Goal: Task Accomplishment & Management: Use online tool/utility

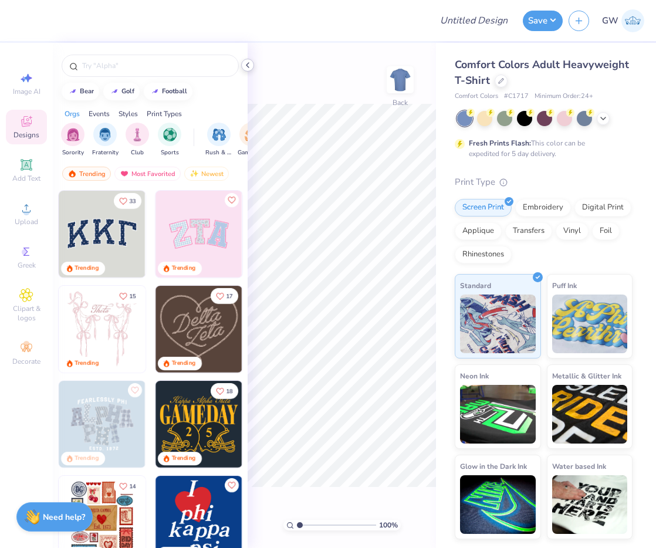
click at [249, 66] on icon at bounding box center [247, 64] width 9 height 9
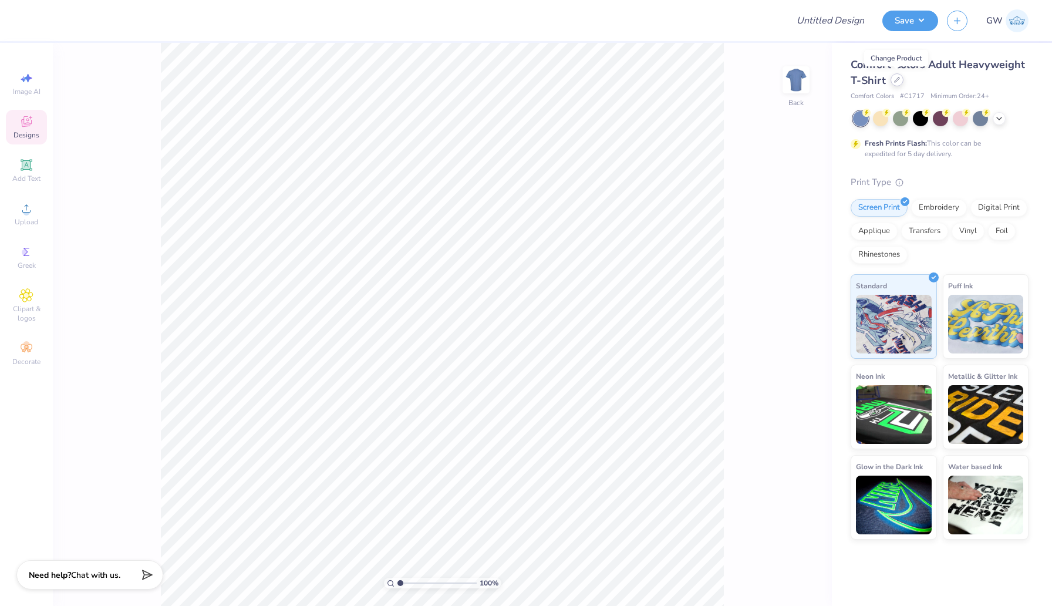
click at [656, 77] on icon at bounding box center [897, 80] width 6 height 6
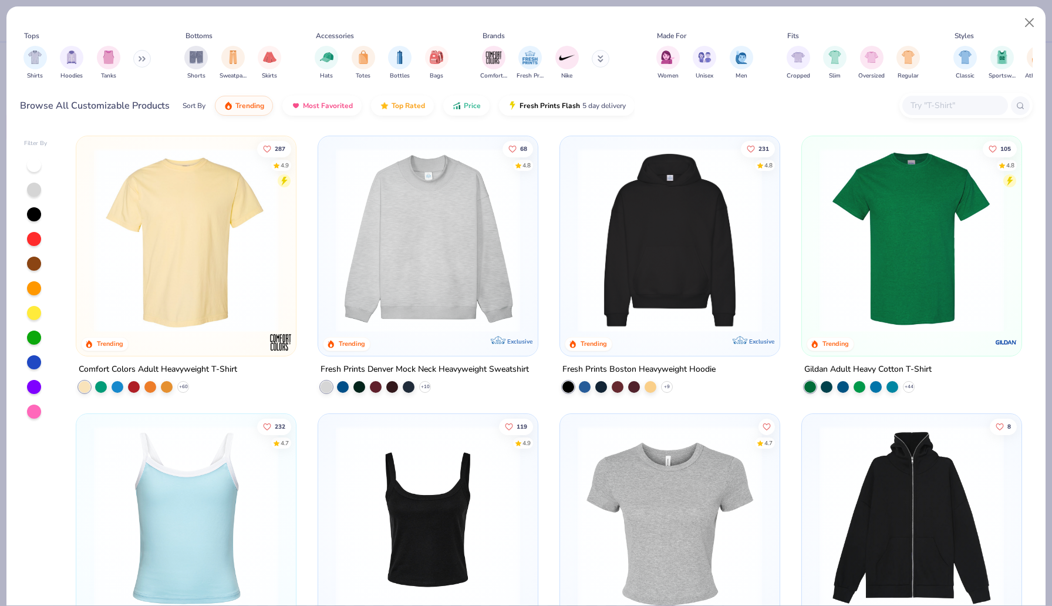
scroll to position [100, 0]
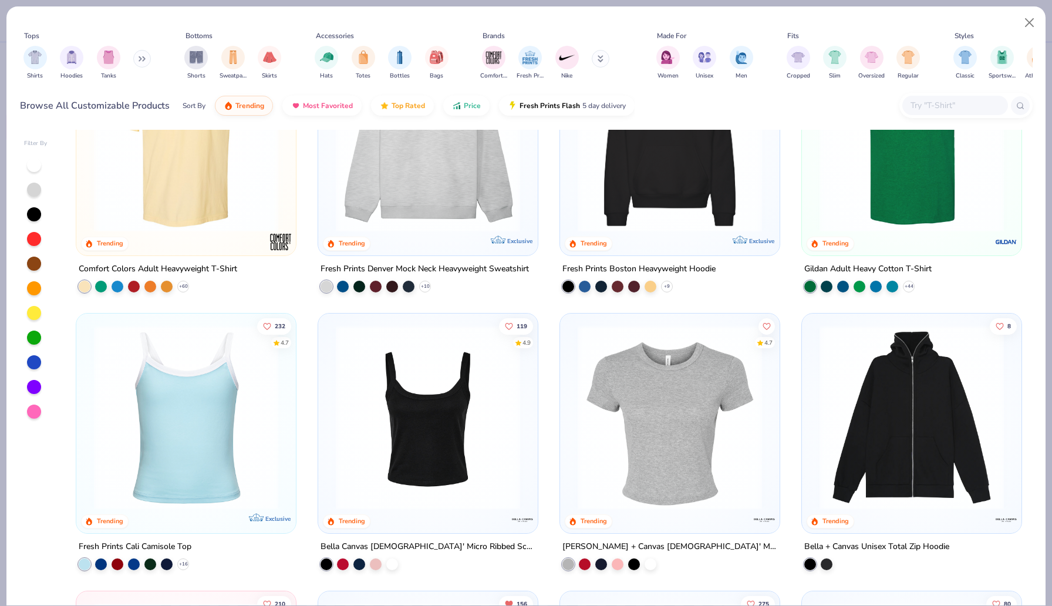
click at [169, 419] on img at bounding box center [186, 417] width 196 height 184
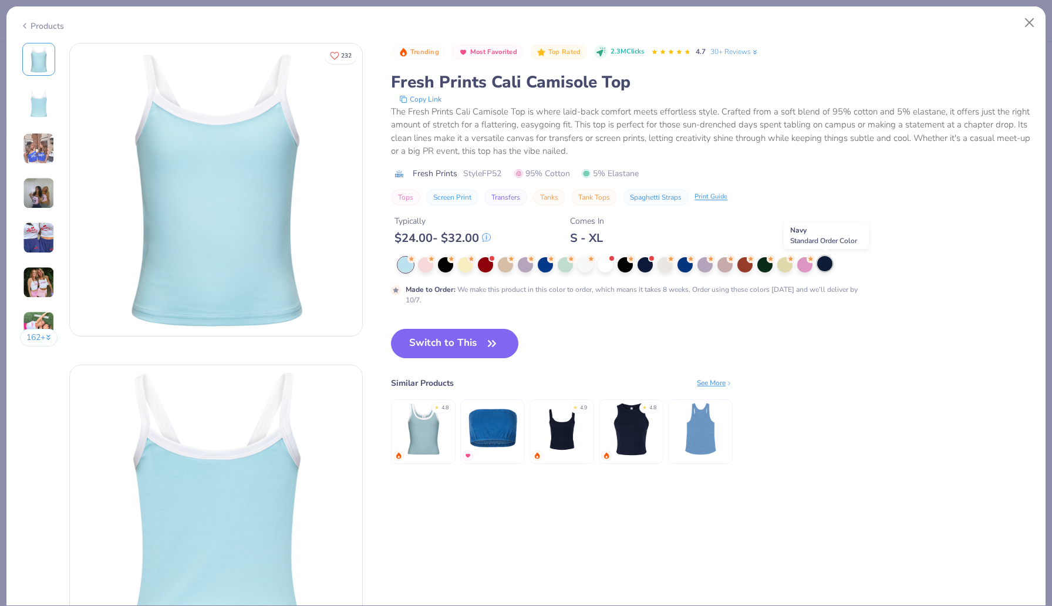
click at [656, 265] on div at bounding box center [824, 263] width 15 height 15
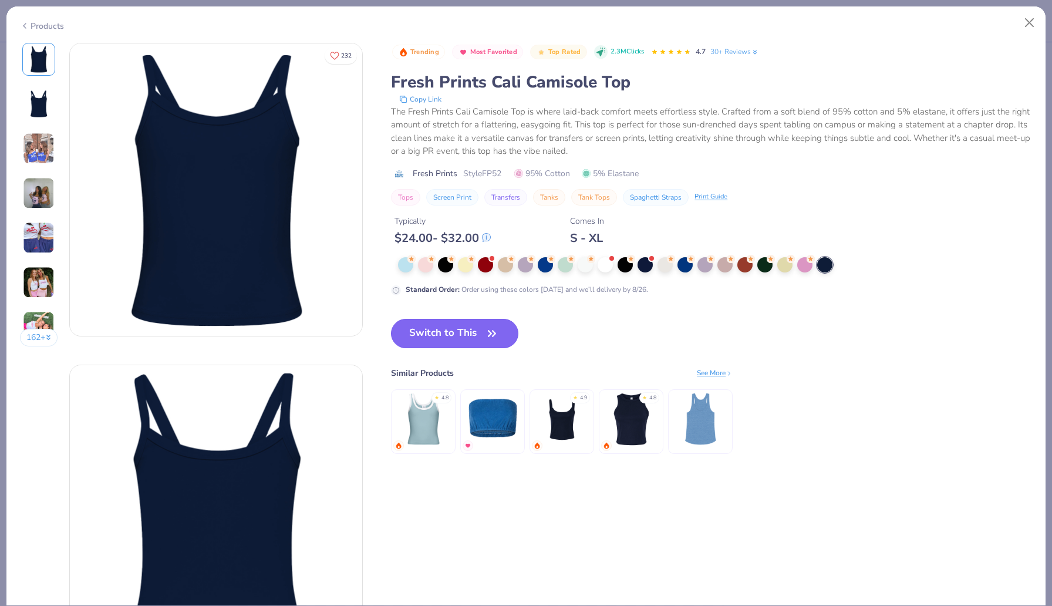
click at [431, 332] on button "Switch to This" at bounding box center [454, 333] width 127 height 29
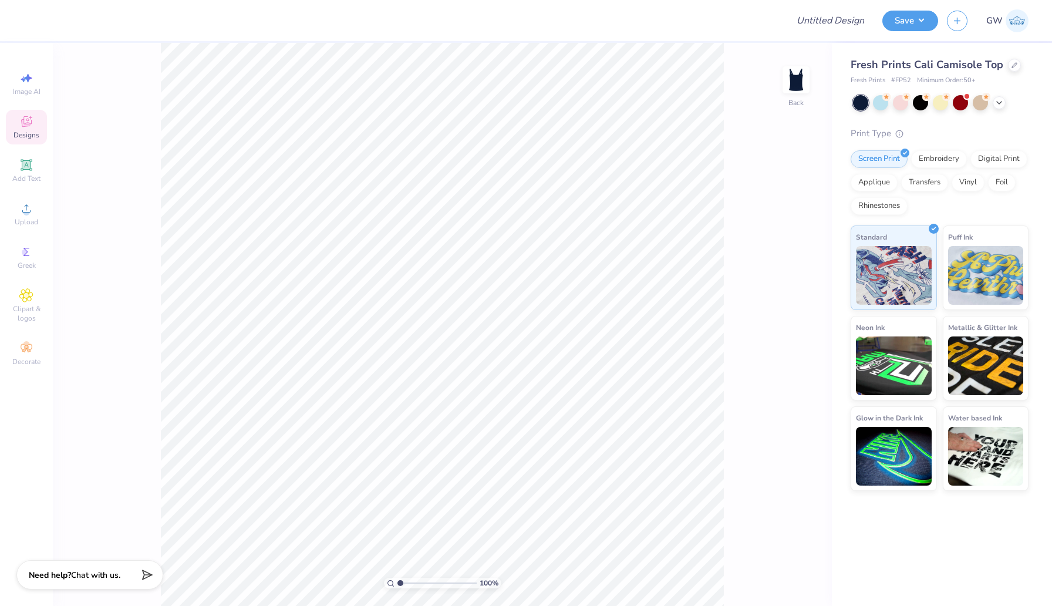
click at [33, 129] on div "Designs" at bounding box center [26, 127] width 41 height 35
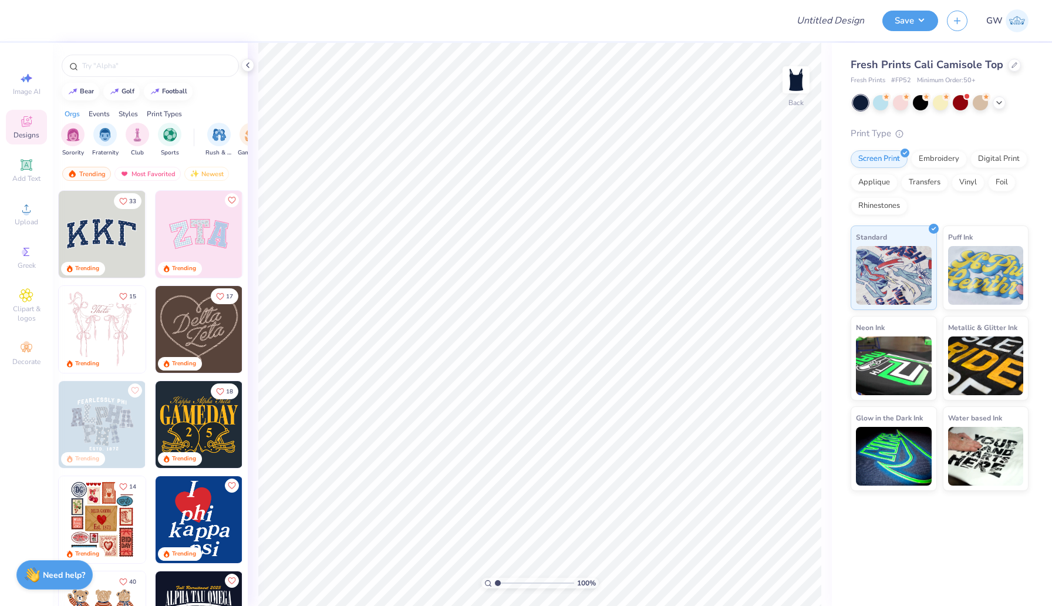
click at [79, 217] on div at bounding box center [14, 234] width 261 height 87
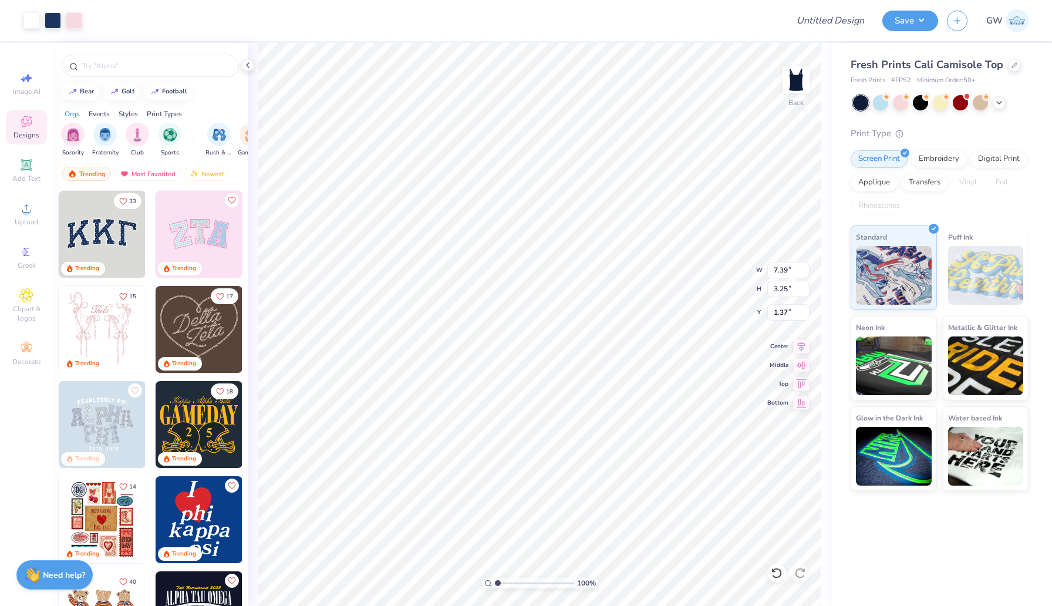
type input "1.37"
click at [48, 20] on div at bounding box center [53, 19] width 16 height 16
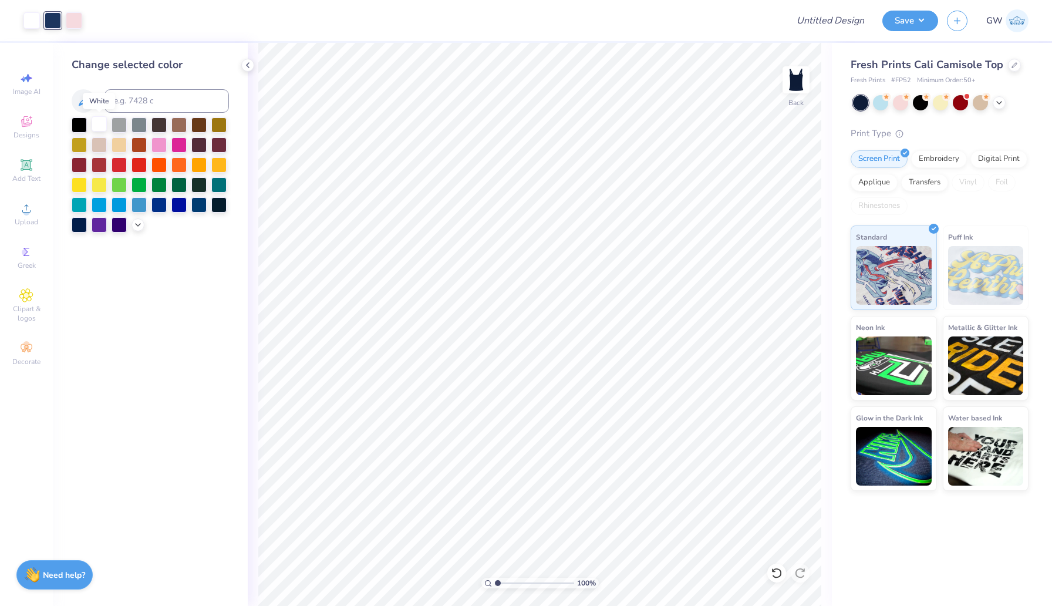
click at [96, 126] on div at bounding box center [99, 123] width 15 height 15
click at [53, 19] on div at bounding box center [53, 19] width 16 height 16
click at [36, 19] on div at bounding box center [31, 19] width 16 height 16
click at [72, 22] on div at bounding box center [74, 19] width 16 height 16
click at [33, 18] on div at bounding box center [31, 19] width 16 height 16
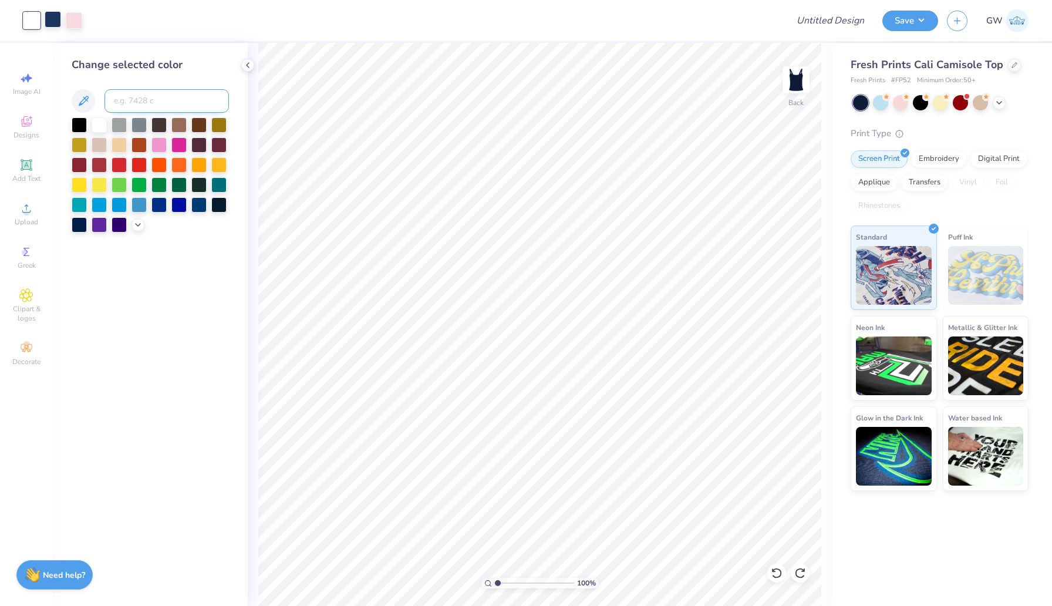
click at [166, 106] on input at bounding box center [166, 100] width 124 height 23
type input "534"
click at [55, 21] on div at bounding box center [53, 19] width 16 height 16
click at [99, 127] on div at bounding box center [99, 123] width 15 height 15
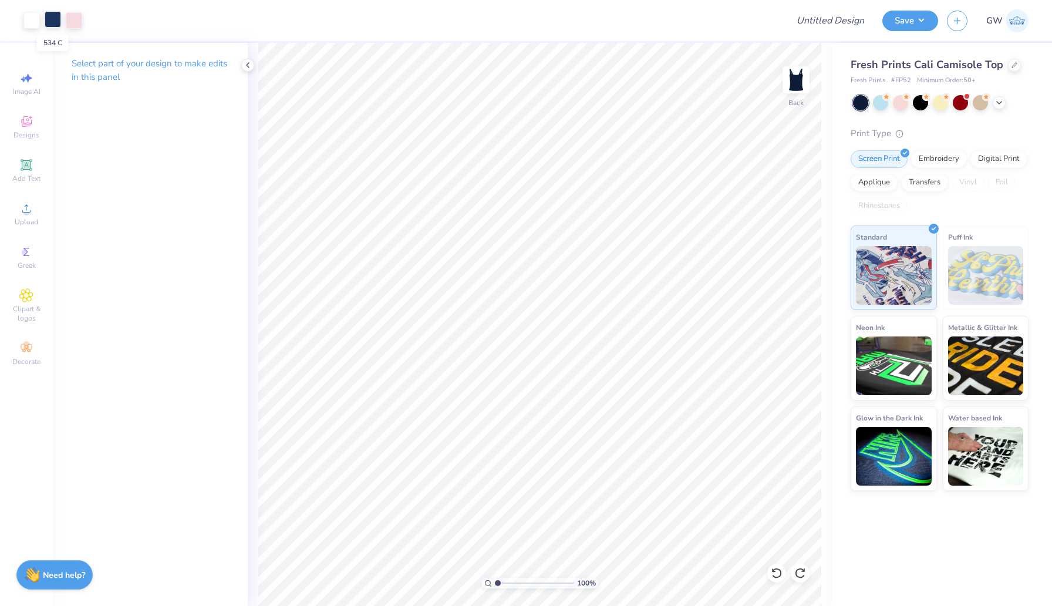
click at [49, 26] on div at bounding box center [53, 19] width 16 height 16
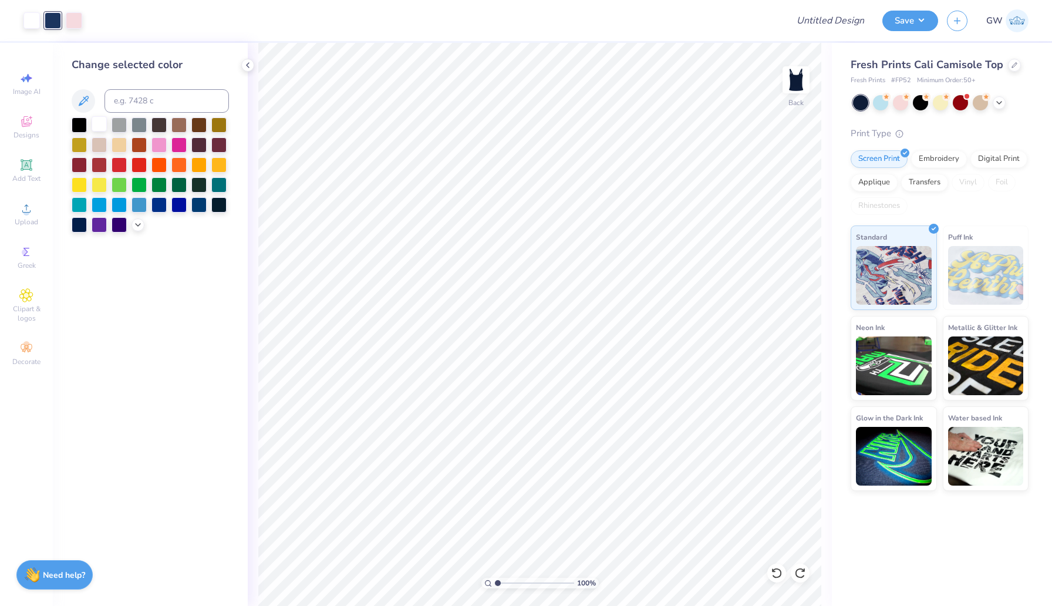
click at [100, 119] on div at bounding box center [99, 123] width 15 height 15
click at [48, 18] on div at bounding box center [53, 19] width 16 height 16
click at [145, 102] on input at bounding box center [166, 100] width 124 height 23
type input "534"
click at [656, 80] on span "# FP52" at bounding box center [901, 81] width 20 height 10
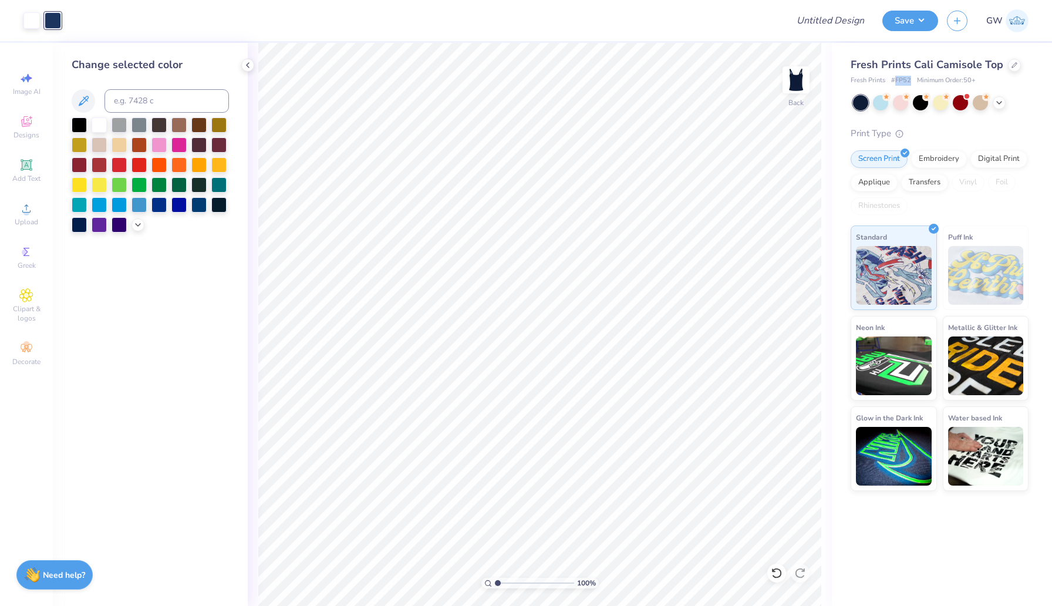
click at [656, 80] on span "# FP52" at bounding box center [901, 81] width 20 height 10
copy span "FP52"
click at [656, 19] on button "Save" at bounding box center [910, 19] width 56 height 21
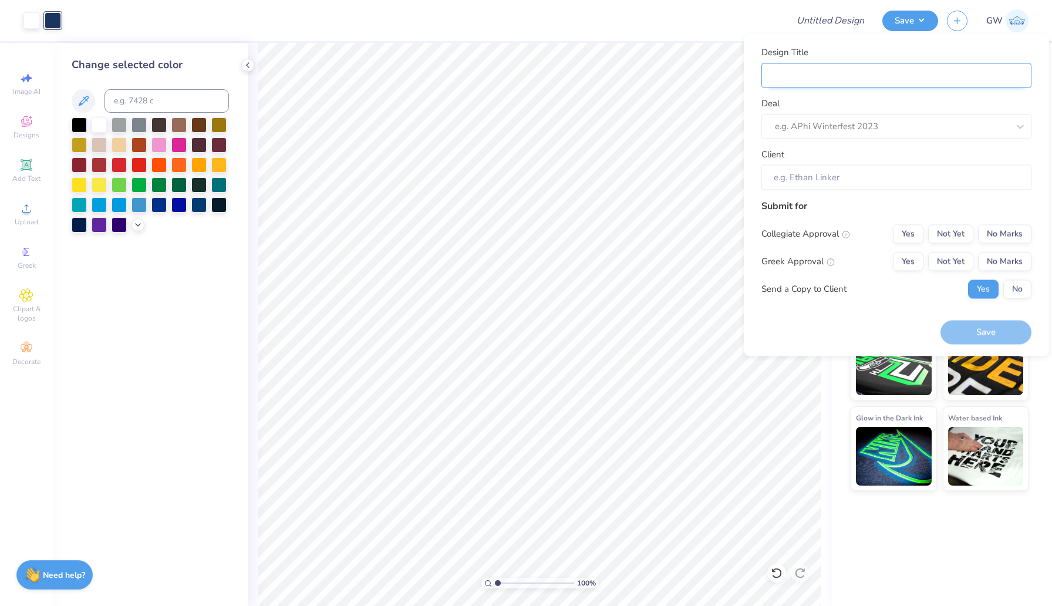
click at [656, 69] on input "Design Title" at bounding box center [896, 75] width 270 height 25
type input "N"
type input "Na"
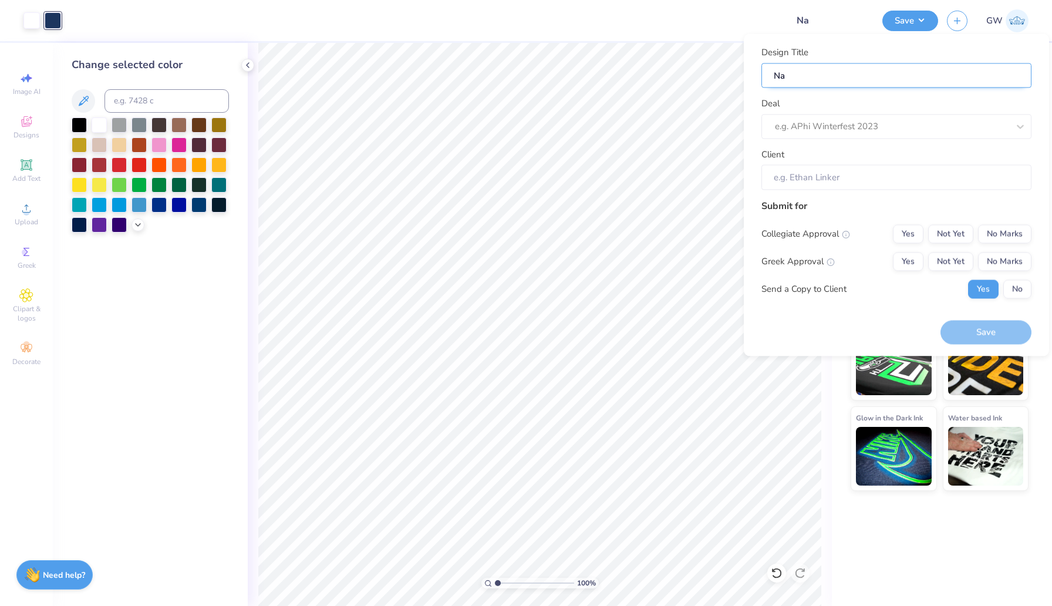
type input "N"
type input "C"
type input "Ch"
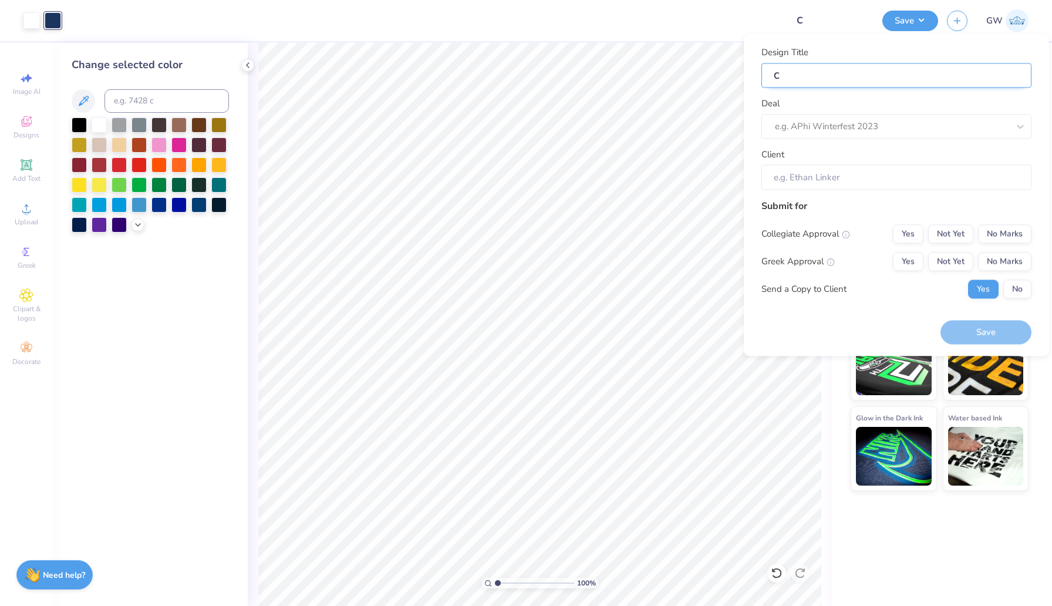
type input "Ch"
type input "Chi"
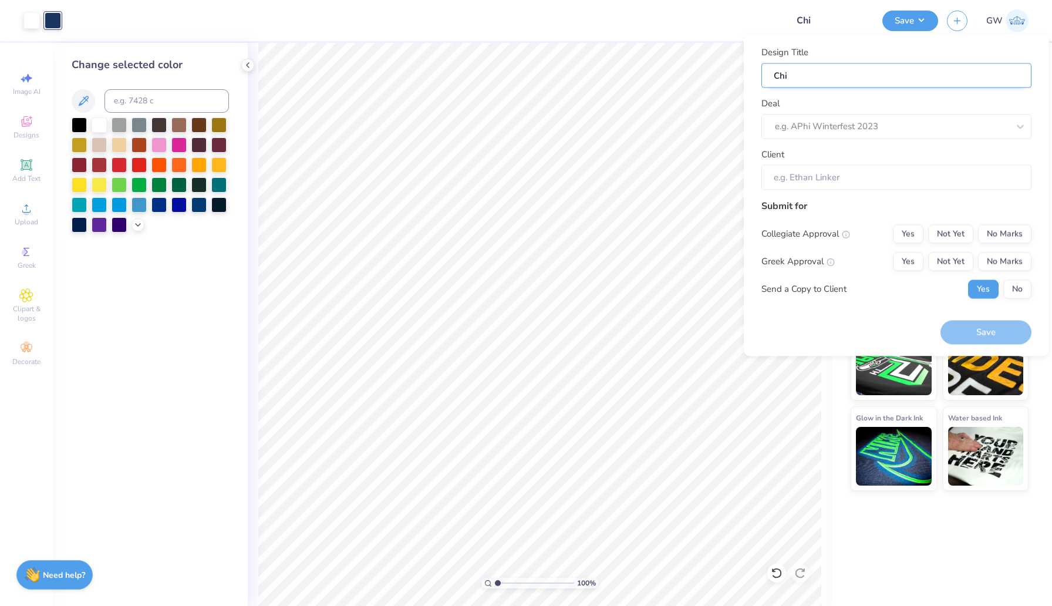
type input "Chi O"
type input "Chi OM"
type input "Chi OMe"
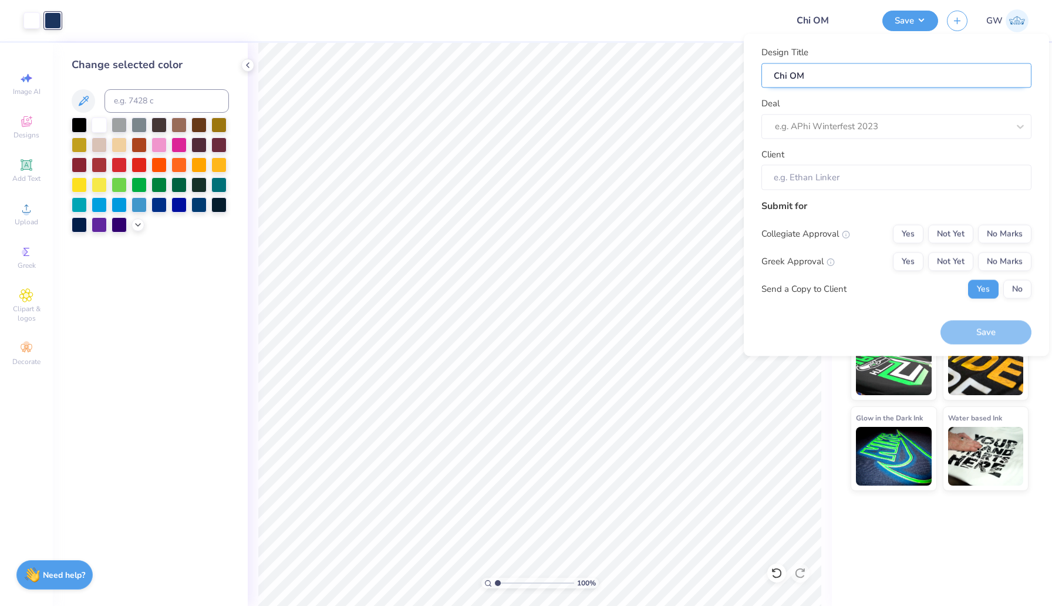
type input "Chi OMe"
type input "[PERSON_NAME]"
type input "Chi OMe"
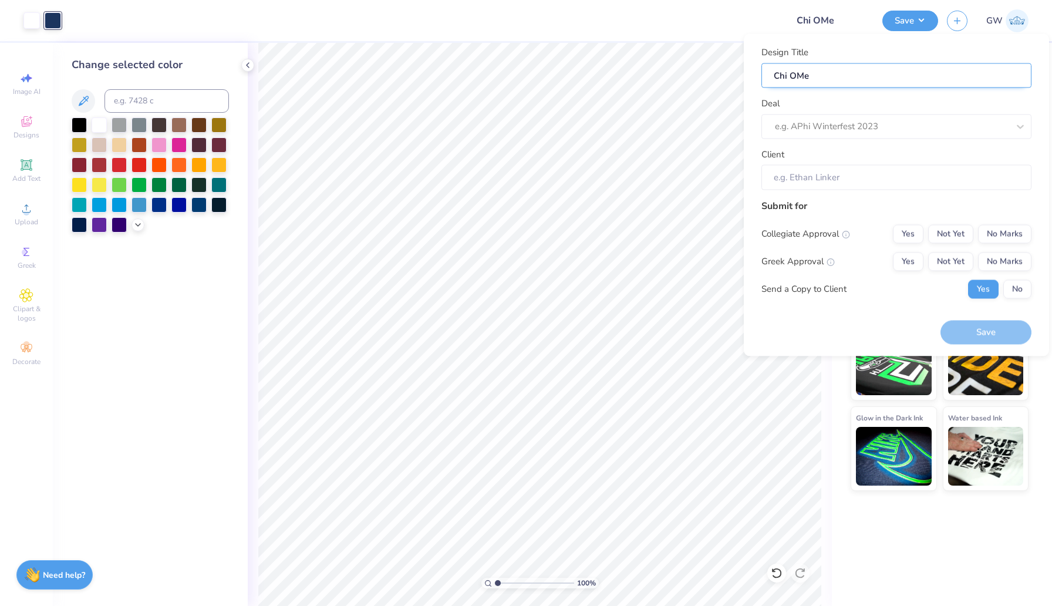
type input "Chi OM"
type input "Chi O"
type input "Chi Om"
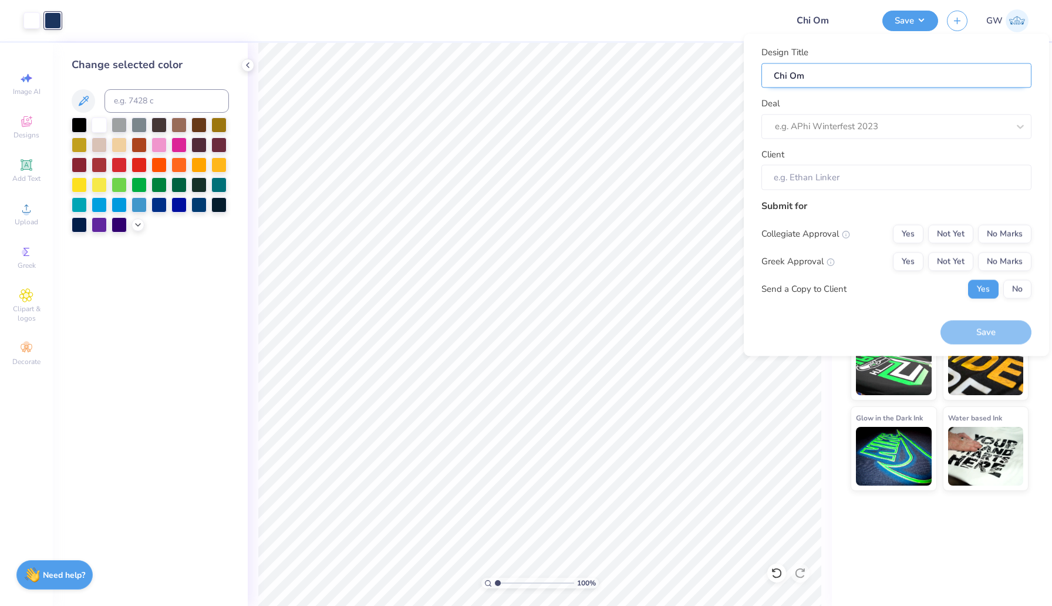
type input "Chi Ome"
type input "[PERSON_NAME]"
type input "Chi Omega"
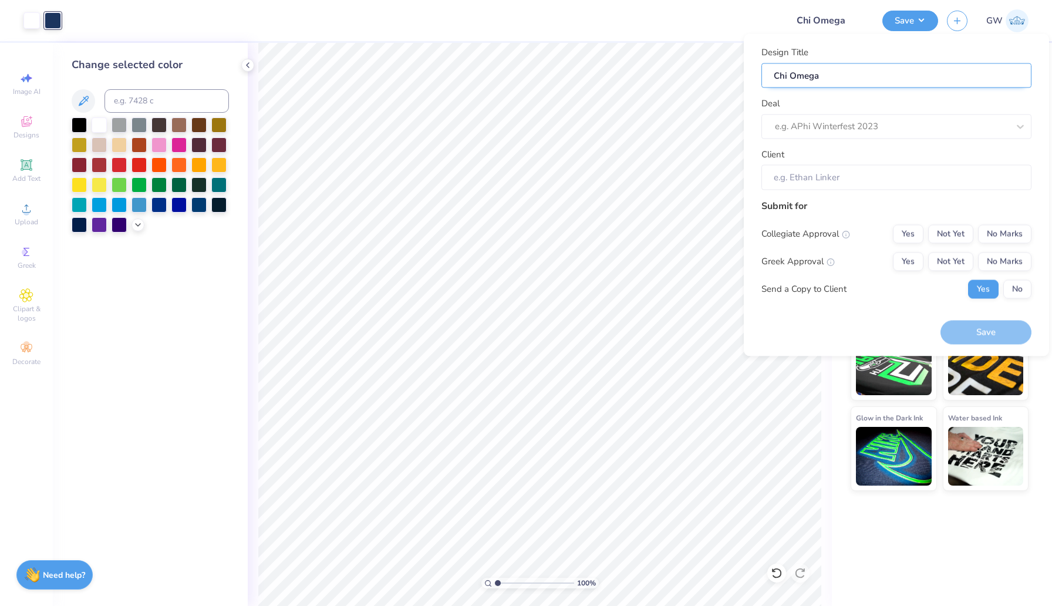
type input "Chi Omega"
type input "Chi Omega N"
type input "Chi Omega Na"
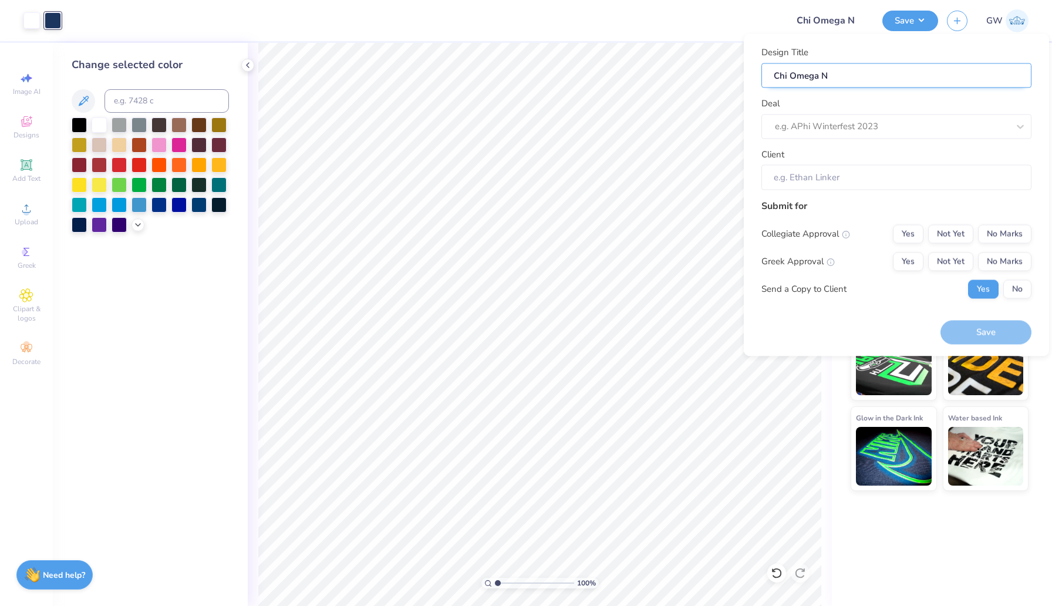
type input "Chi Omega Na"
type input "Chi Omega Nav"
type input "Chi Omega Navy"
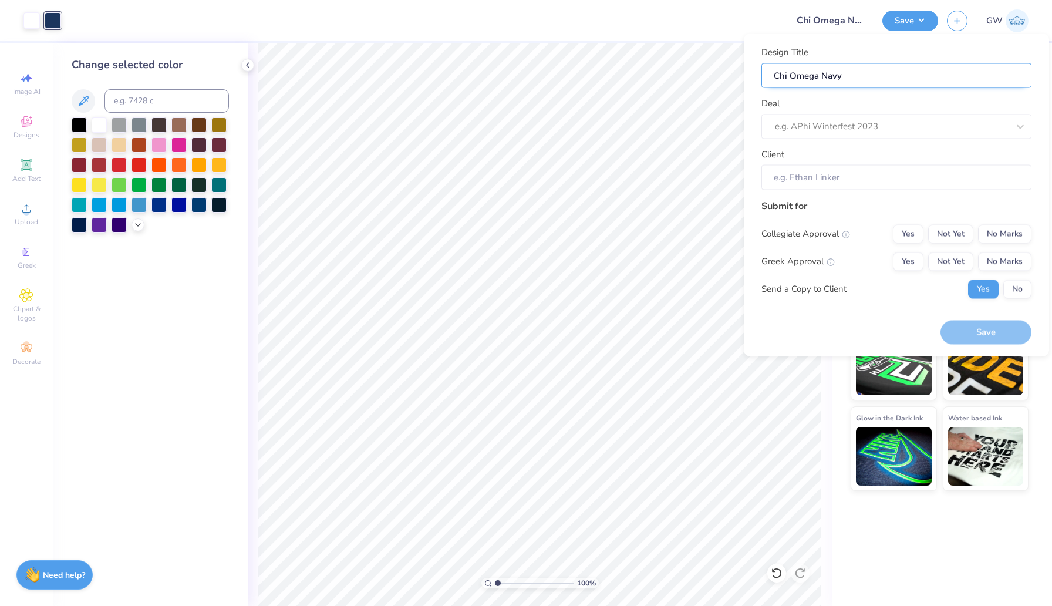
type input "Chi Omega Navy"
type input "Chi Omega Navy T"
type input "Chi Omega Navy Ta"
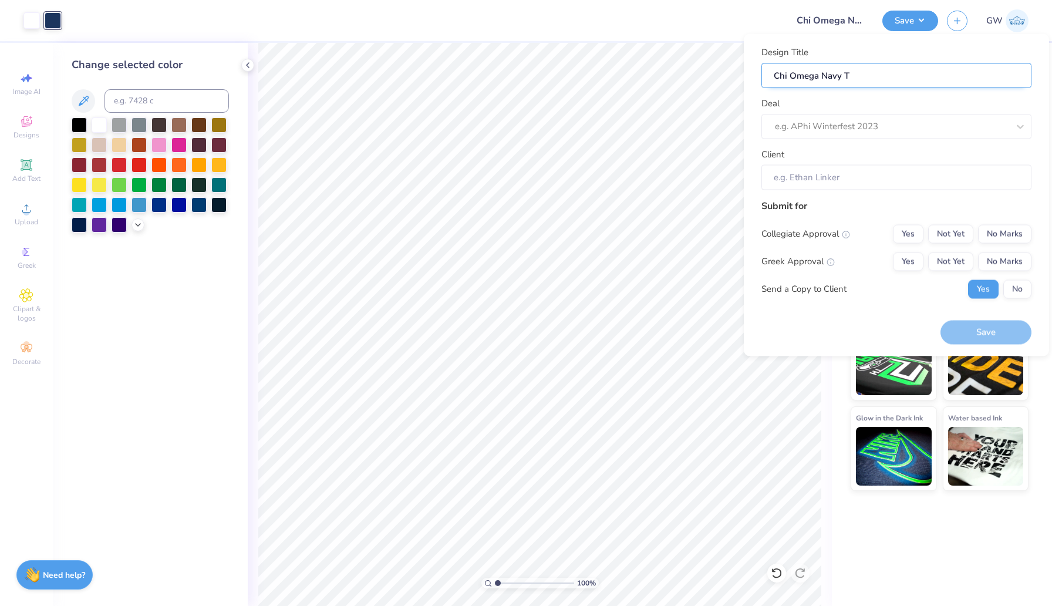
type input "Chi Omega Navy Ta"
type input "Chi Omega Navy Tan"
type input "Chi Omega Navy Tank"
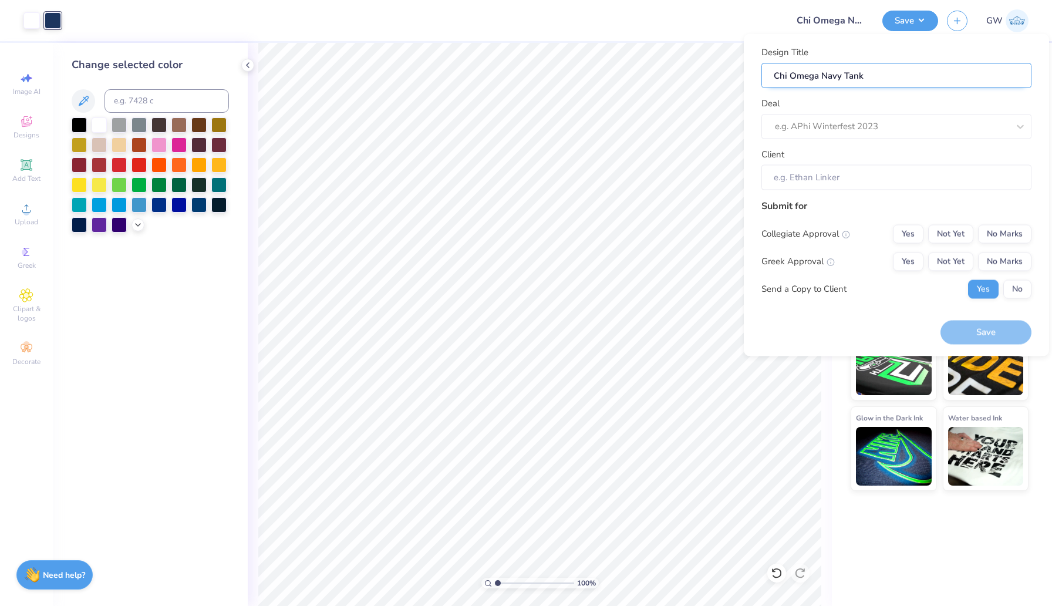
type input "Chi Omega Navy Tank"
type input "Chi Omega Navy Tank w"
type input "Chi Omega Navy Tank wi"
type input "Chi Omega Navy Tank wit"
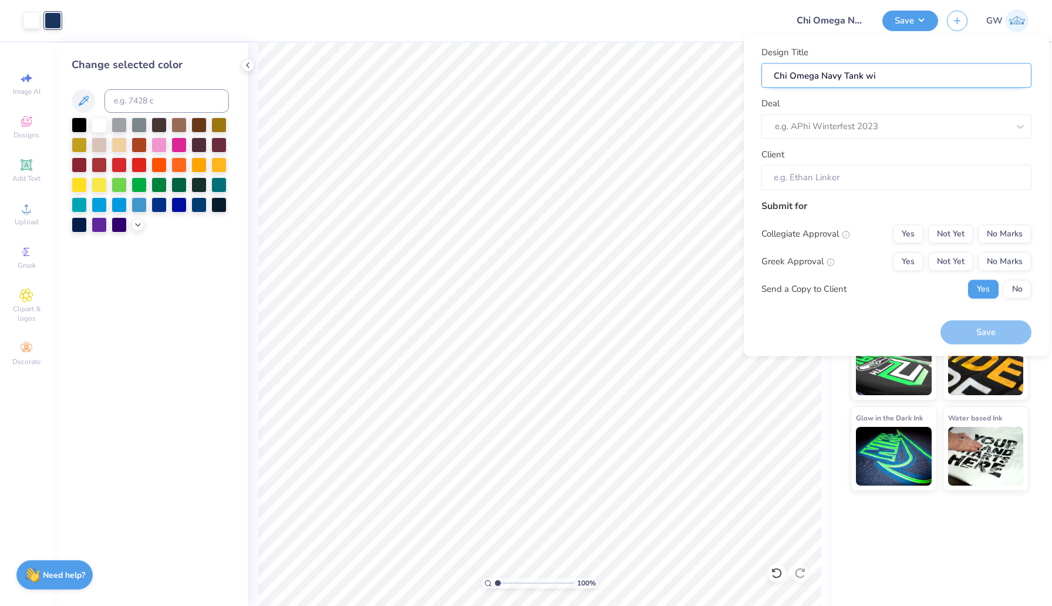
type input "Chi Omega Navy Tank wit"
type input "Chi Omega Navy Tank with"
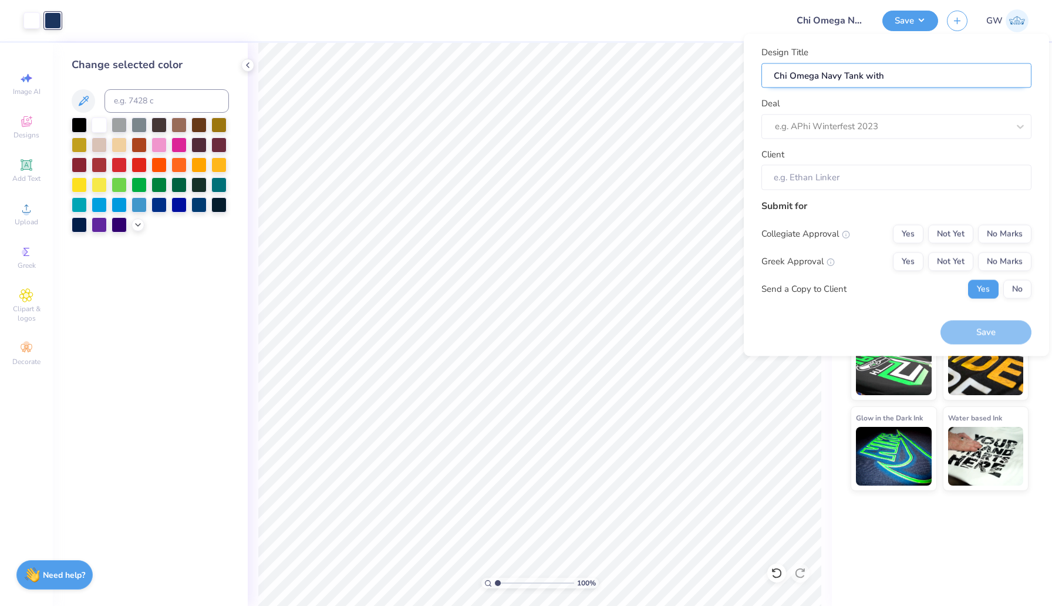
type input "Chi Omega Navy Tank with W"
type input "Chi Omega Navy Tank with Wh"
type input "Chi Omega Navy Tank with Whi"
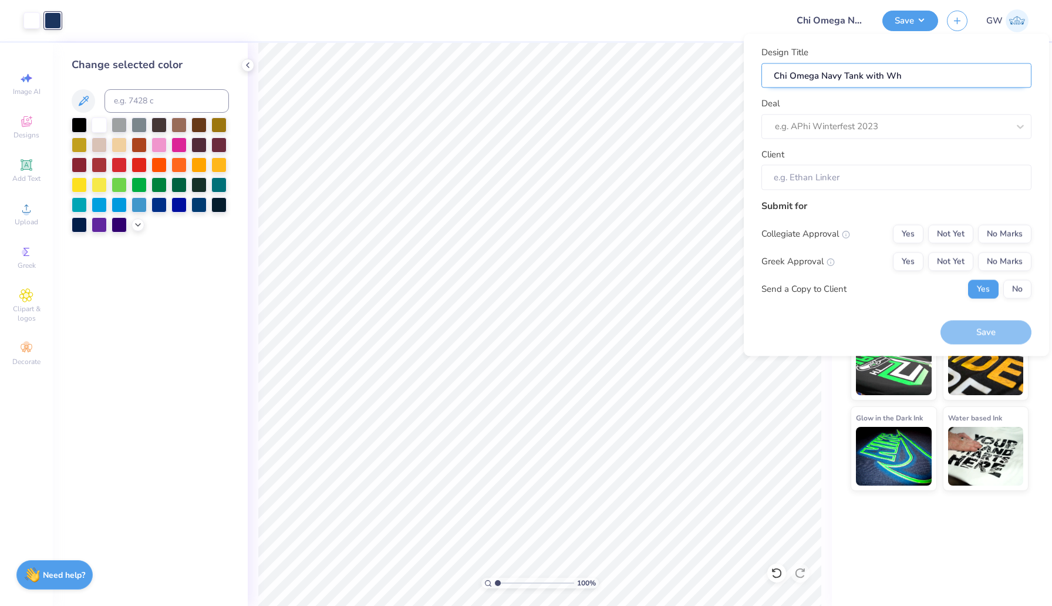
type input "Chi Omega Navy Tank with Whi"
type input "Chi Omega Navy Tank with Whit"
type input "Chi Omega Navy Tank with White"
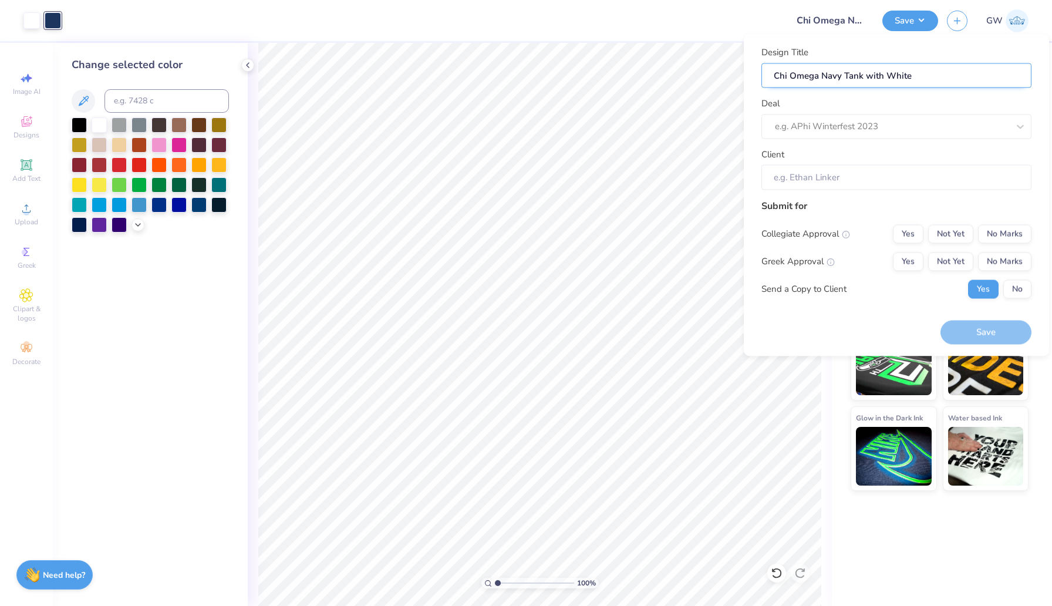
type input "Chi Omega Navy Tank with White"
type input "Chi Omega Navy Tank with White D"
type input "Chi Omega Navy Tank with White De"
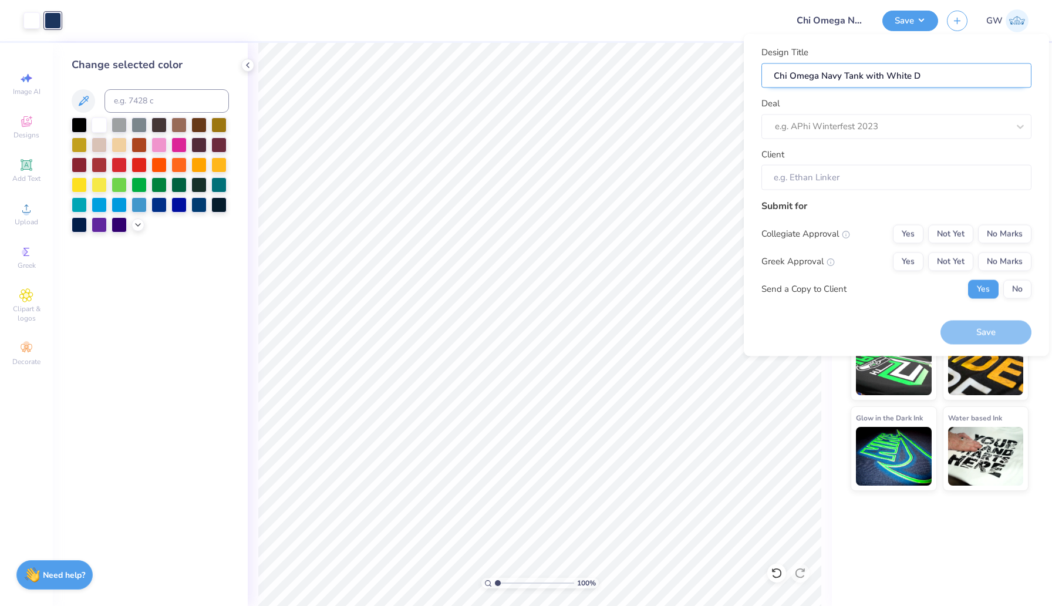
type input "Chi Omega Navy Tank with White De"
type input "Chi Omega Navy Tank with White Des"
type input "Chi Omega Navy Tank with White Desi"
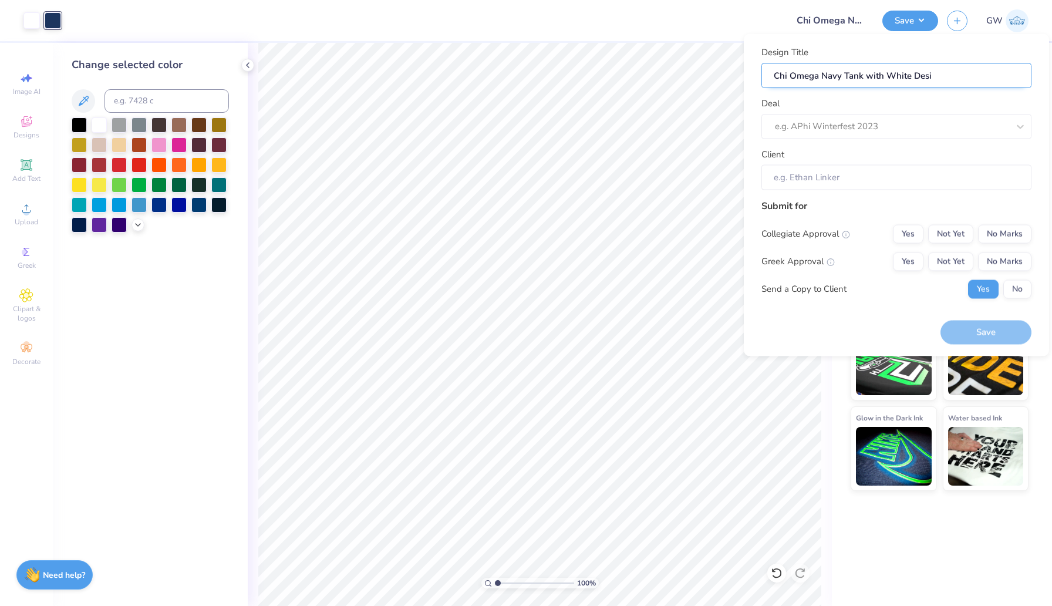
type input "Chi Omega Navy Tank with White Desig"
type input "Chi Omega Navy Tank with White Design"
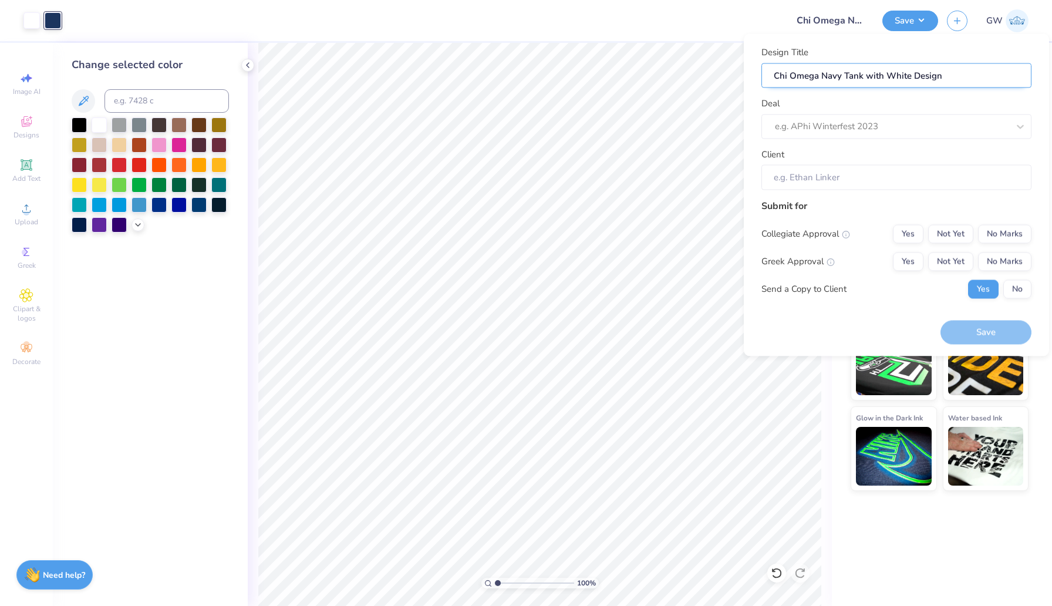
type input "Chi Omega Navy Tank with White Design"
type input "Chi Omega Navy Tank with White Design D"
type input "Chi Omega Navy Tank with White Design DO"
type input "Chi Omega Navy Tank with White Design DOT"
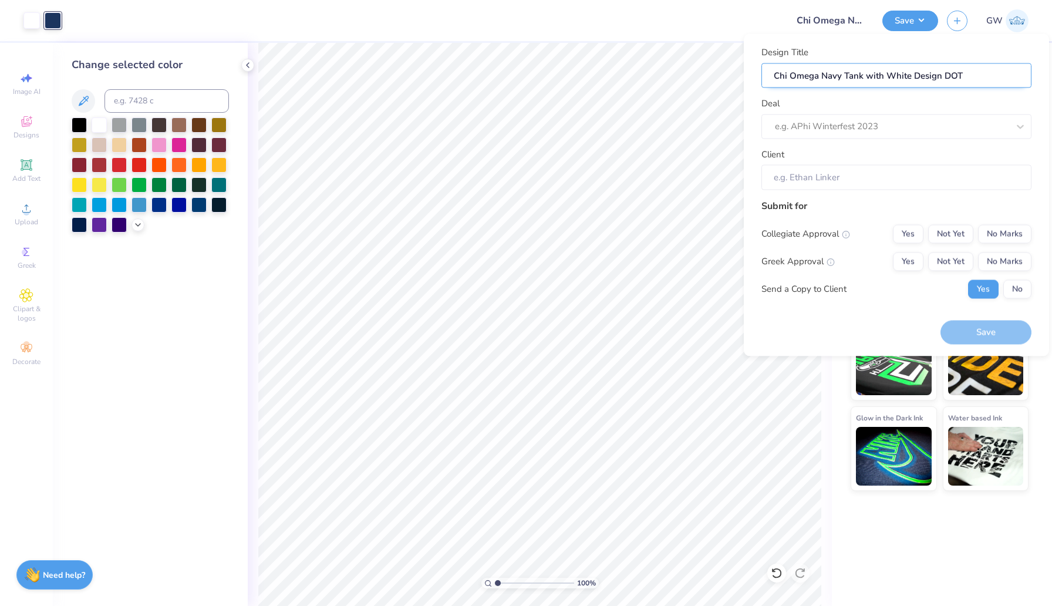
type input "Chi Omega Navy Tank with White Design DOTS"
type input "Chi Omega Navy Tank with White Design DOT"
type input "Chi Omega Navy Tank with White Design DO"
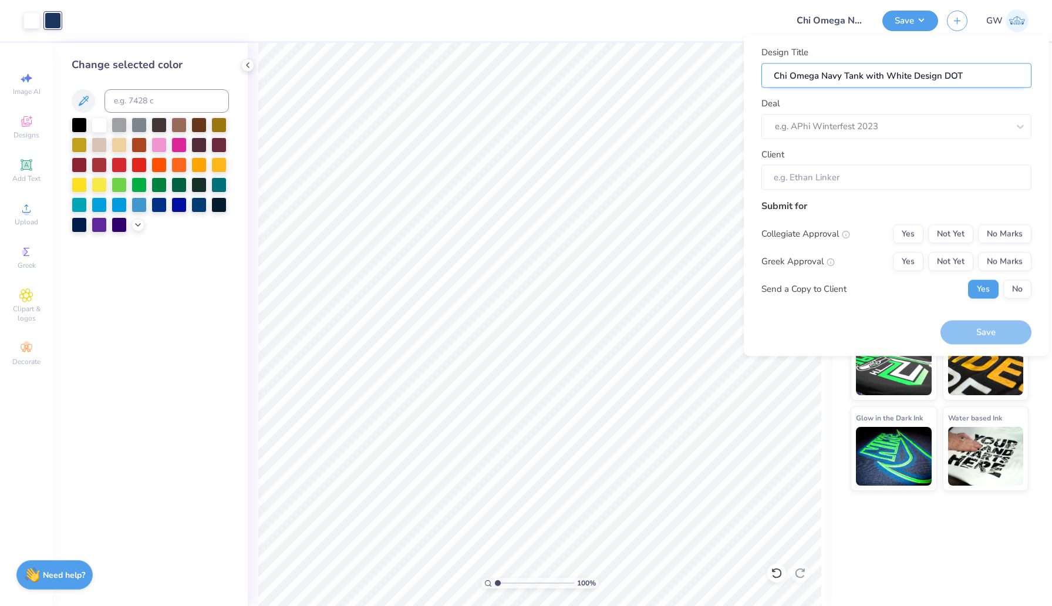
type input "Chi Omega Navy Tank with White Design DO"
type input "Chi Omega Navy Tank with White Design D"
type input "Chi Omega Navy Tank with White Design Di"
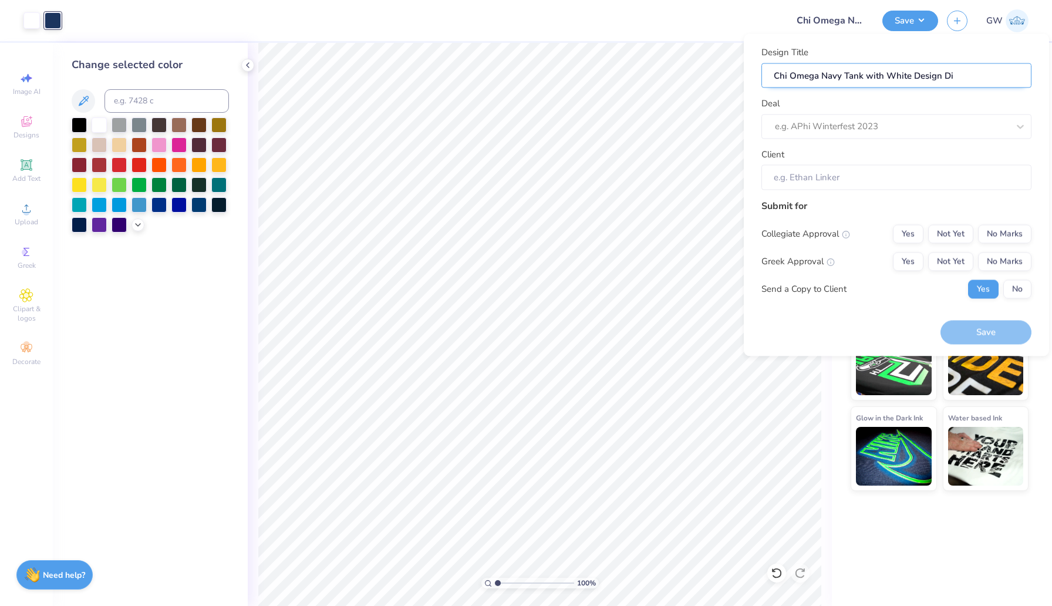
type input "Chi Omega Navy Tank with White Design Dit"
type input "Chi Omega Navy Tank with White Design Dits"
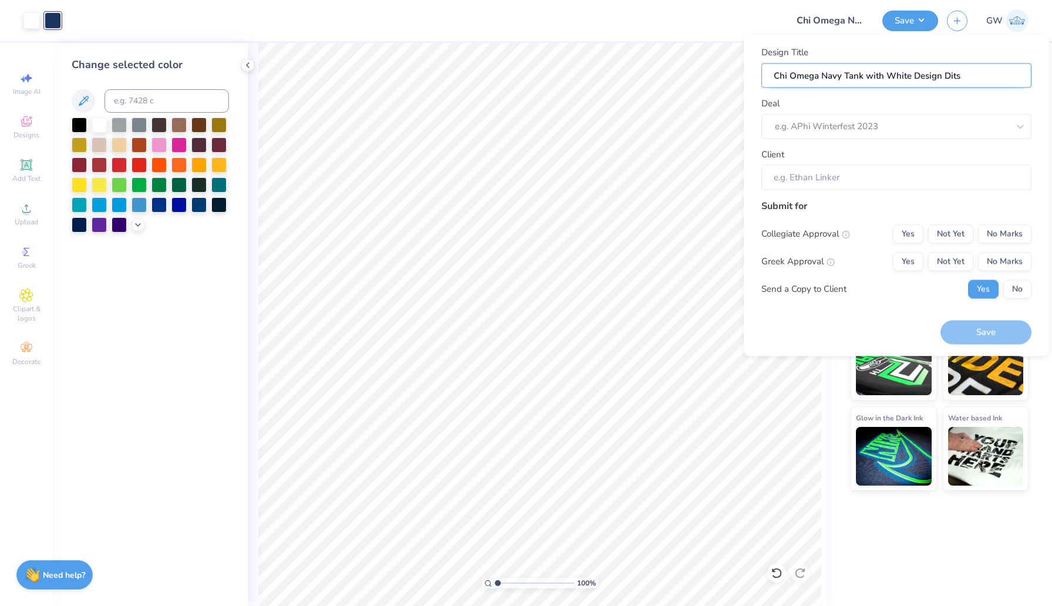
type input "Chi Omega Navy Tank with White Design Dits"
type input "Chi Omega Navy Tank with White Design Dits S"
type input "Chi Omega Navy Tank with White Design Dits"
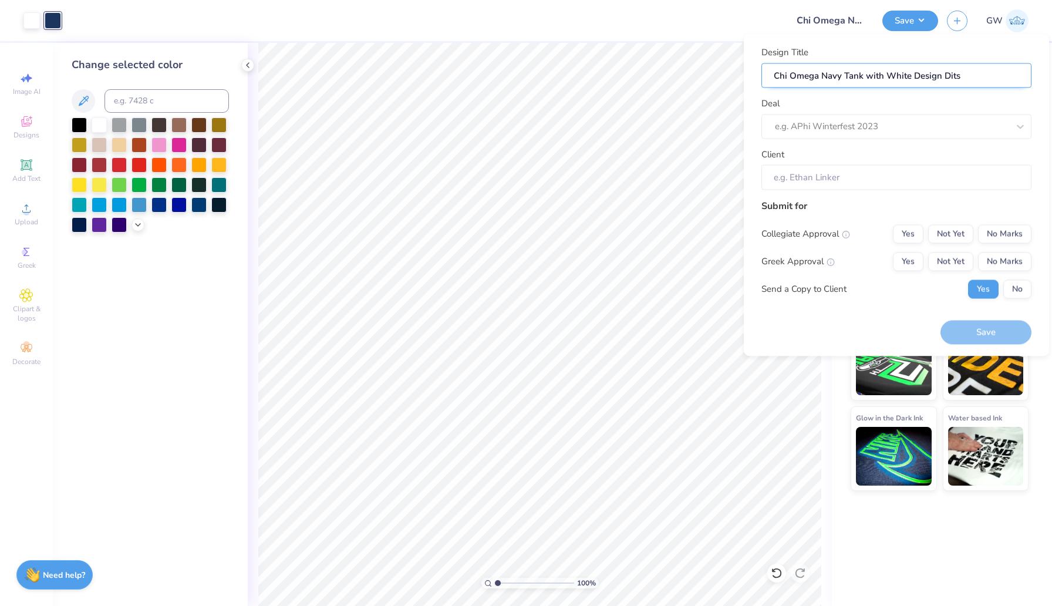
type input "Chi Omega Navy Tank with White Design Dits"
type input "Chi Omega Navy Tank with White Design Dit"
type input "Chi Omega Navy Tank with White Design Di"
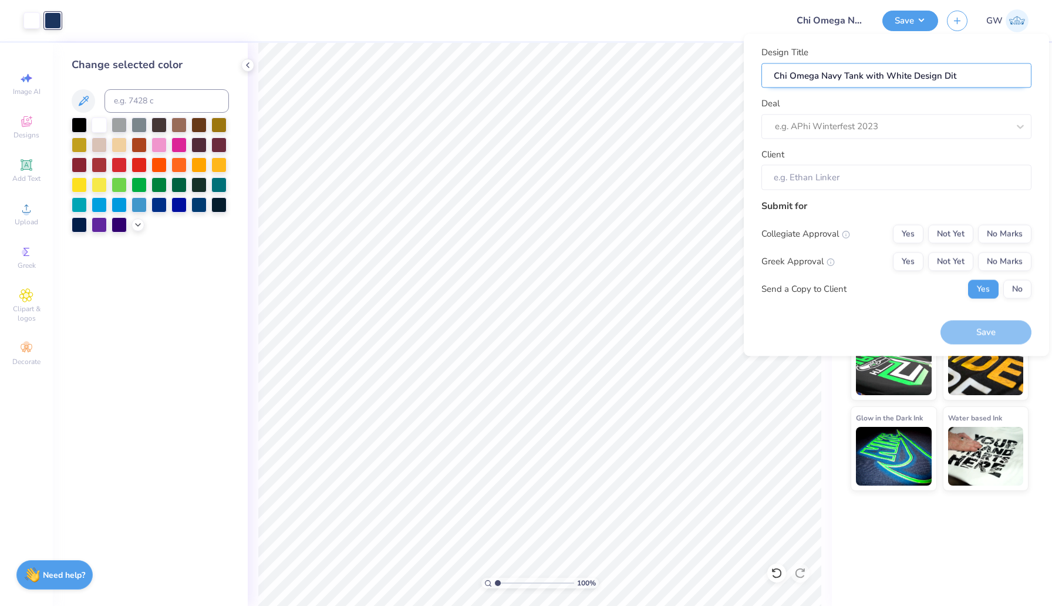
type input "Chi Omega Navy Tank with White Design Di"
type input "Chi Omega Navy Tank with White Design D"
type input "Chi Omega Navy Tank with White Design Do"
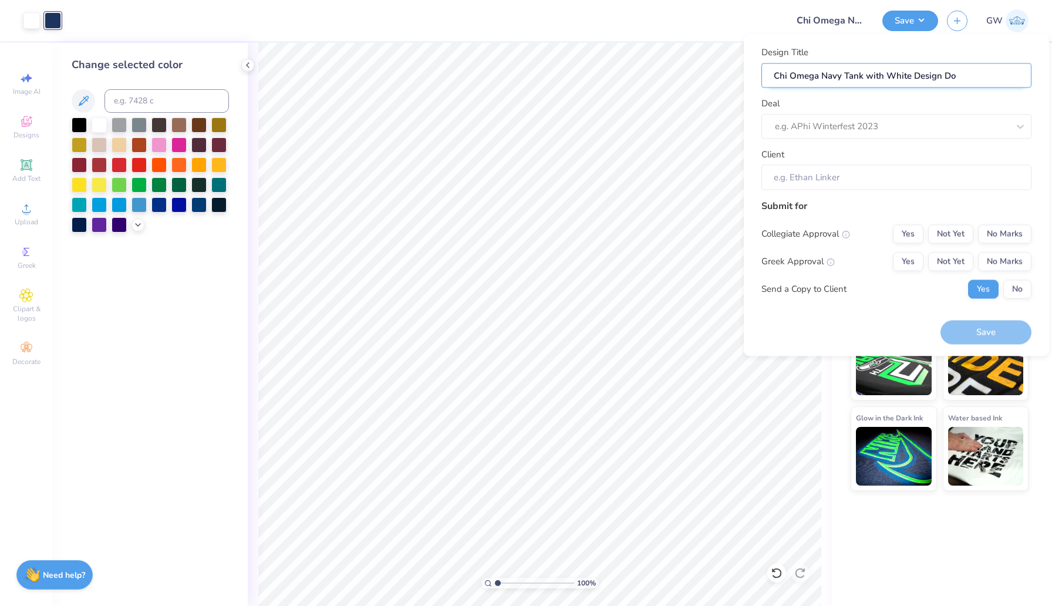
type input "Chi Omega Navy Tank with White Design Dot"
type input "Chi Omega Navy Tank with White Design Dots"
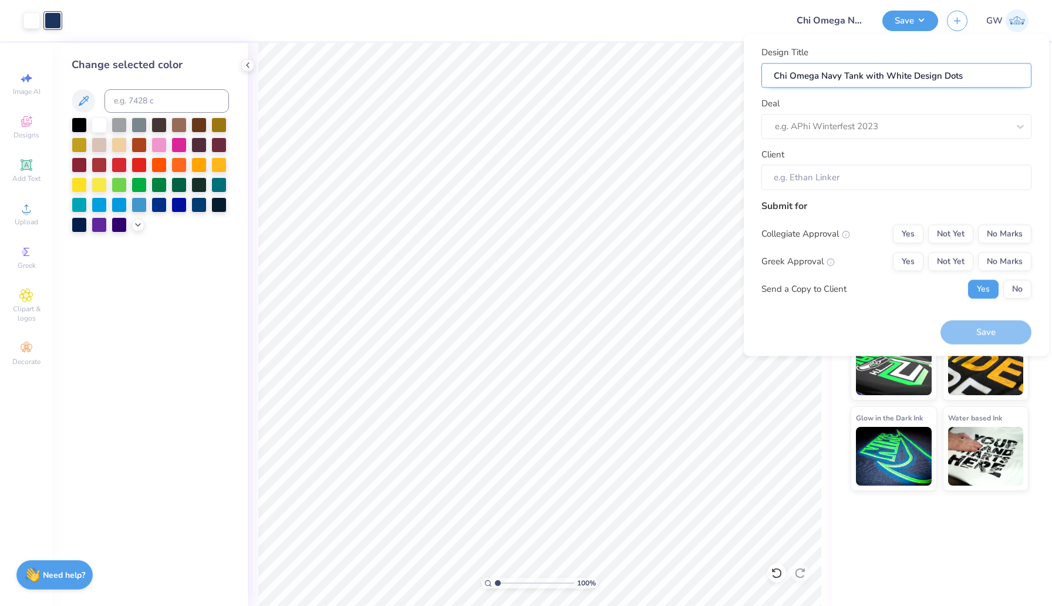
type input "Chi Omega Navy Tank with White Design Dots"
type input "Chi Omega Navy Tank with White Design Dots S"
type input "Chi Omega Navy Tank with White Design Dots SE"
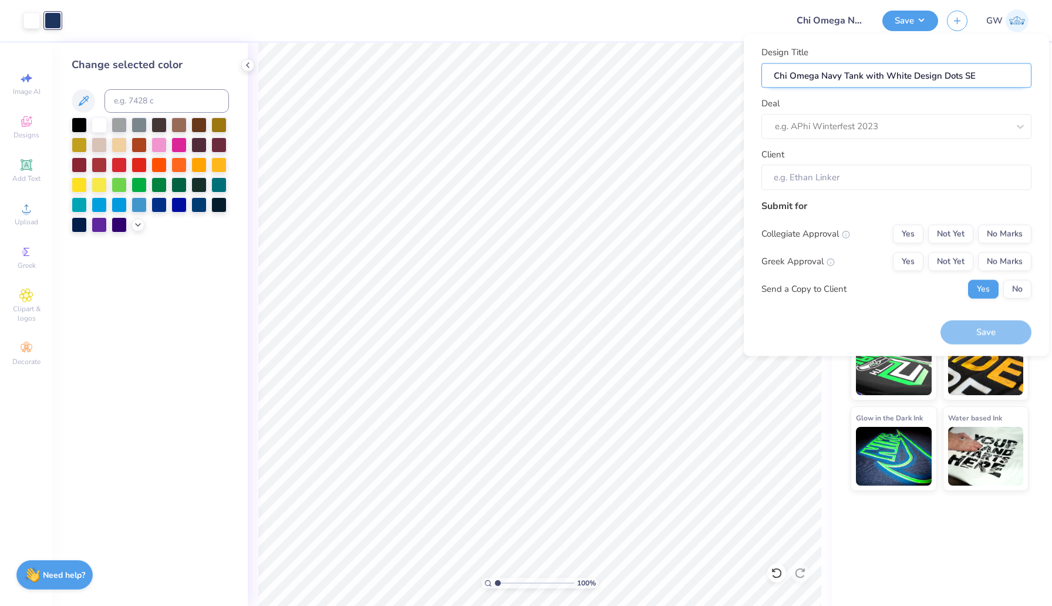
type input "Chi Omega Navy Tank with White Design Dots S"
type input "Chi Omega Navy Tank with White Design Dots Se"
type input "Chi Omega Navy Tank with White Design Dots Set"
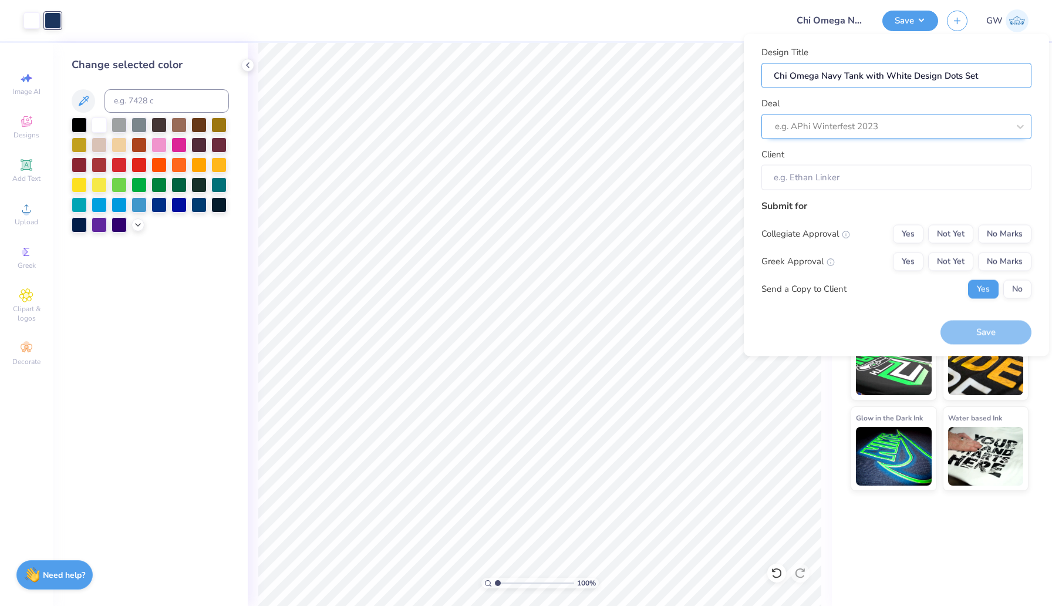
type input "Chi Omega Navy Tank with White Design Dots Set"
click at [656, 134] on div "e.g. APhi Winterfest 2023" at bounding box center [892, 126] width 236 height 18
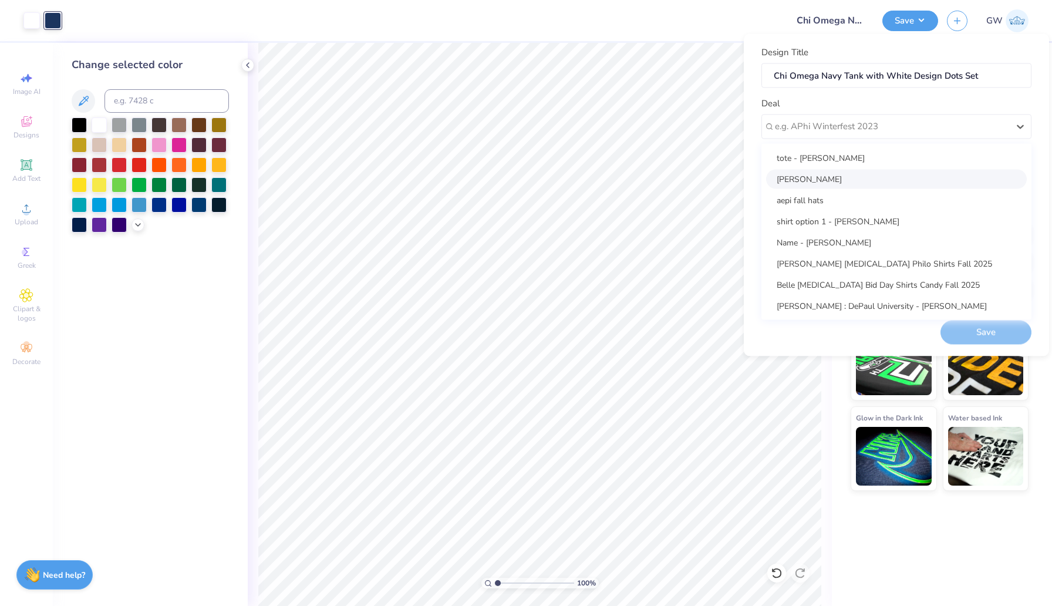
click at [656, 181] on div "[PERSON_NAME]" at bounding box center [896, 178] width 261 height 19
type input "[PERSON_NAME]"
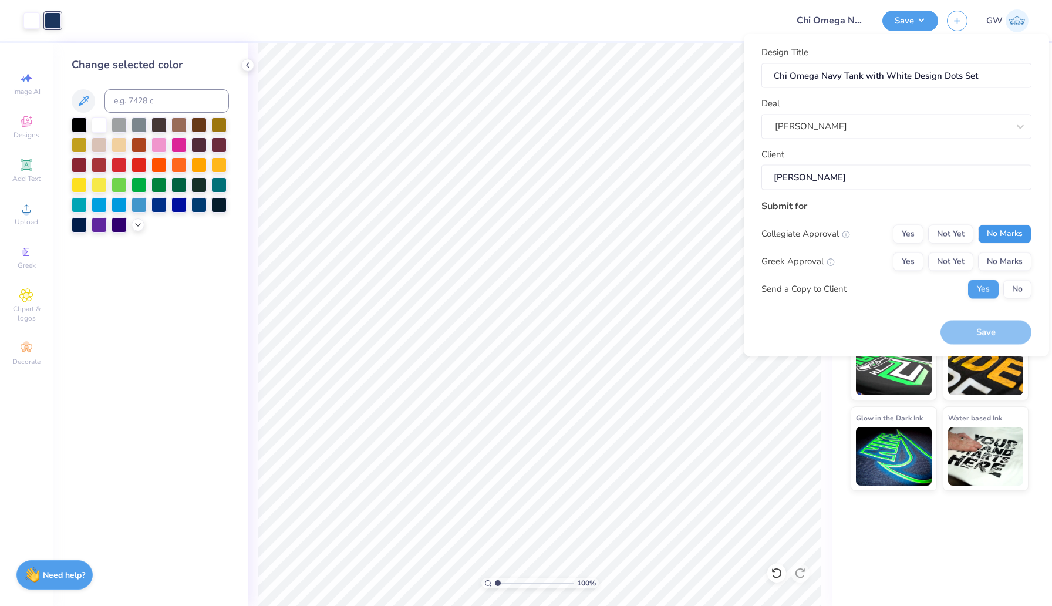
click at [656, 232] on button "No Marks" at bounding box center [1004, 233] width 53 height 19
click at [656, 261] on button "Yes" at bounding box center [908, 261] width 31 height 19
click at [656, 329] on button "Save" at bounding box center [985, 332] width 91 height 24
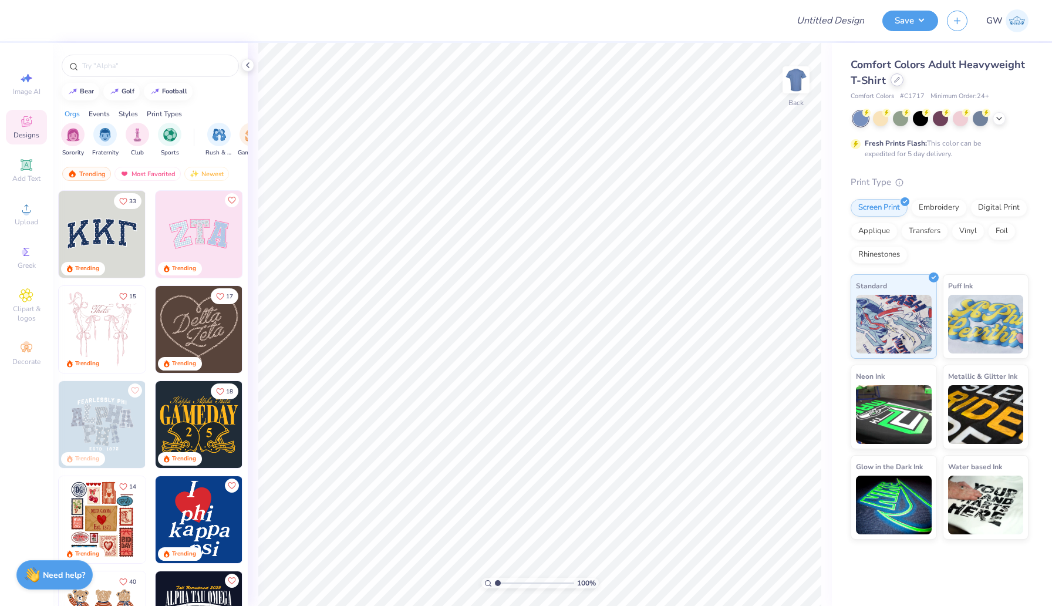
click at [896, 80] on icon at bounding box center [897, 80] width 6 height 6
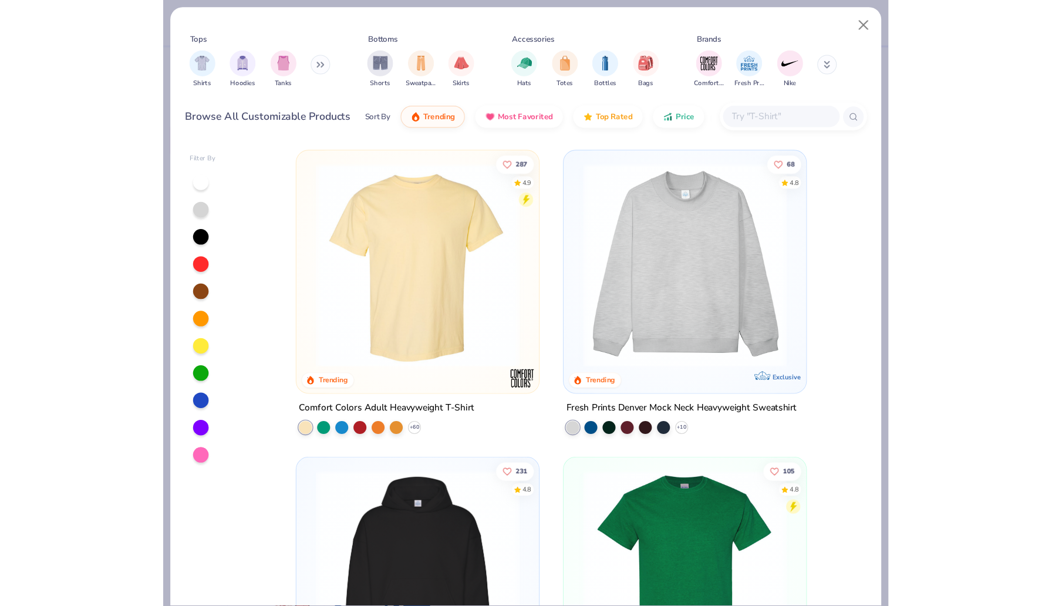
scroll to position [75, 0]
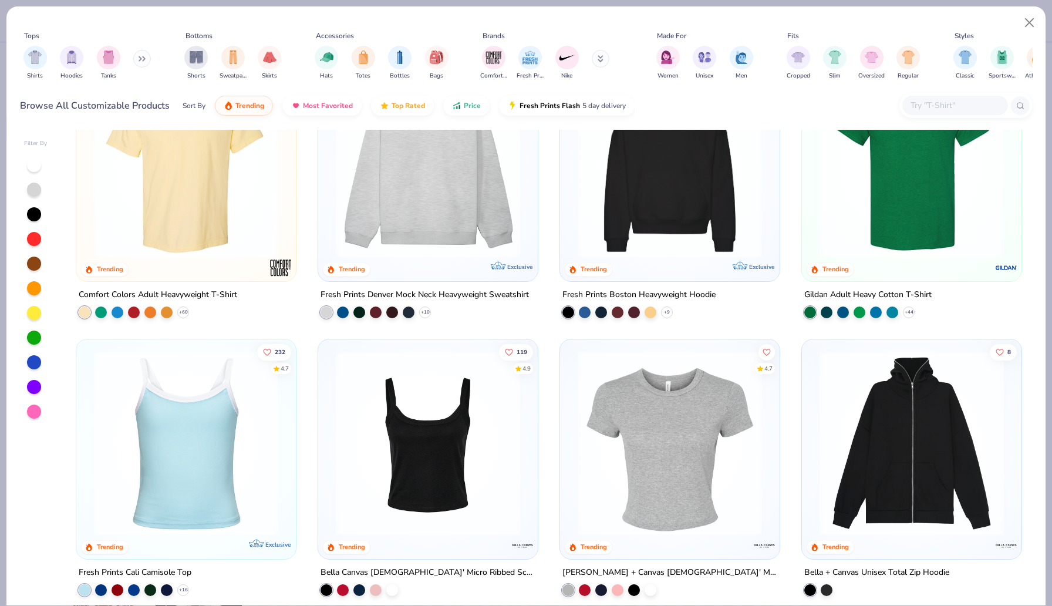
click at [967, 100] on input "text" at bounding box center [954, 106] width 90 height 14
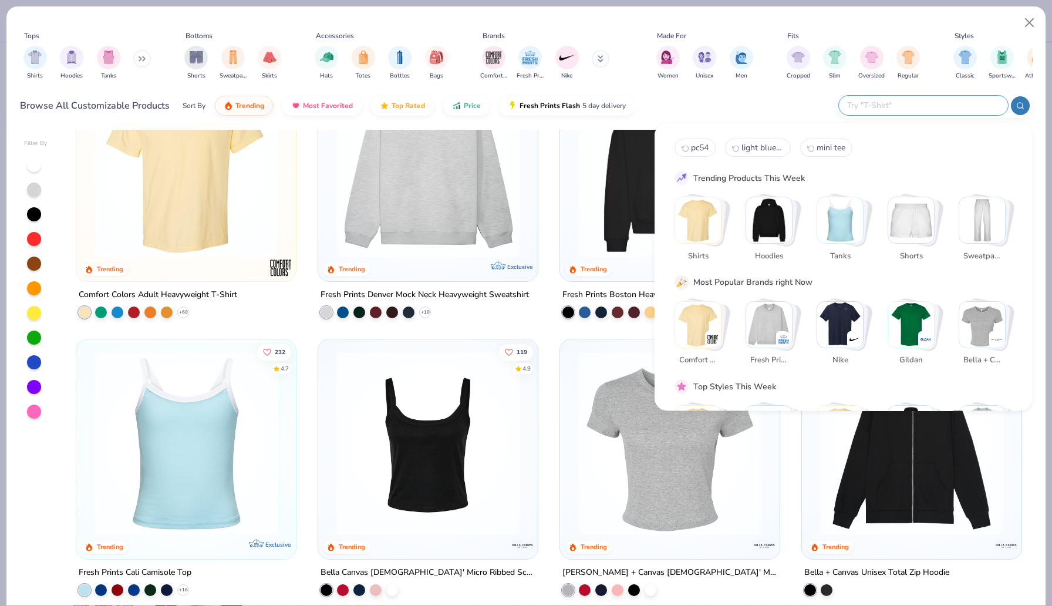
paste input "FP16"
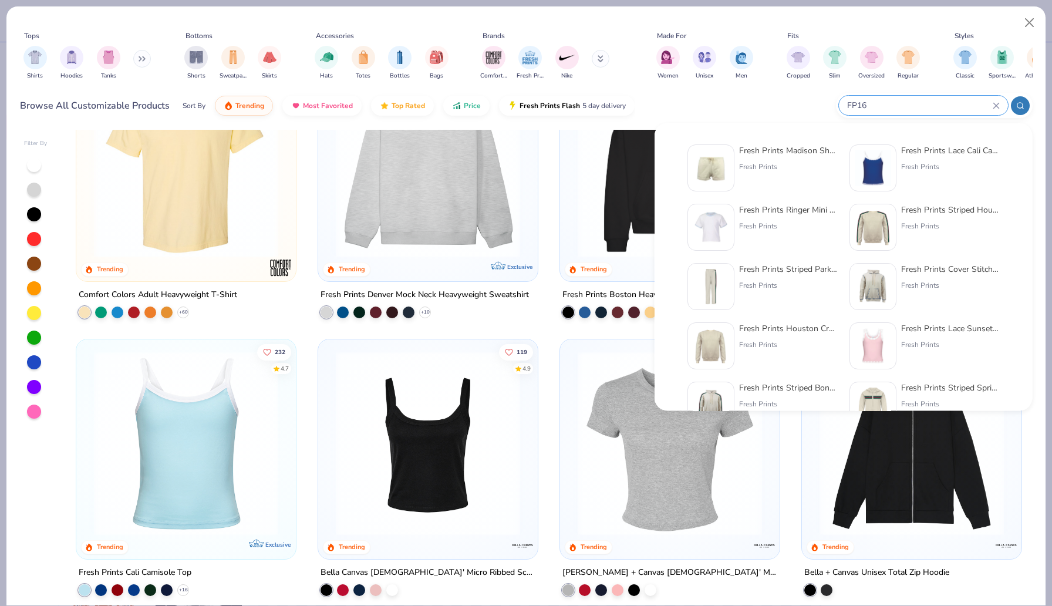
type input "FP16"
click at [761, 158] on div "Fresh Prints Madison Shorts Fresh Prints" at bounding box center [788, 167] width 99 height 47
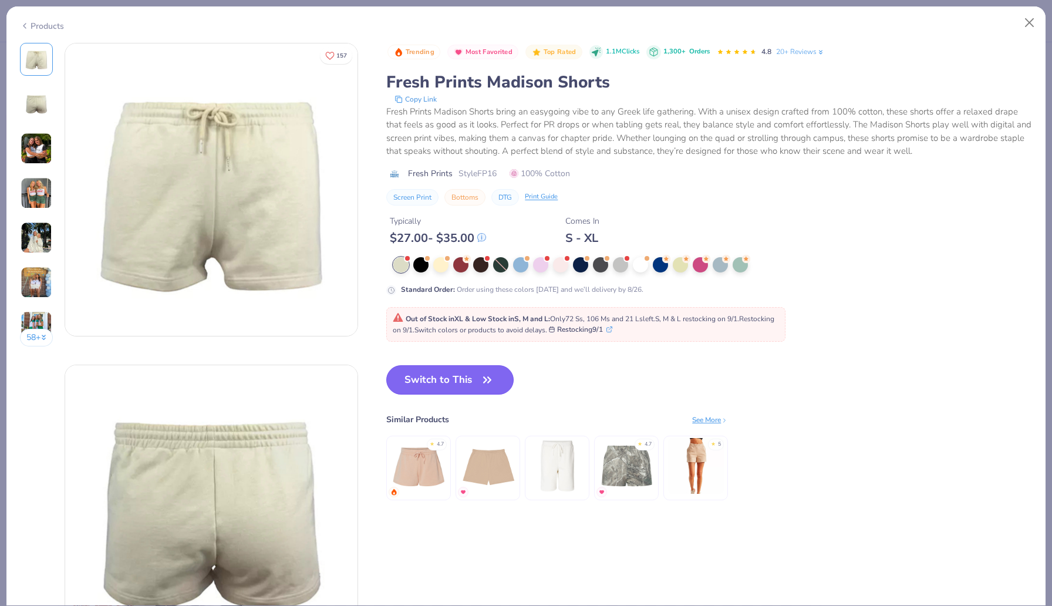
click at [422, 385] on button "Switch to This" at bounding box center [449, 379] width 127 height 29
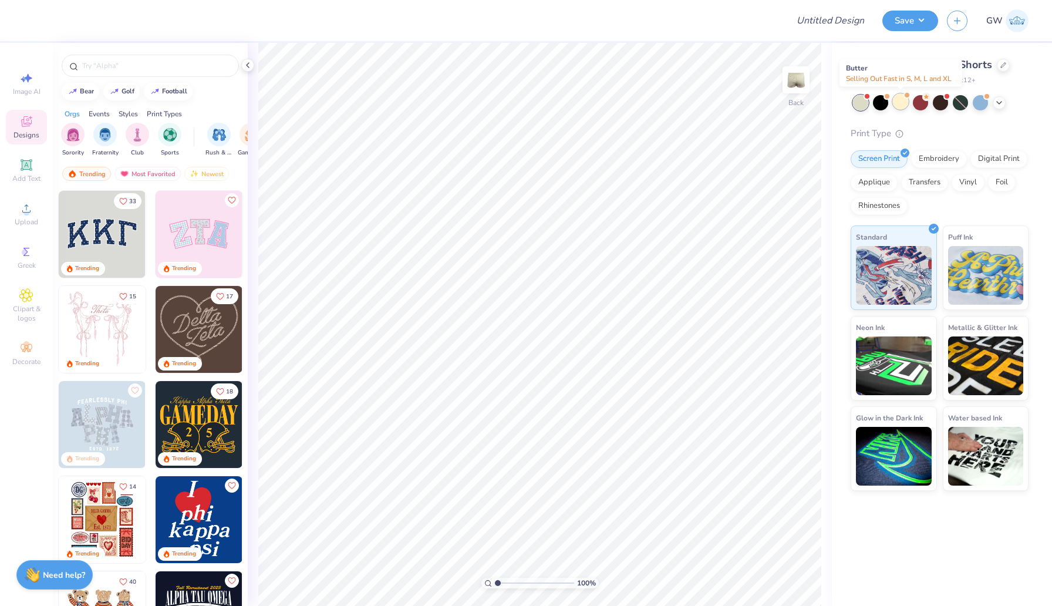
click at [902, 100] on div at bounding box center [900, 101] width 15 height 15
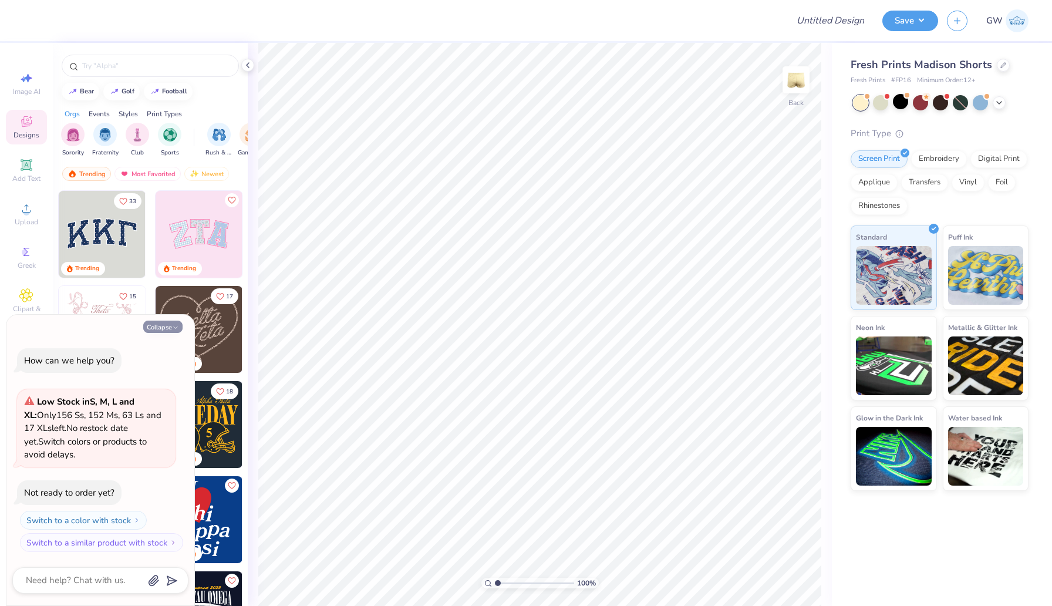
click at [154, 320] on button "Collapse" at bounding box center [162, 326] width 39 height 12
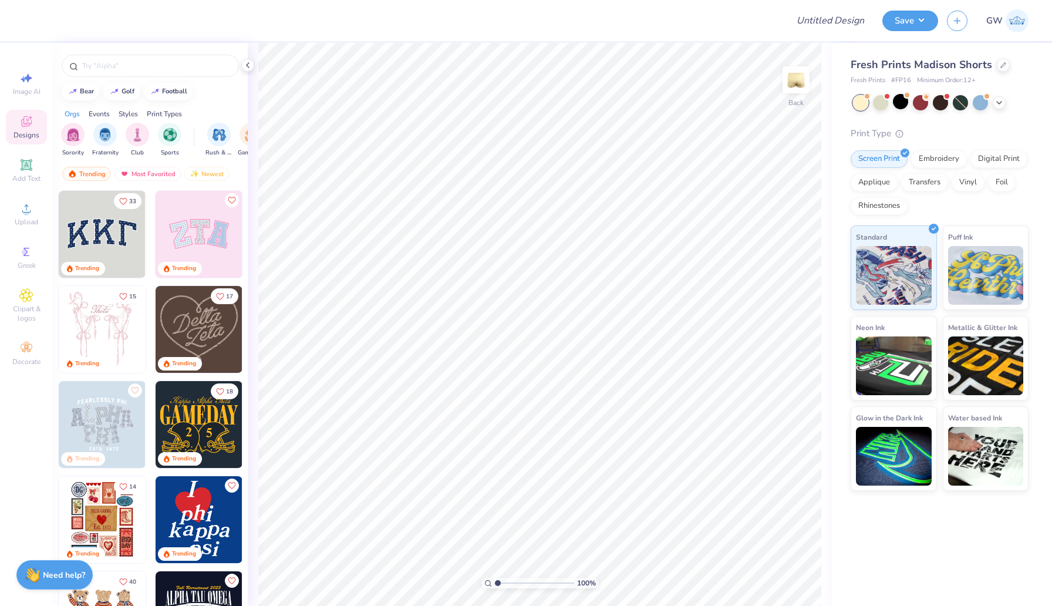
click at [201, 231] on img at bounding box center [199, 234] width 87 height 87
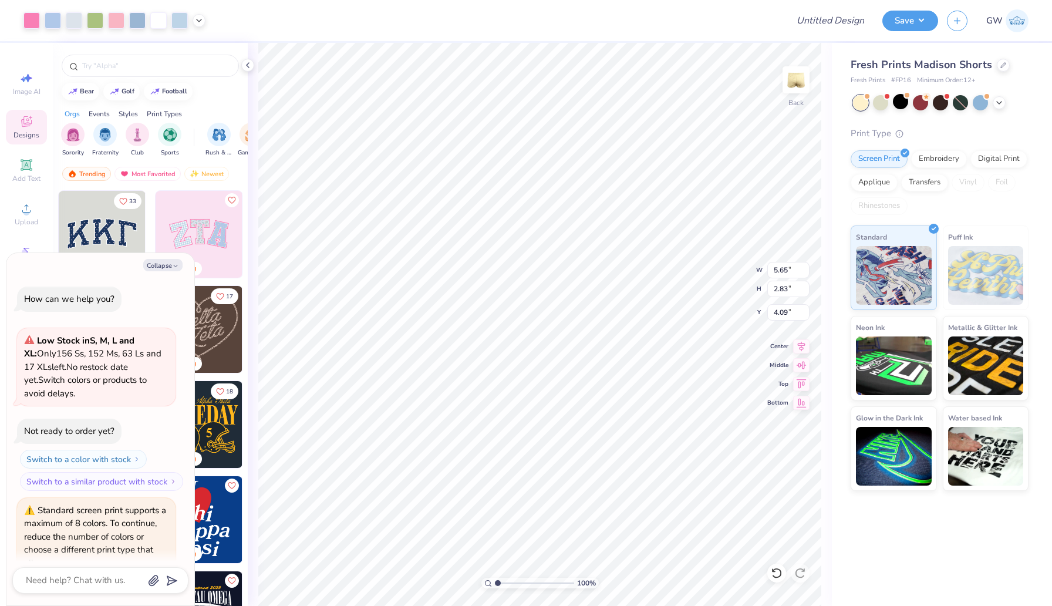
scroll to position [55, 0]
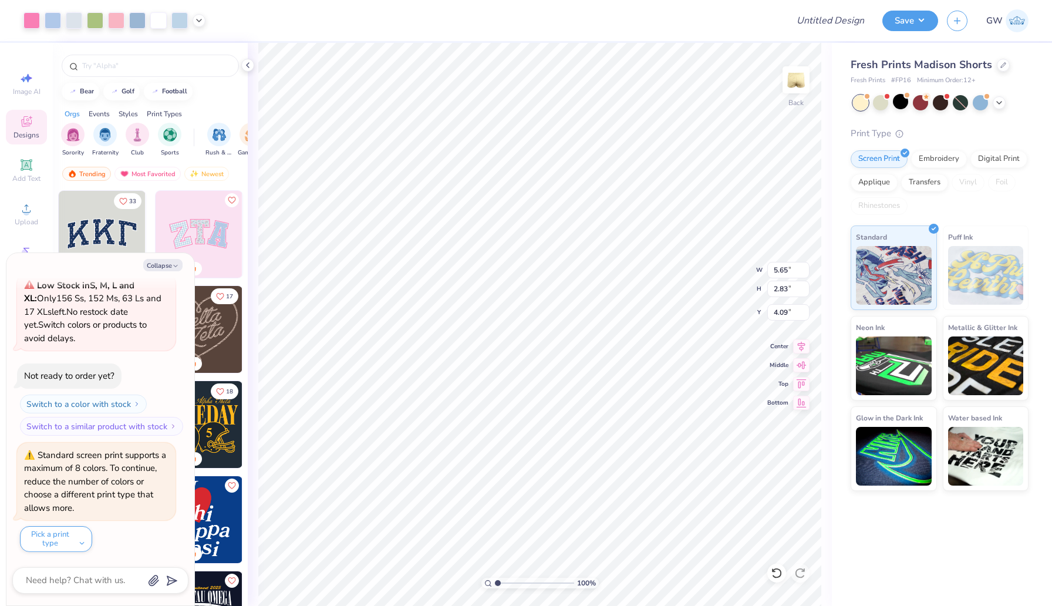
type textarea "x"
type input "3.68"
type input "1.84"
type input "5.07"
type textarea "x"
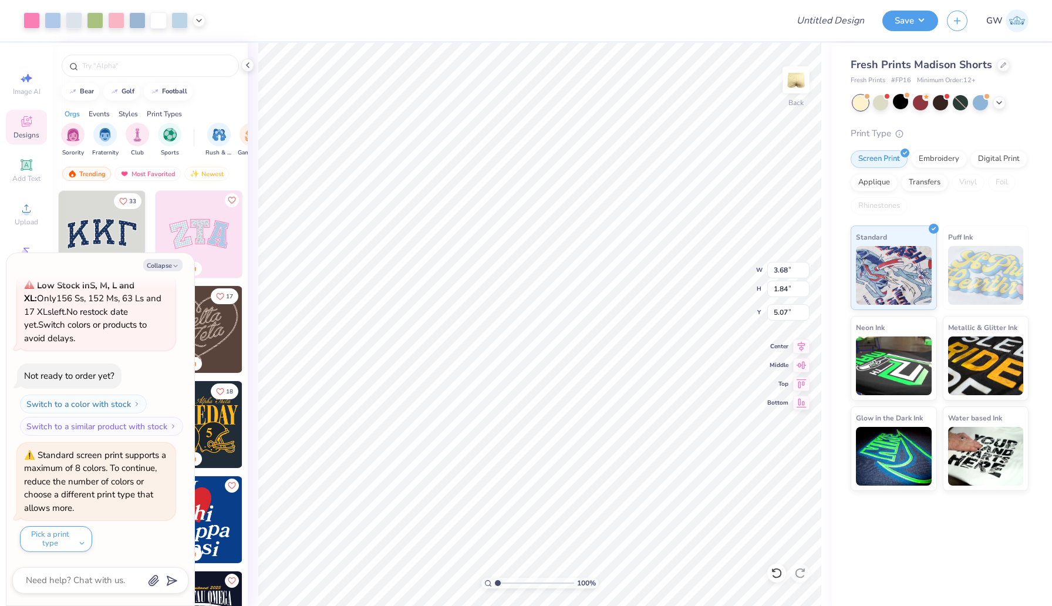
type input "7.07"
type textarea "x"
type input "1.85"
click at [920, 19] on button "Save" at bounding box center [910, 19] width 56 height 21
type textarea "x"
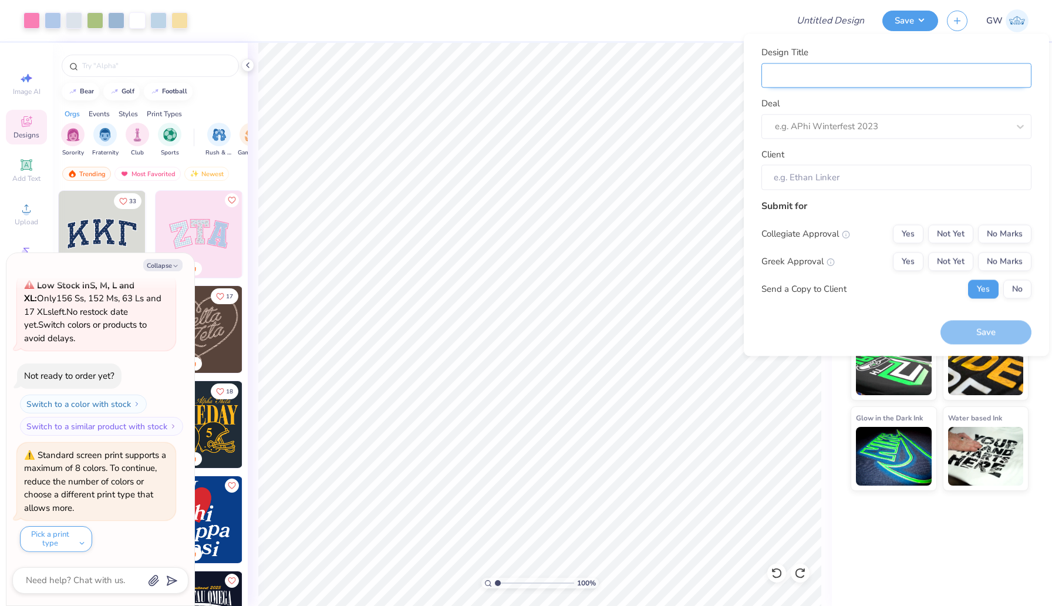
click at [822, 85] on input "Design Title" at bounding box center [896, 75] width 270 height 25
type input "C"
type textarea "x"
type input "C"
type input "Ch"
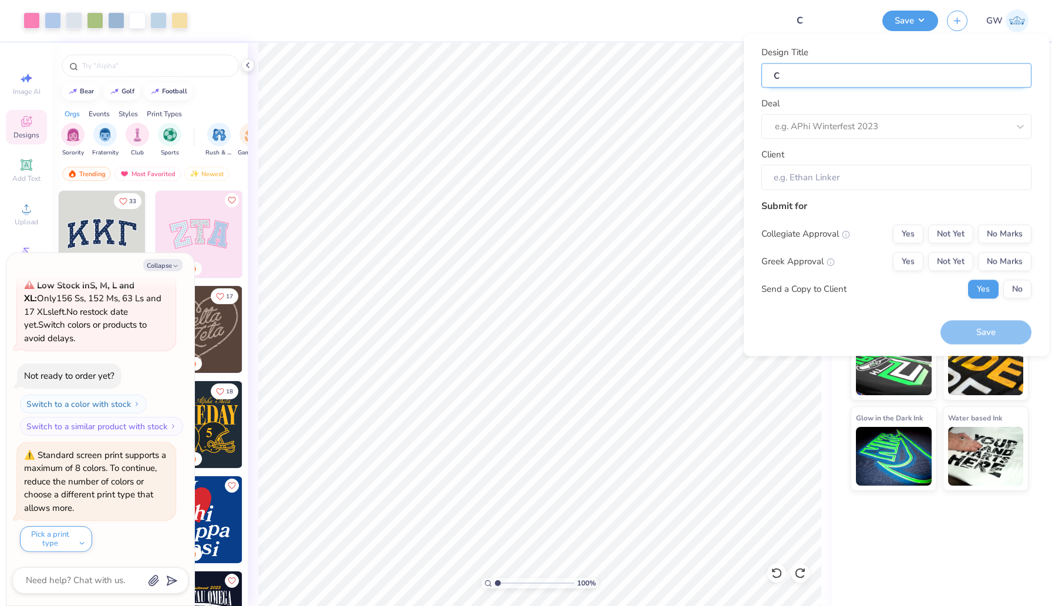
type textarea "x"
type input "Ch"
type input "Chi"
type textarea "x"
type input "Chi"
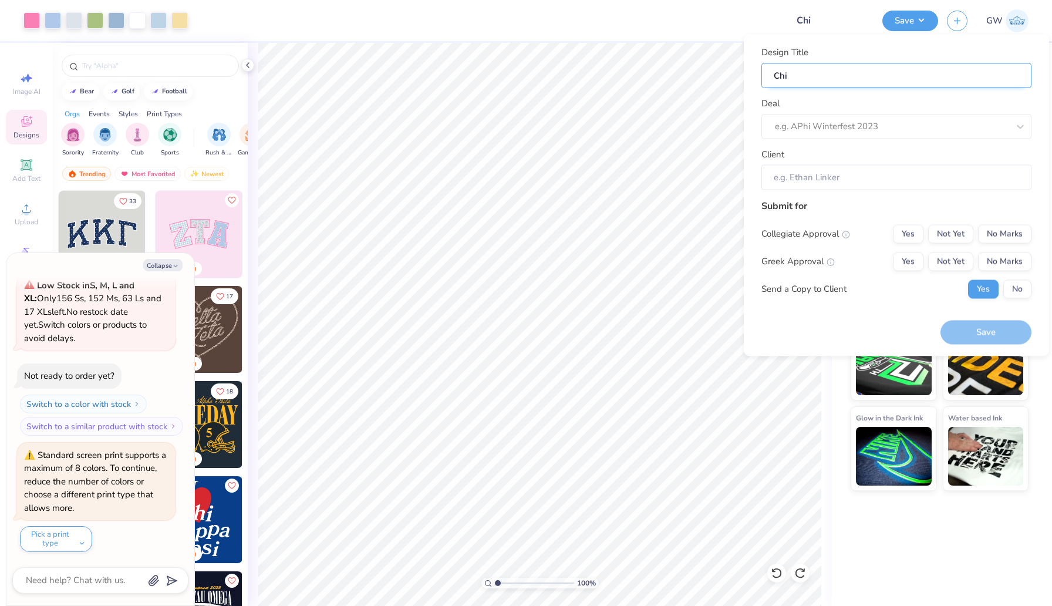
type input "Chi"
type textarea "x"
type input "Chi"
type input "Chi O"
type textarea "x"
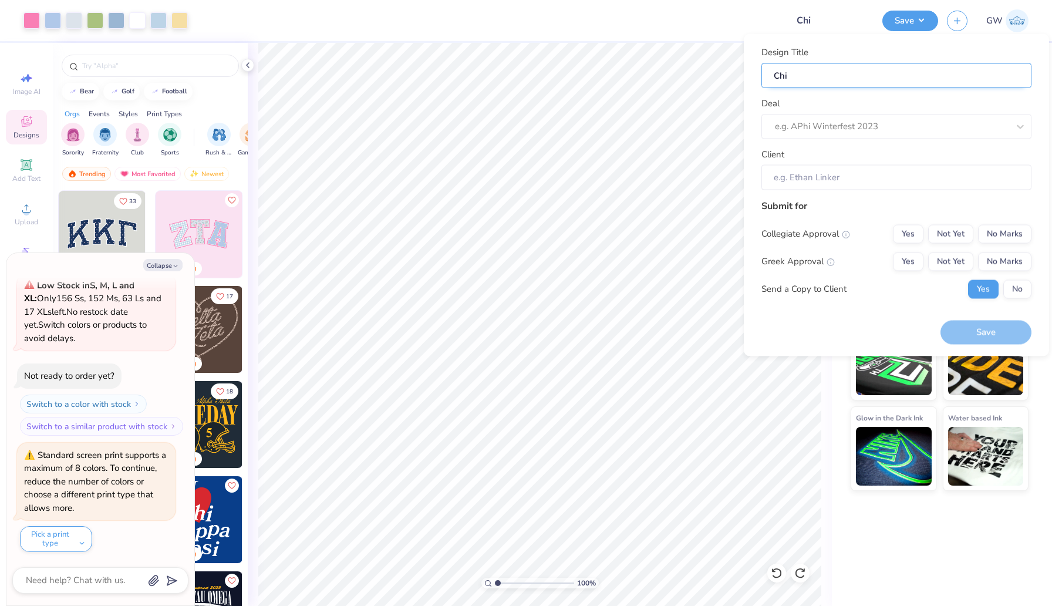
type input "Chi O"
type input "Chi Om"
type textarea "x"
type input "Chi Om"
type input "Chi Ome"
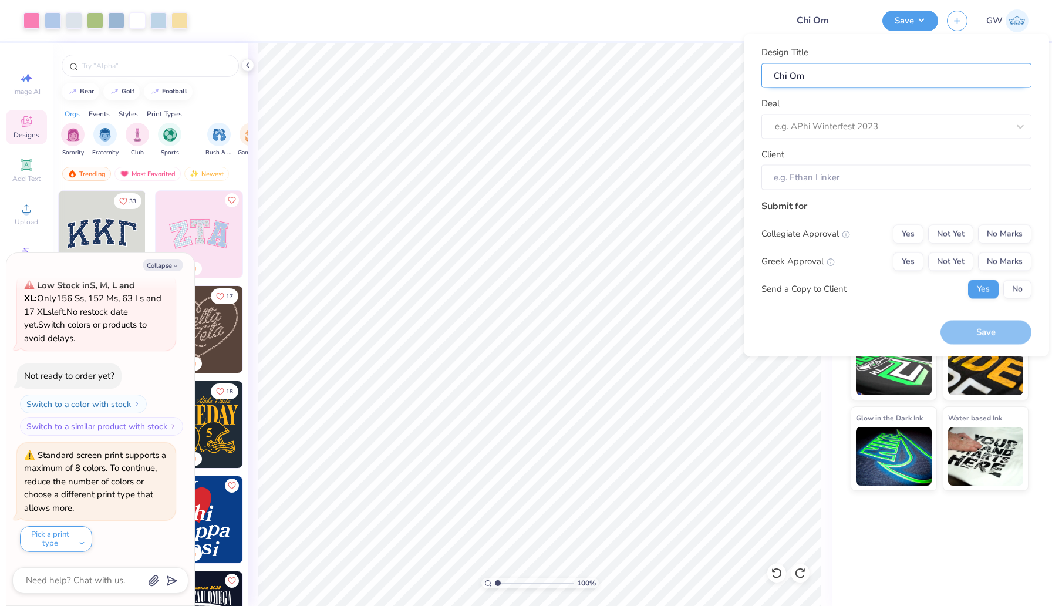
type textarea "x"
type input "Chi Ome"
type input "[PERSON_NAME]"
type textarea "x"
type input "[PERSON_NAME]"
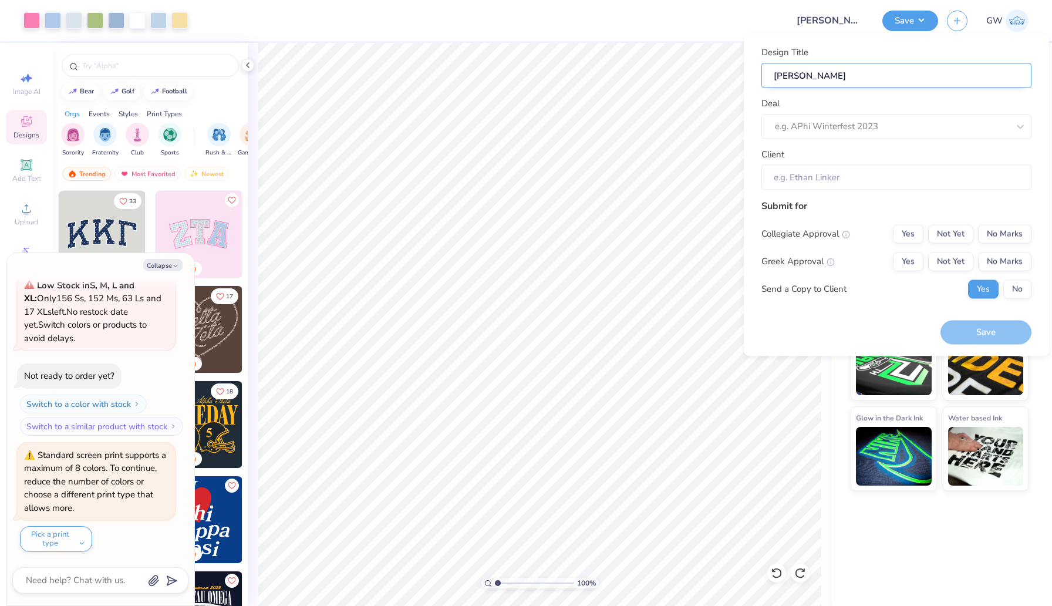
type input "Chi Omega"
type textarea "x"
type input "Chi Omega"
type textarea "x"
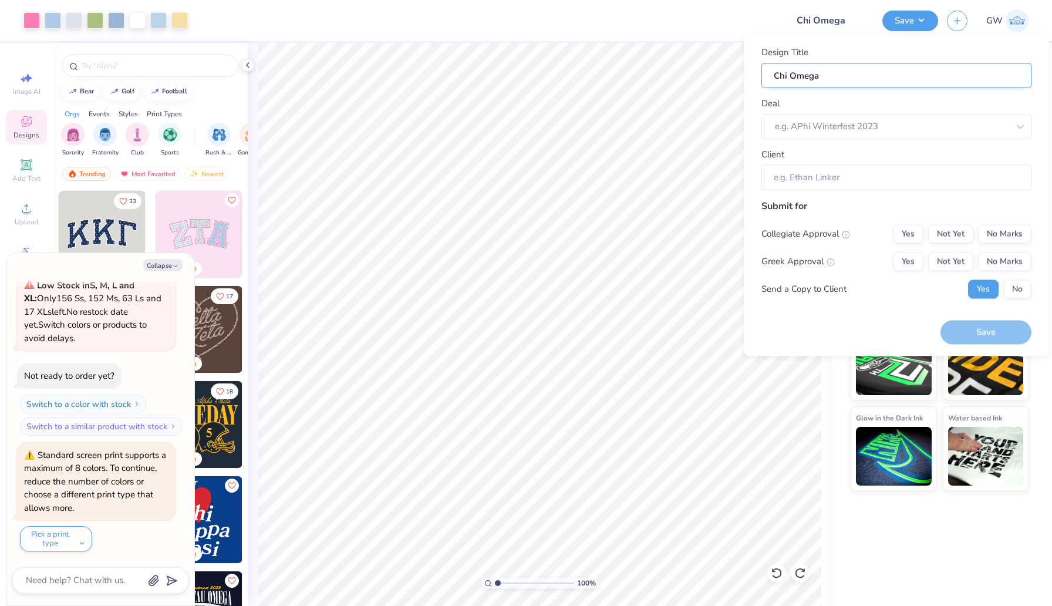
type input "Chi Omega"
type input "Chi Omega P"
type textarea "x"
type input "Chi Omega P"
type input "Chi Omega Pa"
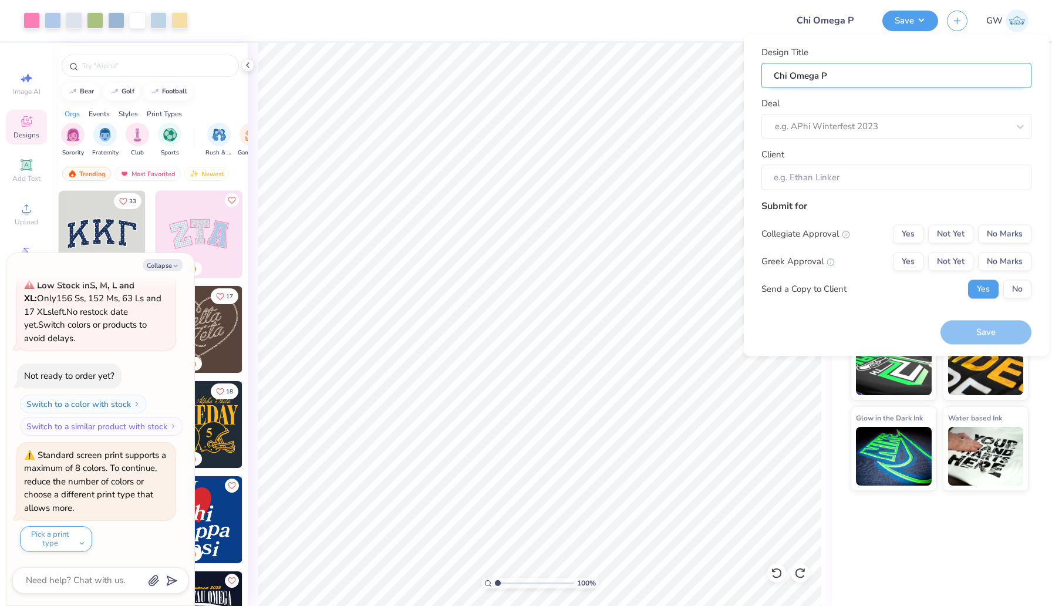
type textarea "x"
type input "Chi Omega Pa"
type input "Chi Omega Pat"
type textarea "x"
type input "Chi Omega Pat"
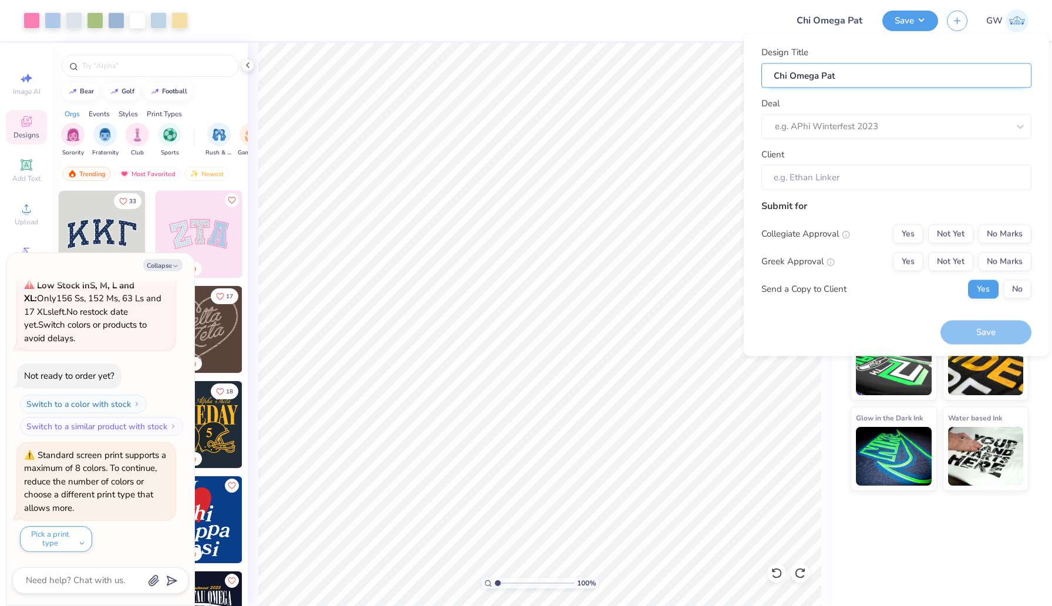
type input "Chi Omega Patc"
type textarea "x"
type input "Chi Omega Patc"
type input "Chi Omega Patch"
type textarea "x"
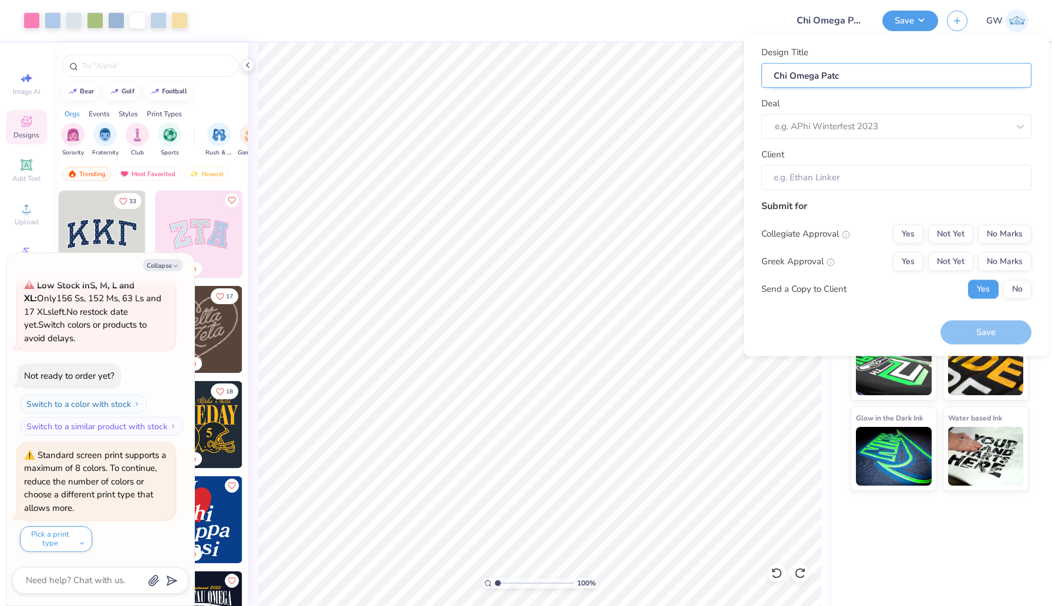
type input "Chi Omega Patch"
type input "Chi Omega Patchw"
type textarea "x"
type input "Chi Omega Patchwo"
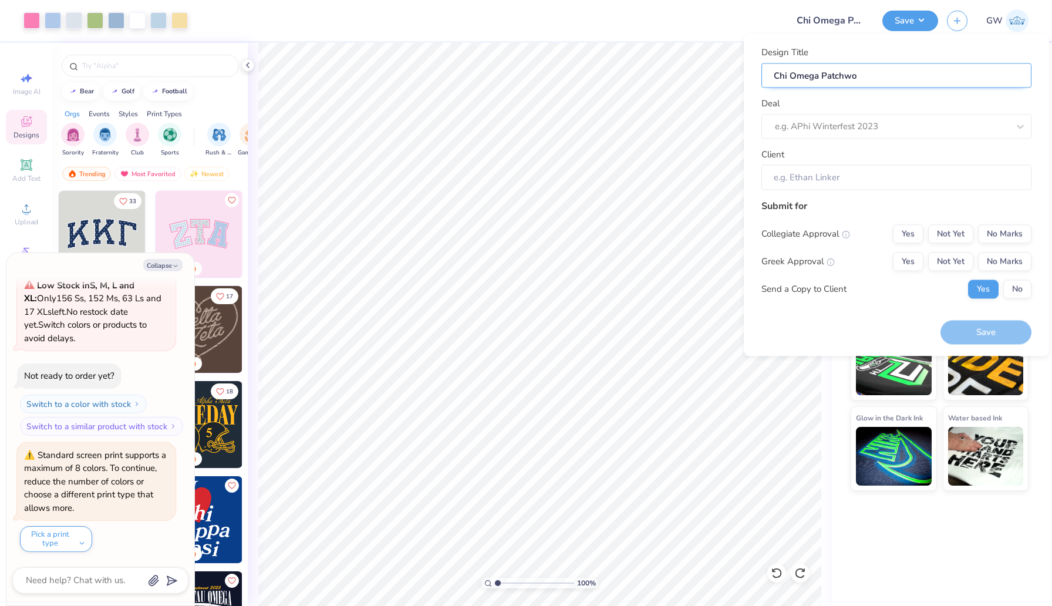
type textarea "x"
type input "Chi Omega Patchwot"
type textarea "x"
type input "Chi Omega Patchwotk"
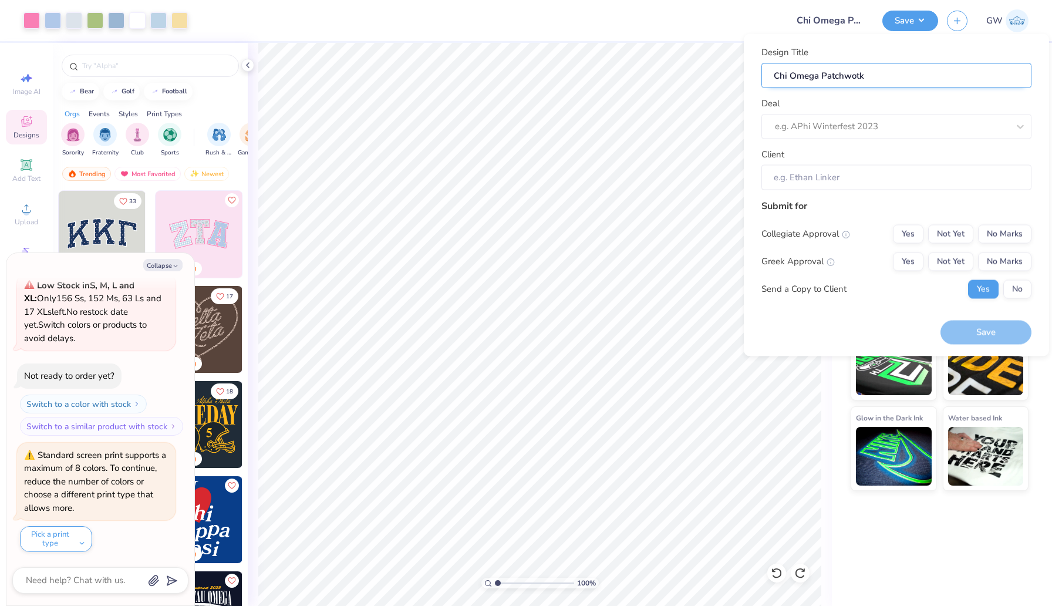
type textarea "x"
type input "Chi Omega Patchwotk"
type textarea "x"
type input "Chi Omega Patchwotk"
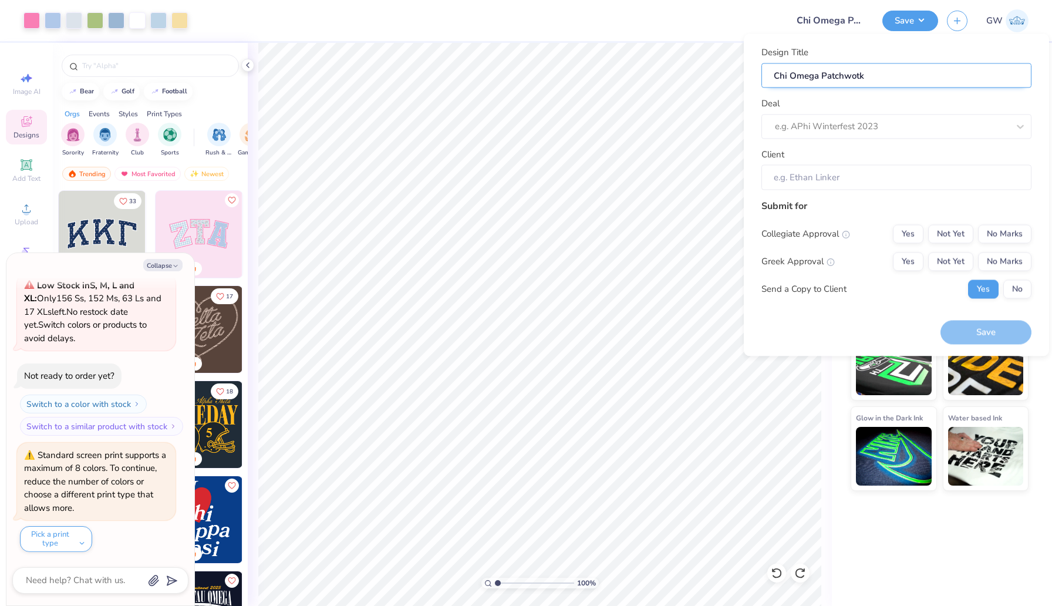
type textarea "x"
type input "Chi Omega Patchwotk"
type input "Chi Omega Patchwot"
type textarea "x"
type input "Chi Omega Patchwot"
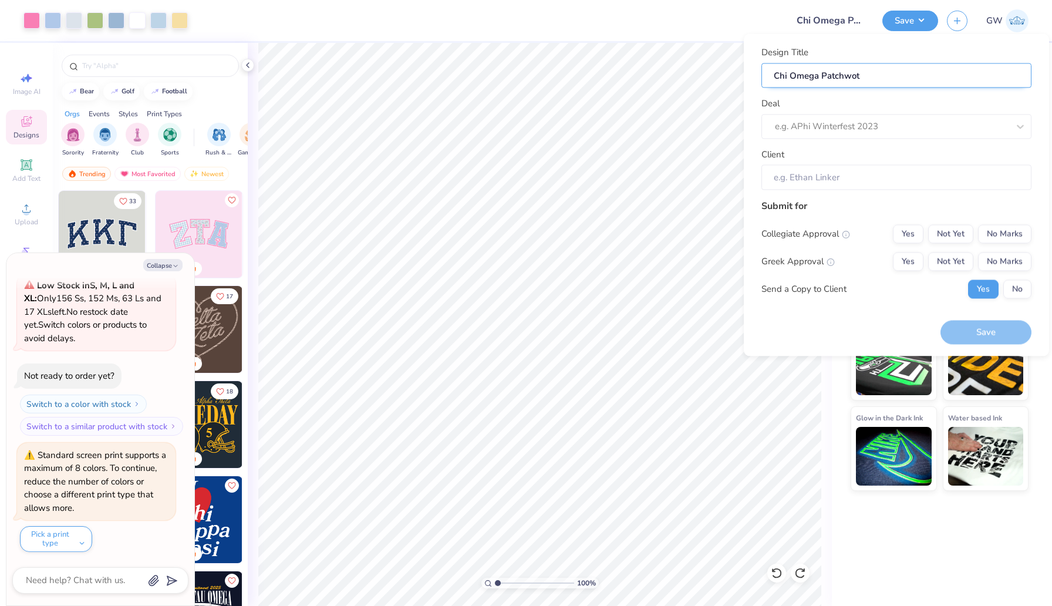
type input "Chi Omega Patchwo"
type textarea "x"
type input "Chi Omega Patchwo"
type input "Chi Omega Patchwor"
type textarea "x"
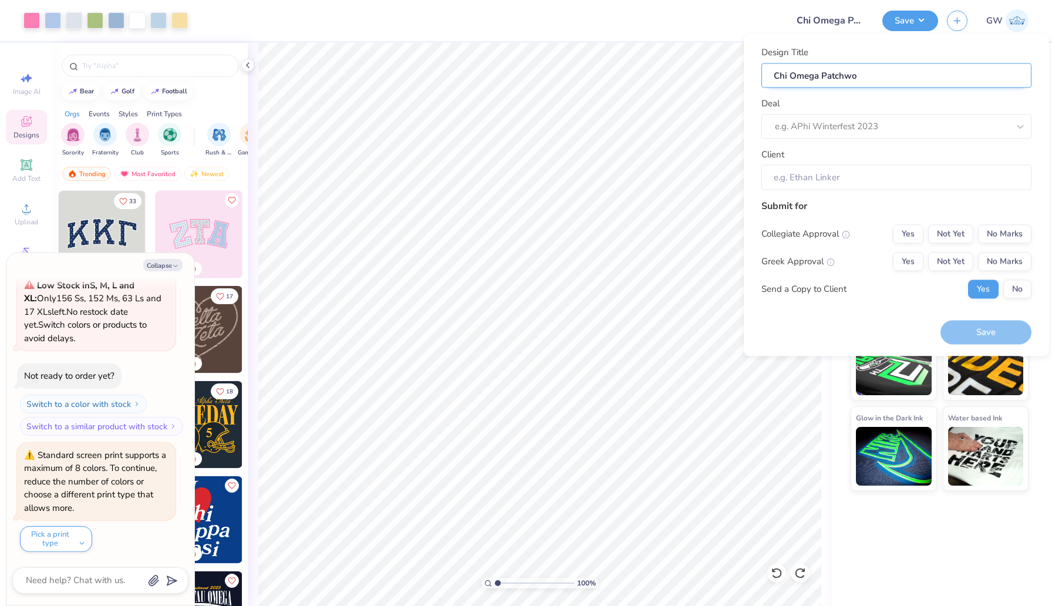
type input "Chi Omega Patchwor"
type input "Chi Omega Patchwork"
type textarea "x"
type input "Chi Omega Patchwork Yellow Set Tank Top"
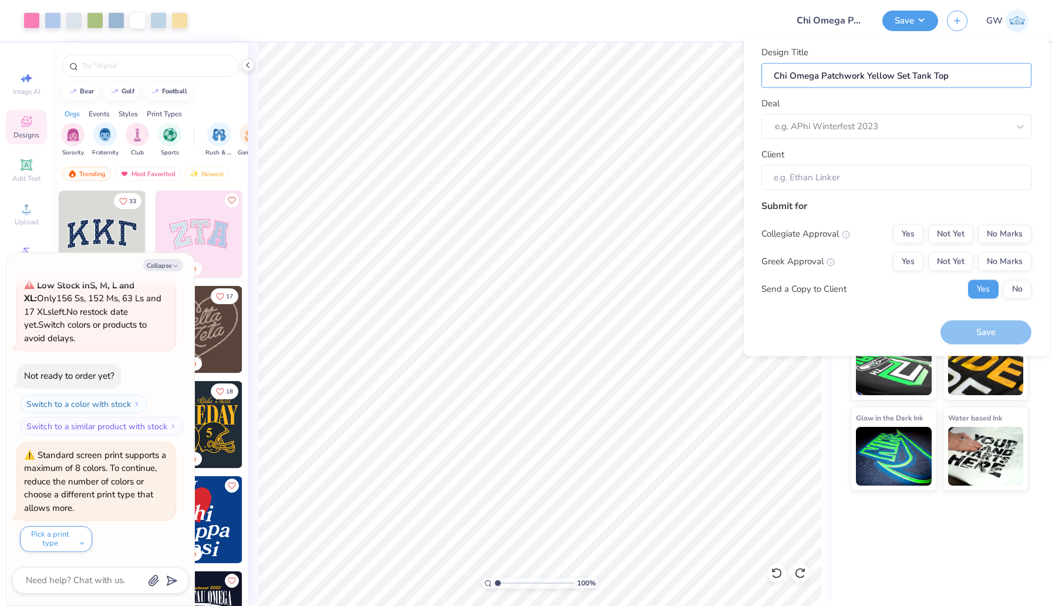
type textarea "x"
drag, startPoint x: 913, startPoint y: 76, endPoint x: 973, endPoint y: 76, distance: 59.3
click at [973, 76] on input "Chi Omega Patchwork Yellow Set Tank Top" at bounding box center [896, 75] width 270 height 25
type input "Chi Omega Patchwork Yellow Set T"
type textarea "x"
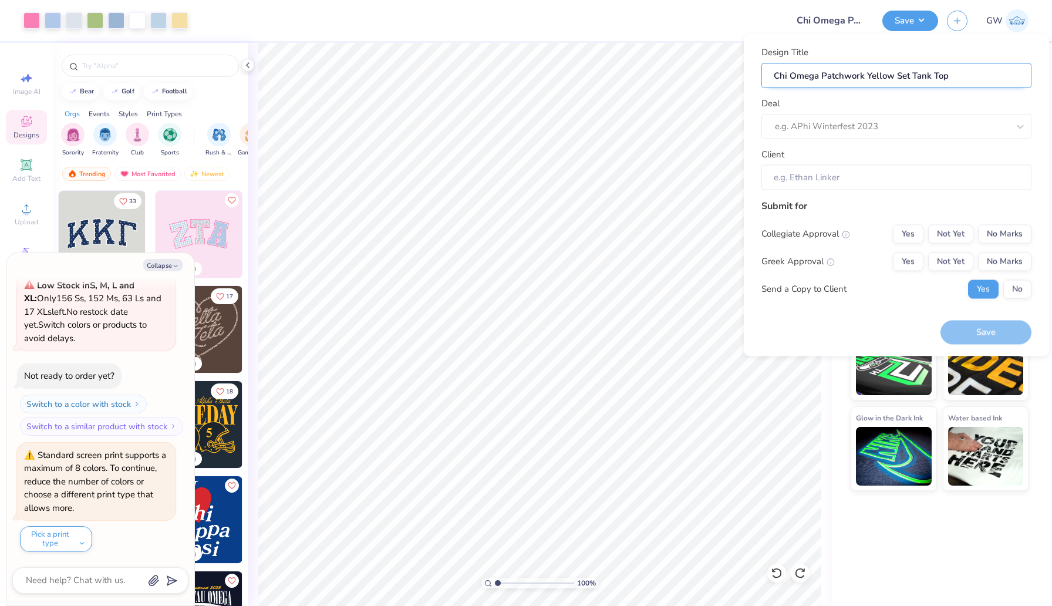
type input "Chi Omega Patchwork Yellow Set T"
type input "Chi Omega Patchwork Yellow Set"
type textarea "x"
type input "Chi Omega Patchwork Yellow Set"
type input "Chi Omega Patchwork Yellow Set S"
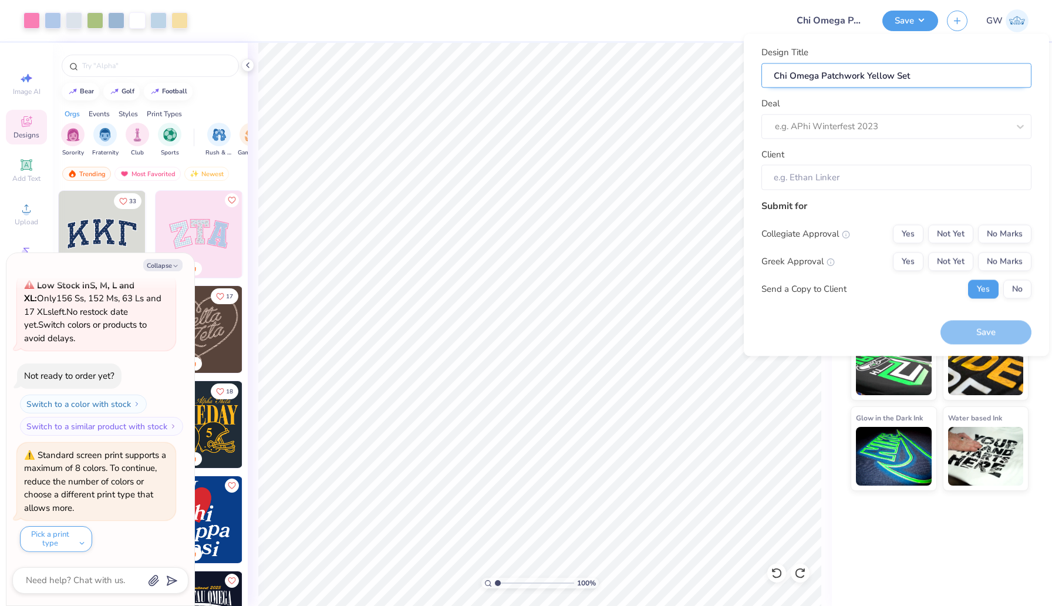
type textarea "x"
type input "Chi Omega Patchwork Yellow Set S"
type input "Chi Omega Patchwork Yellow Set Sh"
type textarea "x"
type input "Chi Omega Patchwork Yellow Set Sh"
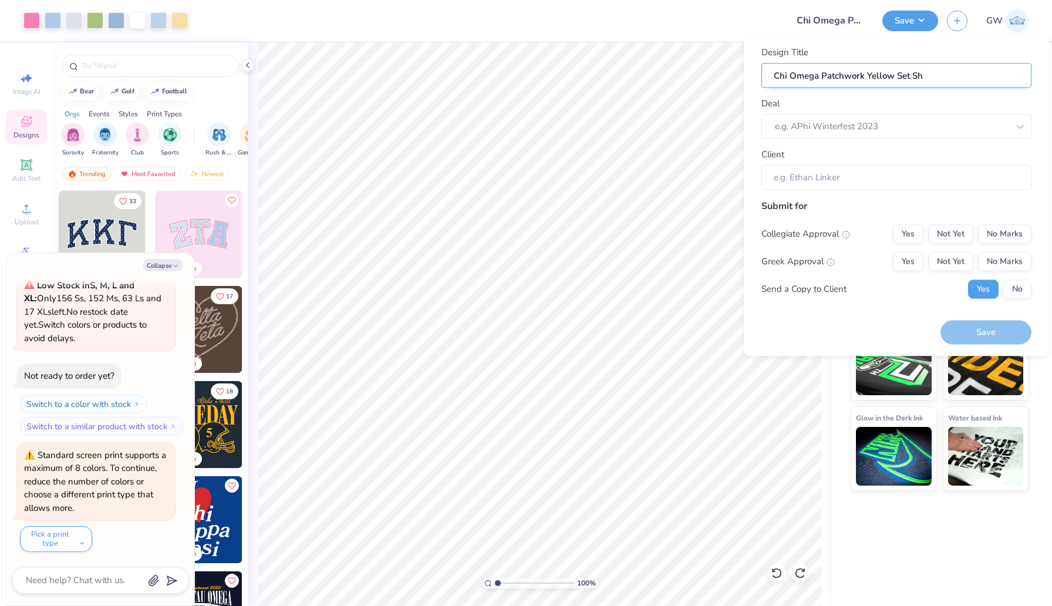
type input "Chi Omega Patchwork Yellow Set Sho"
type textarea "x"
type input "Chi Omega Patchwork Yellow Set Shor"
type textarea "x"
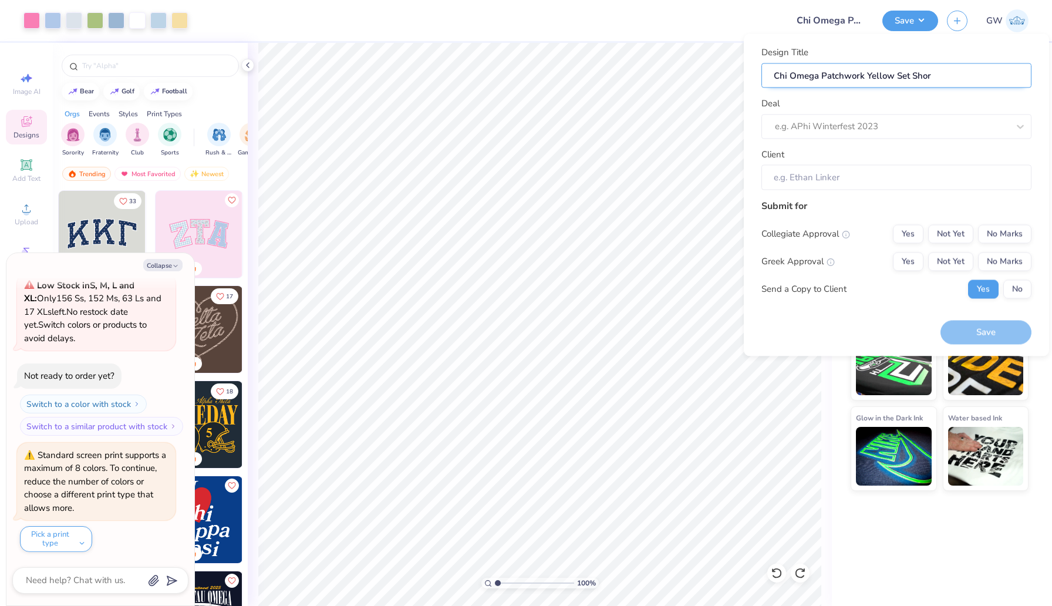
type input "Chi Omega Patchwork Yellow Set Short"
type textarea "x"
type input "Chi Omega Patchwork Yellow Set Short"
type input "Chi Omega Patchwork Yellow Set Shorts"
type textarea "x"
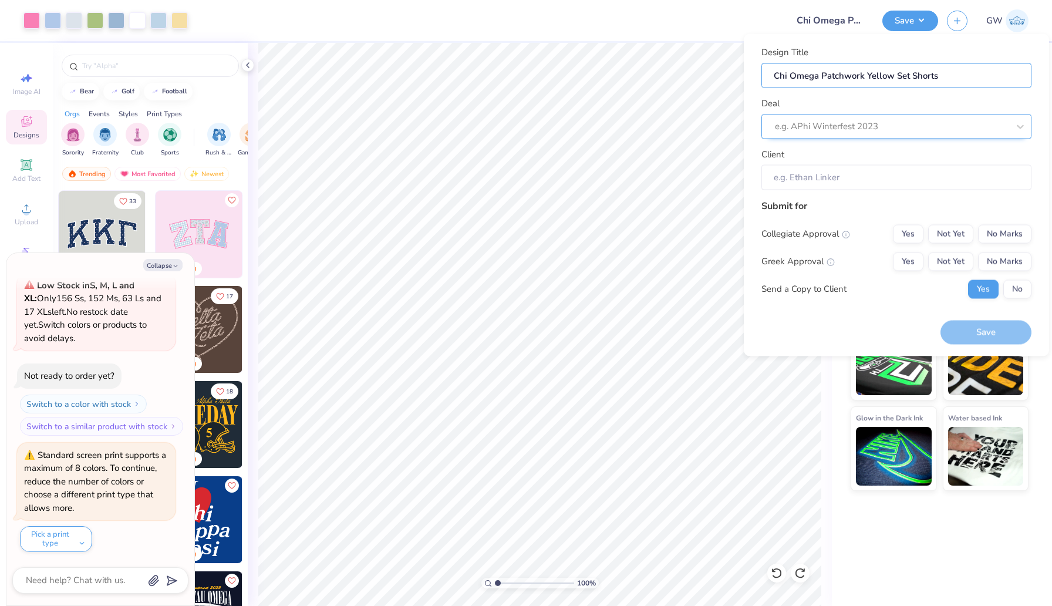
type input "Chi Omega Patchwork Yellow Set Shorts"
click at [928, 130] on div at bounding box center [892, 127] width 234 height 16
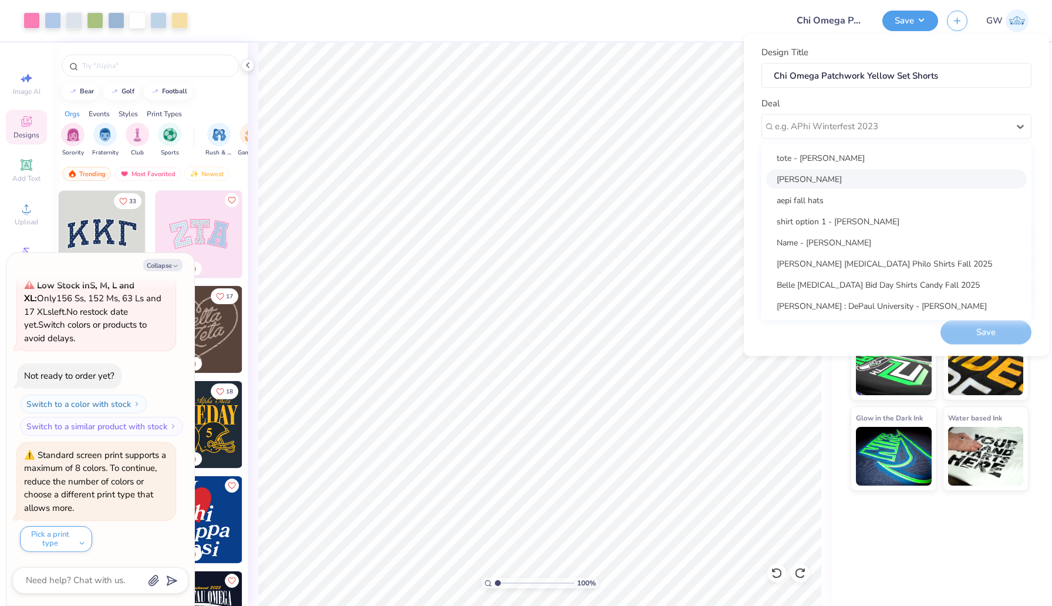
click at [899, 180] on div "[PERSON_NAME]" at bounding box center [896, 178] width 261 height 19
type textarea "x"
type input "[PERSON_NAME]"
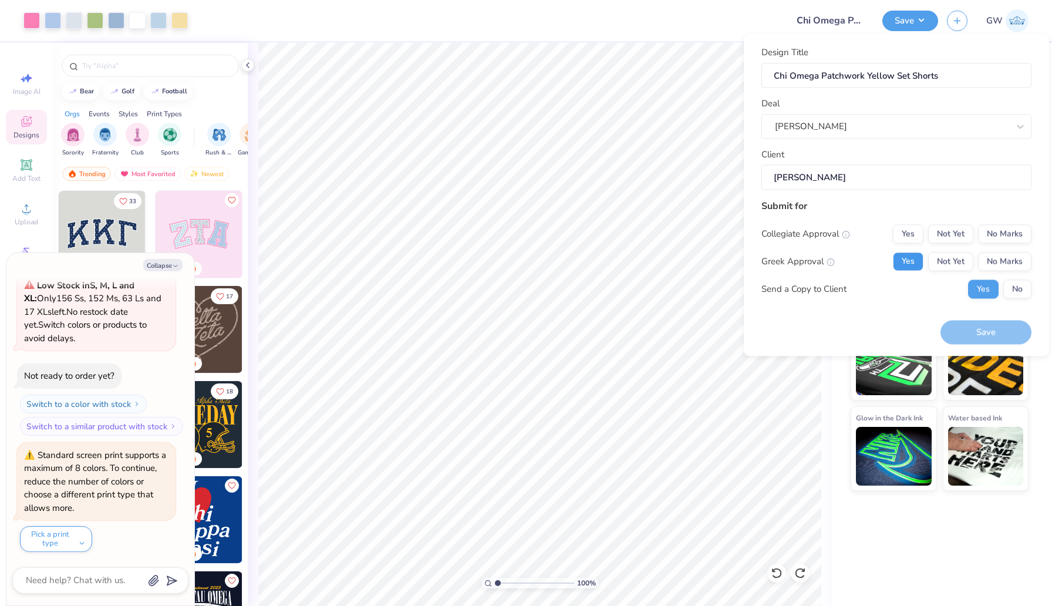
click at [923, 260] on button "Yes" at bounding box center [908, 261] width 31 height 19
click at [971, 247] on div "Collegiate Approval Yes Not Yet No Marks Greek Approval Yes Not Yet No Marks Se…" at bounding box center [896, 261] width 270 height 74
click at [989, 241] on button "No Marks" at bounding box center [1004, 233] width 53 height 19
click at [987, 336] on button "Save" at bounding box center [985, 332] width 91 height 24
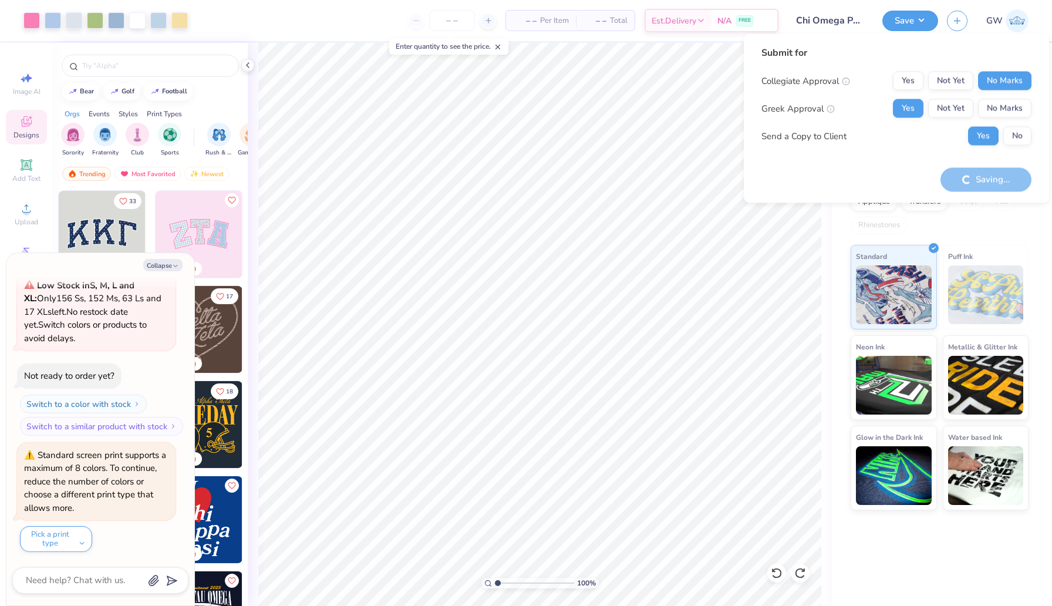
type textarea "x"
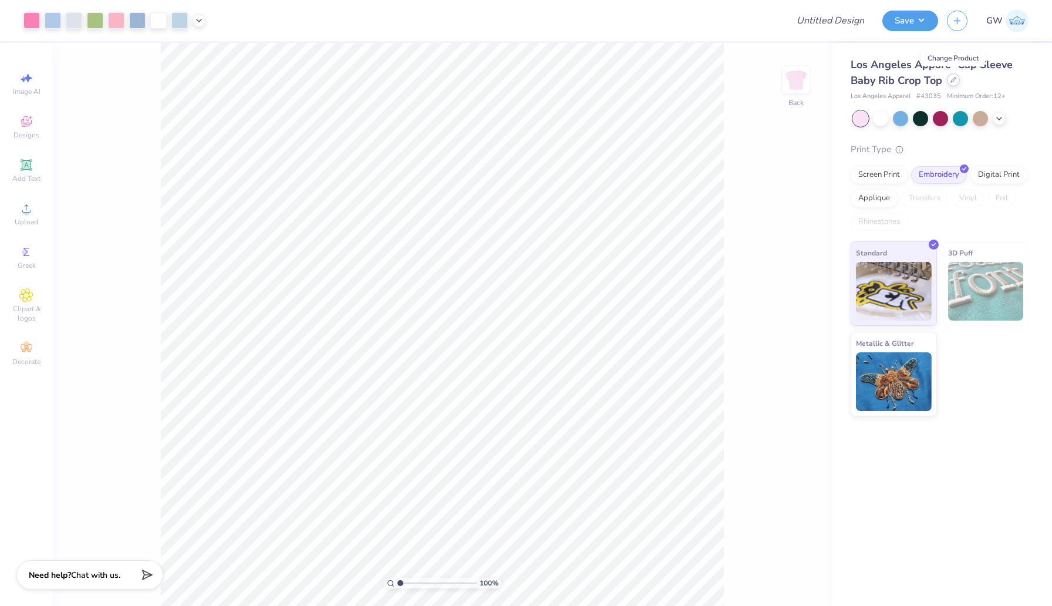
click at [952, 79] on icon at bounding box center [953, 79] width 5 height 5
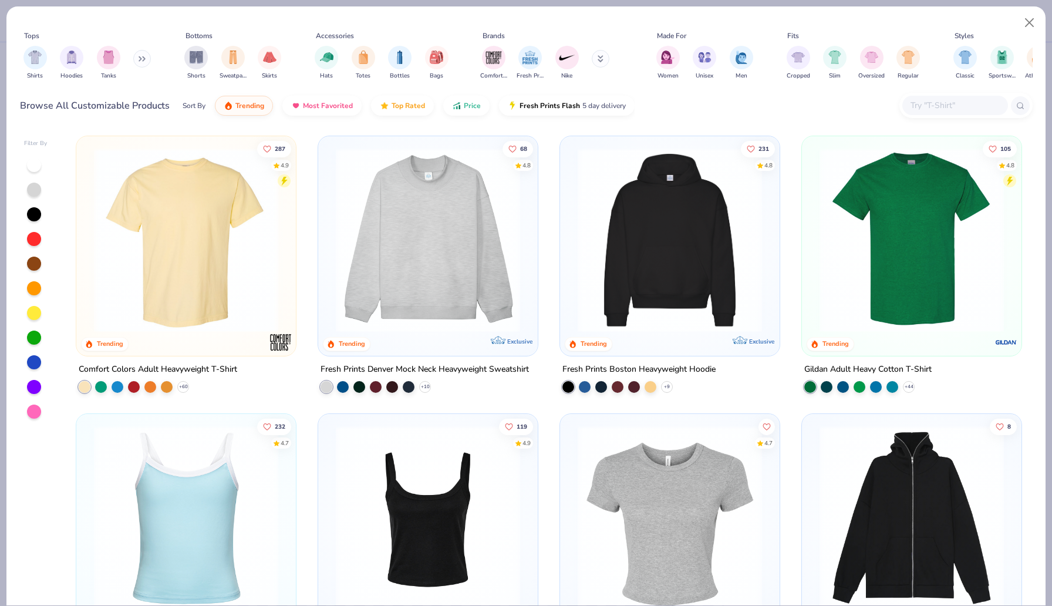
click at [960, 109] on input "text" at bounding box center [954, 106] width 90 height 14
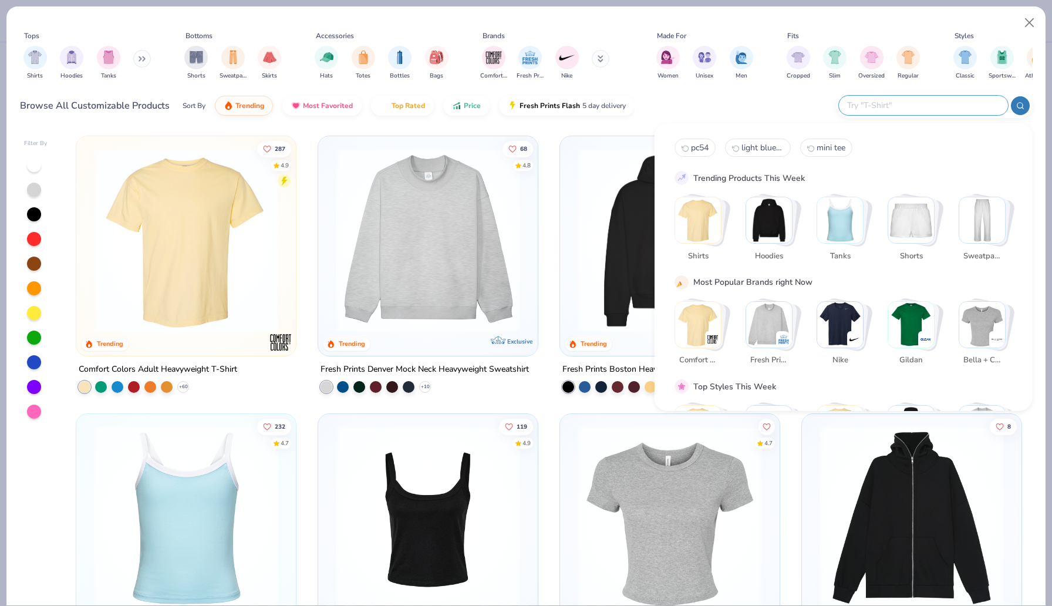
paste input "43011"
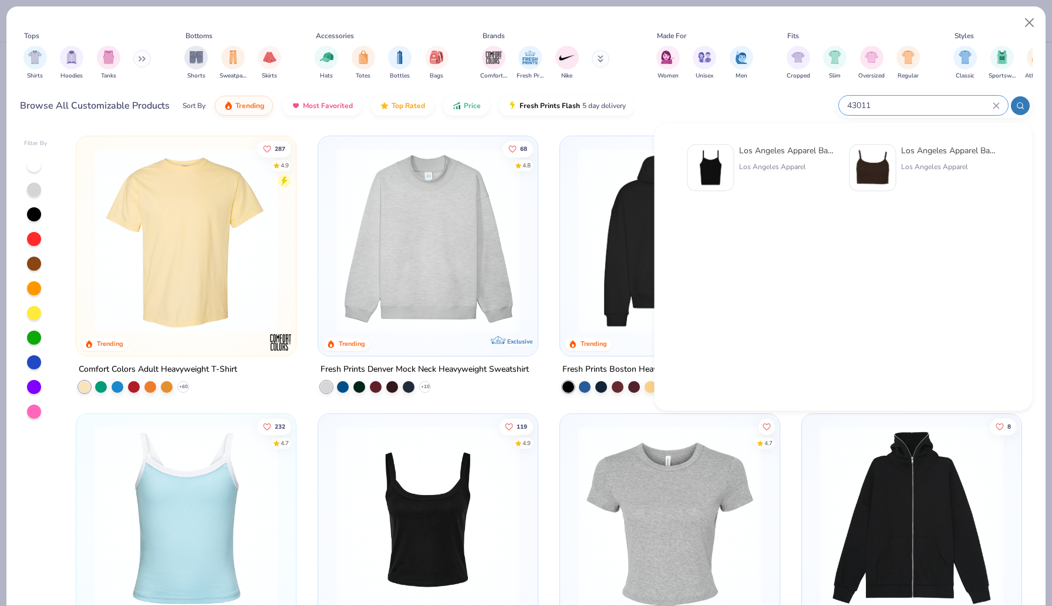
type input "43011"
click at [755, 166] on div "Los Angeles Apparel" at bounding box center [788, 166] width 99 height 11
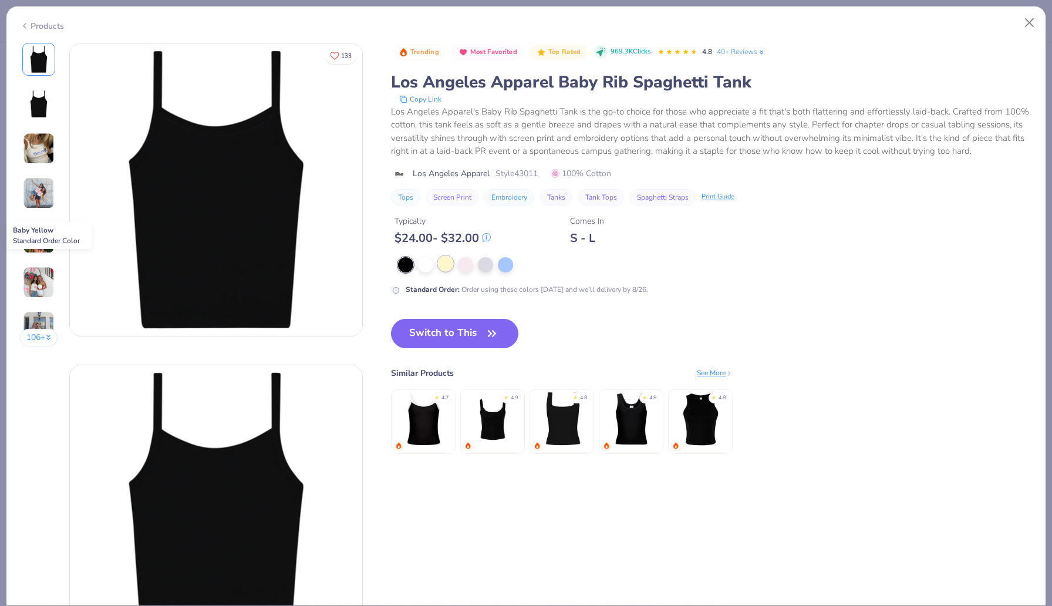
click at [443, 267] on div at bounding box center [445, 263] width 15 height 15
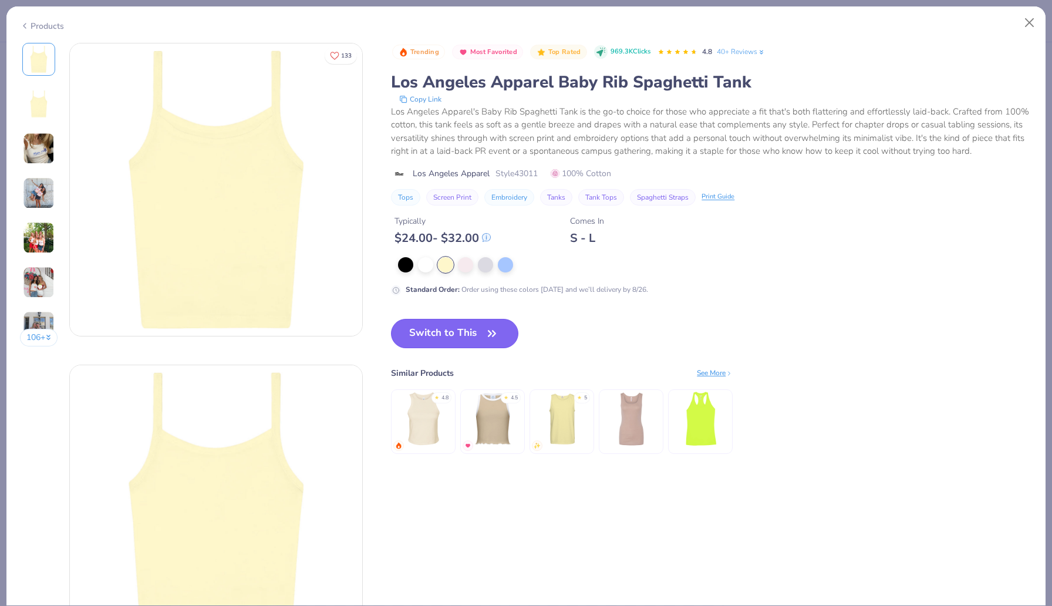
click at [443, 330] on button "Switch to This" at bounding box center [454, 333] width 127 height 29
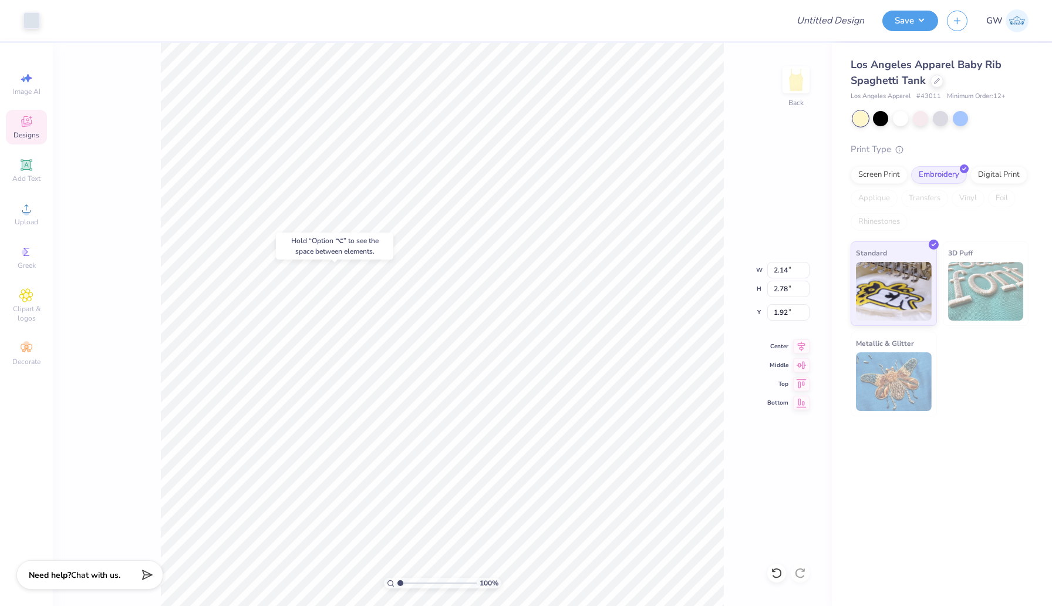
type input "6.85"
type input "3.38"
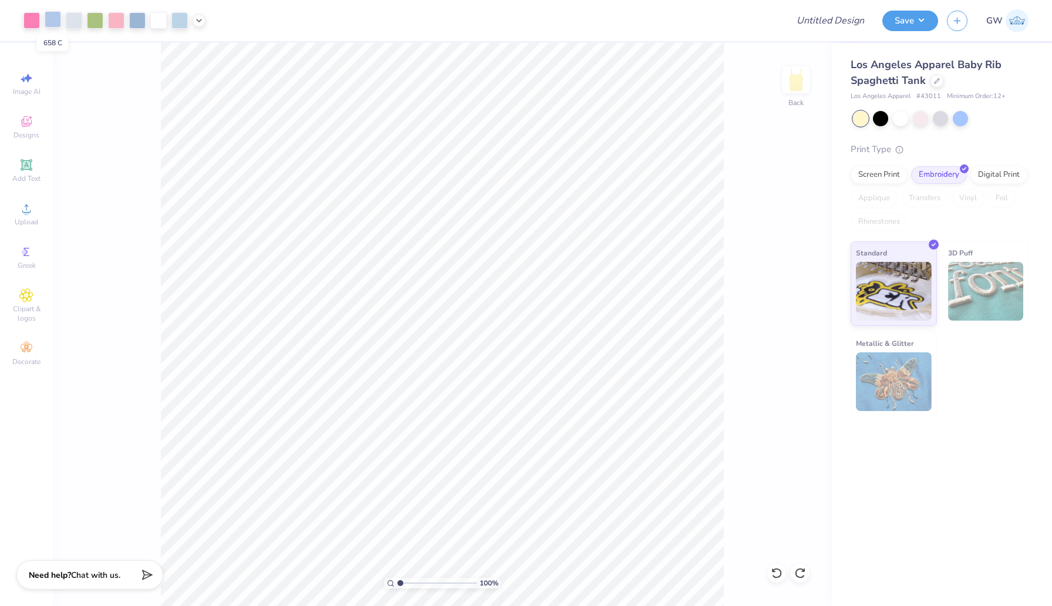
click at [58, 22] on div at bounding box center [53, 19] width 16 height 16
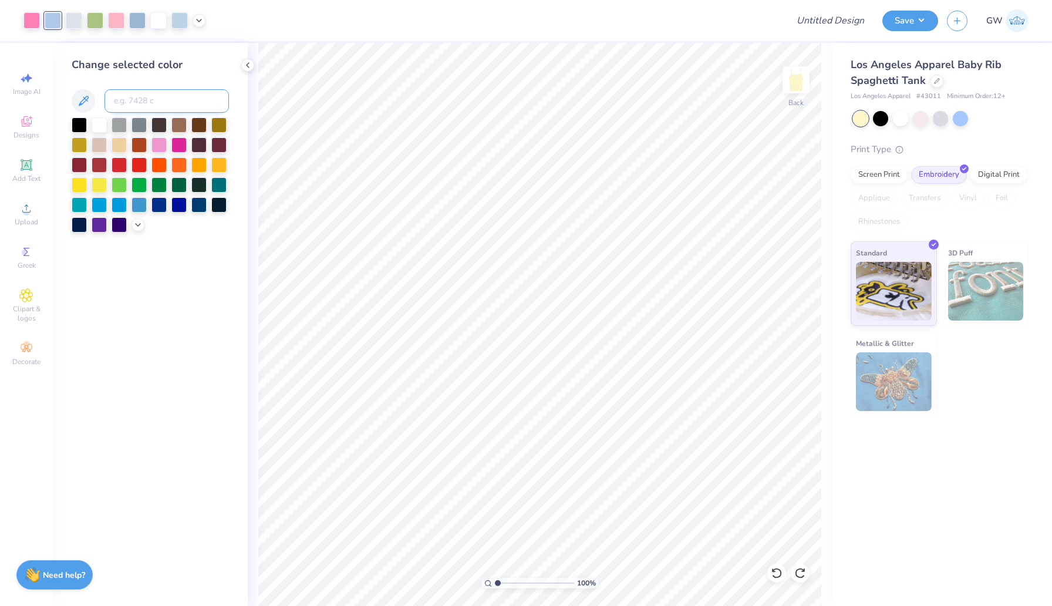
click at [123, 95] on input at bounding box center [166, 100] width 124 height 23
type input "644"
click at [156, 23] on div at bounding box center [158, 19] width 16 height 16
click at [147, 100] on input at bounding box center [166, 100] width 124 height 23
type input "644"
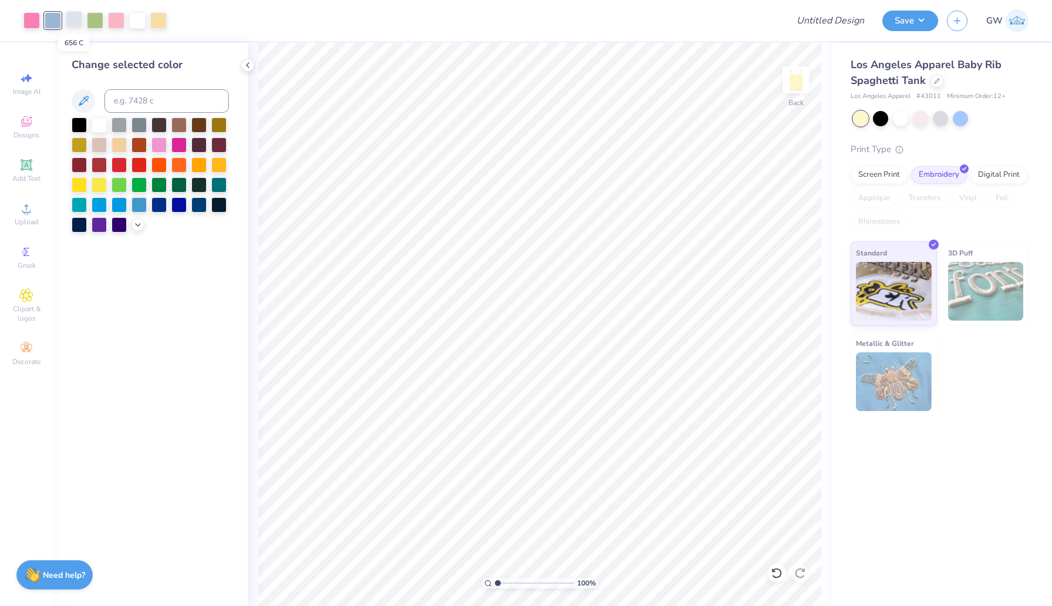
click at [71, 24] on div at bounding box center [74, 19] width 16 height 16
click at [144, 105] on input at bounding box center [166, 100] width 124 height 23
type input "644"
click at [117, 23] on div at bounding box center [116, 19] width 16 height 16
click at [129, 102] on input at bounding box center [166, 100] width 124 height 23
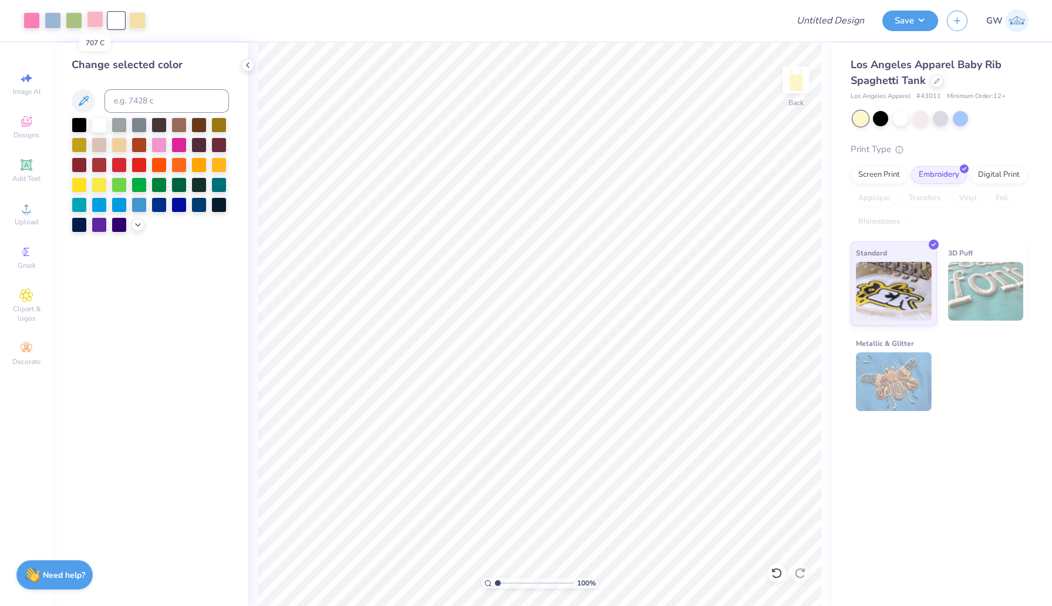
click at [93, 19] on div at bounding box center [95, 19] width 16 height 16
click at [135, 102] on input at bounding box center [166, 100] width 124 height 23
type input "7401"
click at [131, 100] on input at bounding box center [166, 100] width 124 height 23
type input "211"
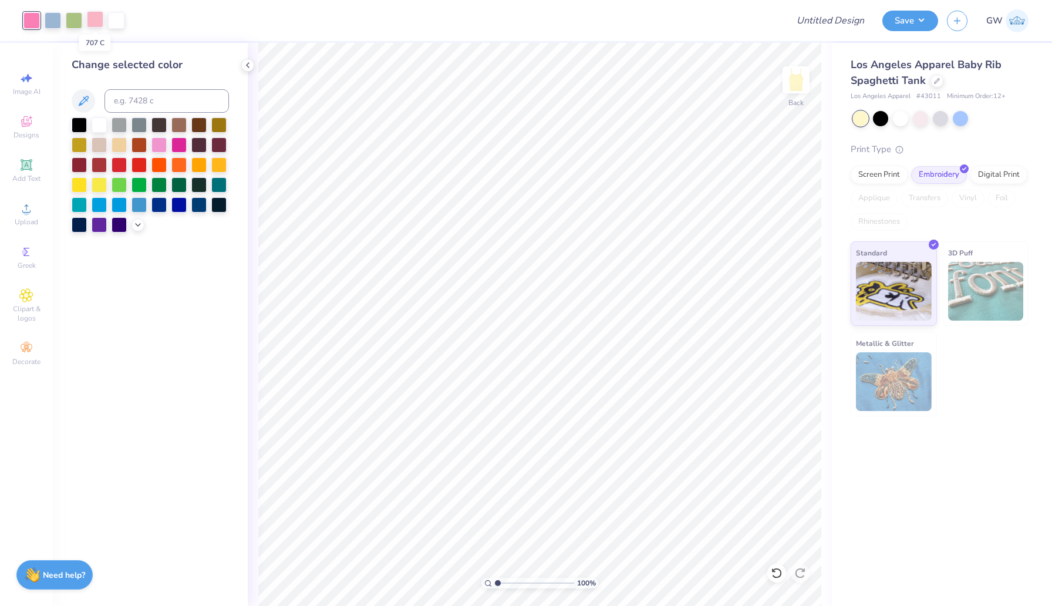
click at [100, 22] on div at bounding box center [95, 19] width 16 height 16
click at [145, 103] on input at bounding box center [166, 100] width 124 height 23
type input "7401"
click at [75, 14] on div at bounding box center [74, 19] width 16 height 16
click at [151, 103] on input at bounding box center [166, 100] width 124 height 23
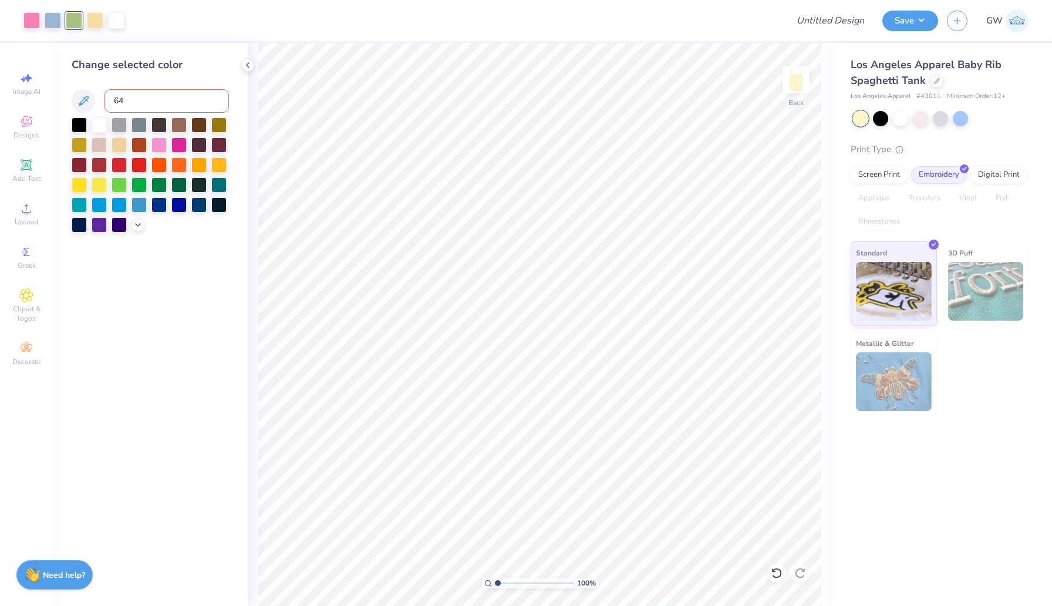
type input "6"
click at [879, 178] on div "Screen Print" at bounding box center [879, 173] width 57 height 18
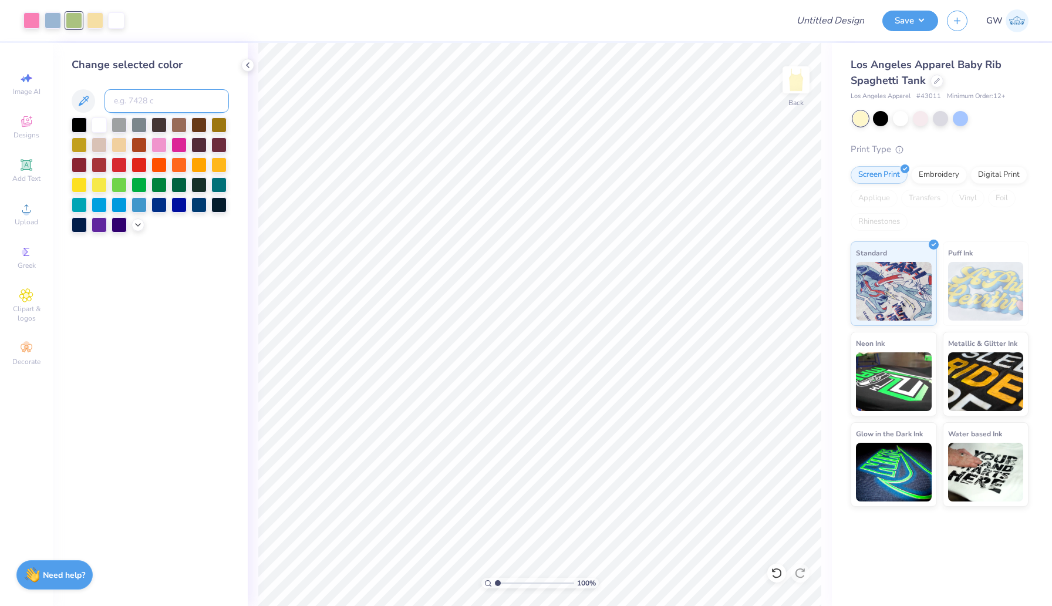
click at [112, 92] on input at bounding box center [166, 100] width 124 height 23
type input "644"
click at [97, 18] on div at bounding box center [95, 19] width 16 height 16
click at [118, 95] on input at bounding box center [166, 100] width 124 height 23
type input "7401"
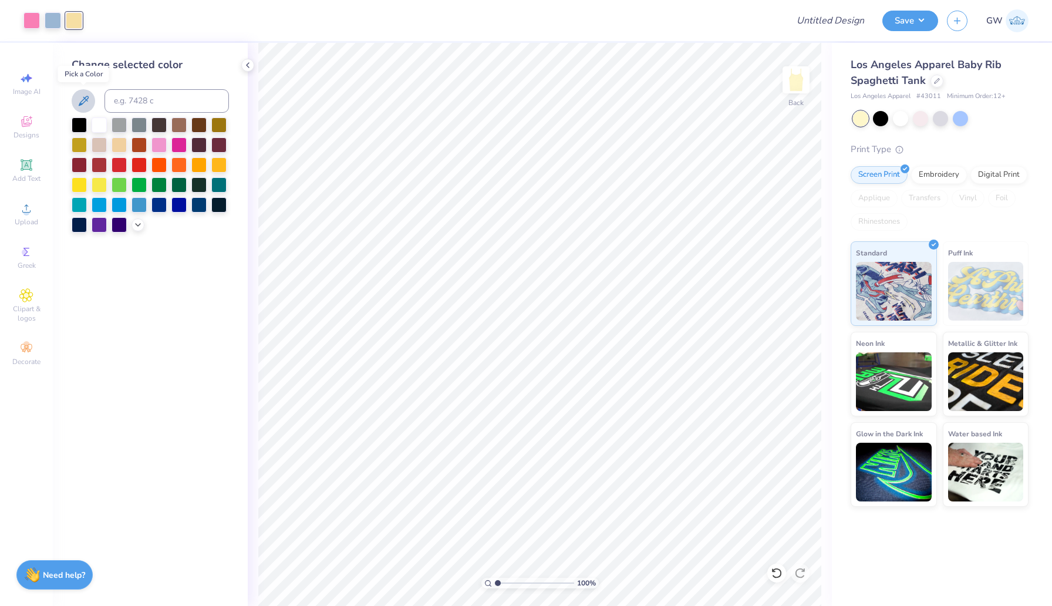
click at [77, 109] on button at bounding box center [83, 100] width 23 height 23
click at [87, 95] on icon at bounding box center [83, 101] width 14 height 14
click at [923, 22] on button "Save" at bounding box center [910, 19] width 56 height 21
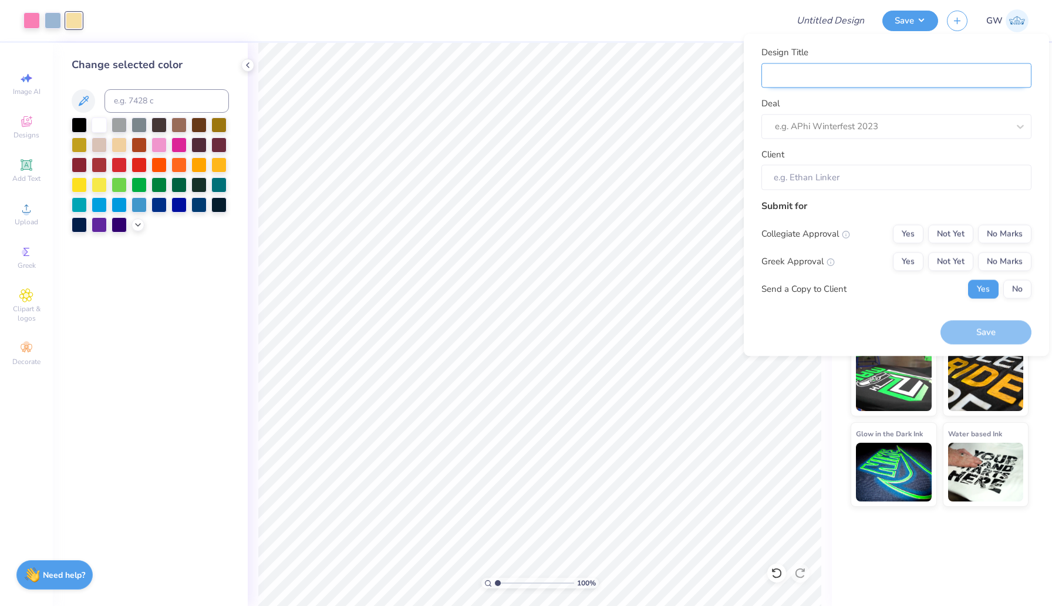
click at [856, 79] on input "Design Title" at bounding box center [896, 75] width 270 height 25
type input "P"
type input "PA"
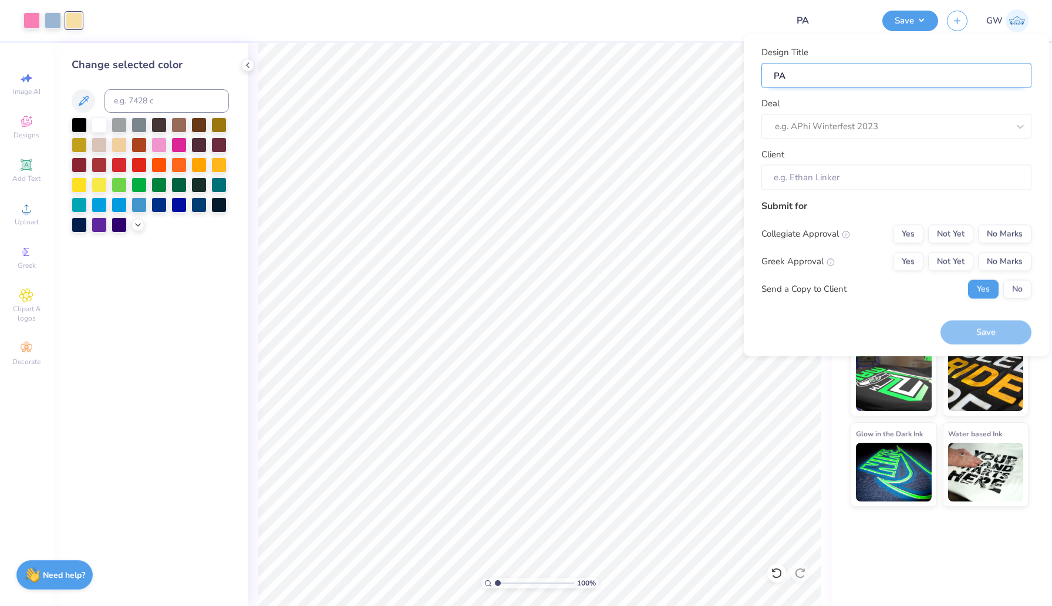
type input "PAy"
type input "PA"
type input "P"
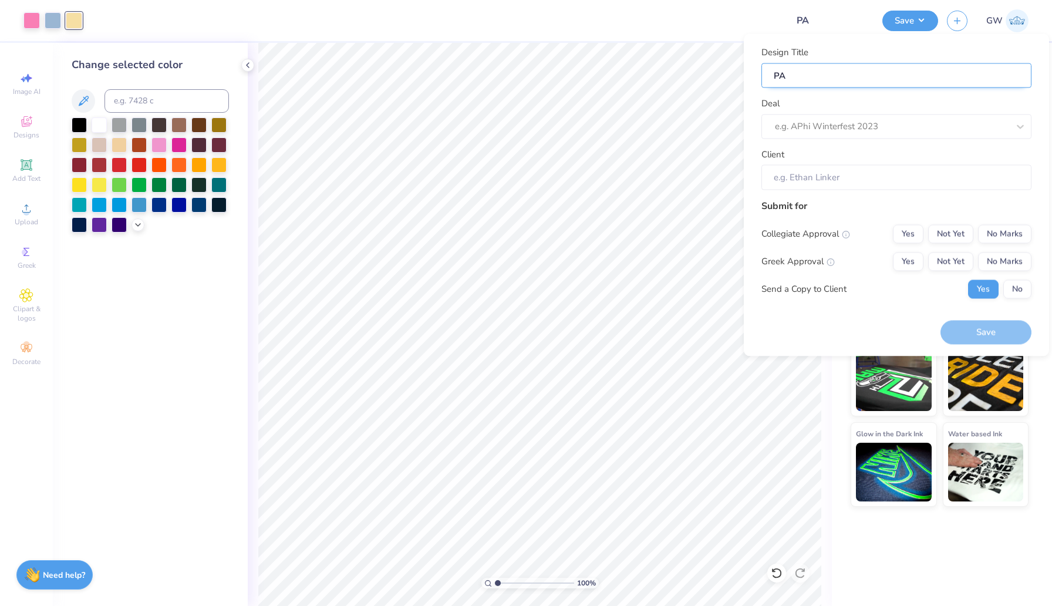
type input "P"
type input "Pa"
type input "Pay"
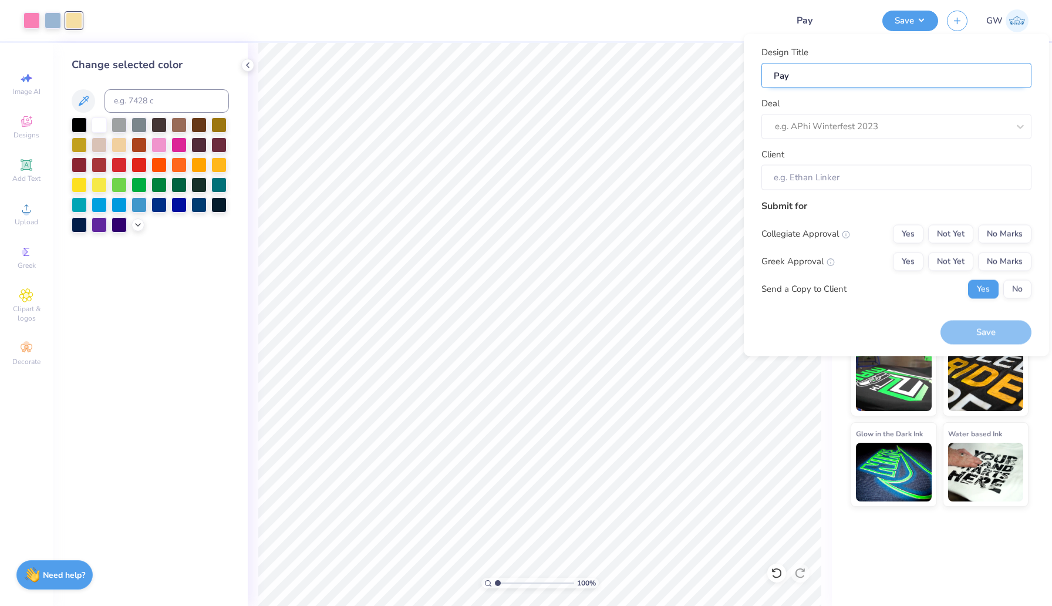
type input "Pa"
type input "Pat"
type input "Pa"
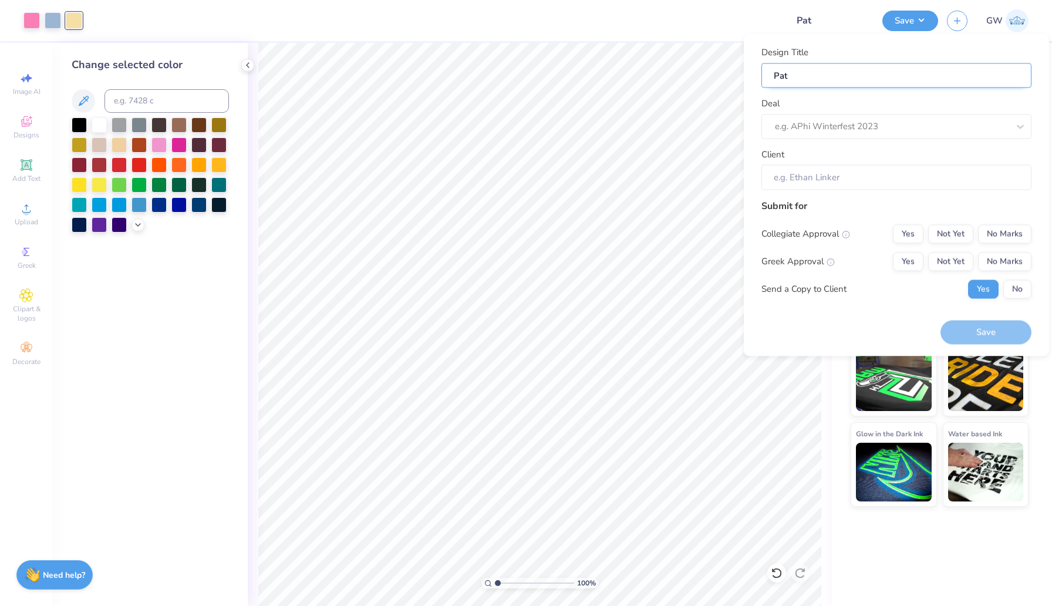
type input "Pa"
type input "P"
type input "C"
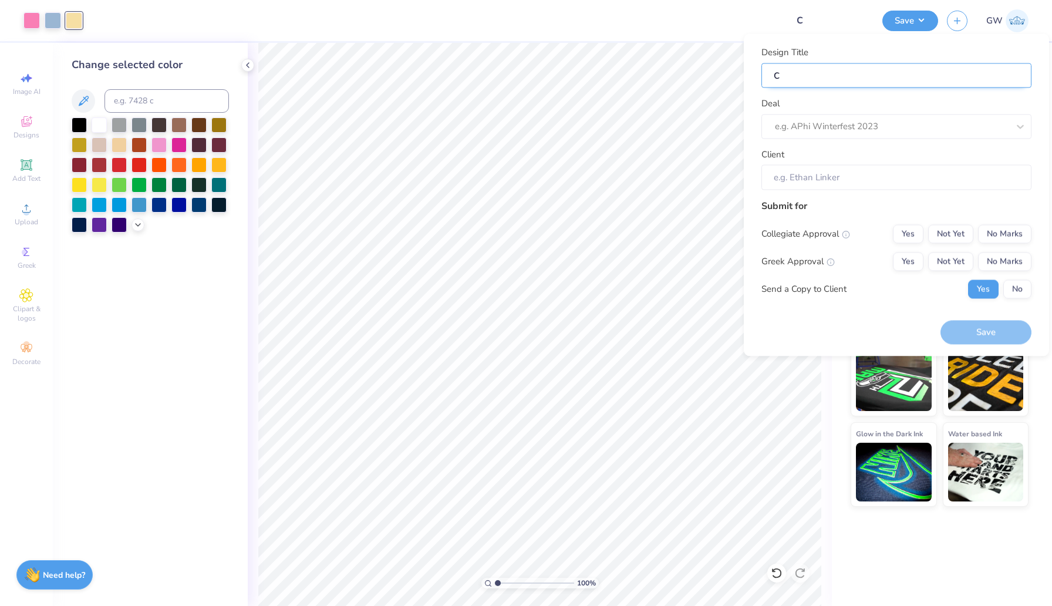
type input "Ch"
type input "Chi"
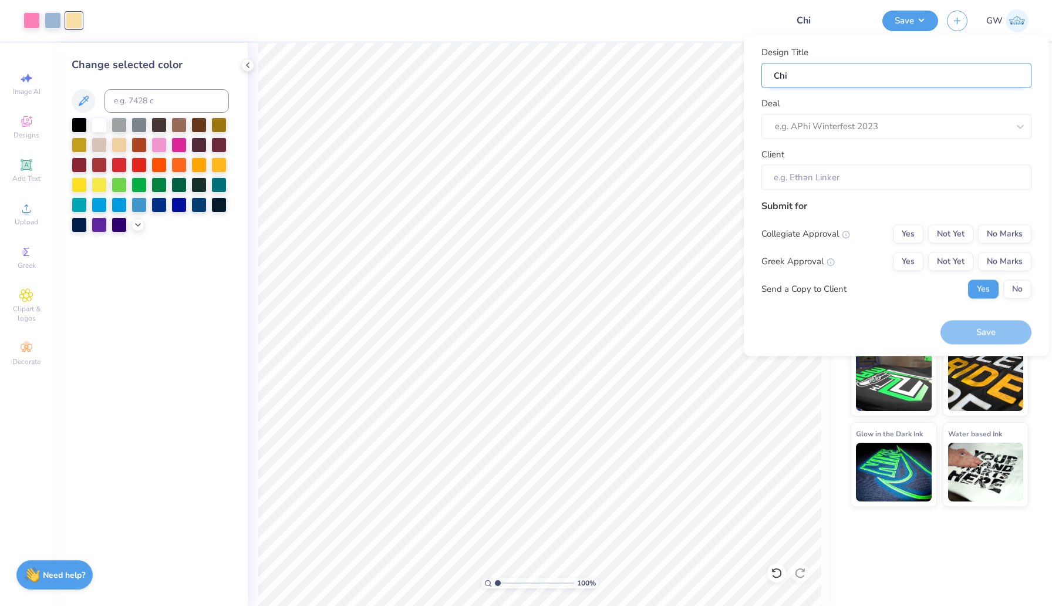
type input "Chi"
type input "Chi O"
type input "Chi OM"
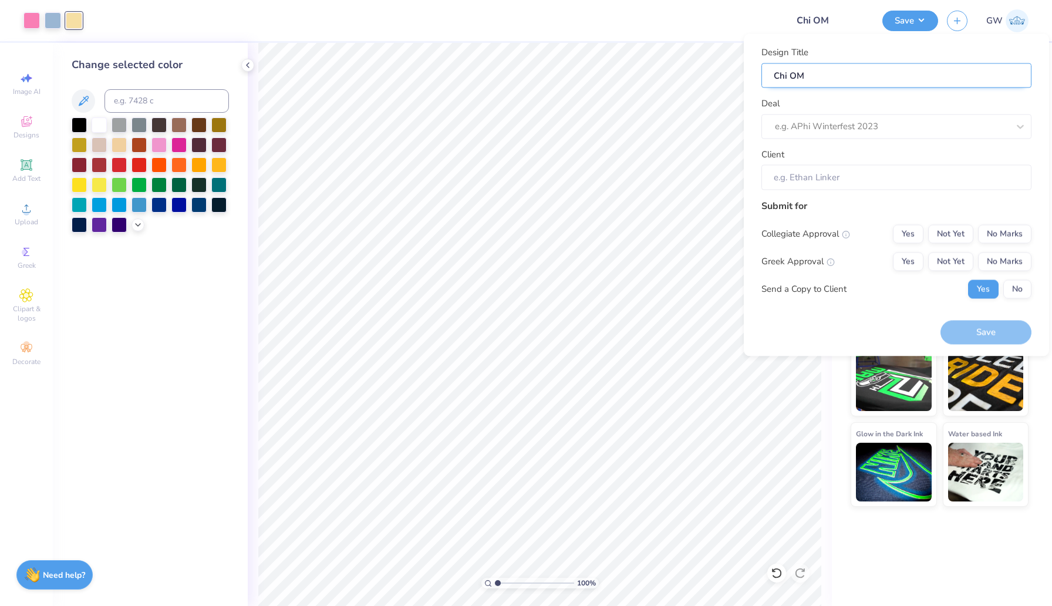
type input "Chi OMe"
type input "Chi OMeg"
type input "Chi OMega"
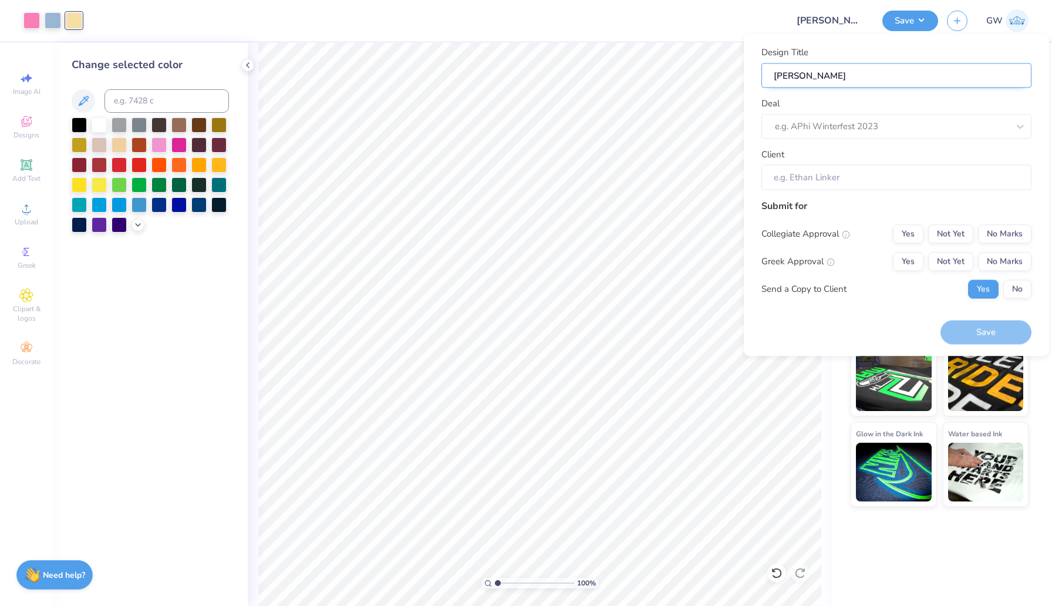
type input "Chi OMega"
type input "Chi OMeg"
type input "Chi OMe"
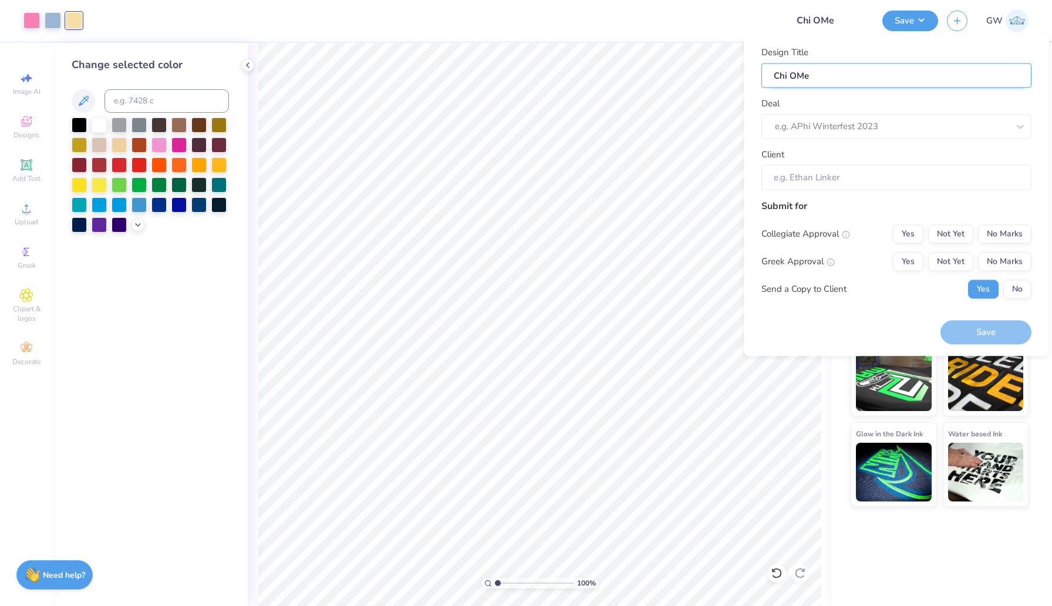
type input "Chi OM"
type input "Chi O"
type input "Chi Om"
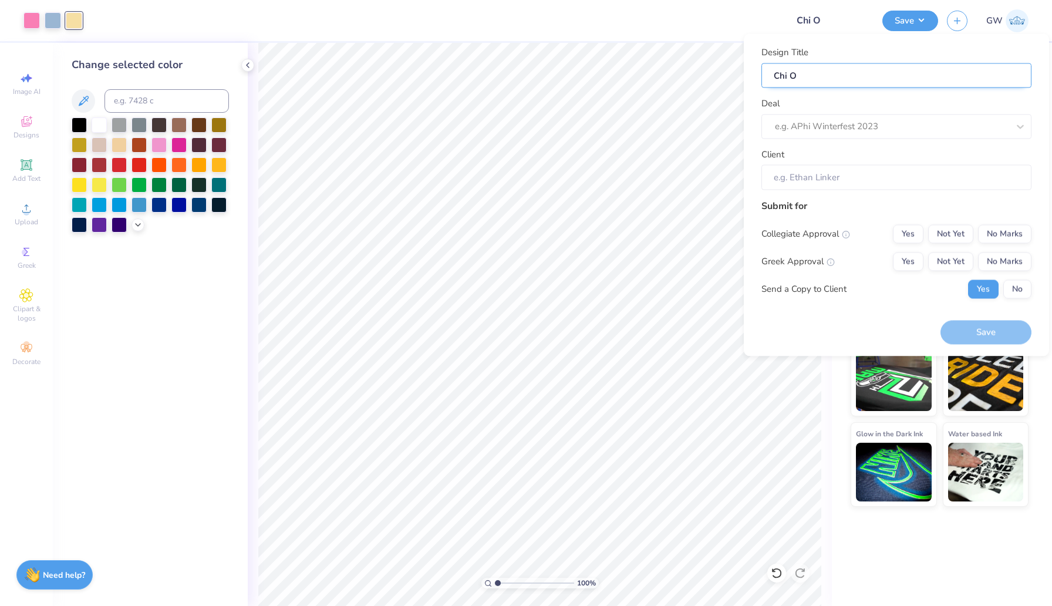
type input "Chi Om"
type input "Chi Ome"
type input "[PERSON_NAME]"
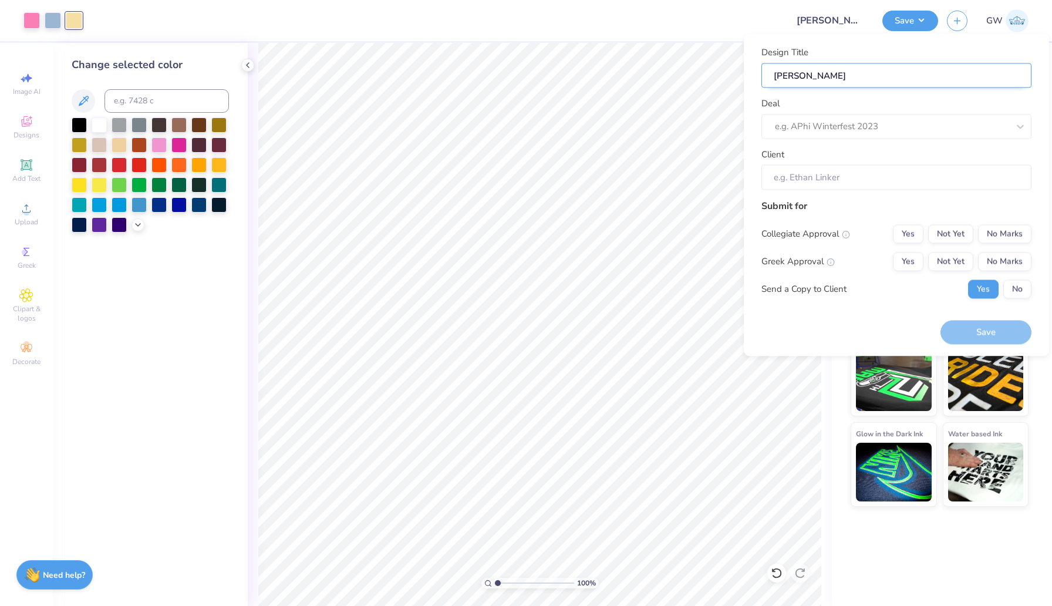
type input "Chi Omega"
type input "Chi Omega P"
type input "Chi Omega Pa"
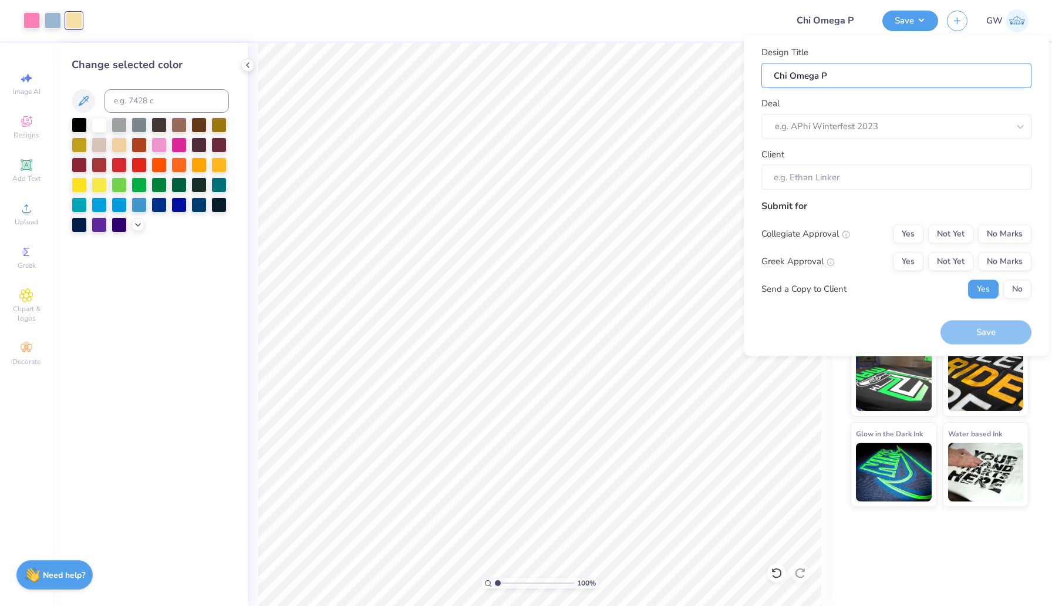
type input "Chi Omega Pa"
type input "Chi Omega Pat"
type input "Chi Omega Patc"
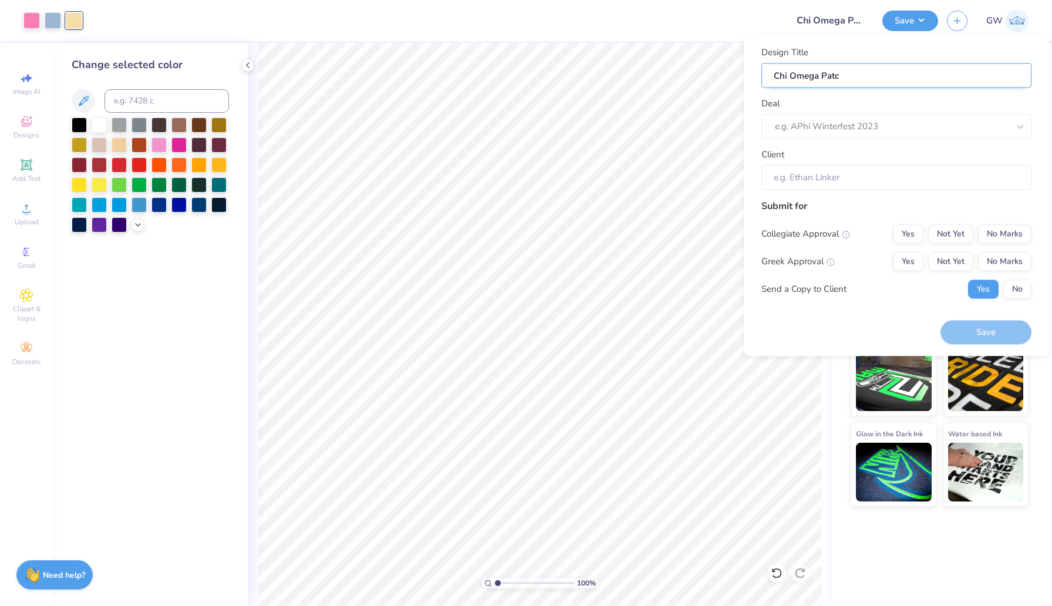
type input "Chi Omega Patch"
type input "Chi Omega Patch w"
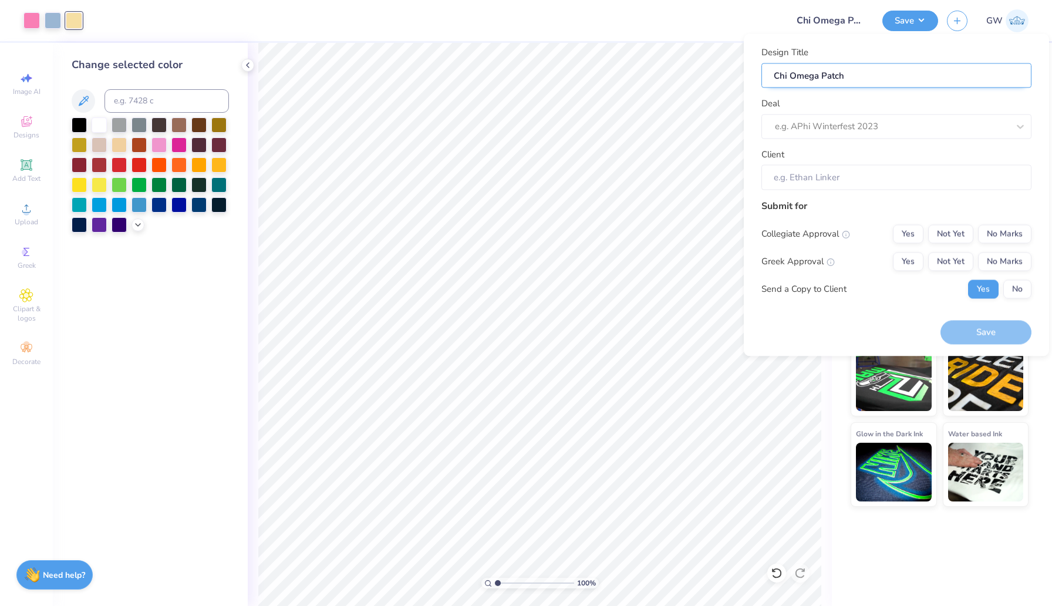
type input "Chi Omega Patch w"
type input "Chi Omega Patch wo"
type input "Chi Omega Patch wor"
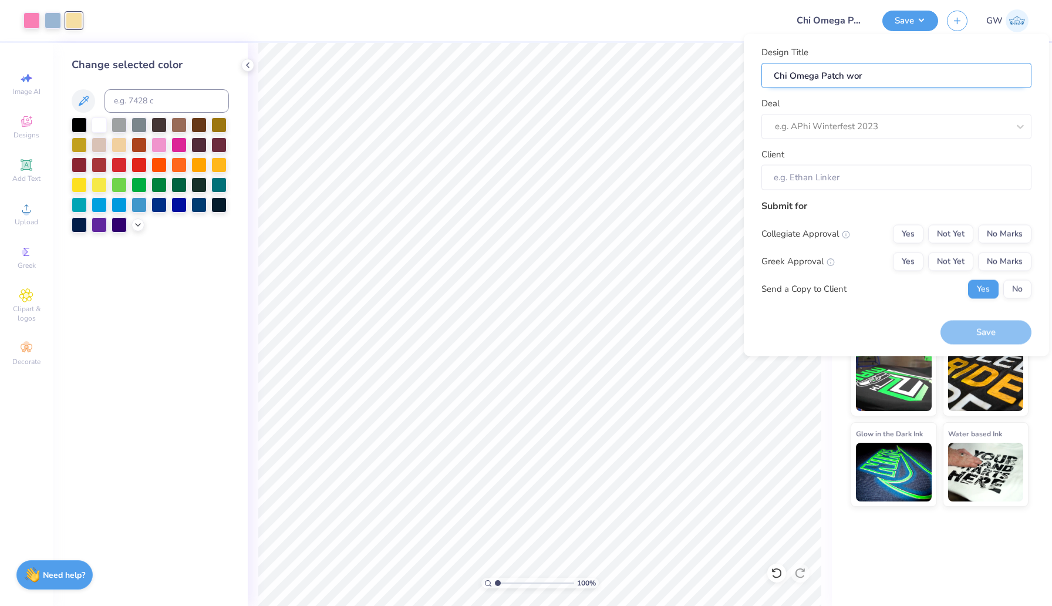
type input "Chi Omega Patch work"
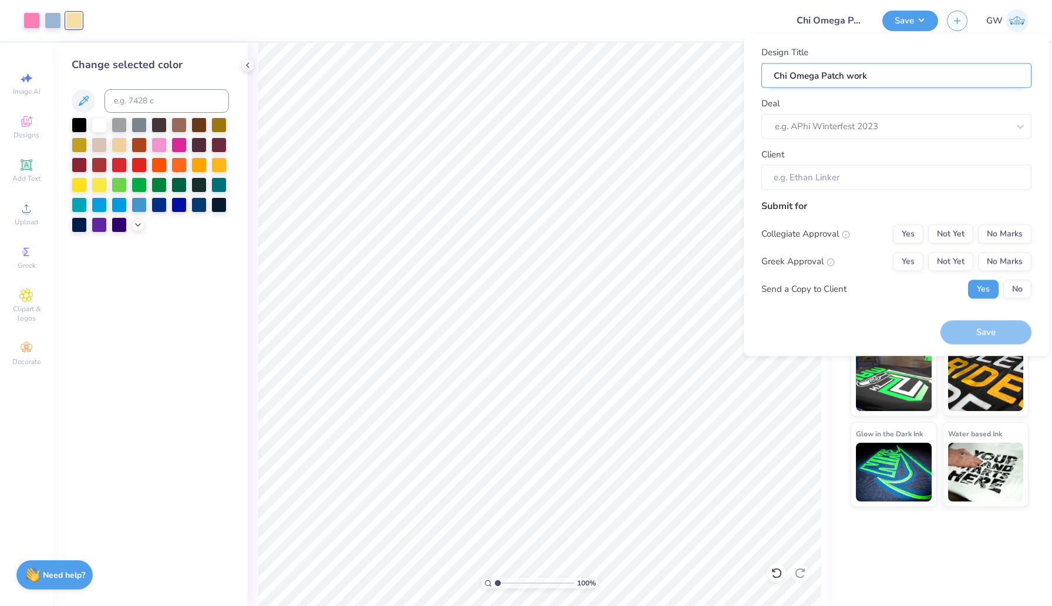
type input "Chi Omega Patch work"
type input "Chi Omega Patch wor"
type input "Chi Omega Patch wo"
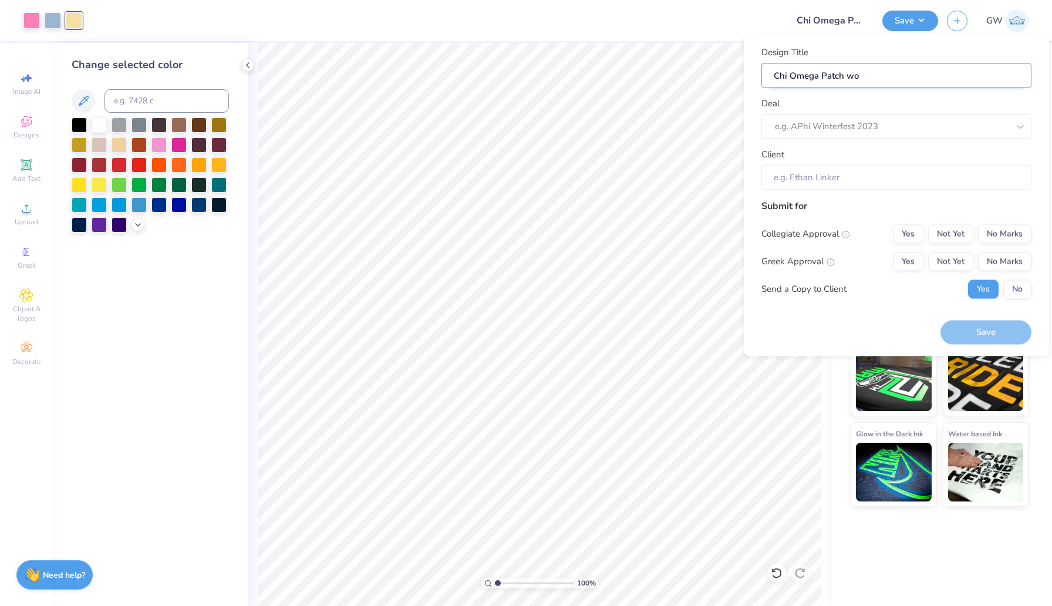
type input "Chi Omega Patch w"
type input "Chi Omega Patch"
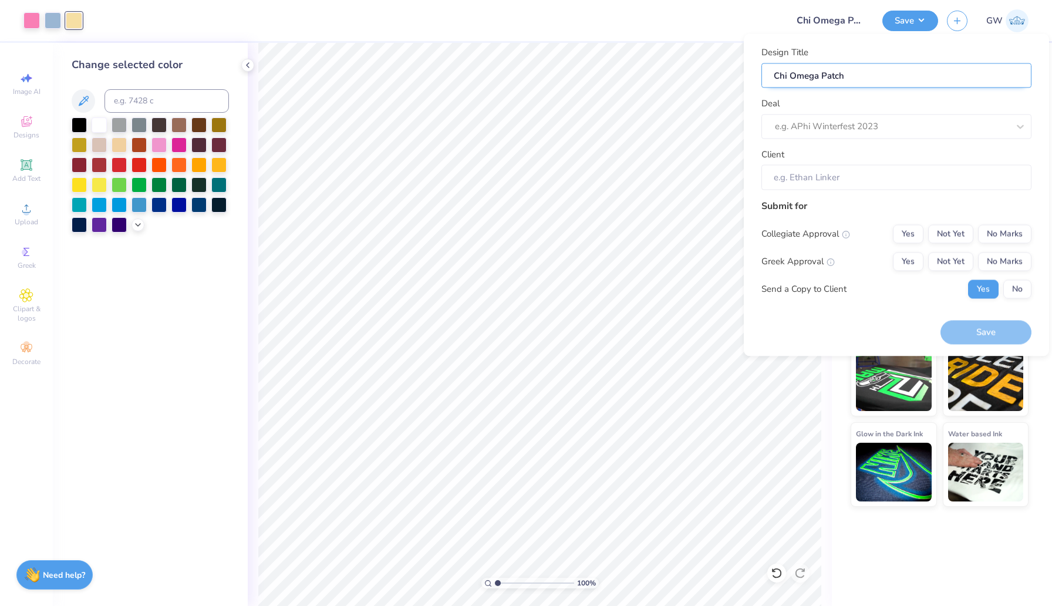
type input "Chi Omega Patch"
type input "Chi Omega Patchw"
type input "Chi Omega Patchwo"
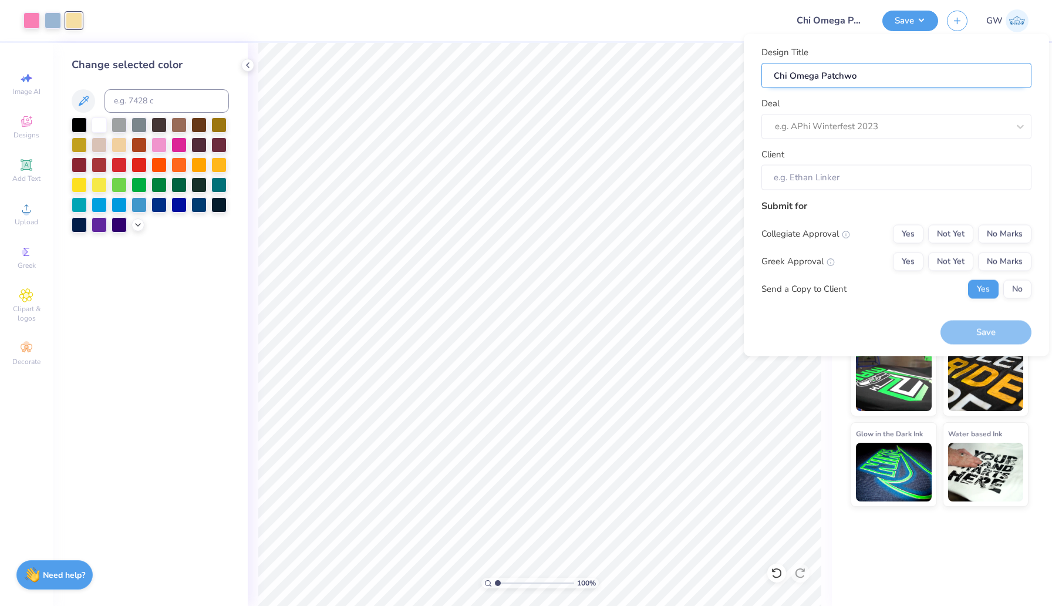
type input "Chi Omega Patchwor"
type input "Chi Omega Patchwork"
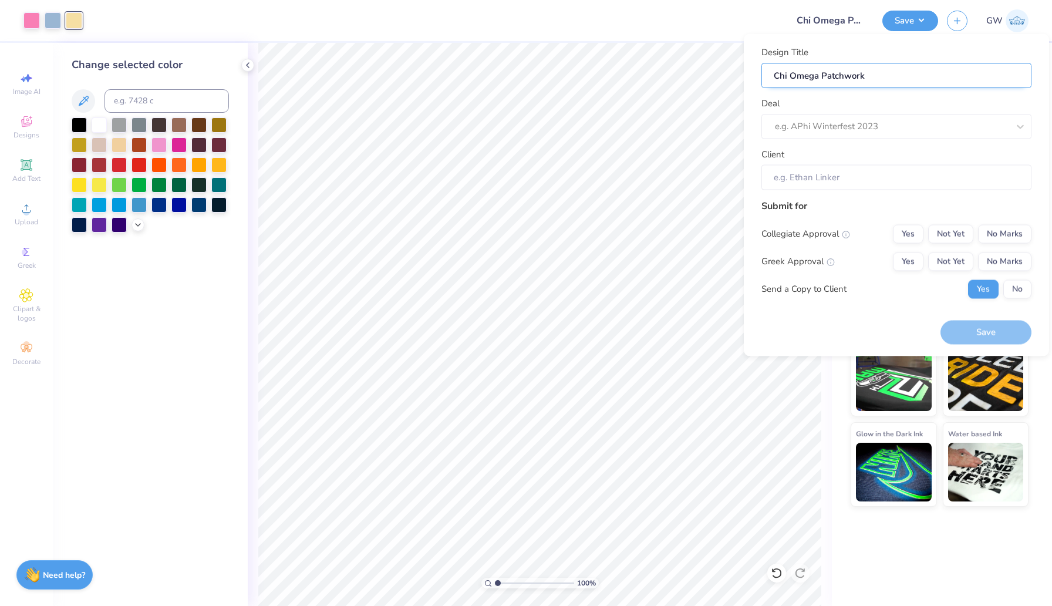
type input "Chi Omega Patchwork"
type input "Chi Omega Patchwork Y"
type input "Chi Omega Patchwork YE"
type input "Chi Omega Patchwork YEl"
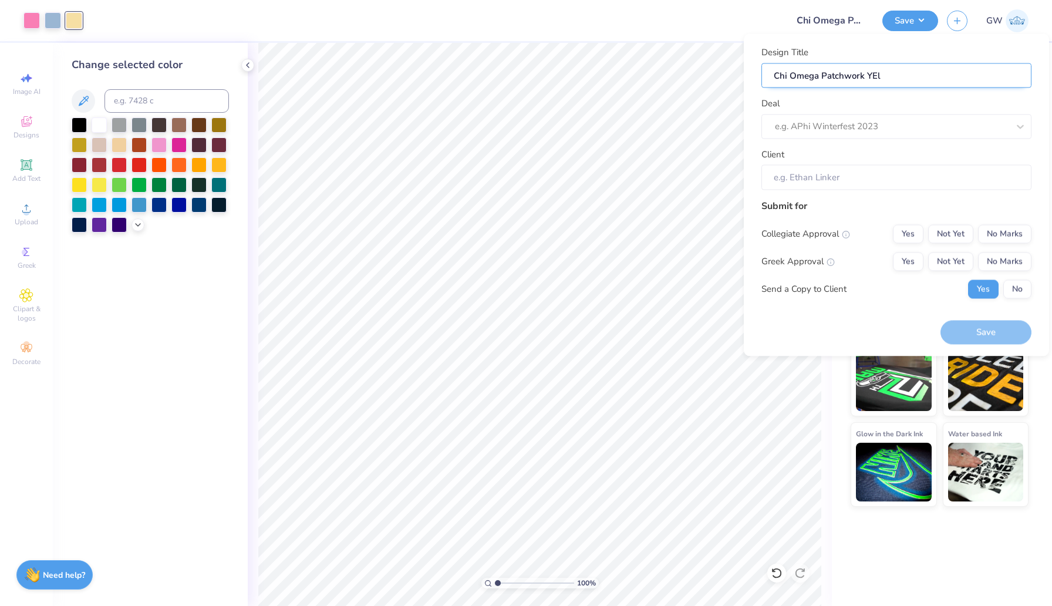
type input "Chi Omega Patchwork YEll"
type input "Chi Omega Patchwork YEl"
type input "Chi Omega Patchwork YE"
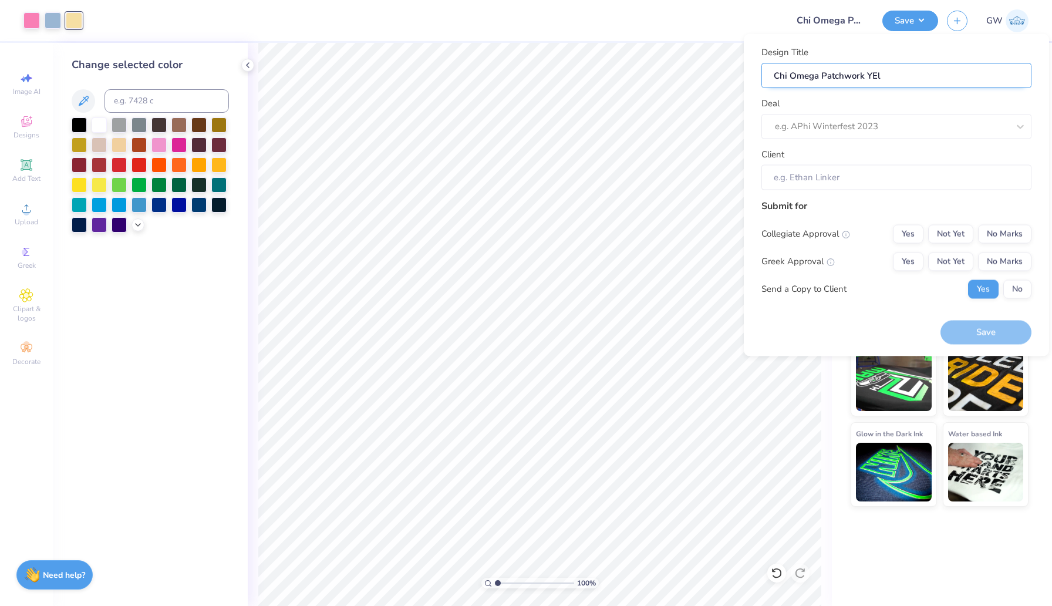
type input "Chi Omega Patchwork YE"
type input "Chi Omega Patchwork Y"
type input "Chi Omega Patchwork Ye"
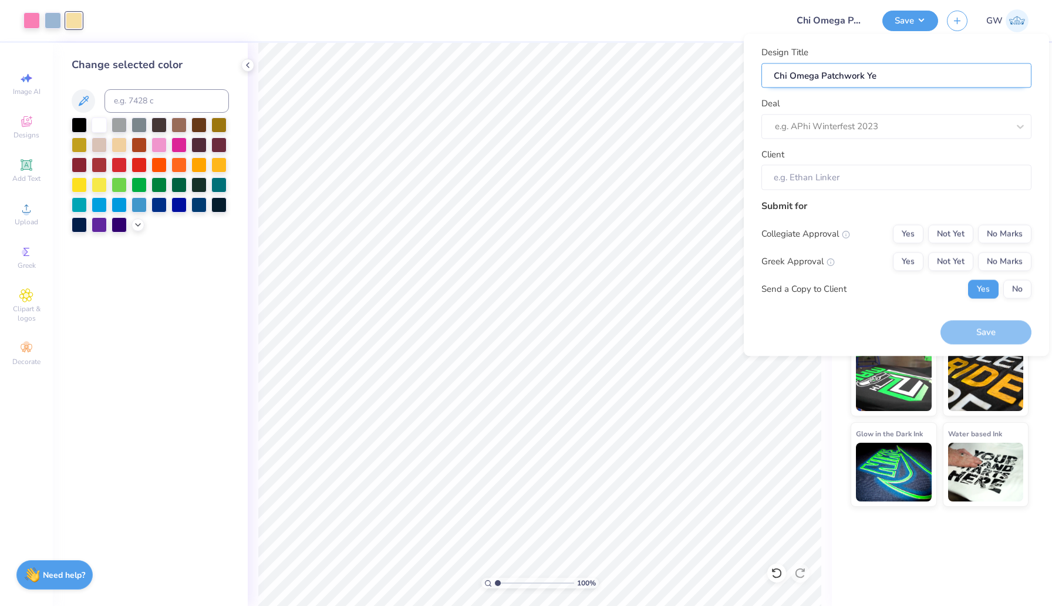
type input "Chi Omega Patchwork Yel"
type input "Chi Omega Patchwork Yell"
type input "Chi Omega Patchwork Yello"
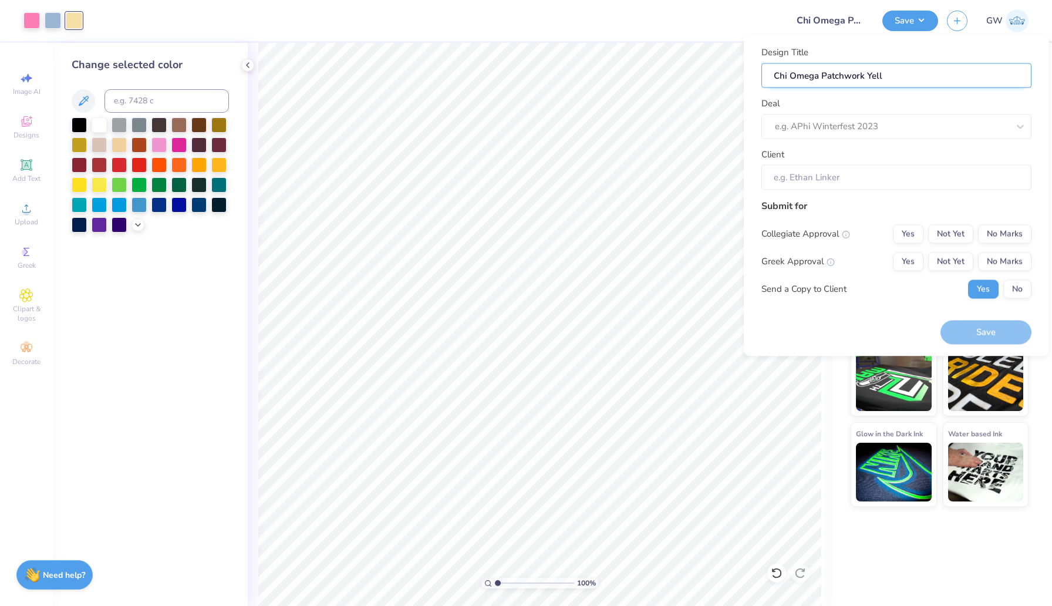
type input "Chi Omega Patchwork Yello"
type input "Chi Omega Patchwork Yellow"
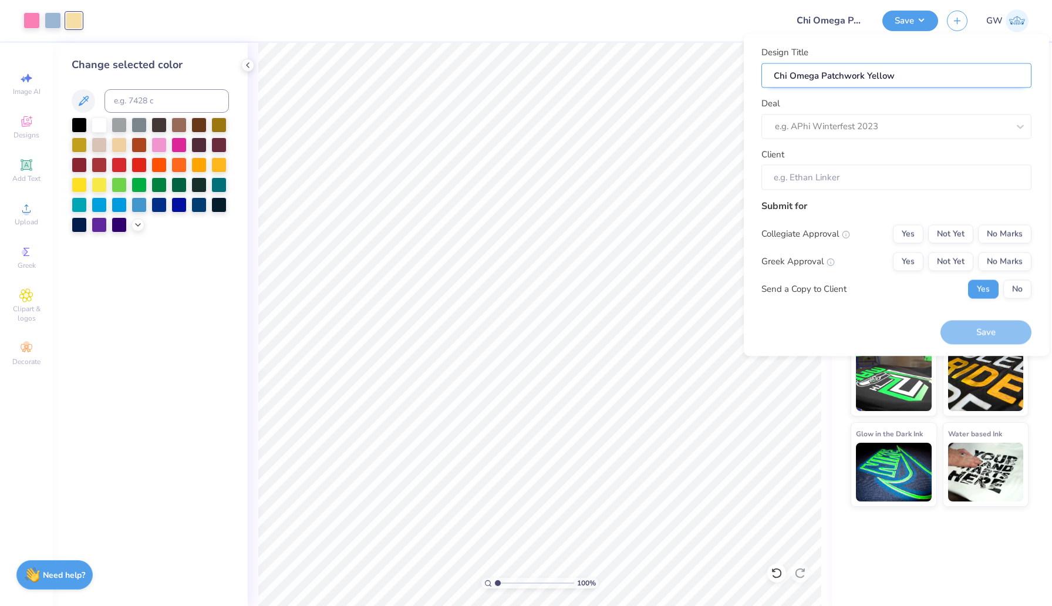
type input "Chi Omega Patchwork Yellow s"
type input "Chi Omega Patchwork Yellow se"
type input "Chi Omega Patchwork Yellow set"
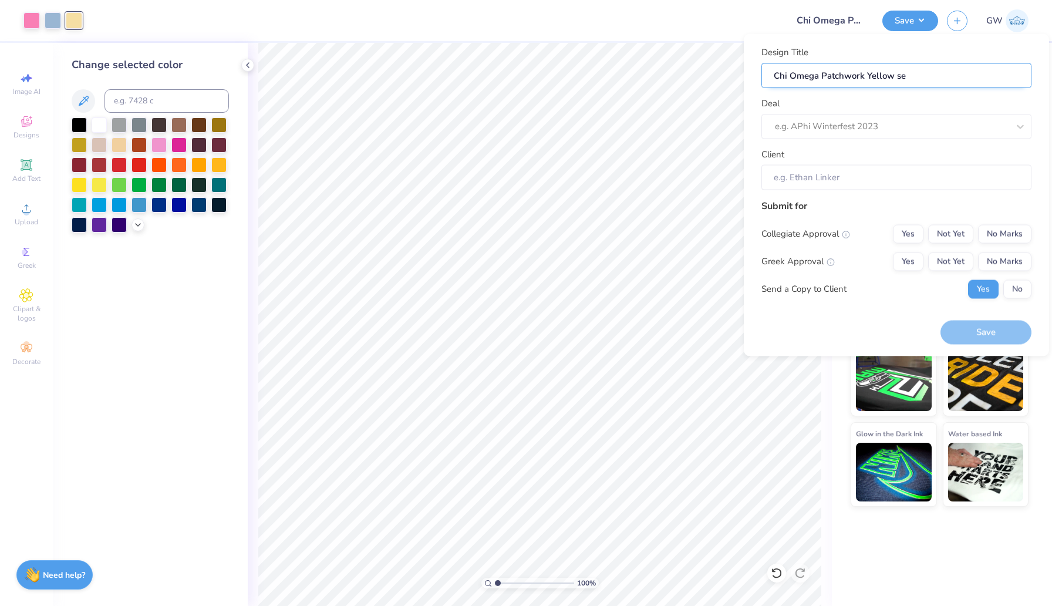
type input "Chi Omega Patchwork Yellow set"
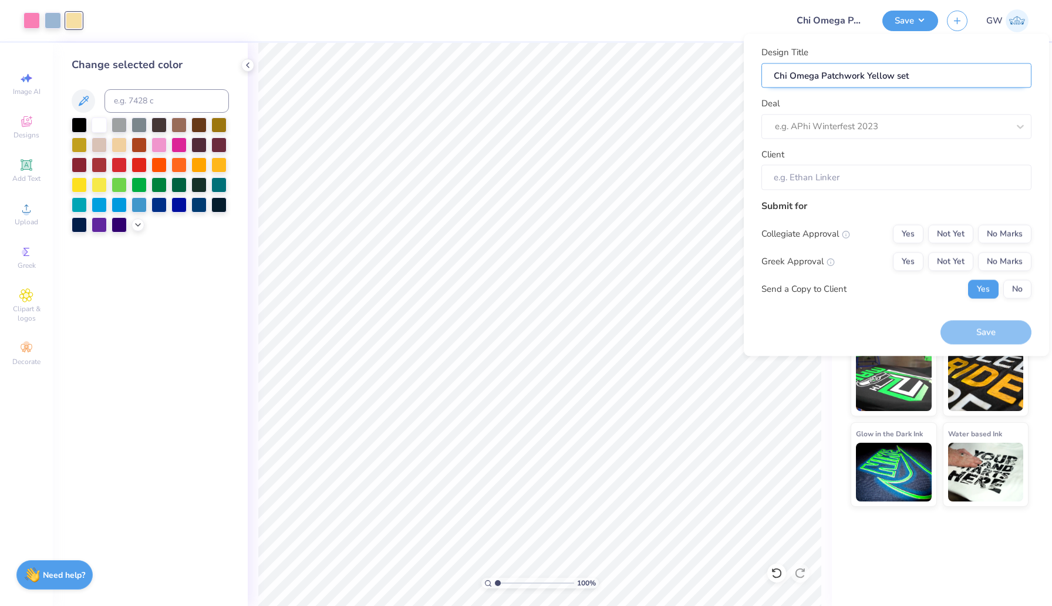
type input "Chi Omega Patchwork Yellow se"
type input "Chi Omega Patchwork Yellow s"
type input "Chi Omega Patchwork Yellow"
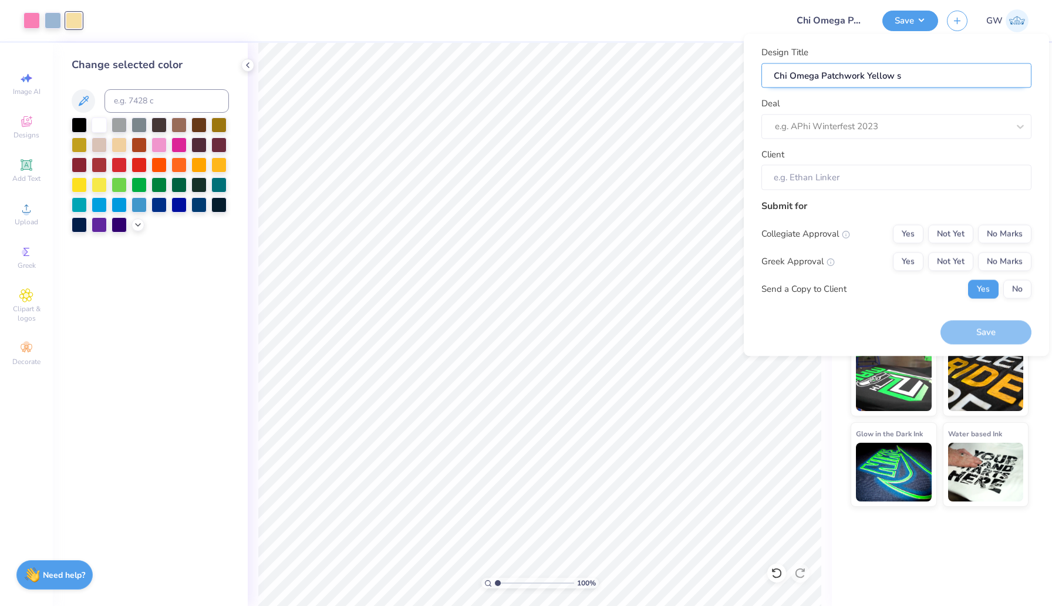
type input "Chi Omega Patchwork Yellow"
type input "Chi Omega Patchwork Yellow S"
type input "Chi Omega Patchwork Yellow Se"
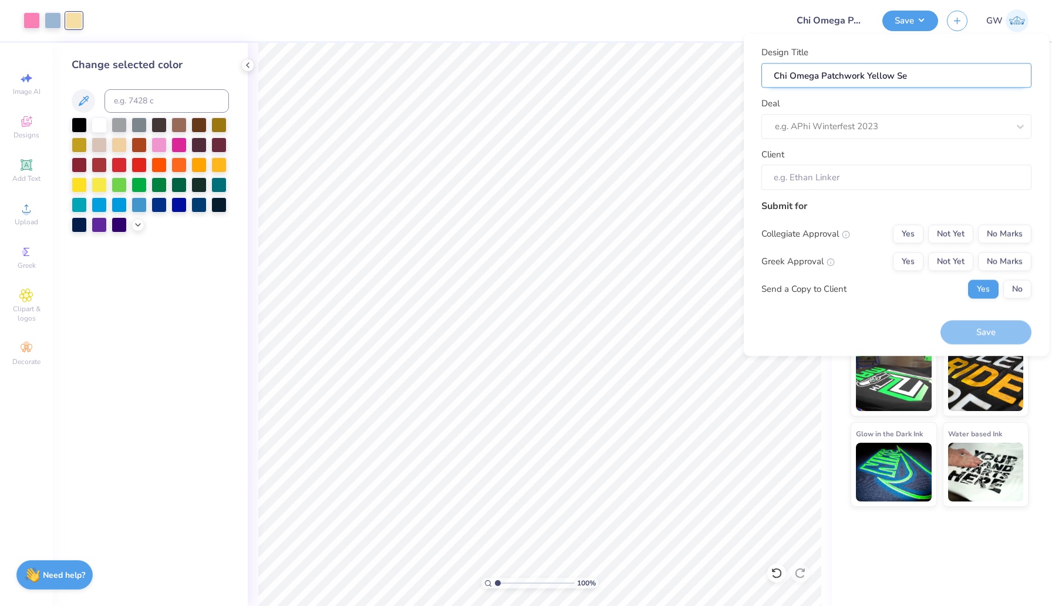
type input "Chi Omega Patchwork Yellow Set"
type input "Chi Omega Patchwork Yellow Set T"
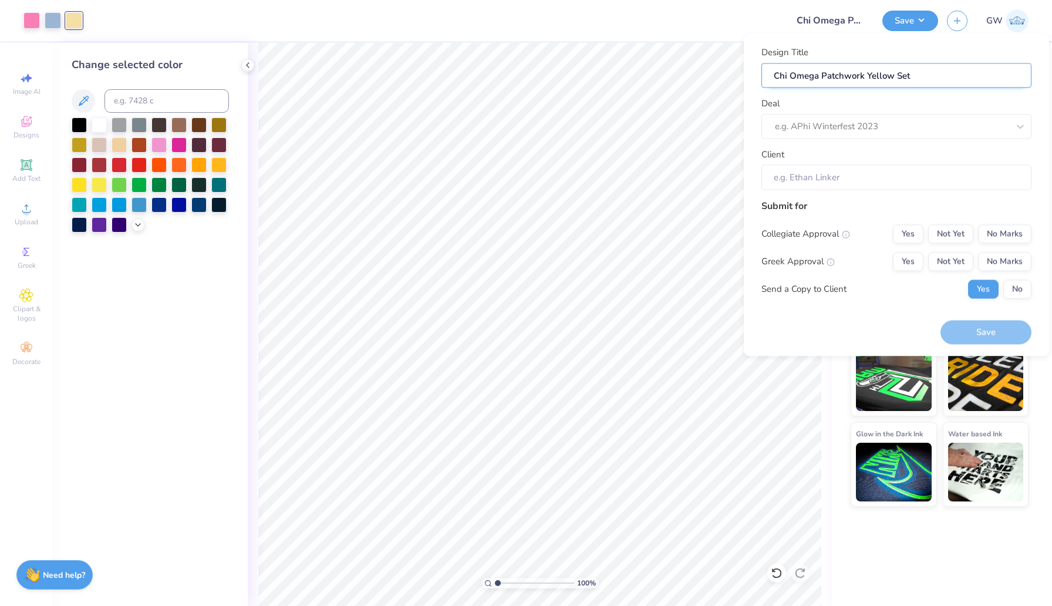
type input "Chi Omega Patchwork Yellow Set T"
type input "Chi Omega Patchwork Yellow Set Ta"
type input "Chi Omega Patchwork Yellow Set Tan"
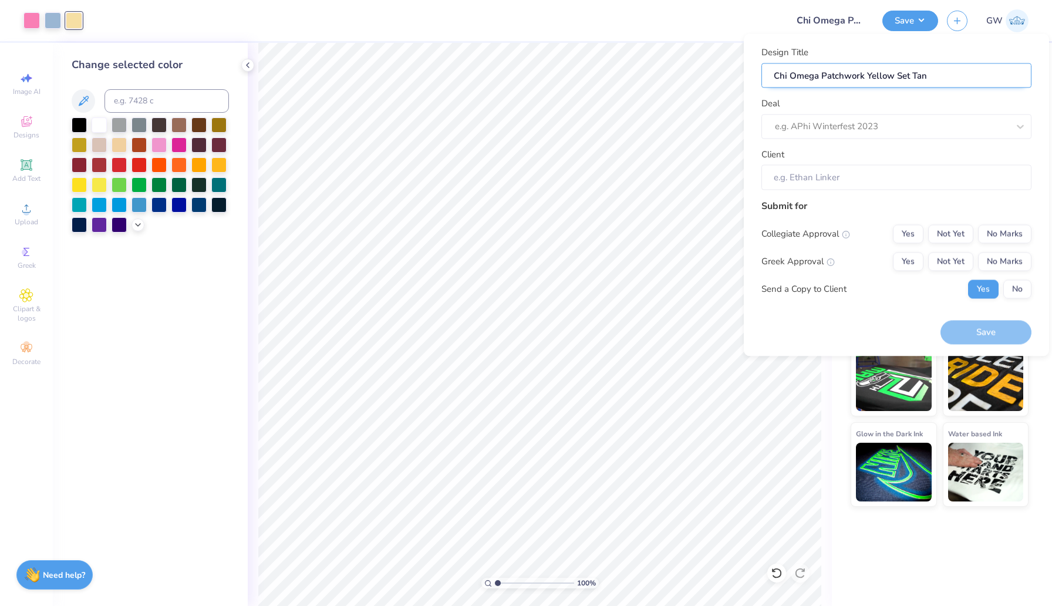
type input "Chi Omega Patchwork Yellow Set Tank"
type input "Chi Omega Patchwork Yellow Set Tank T"
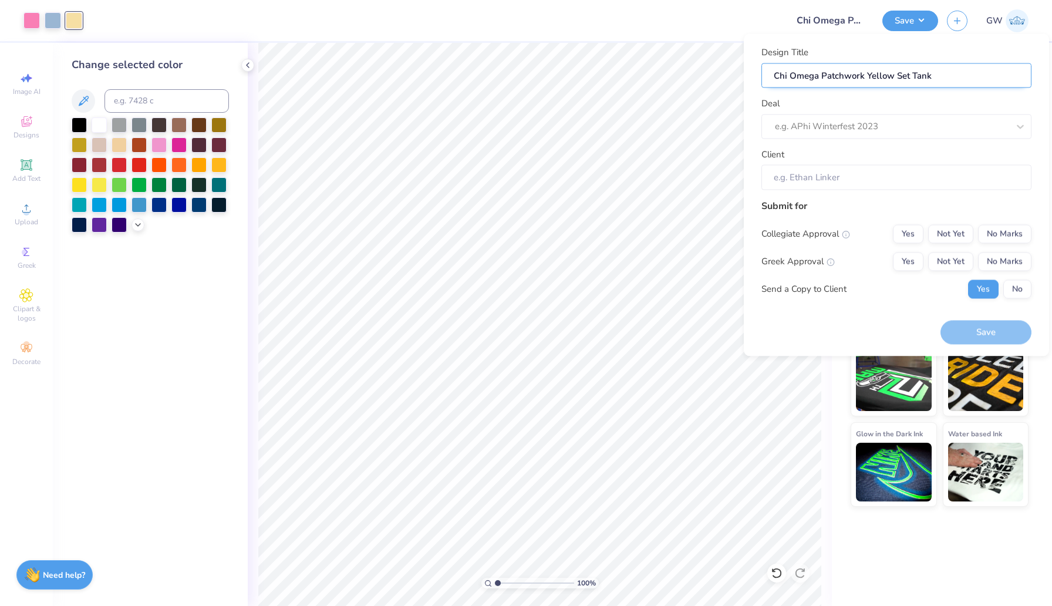
type input "Chi Omega Patchwork Yellow Set Tank T"
type input "Chi Omega Patchwork Yellow Set Tank To"
type input "Chi Omega Patchwork Yellow Set Tank Top"
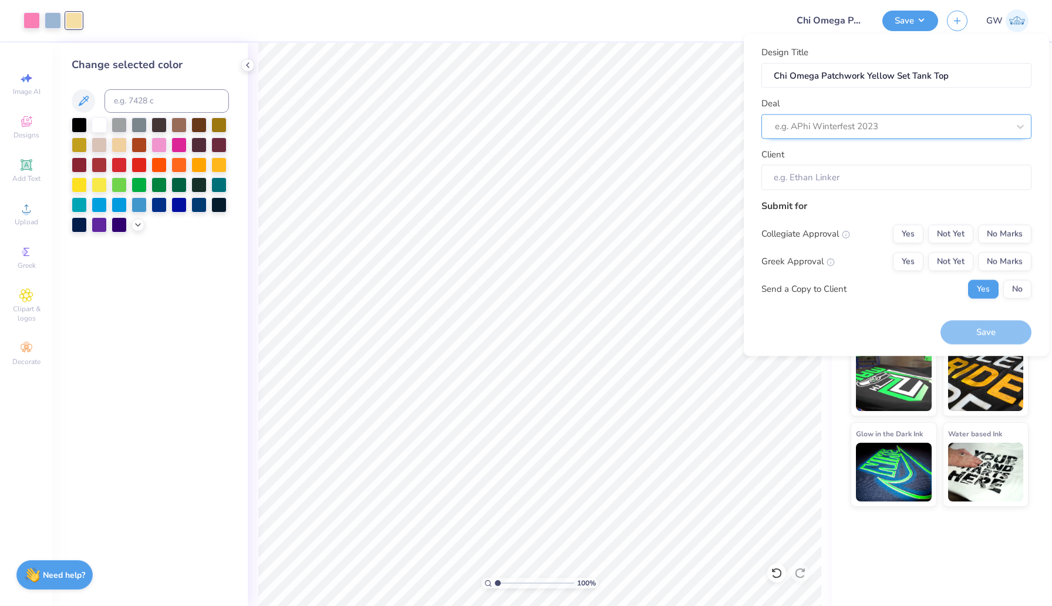
click at [892, 126] on div at bounding box center [892, 127] width 234 height 16
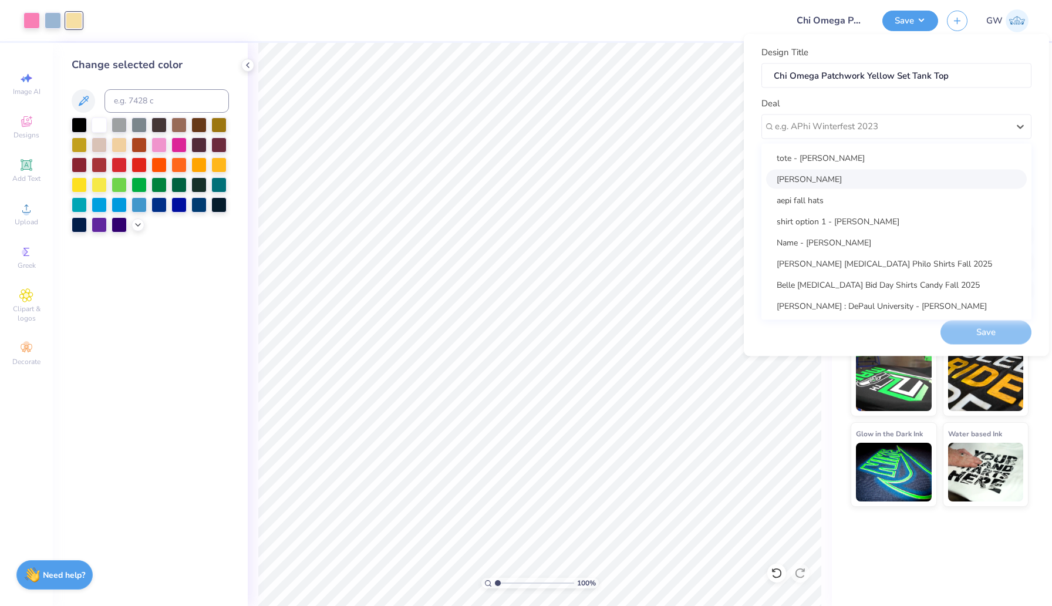
click at [859, 174] on div "[PERSON_NAME]" at bounding box center [896, 178] width 261 height 19
type input "[PERSON_NAME]"
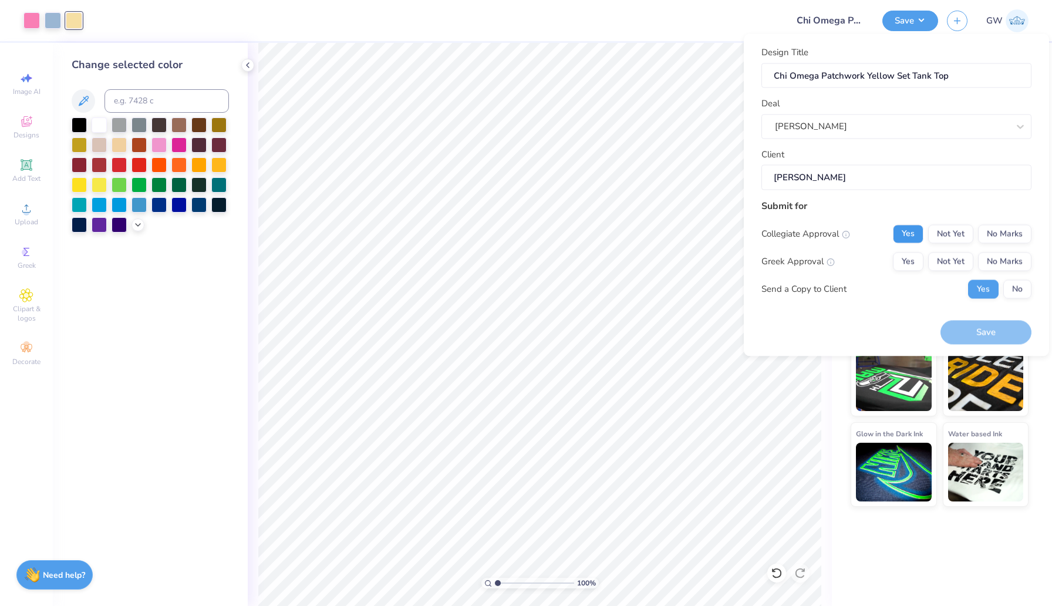
click at [908, 235] on button "Yes" at bounding box center [908, 233] width 31 height 19
click at [997, 237] on button "No Marks" at bounding box center [1004, 233] width 53 height 19
click at [907, 266] on button "Yes" at bounding box center [908, 261] width 31 height 19
click at [959, 328] on button "Save" at bounding box center [985, 332] width 91 height 24
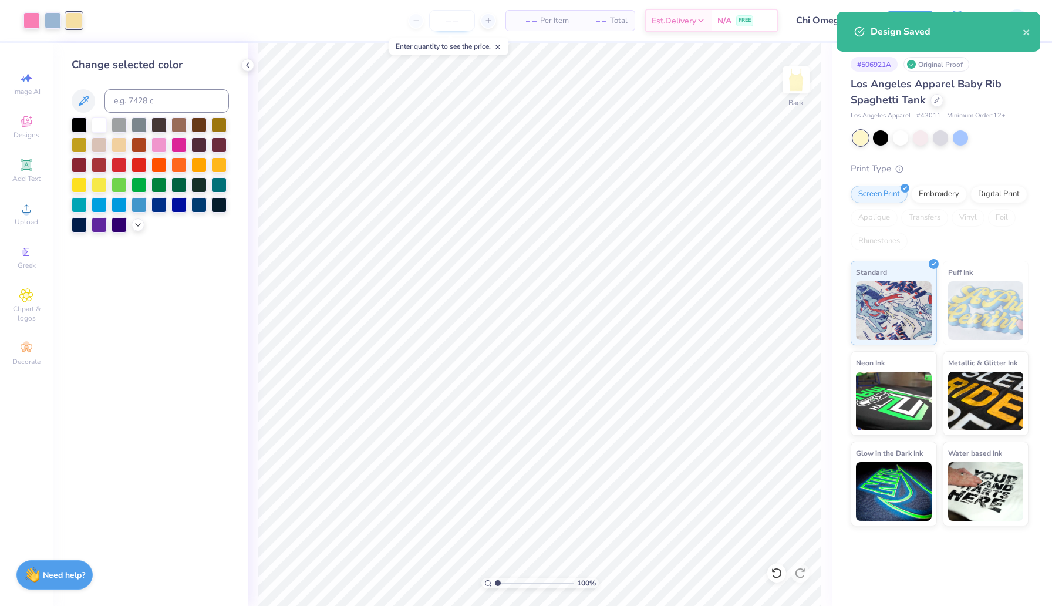
click at [457, 21] on input "number" at bounding box center [452, 20] width 46 height 21
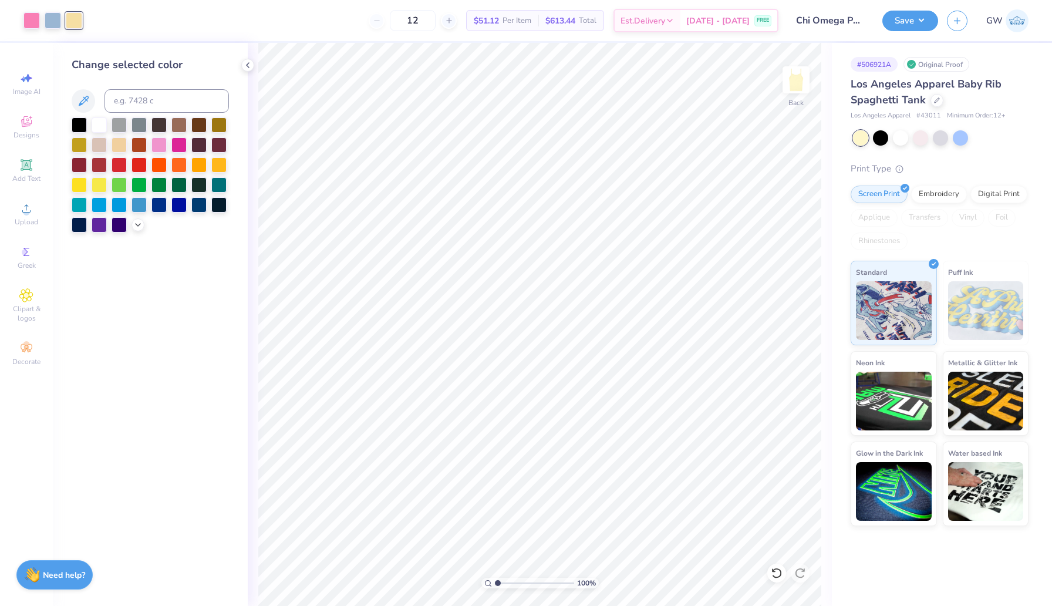
type input "1"
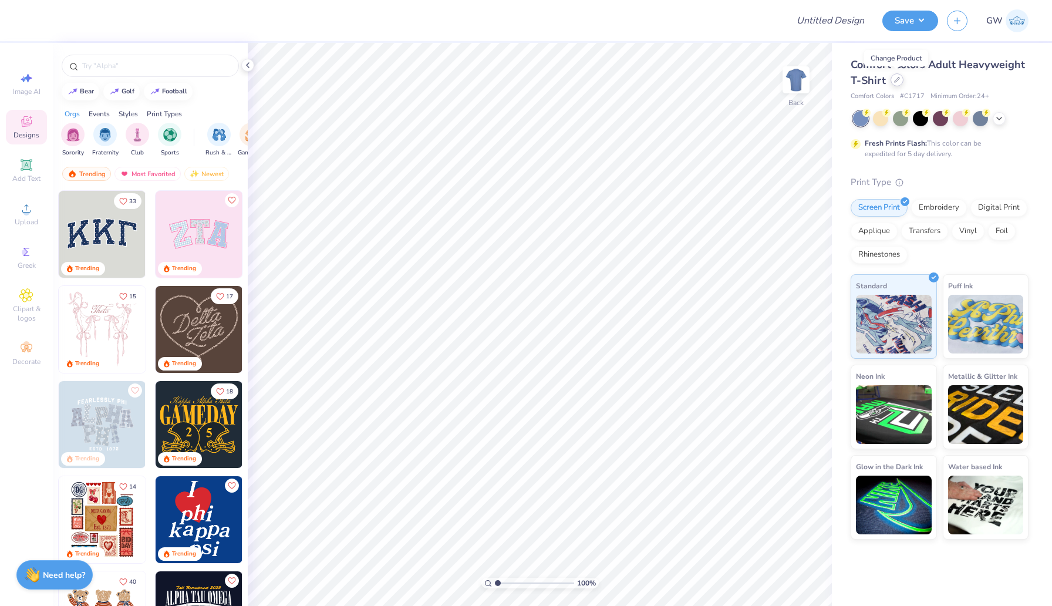
click at [901, 81] on div at bounding box center [896, 79] width 13 height 13
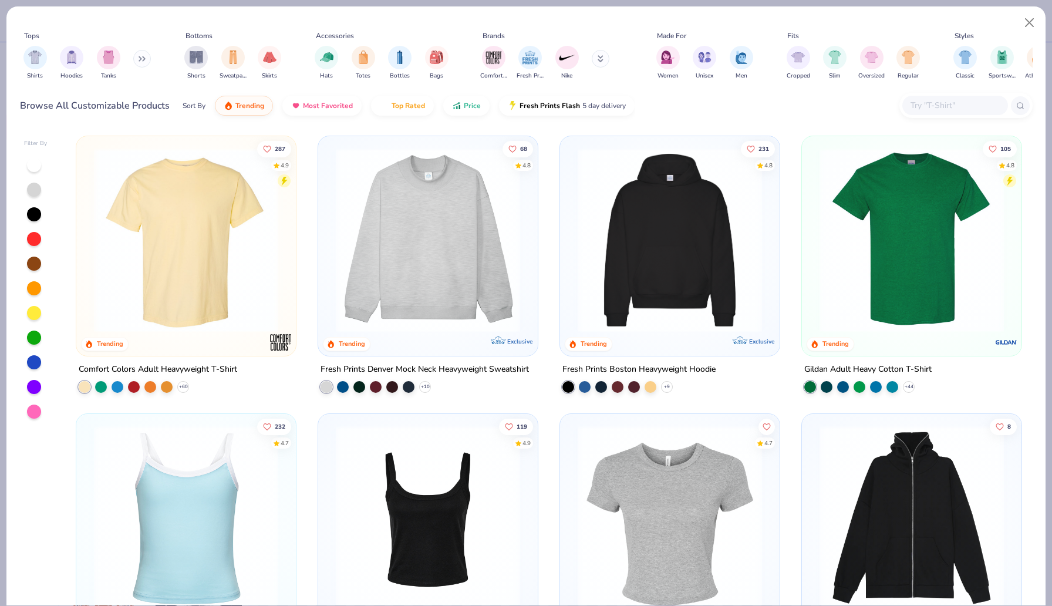
scroll to position [154, 0]
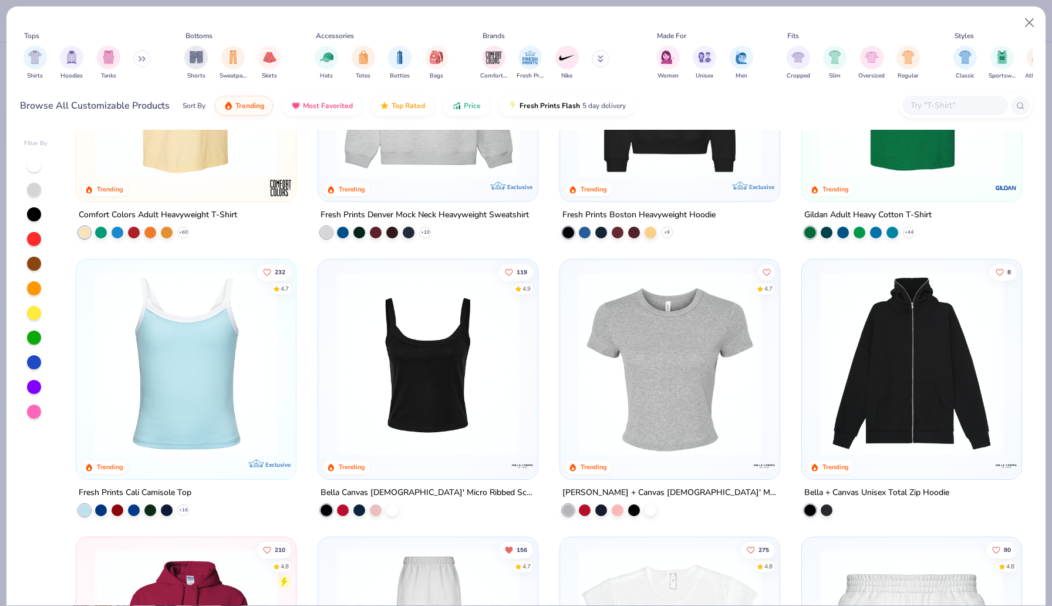
click at [448, 397] on img at bounding box center [428, 363] width 196 height 184
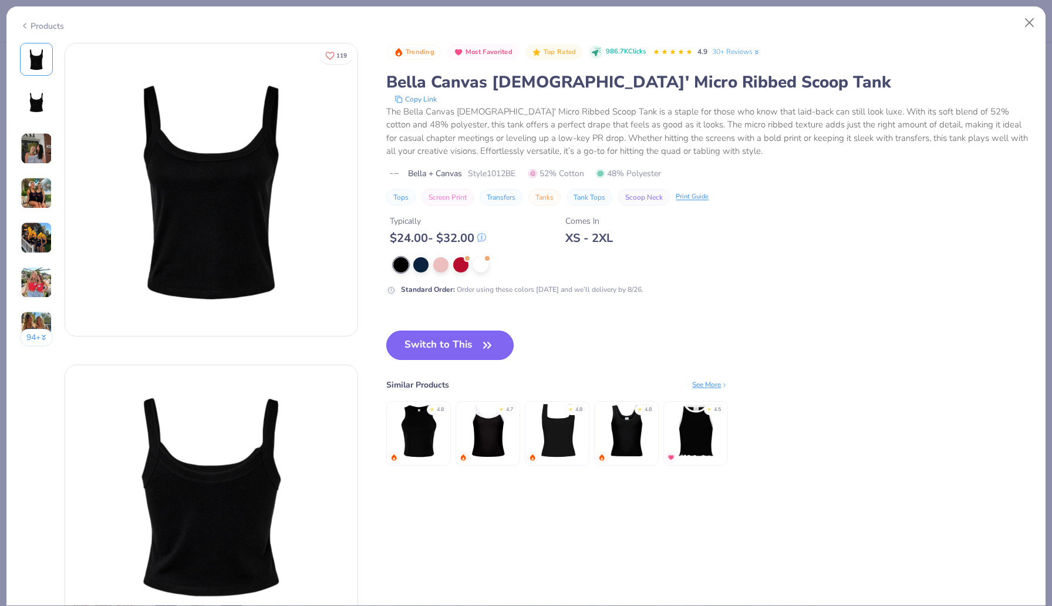
click at [433, 347] on button "Switch to This" at bounding box center [449, 344] width 127 height 29
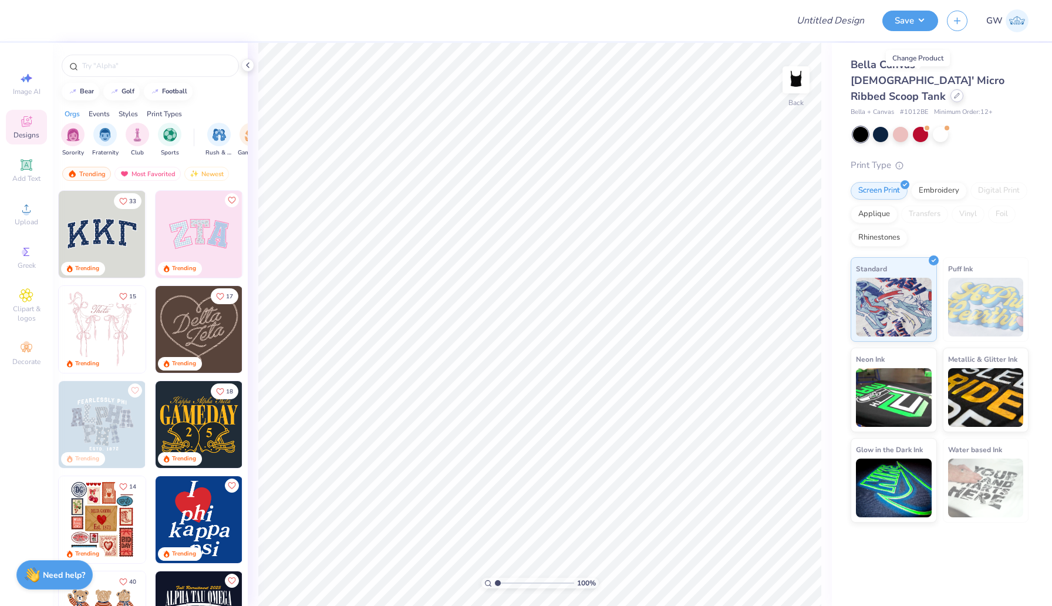
click at [950, 89] on div at bounding box center [956, 95] width 13 height 13
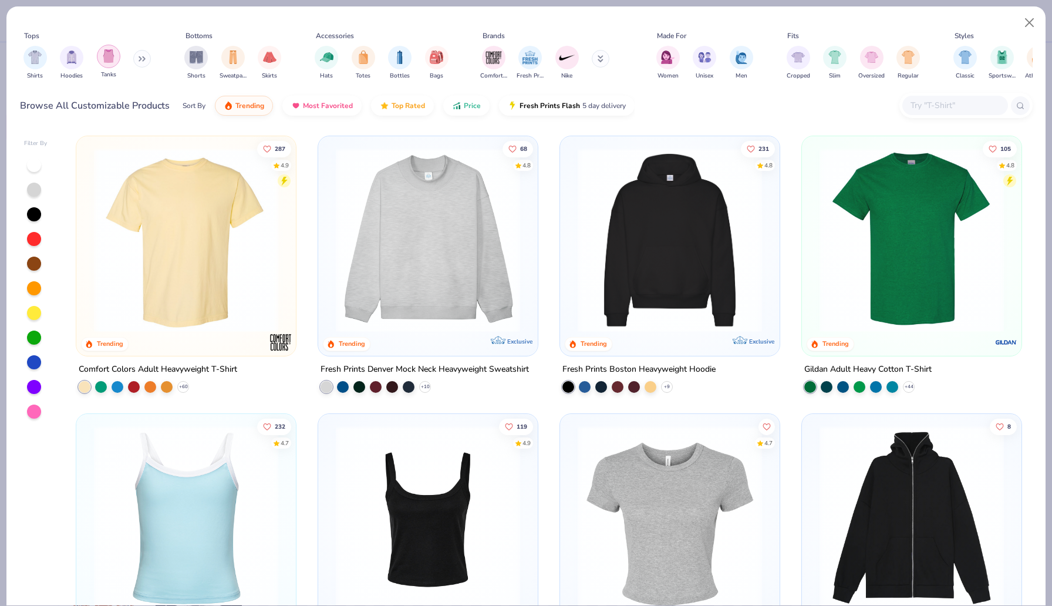
click at [113, 65] on div "filter for Tanks" at bounding box center [108, 56] width 23 height 23
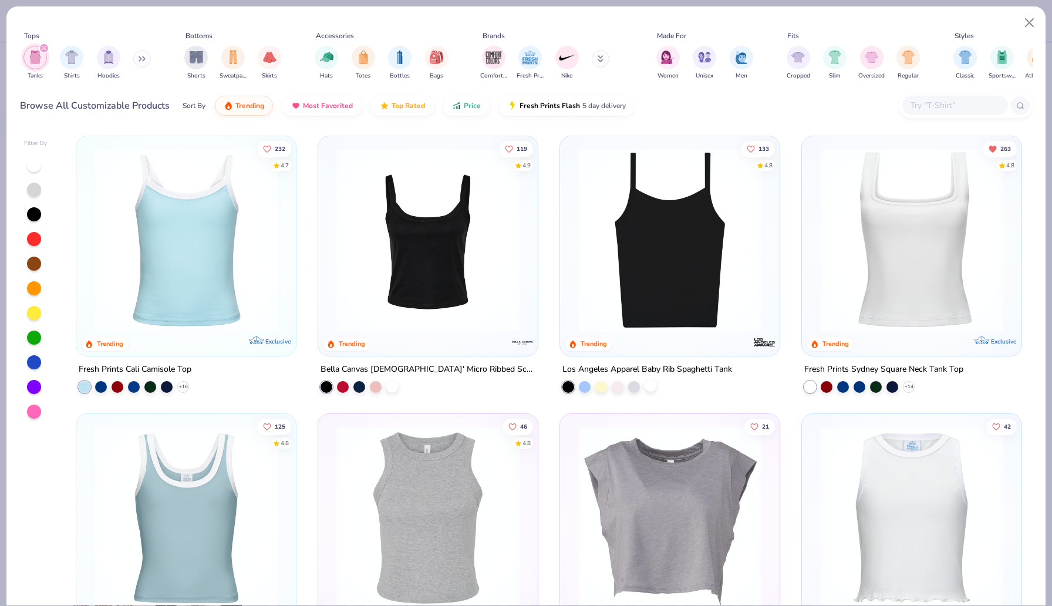
click at [654, 384] on div at bounding box center [651, 386] width 12 height 12
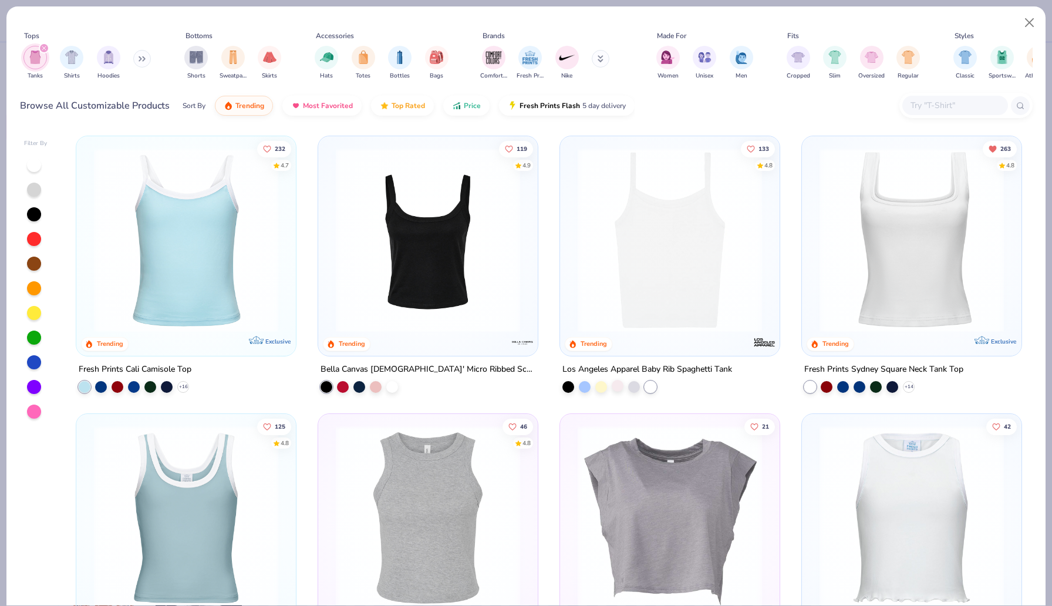
click at [619, 387] on div at bounding box center [618, 386] width 12 height 12
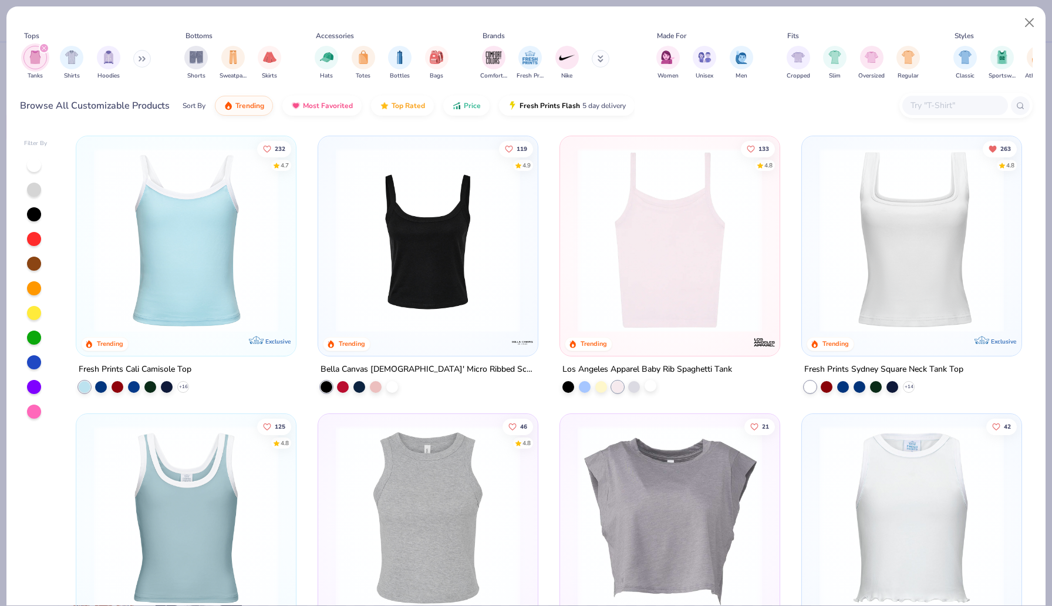
click at [645, 387] on div at bounding box center [651, 386] width 12 height 12
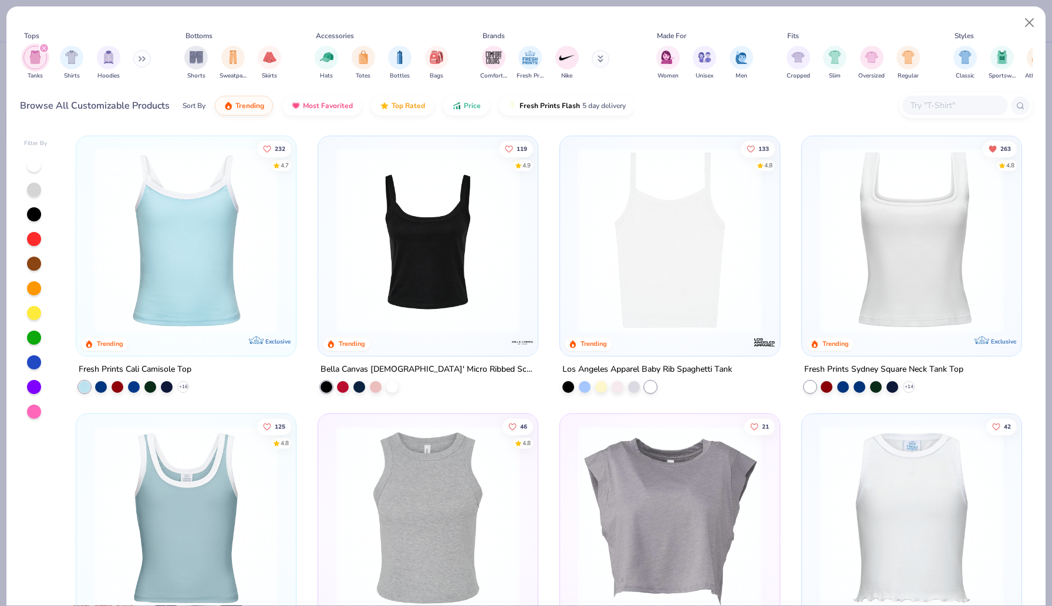
click at [657, 290] on img at bounding box center [670, 240] width 196 height 184
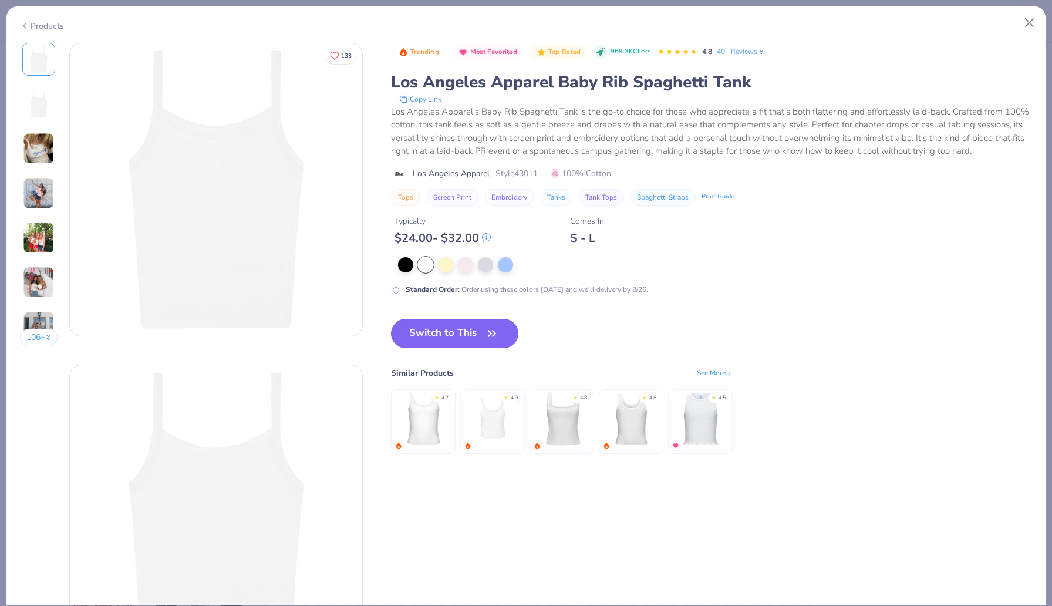
click at [464, 345] on button "Switch to This" at bounding box center [454, 333] width 127 height 29
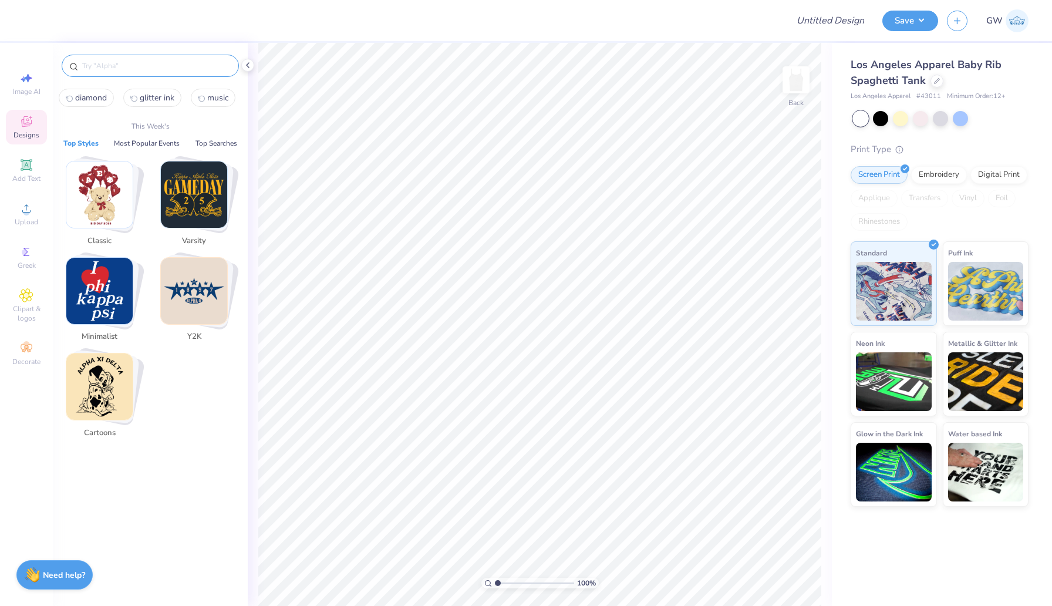
click at [153, 71] on input "text" at bounding box center [156, 66] width 150 height 12
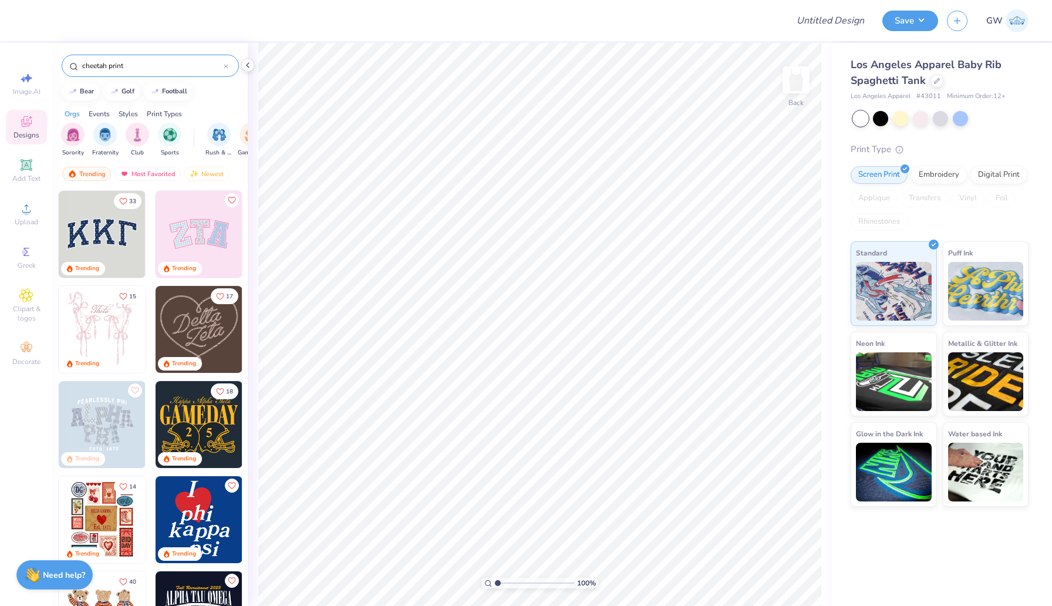
type input "cheetah print"
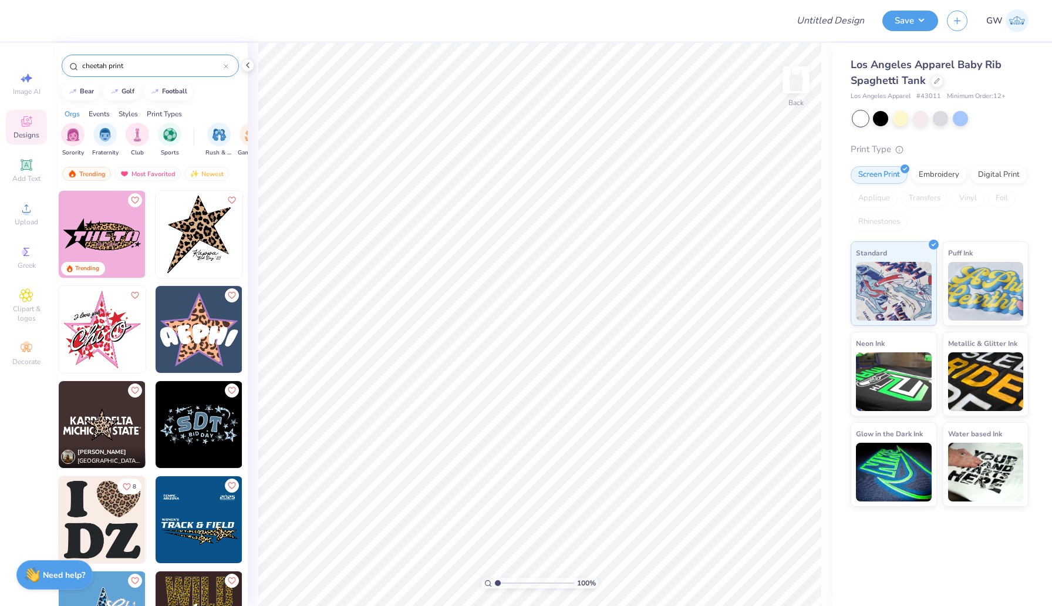
click at [107, 510] on img at bounding box center [102, 519] width 87 height 87
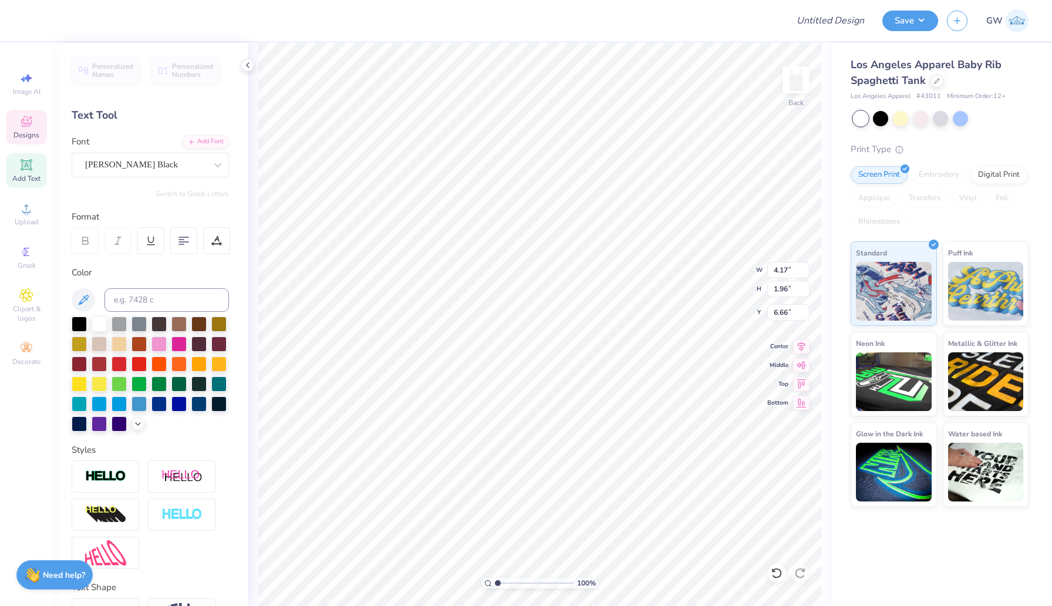
type textarea "D"
type textarea "XO"
click at [932, 83] on div at bounding box center [936, 79] width 13 height 13
type input "4.29"
type input "6.82"
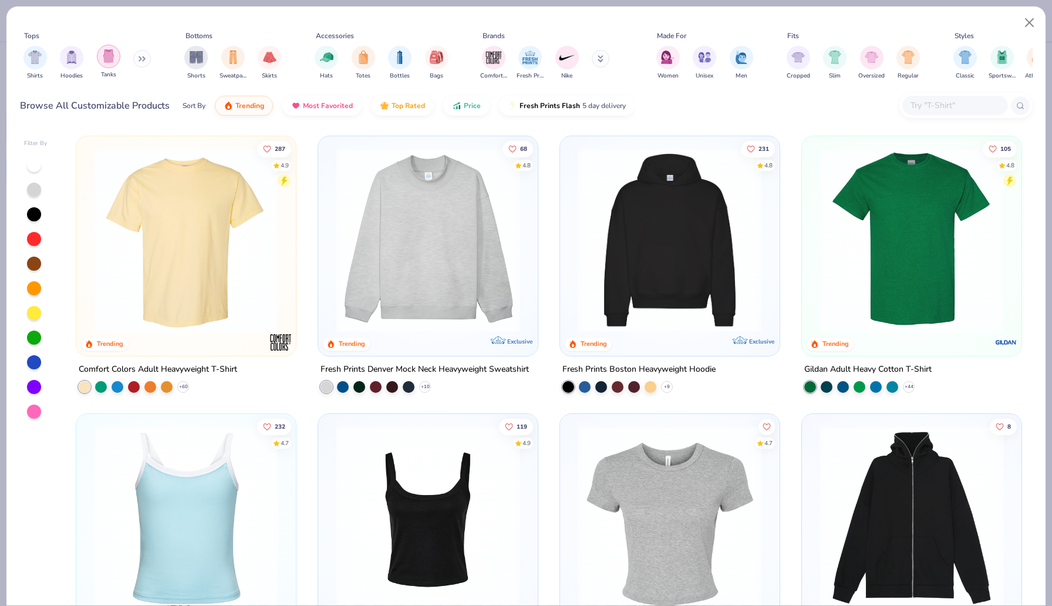
click at [104, 53] on img "filter for Tanks" at bounding box center [108, 56] width 13 height 14
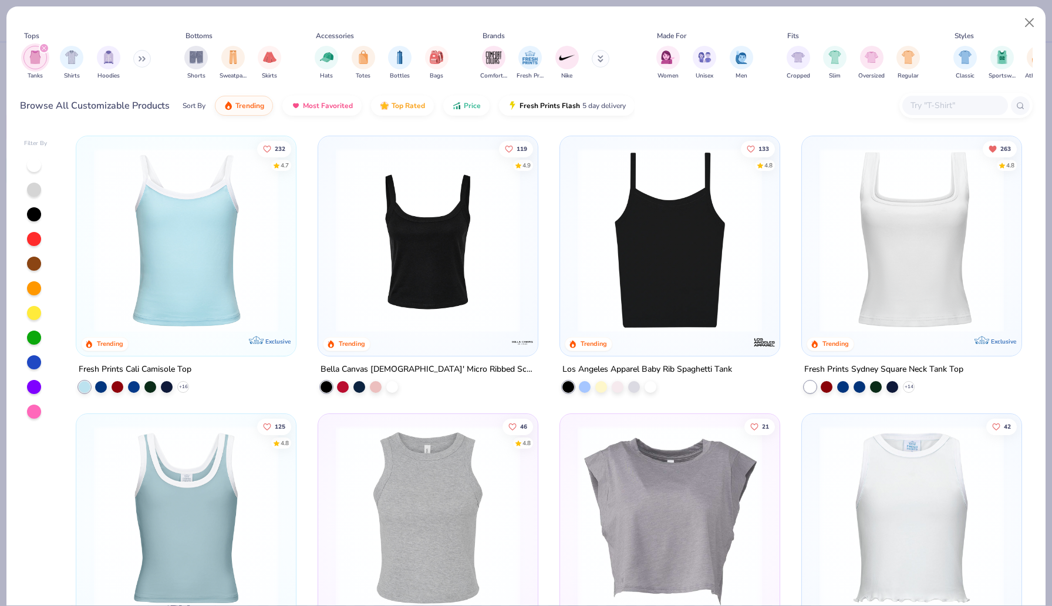
click at [33, 261] on div at bounding box center [34, 264] width 14 height 14
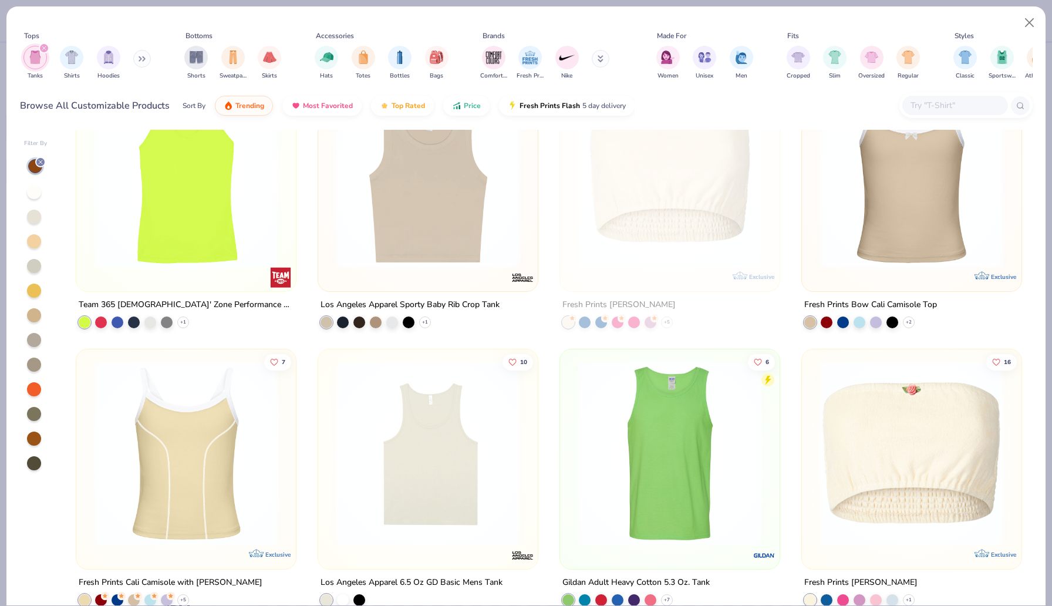
scroll to position [899, 0]
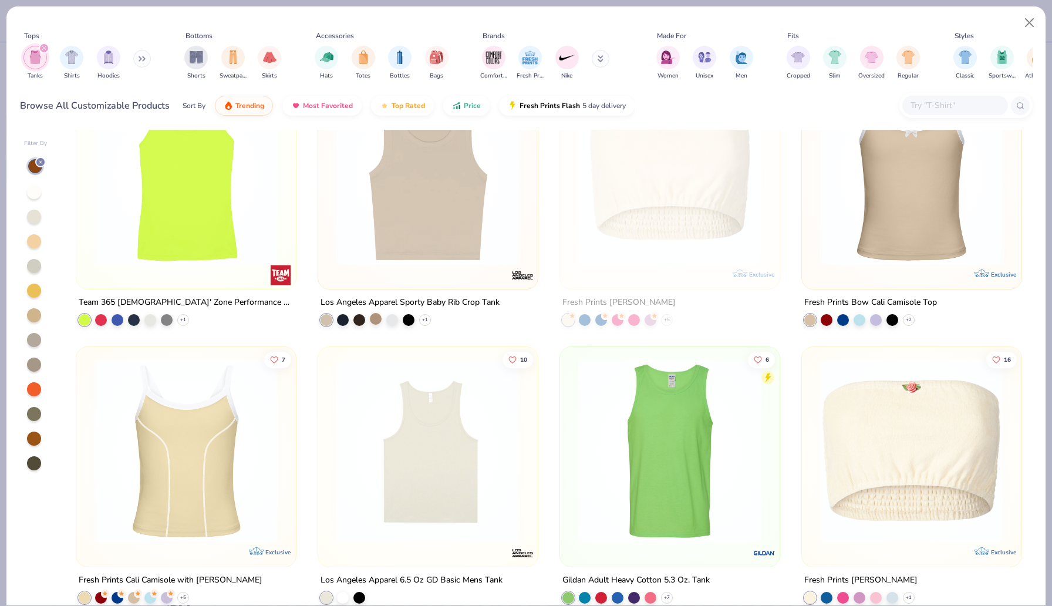
click at [379, 316] on div at bounding box center [376, 319] width 12 height 12
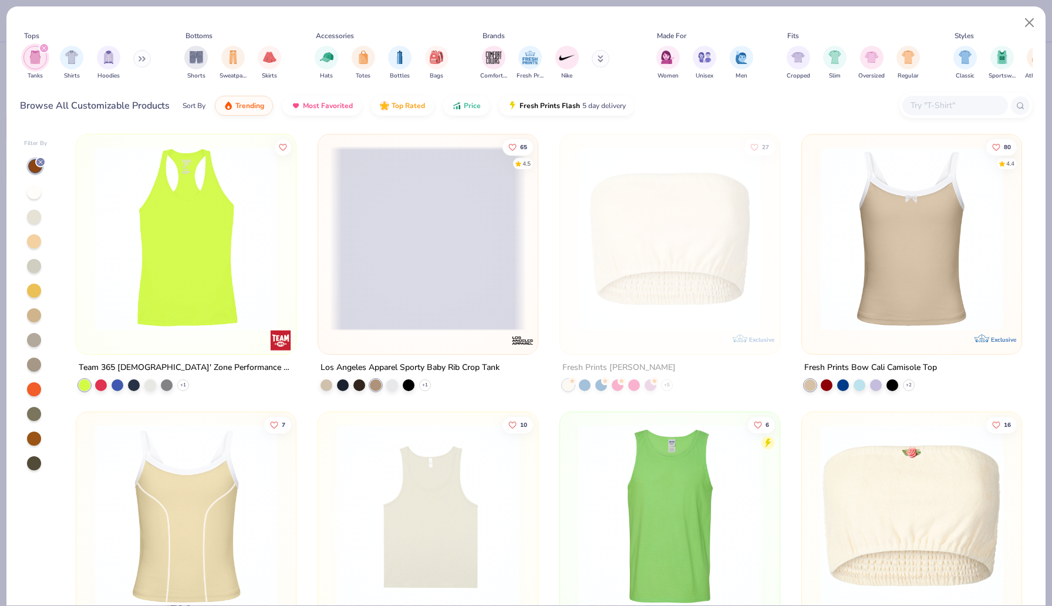
scroll to position [822, 0]
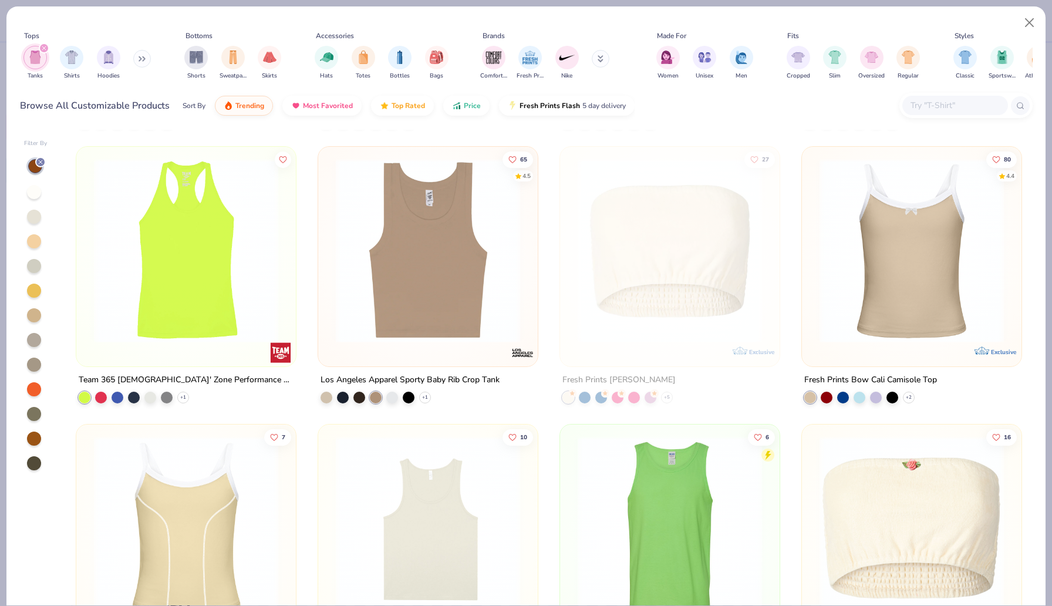
click at [398, 300] on img at bounding box center [428, 250] width 196 height 184
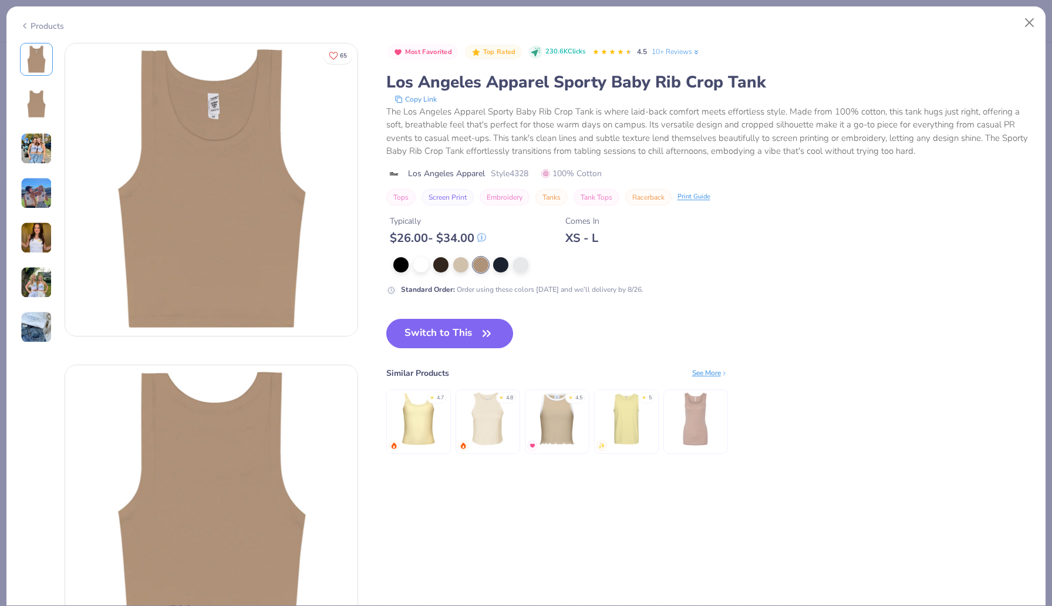
click at [31, 232] on img at bounding box center [37, 238] width 32 height 32
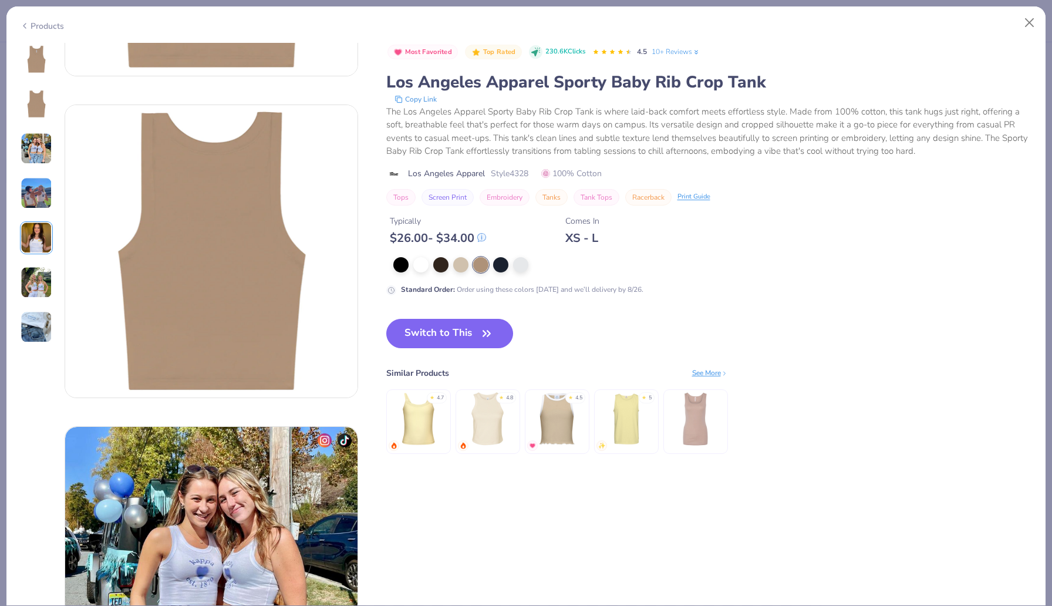
scroll to position [35, 0]
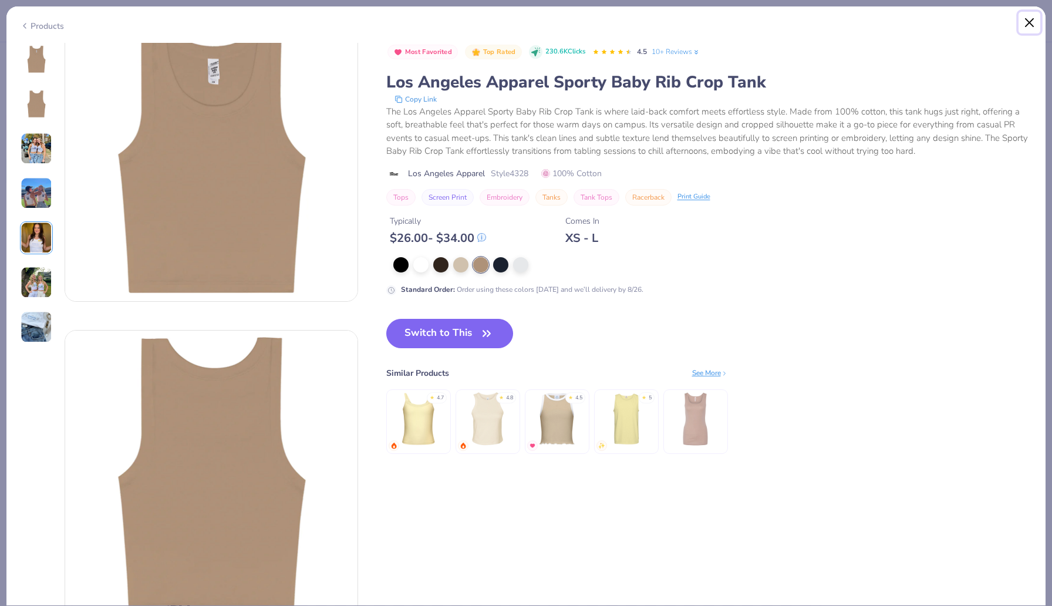
click at [1037, 23] on button "Close" at bounding box center [1029, 23] width 22 height 22
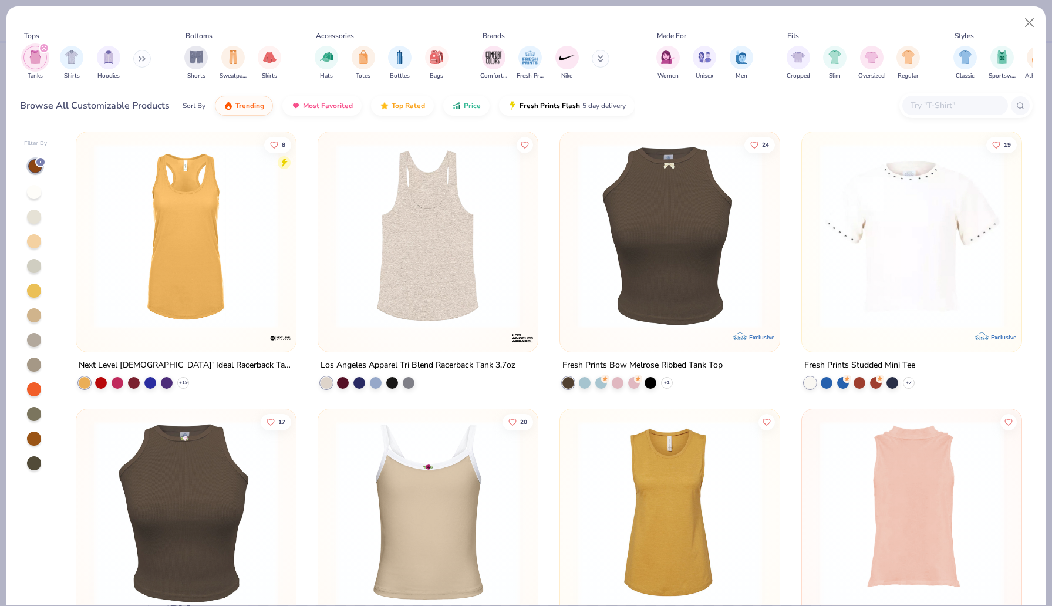
scroll to position [1695, 0]
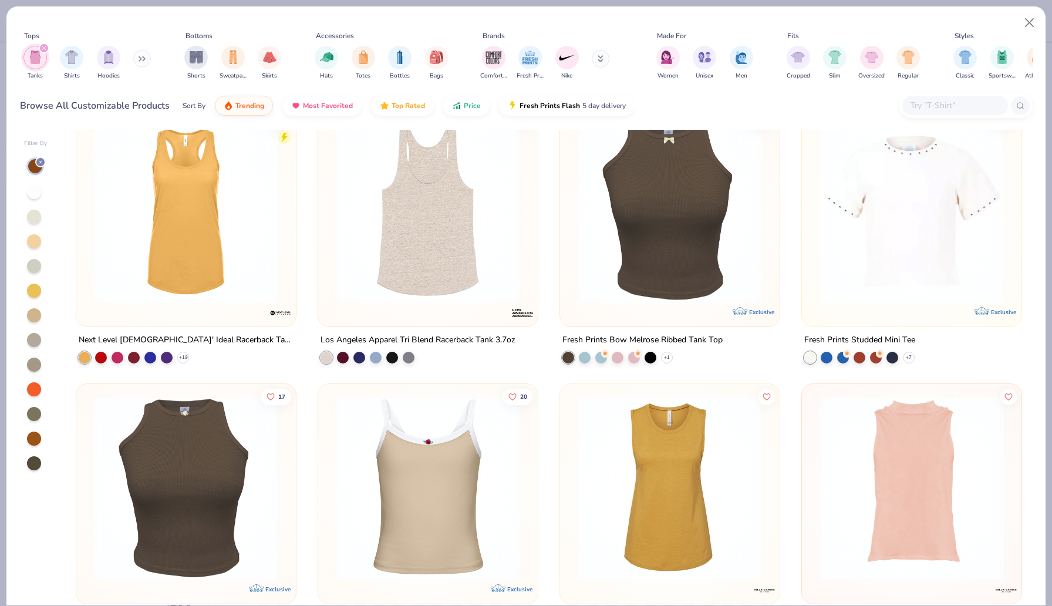
click at [153, 458] on img at bounding box center [186, 488] width 196 height 184
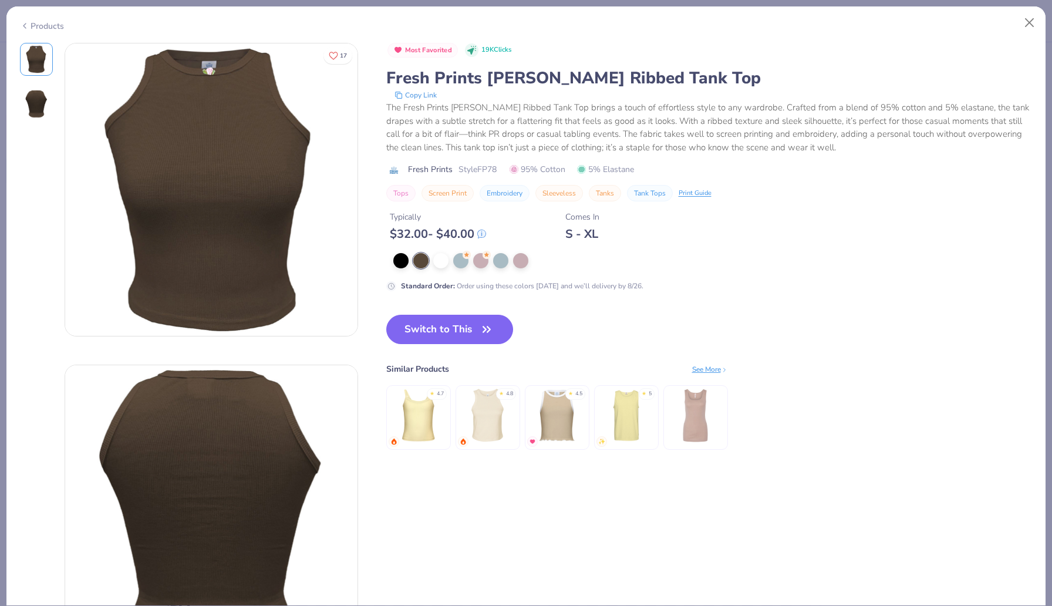
drag, startPoint x: 439, startPoint y: 333, endPoint x: 433, endPoint y: 304, distance: 29.5
click at [439, 333] on button "Switch to This" at bounding box center [449, 329] width 127 height 29
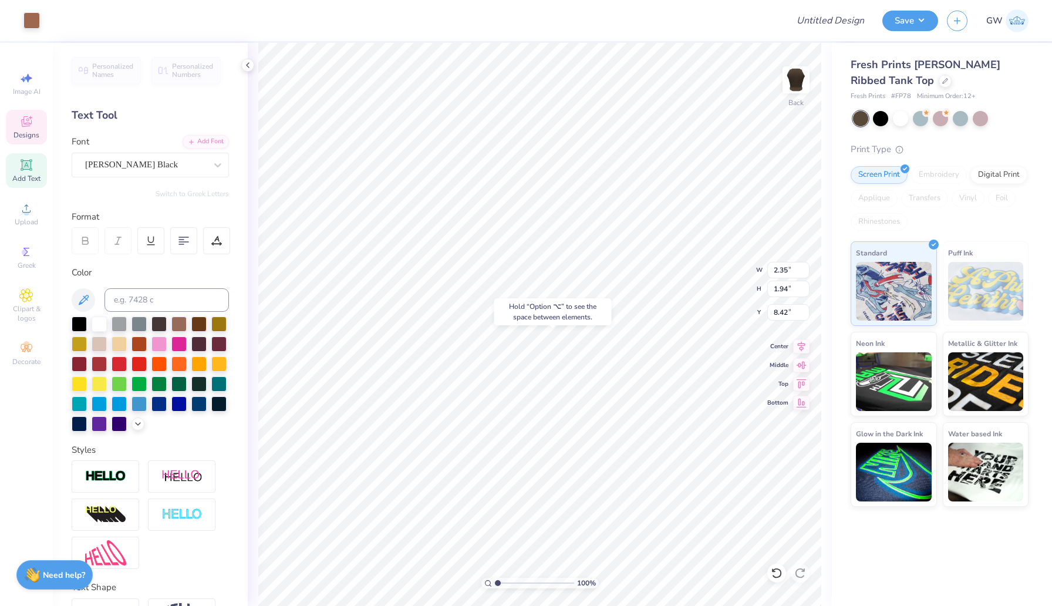
type input "8.42"
type input "1.93"
click at [31, 20] on div at bounding box center [31, 19] width 16 height 16
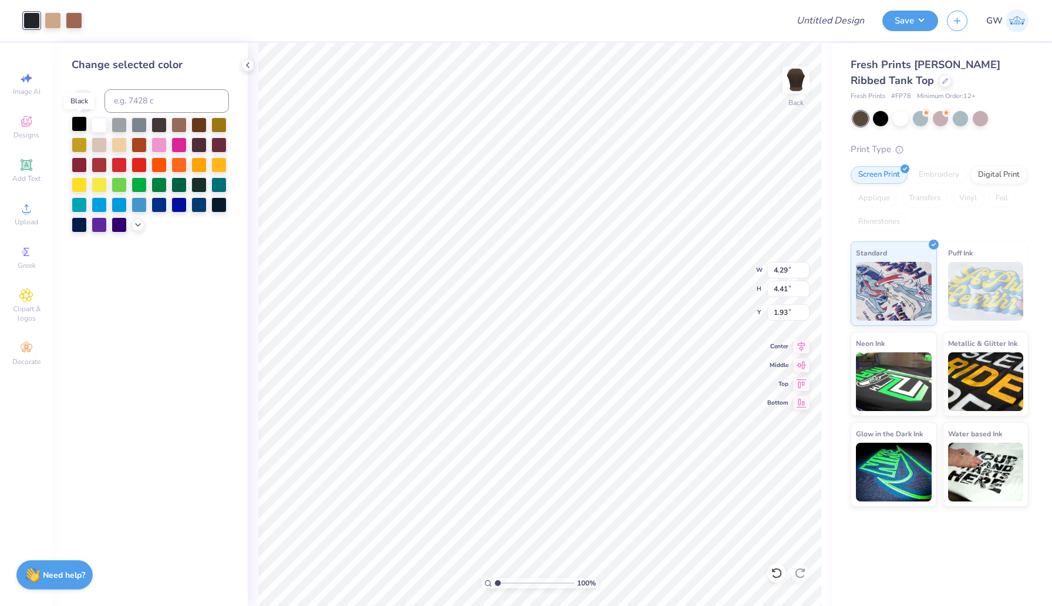
click at [77, 117] on div at bounding box center [79, 123] width 15 height 15
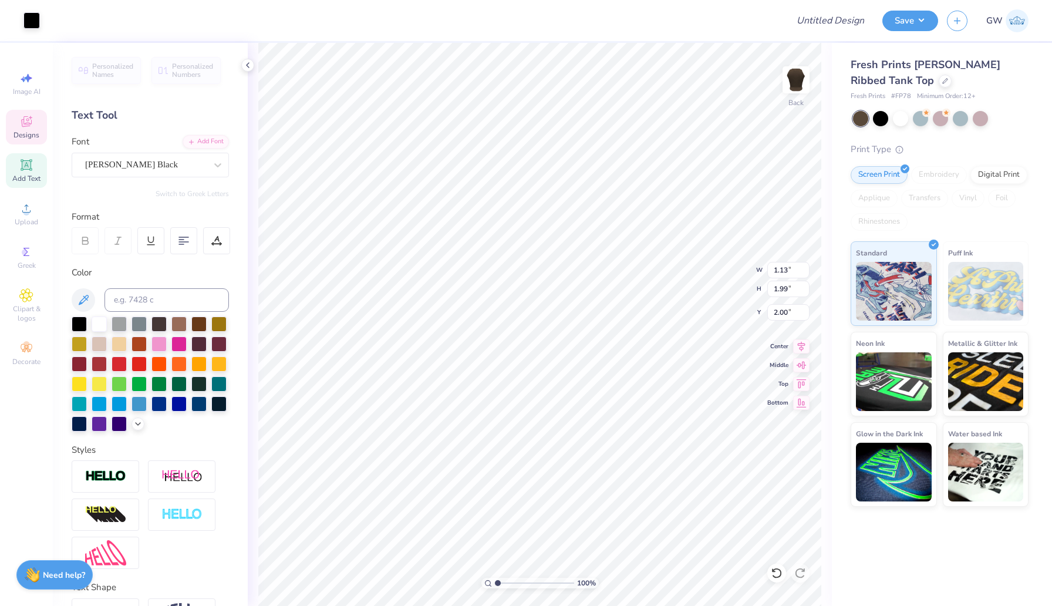
type input "2.00"
type input "5.54"
type input "5.68"
type input "2.01"
type input "6.76"
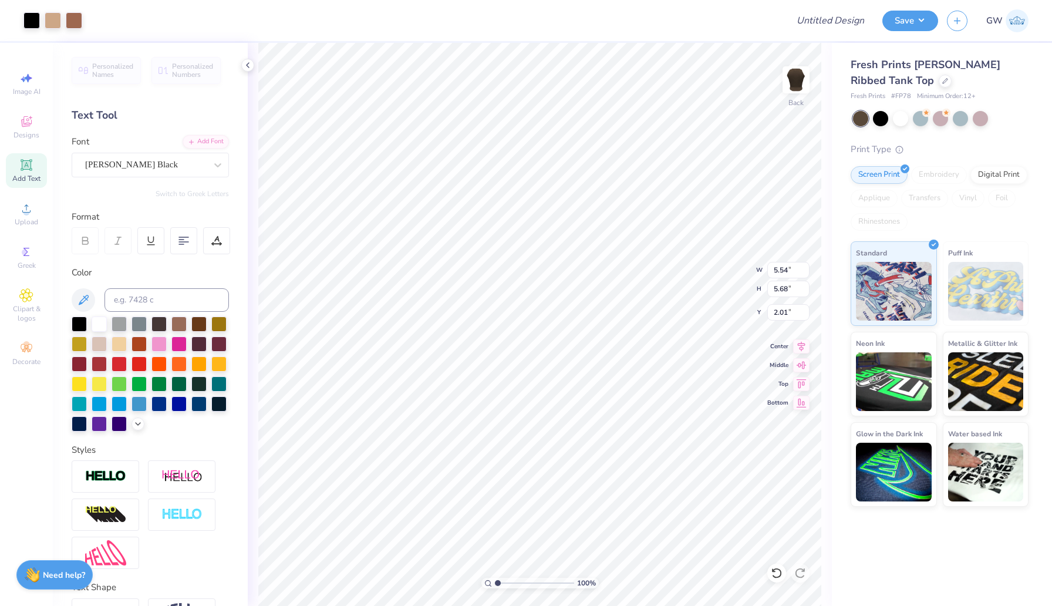
type input "6.94"
type input "2.10"
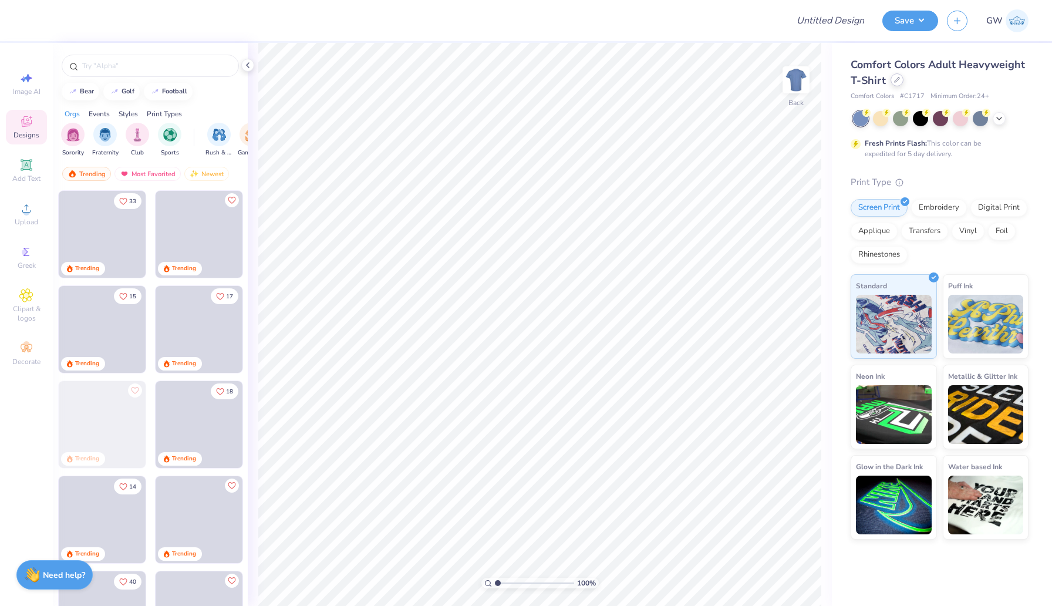
click at [897, 84] on div at bounding box center [896, 79] width 13 height 13
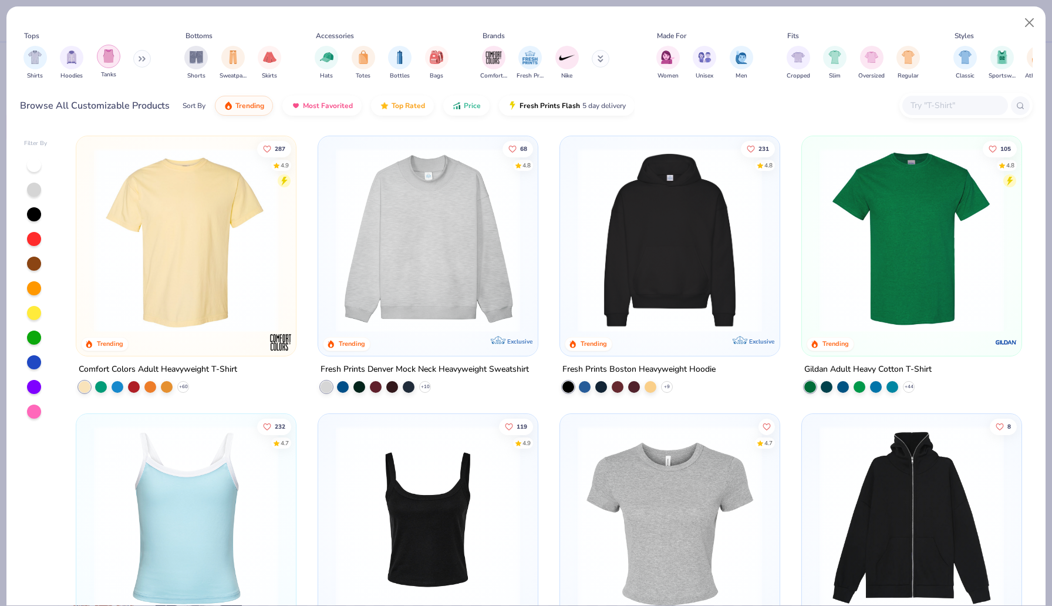
click at [104, 66] on div "filter for Tanks" at bounding box center [108, 56] width 23 height 23
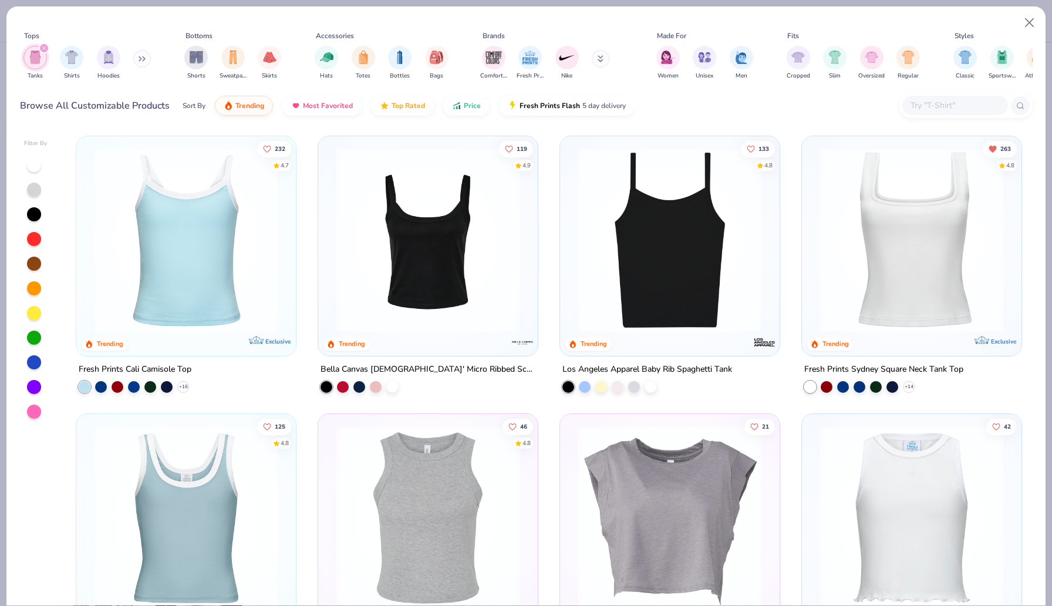
click at [913, 303] on img at bounding box center [912, 240] width 196 height 184
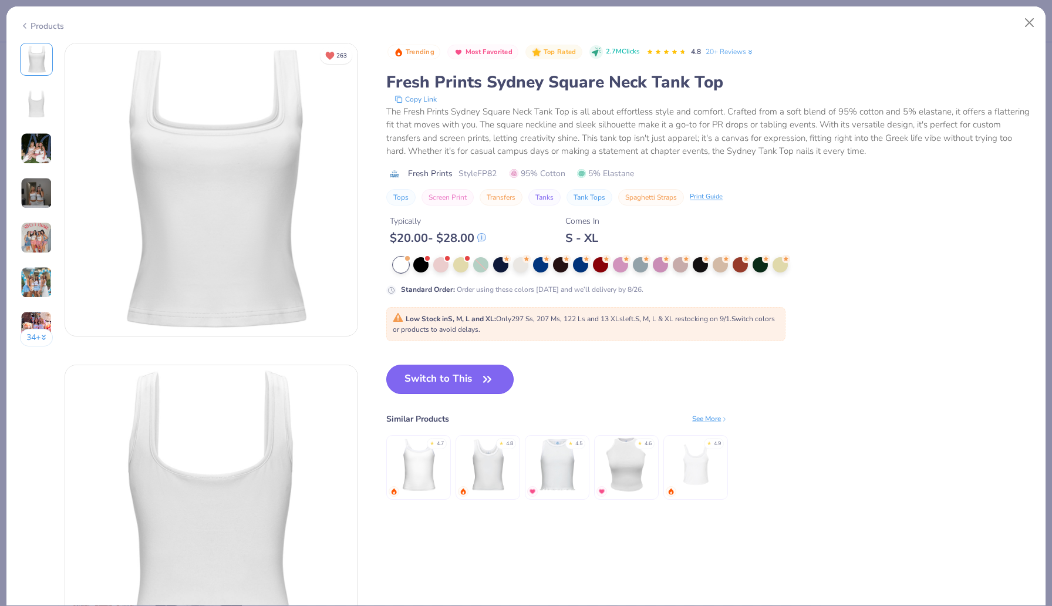
click at [421, 369] on button "Switch to This" at bounding box center [449, 379] width 127 height 29
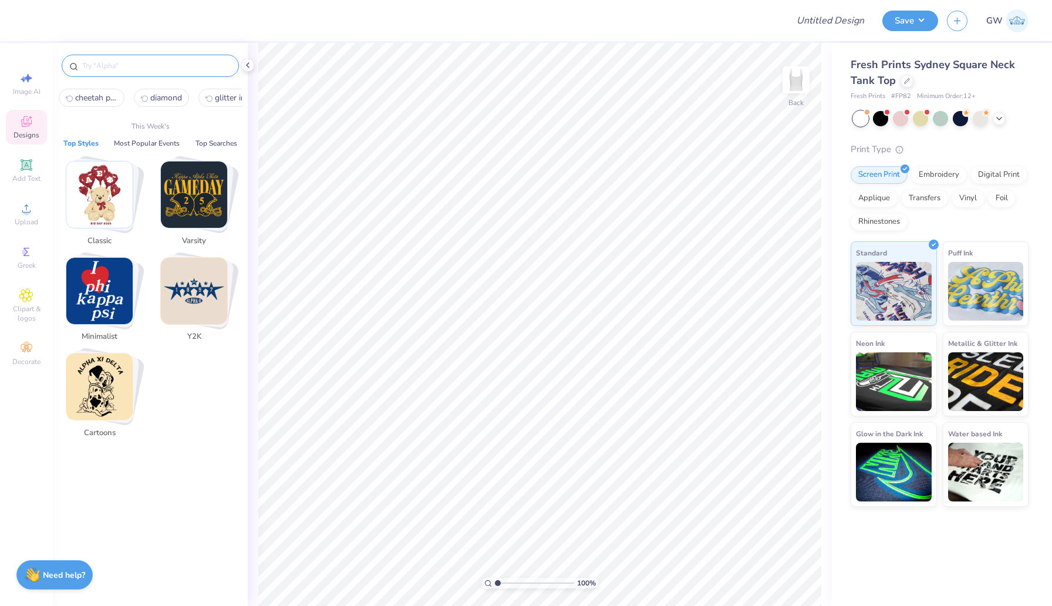
click at [141, 65] on input "text" at bounding box center [156, 66] width 150 height 12
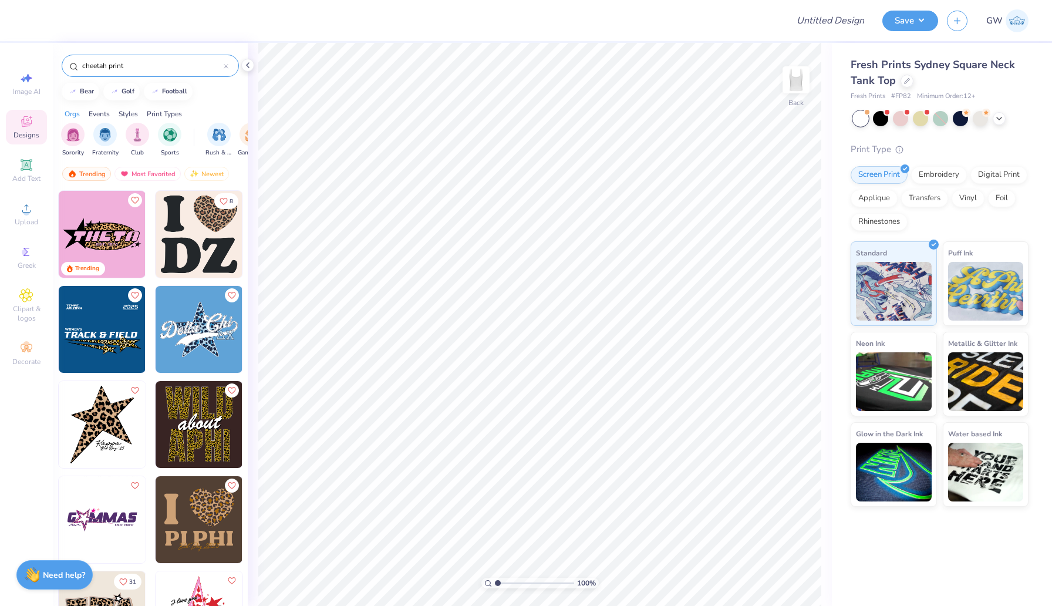
type input "cheetah print"
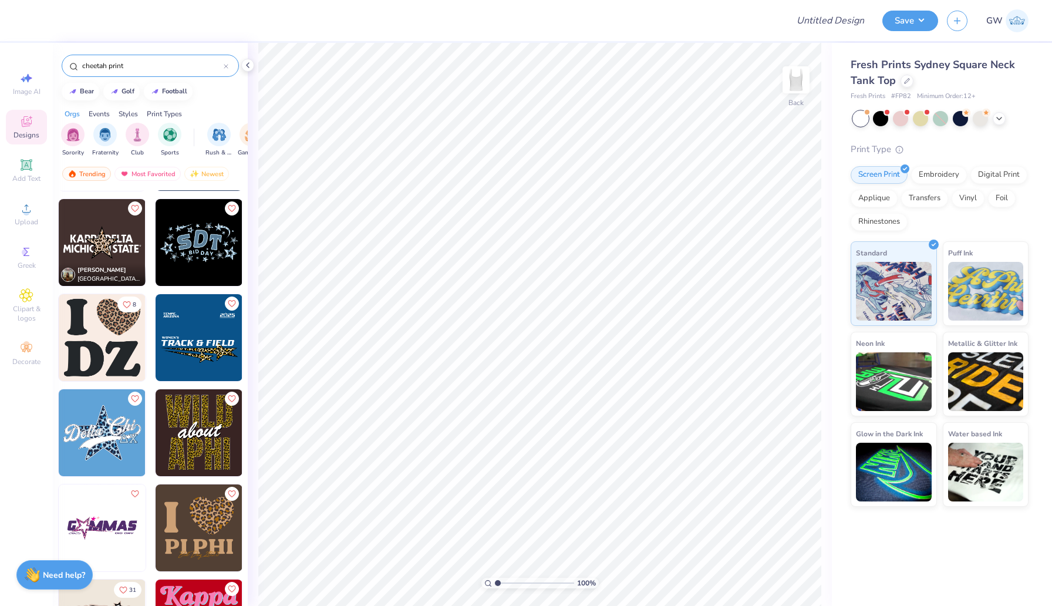
scroll to position [206, 0]
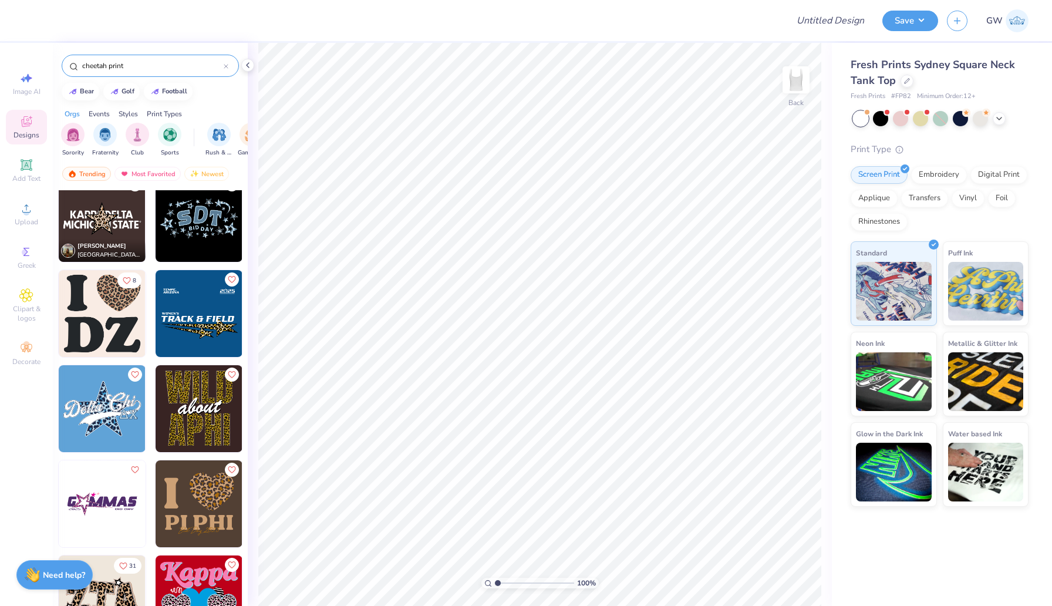
click at [106, 575] on img at bounding box center [102, 598] width 87 height 87
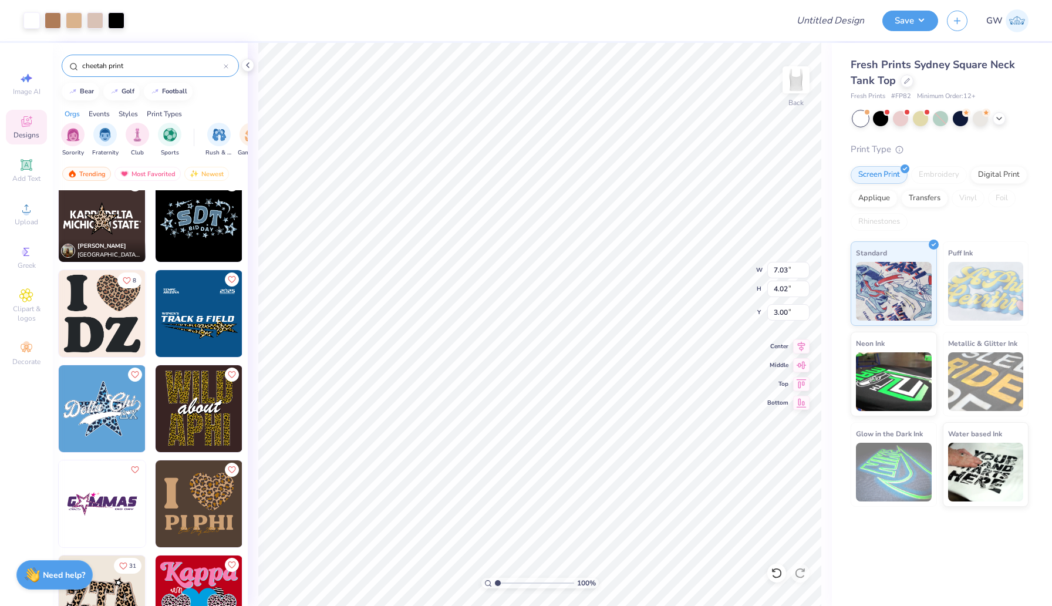
click at [180, 568] on img at bounding box center [199, 598] width 87 height 87
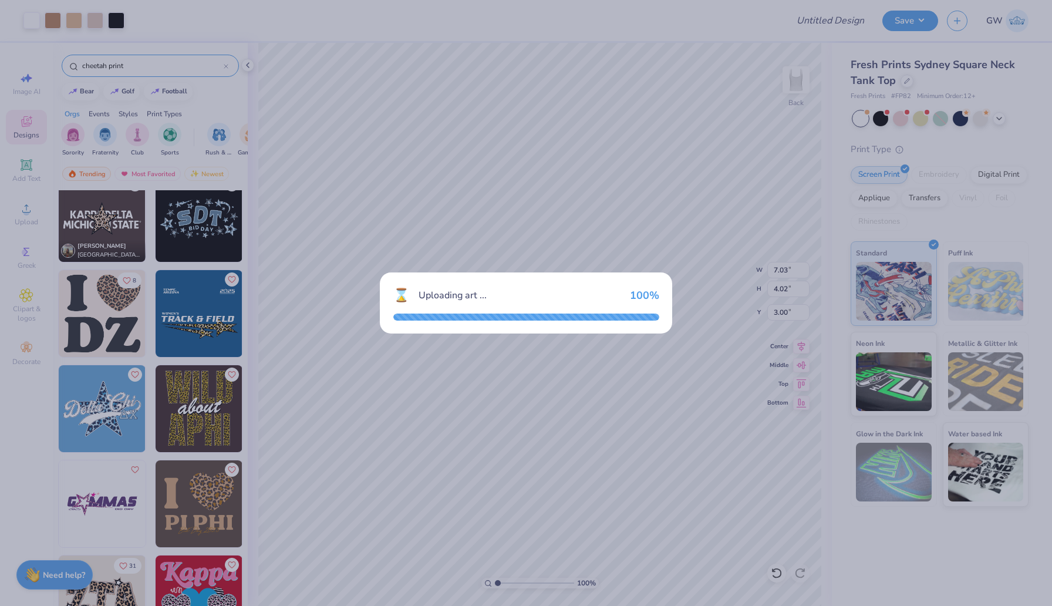
type input "6.58"
type input "6.29"
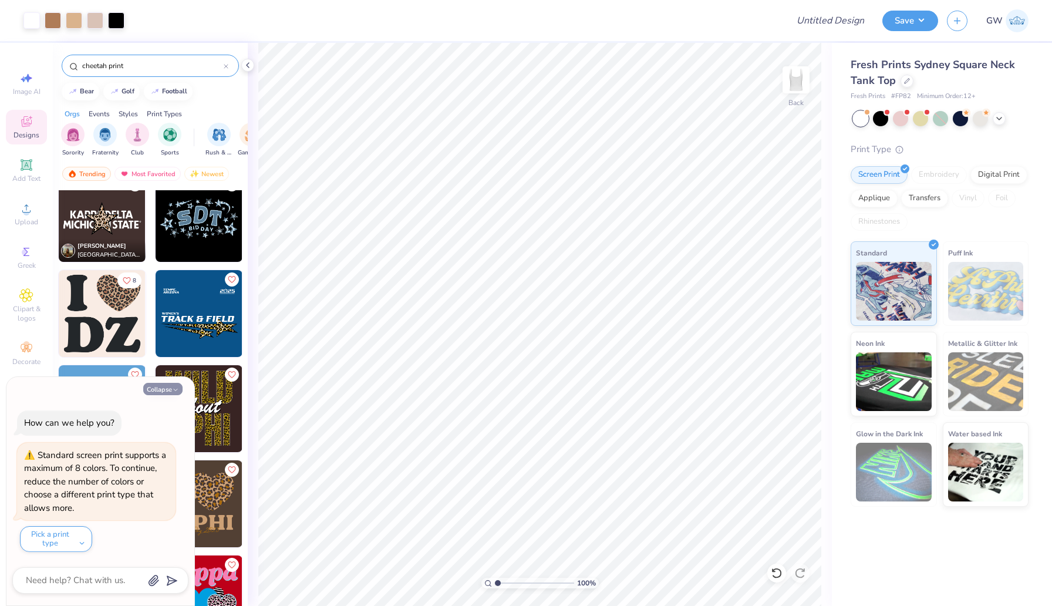
click at [172, 387] on icon "button" at bounding box center [175, 389] width 7 height 7
type textarea "x"
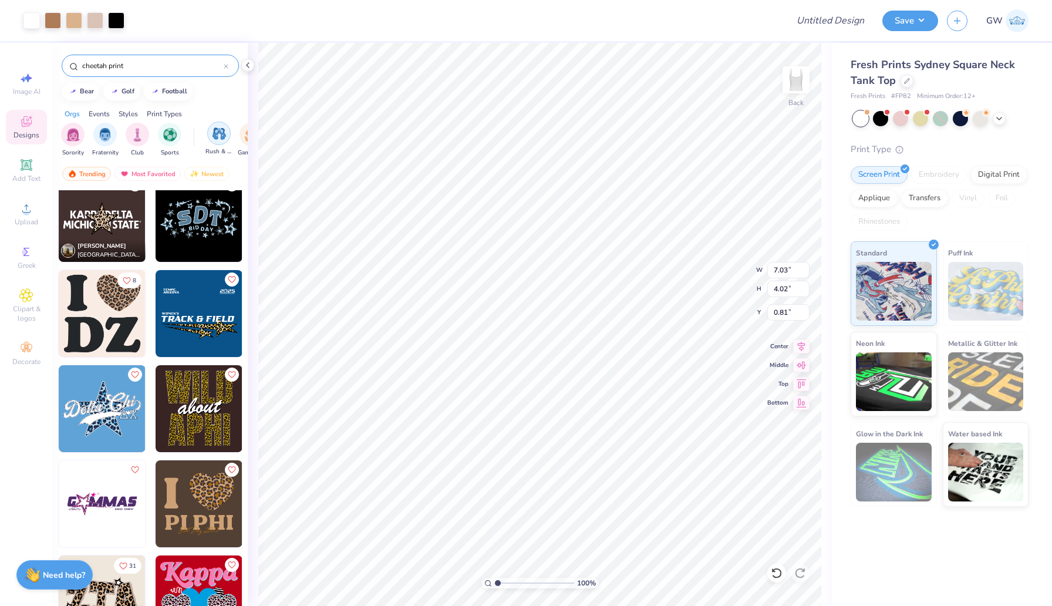
type input "0.81"
click at [909, 80] on div at bounding box center [906, 79] width 13 height 13
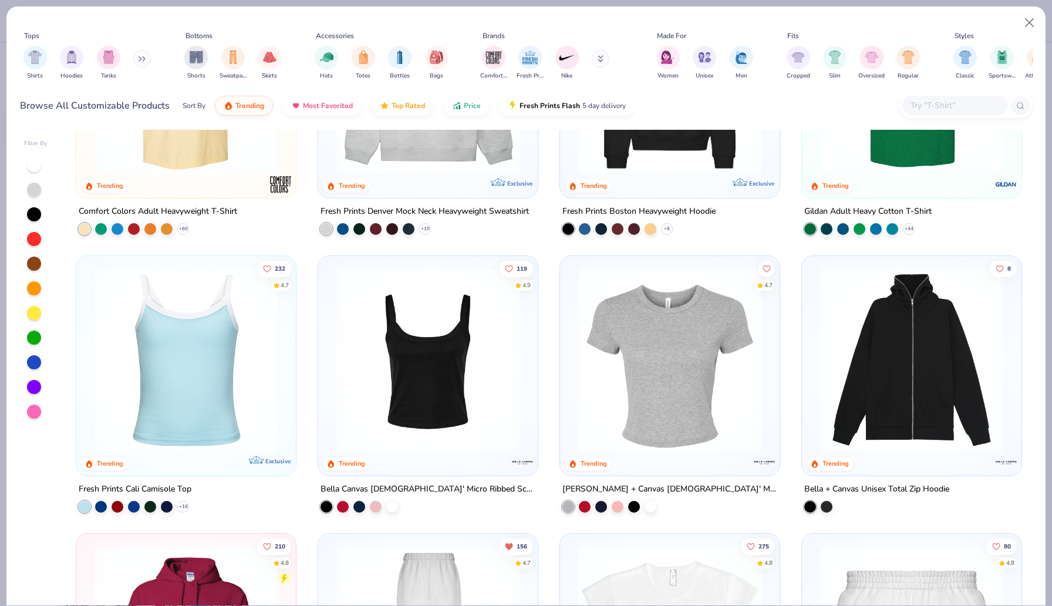
scroll to position [183, 0]
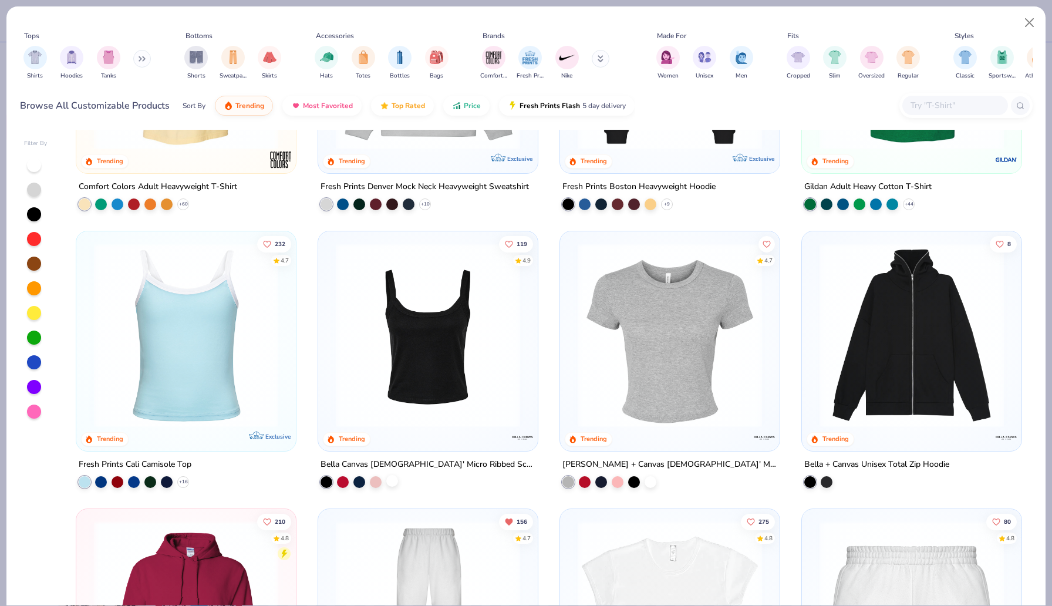
click at [389, 478] on div at bounding box center [392, 480] width 12 height 12
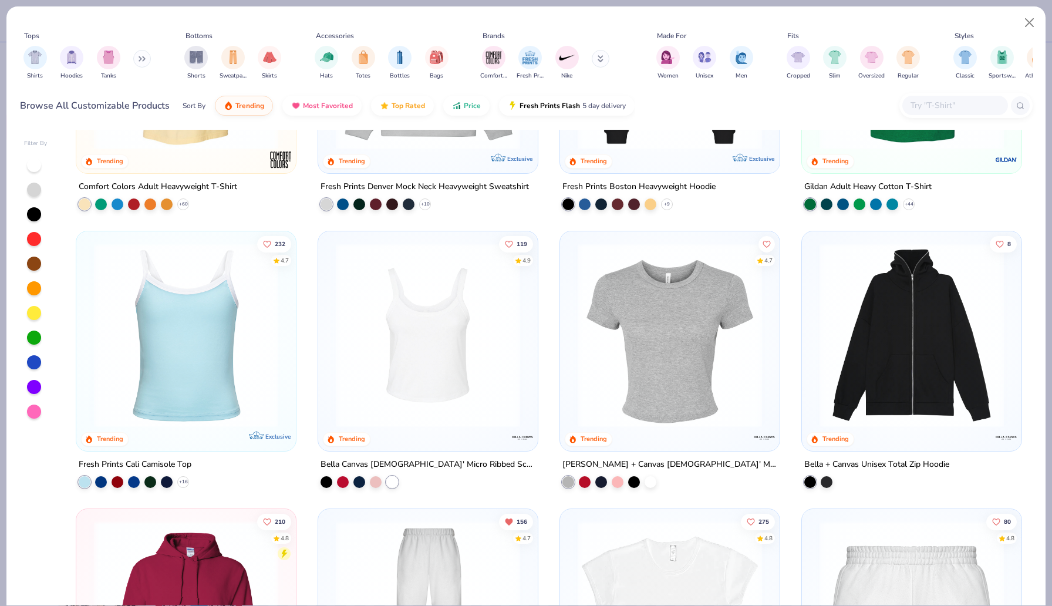
click at [240, 340] on img at bounding box center [186, 335] width 196 height 184
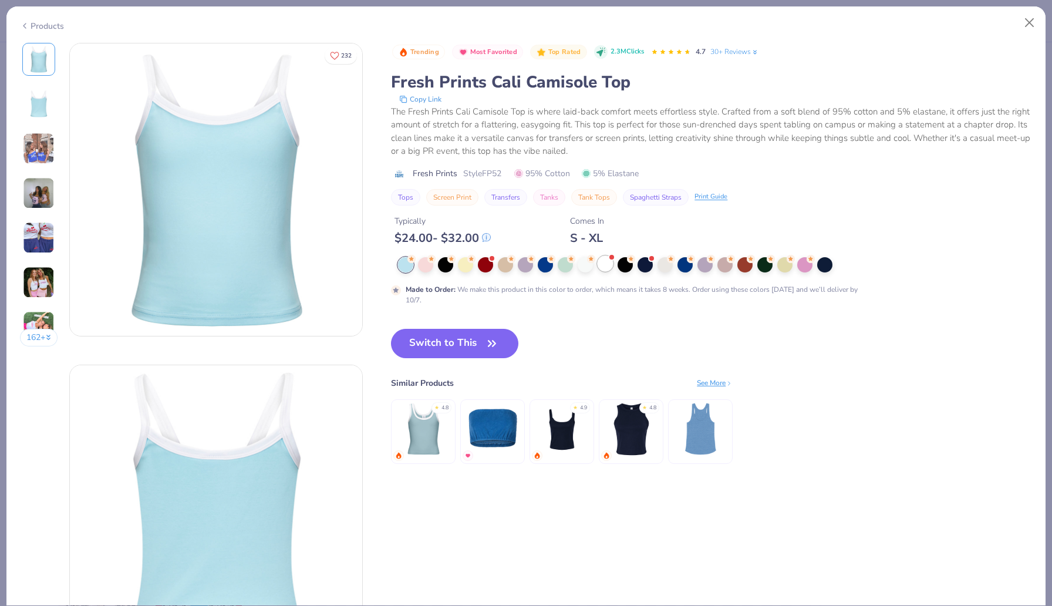
click at [606, 259] on div at bounding box center [605, 263] width 15 height 15
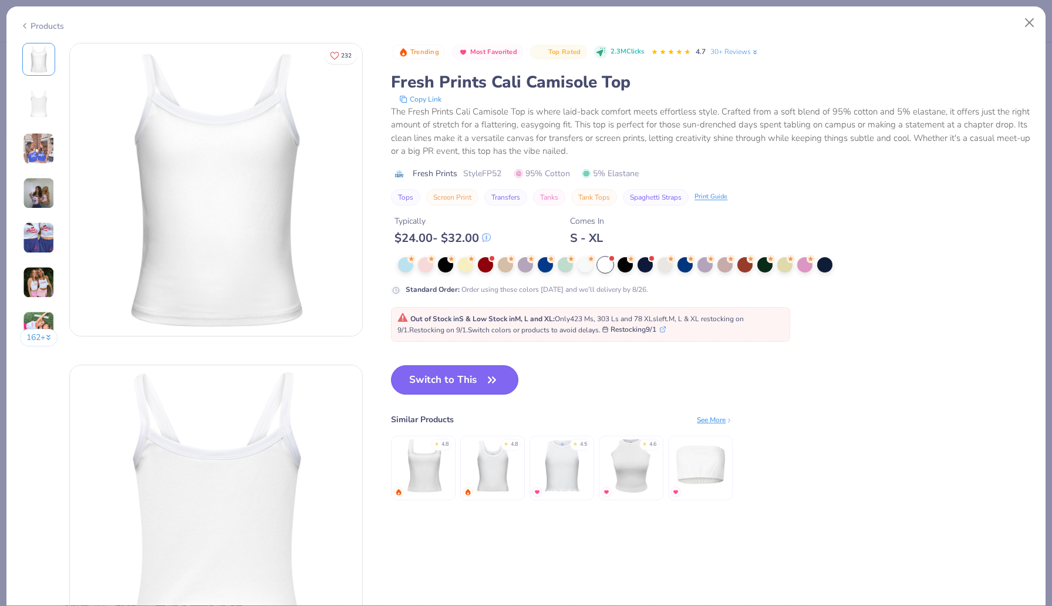
click at [430, 385] on button "Switch to This" at bounding box center [454, 379] width 127 height 29
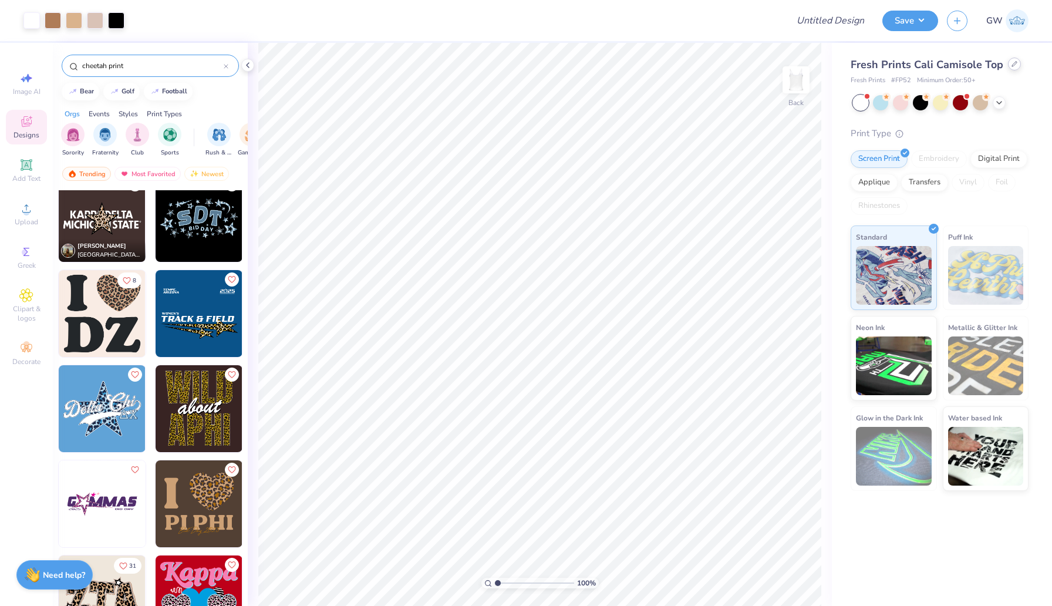
click at [1011, 65] on icon at bounding box center [1014, 64] width 6 height 6
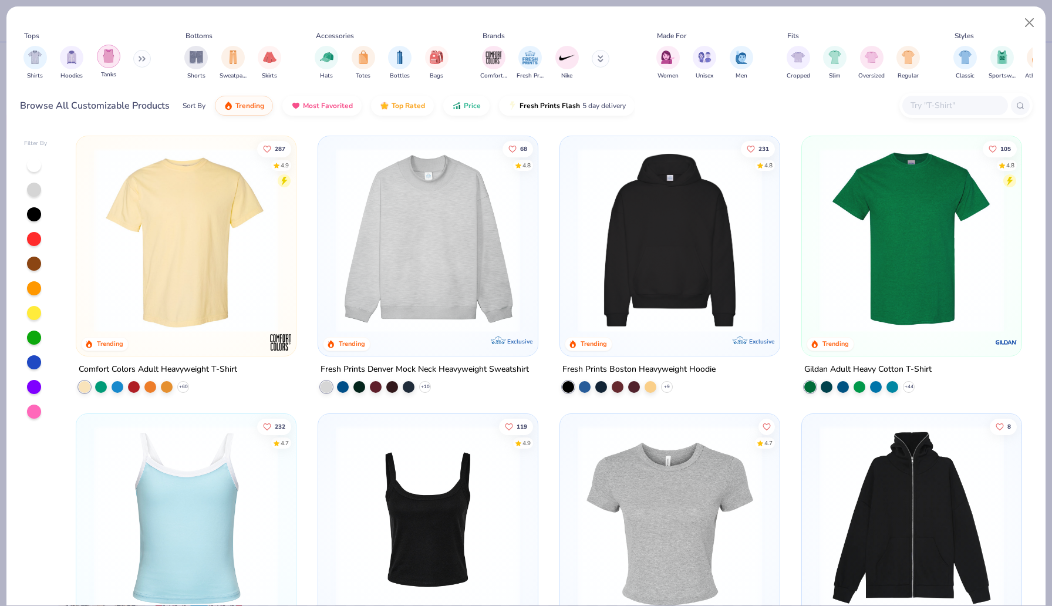
click at [104, 50] on img "filter for Tanks" at bounding box center [108, 56] width 13 height 14
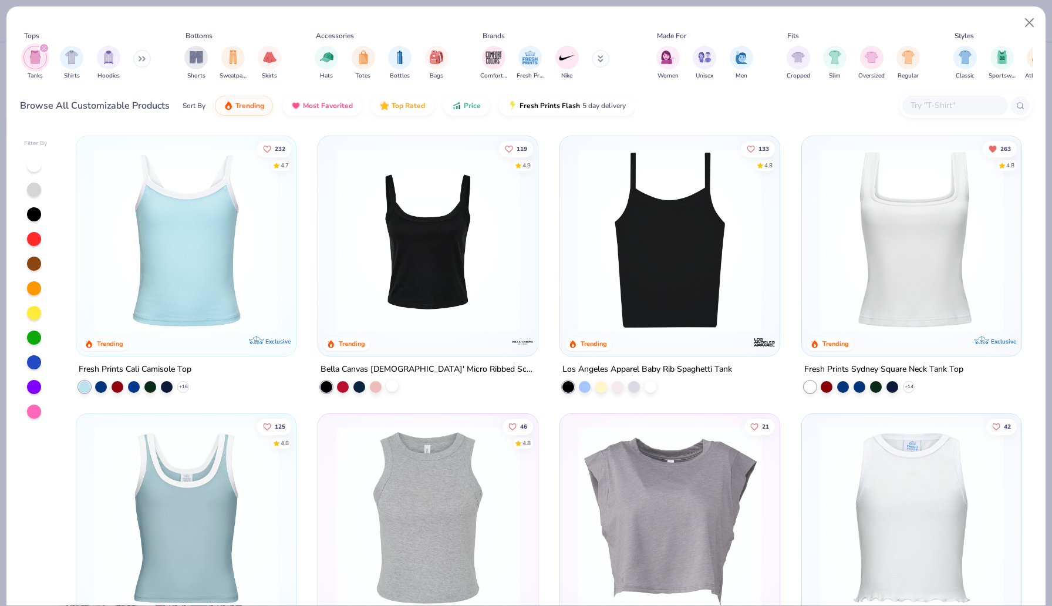
click at [394, 384] on div at bounding box center [392, 386] width 12 height 12
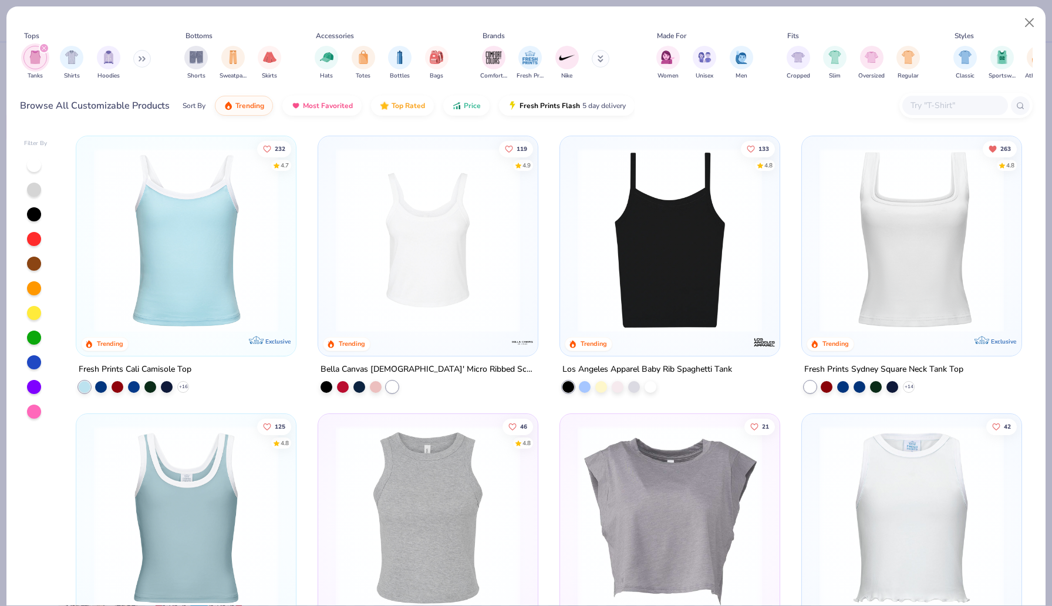
click at [417, 308] on img at bounding box center [428, 240] width 196 height 184
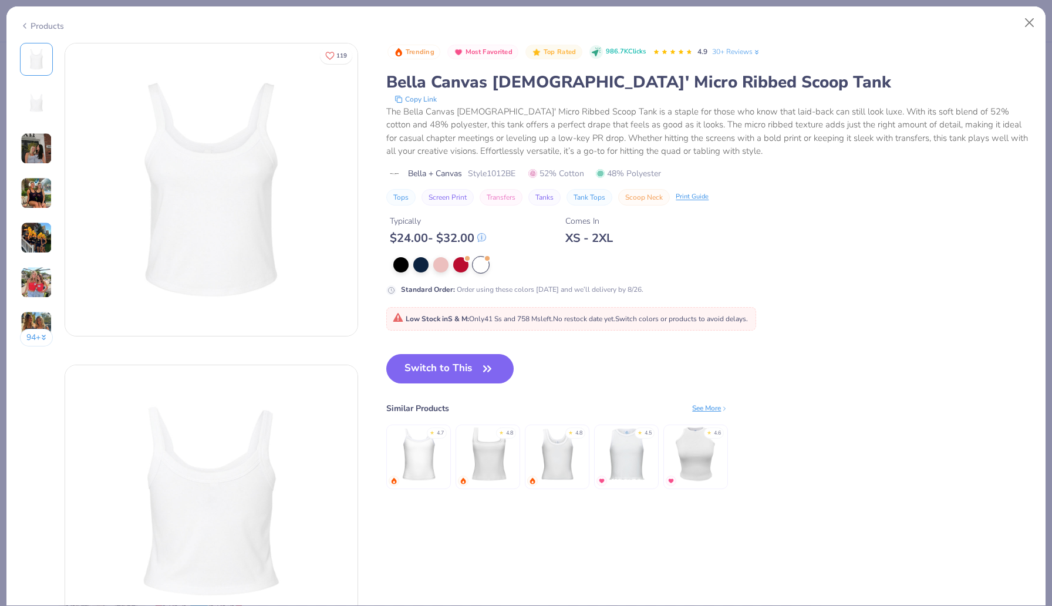
click at [487, 256] on div at bounding box center [487, 258] width 5 height 5
click at [483, 265] on div at bounding box center [480, 264] width 15 height 15
click at [451, 362] on button "Switch to This" at bounding box center [449, 368] width 127 height 29
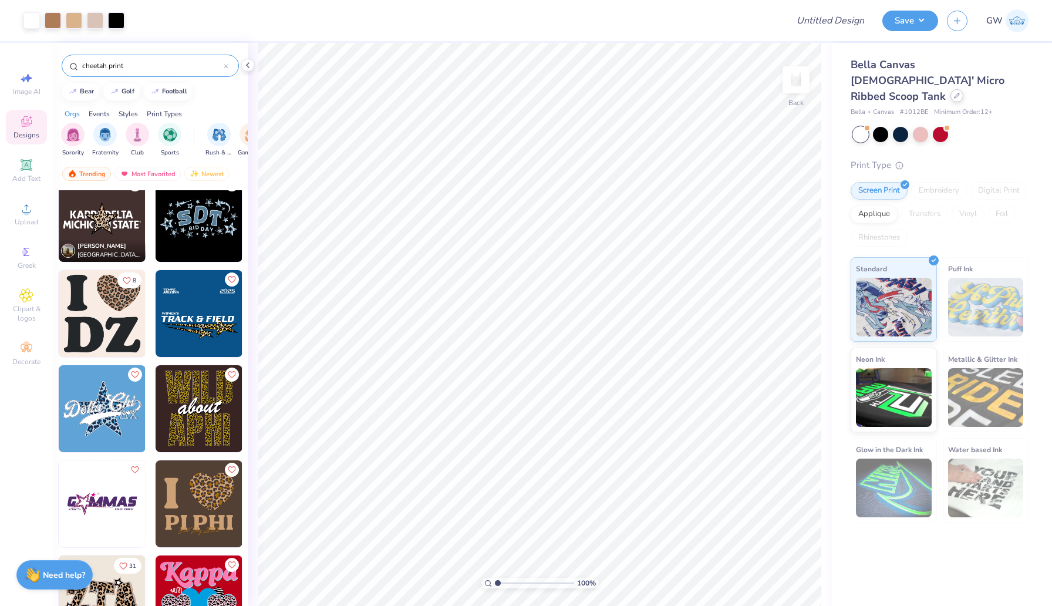
click at [954, 93] on icon at bounding box center [956, 95] width 5 height 5
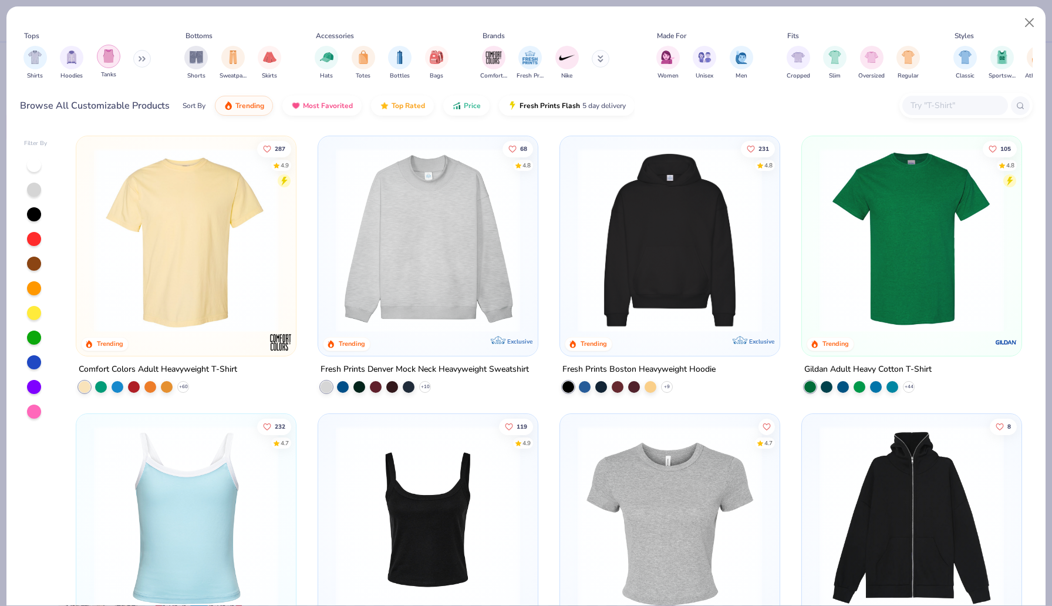
click at [112, 59] on img "filter for Tanks" at bounding box center [108, 56] width 13 height 14
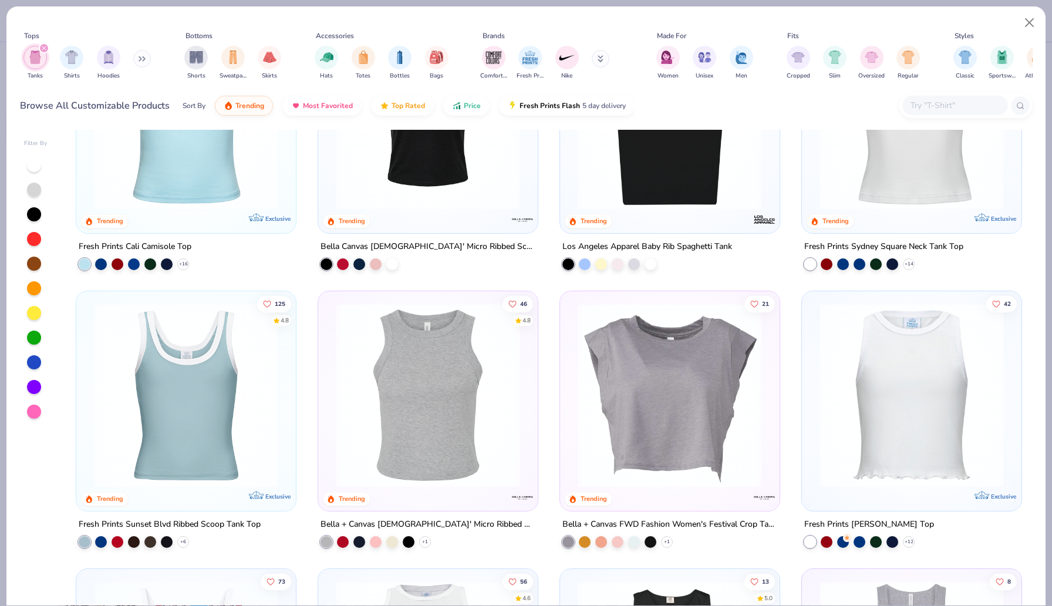
scroll to position [177, 0]
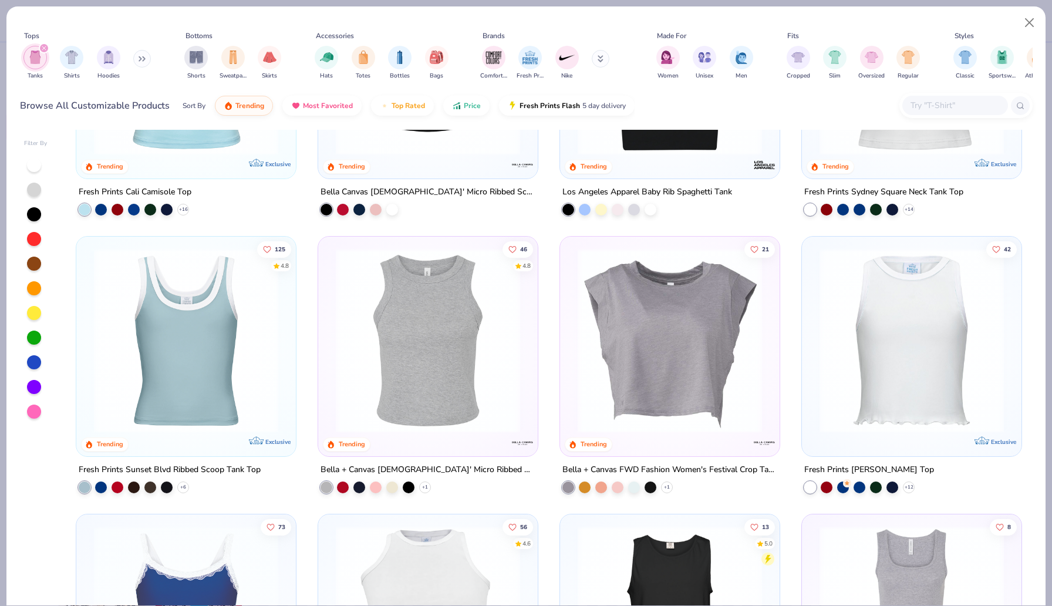
click at [228, 352] on img at bounding box center [186, 340] width 196 height 184
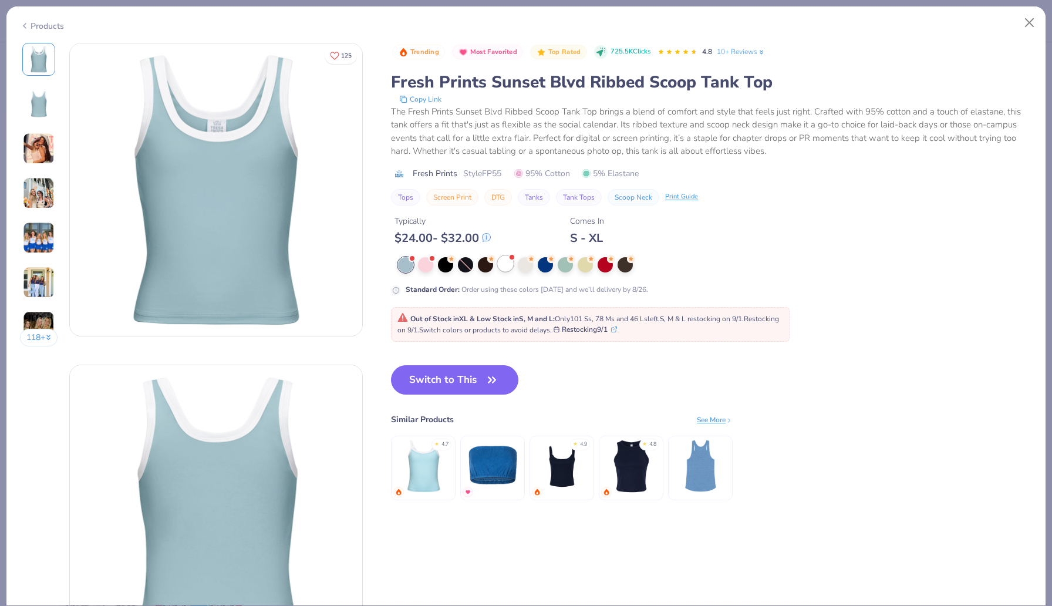
click at [512, 264] on div at bounding box center [505, 263] width 15 height 15
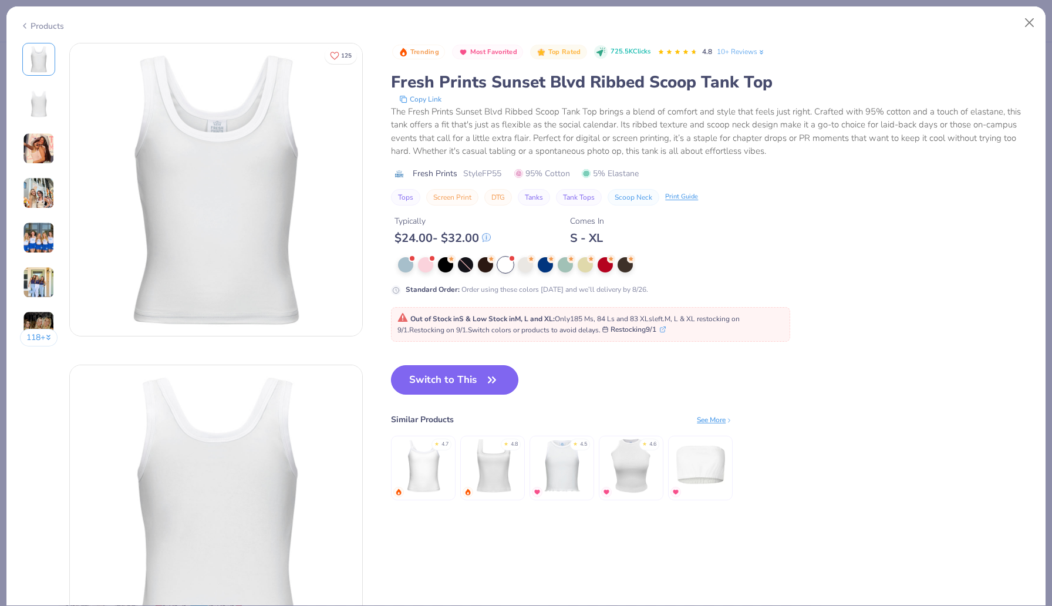
click at [453, 373] on button "Switch to This" at bounding box center [454, 379] width 127 height 29
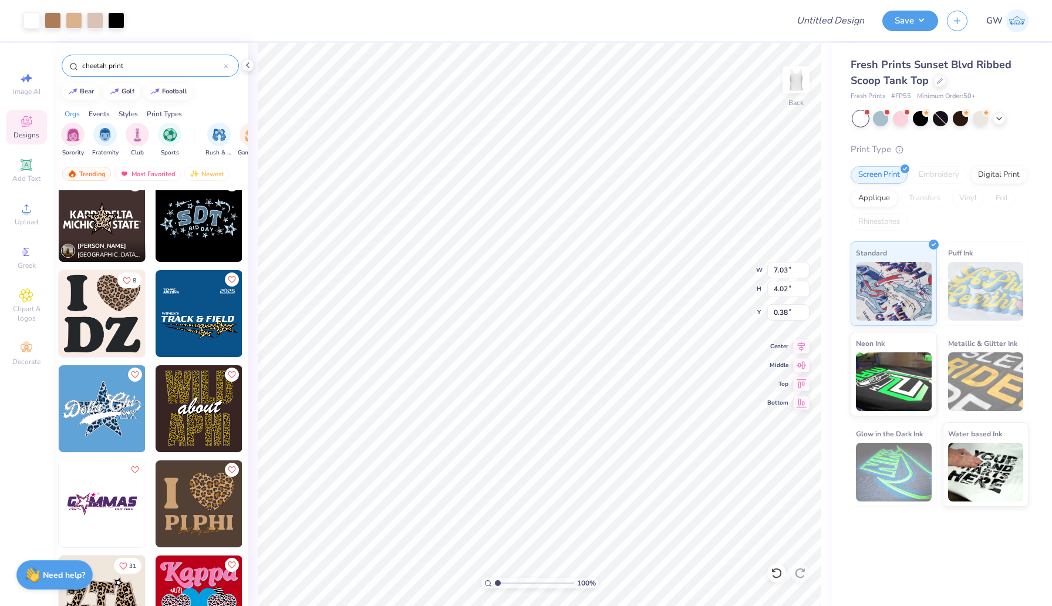
type input "0.38"
click at [937, 89] on div "Fresh Prints Sunset Blvd Ribbed Scoop Tank Top Fresh Prints # FP55 Minimum Orde…" at bounding box center [940, 79] width 178 height 45
click at [939, 85] on div at bounding box center [939, 79] width 13 height 13
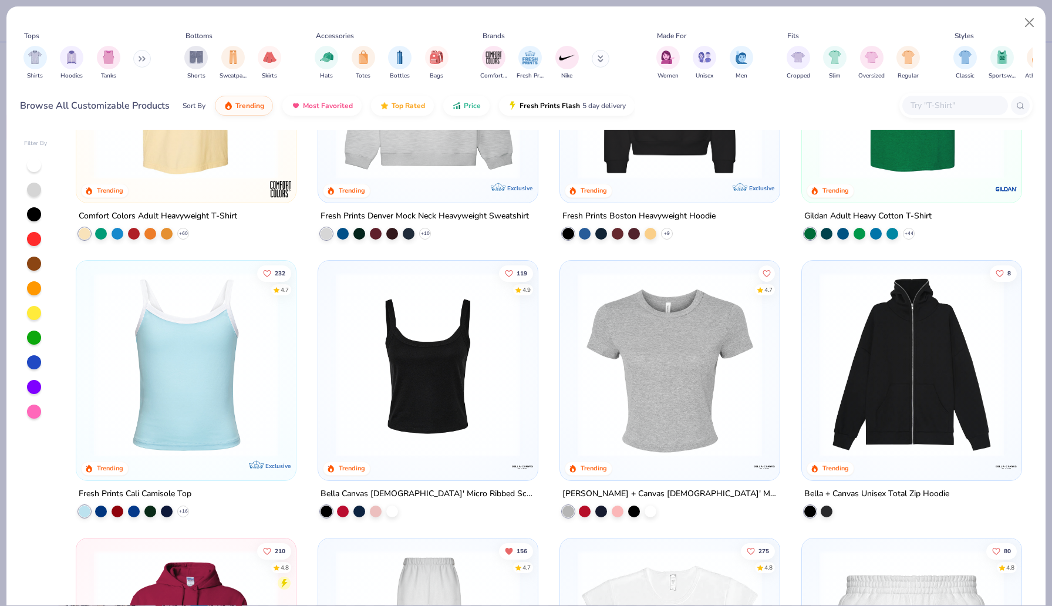
scroll to position [194, 0]
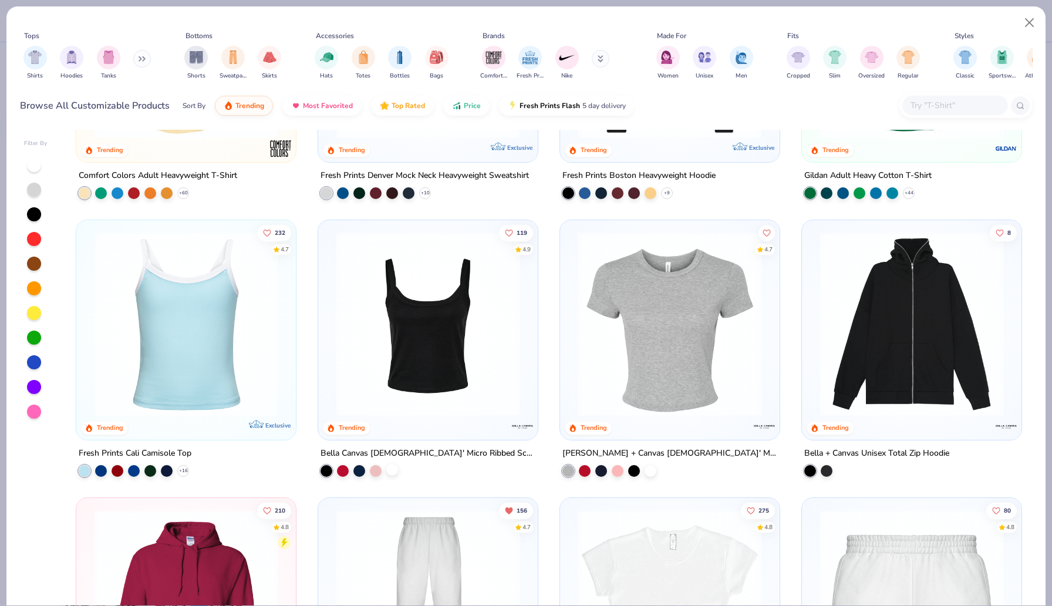
click at [387, 471] on div at bounding box center [392, 469] width 12 height 12
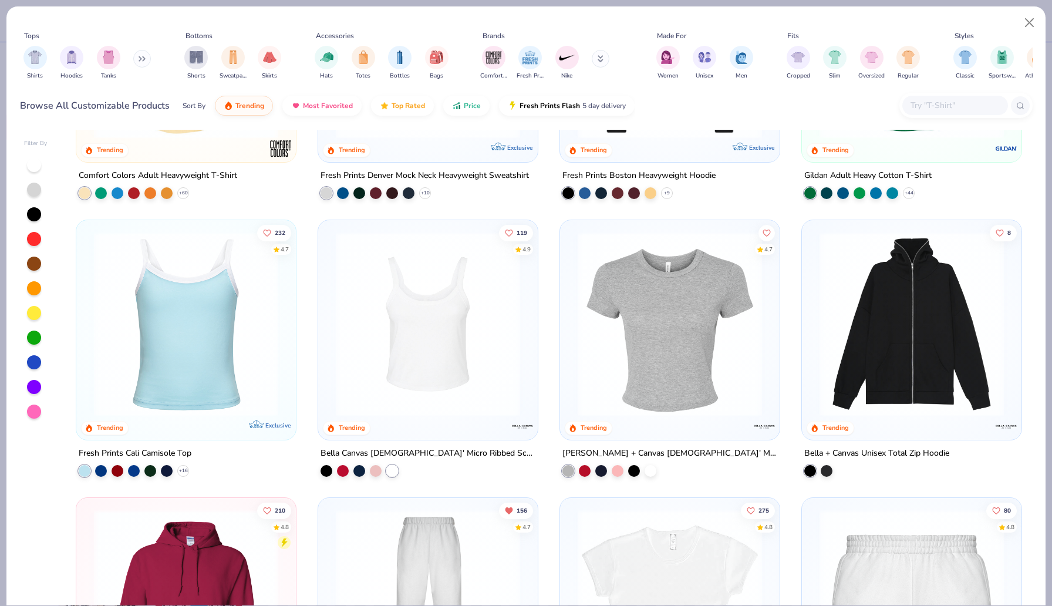
click at [403, 372] on img at bounding box center [428, 324] width 196 height 184
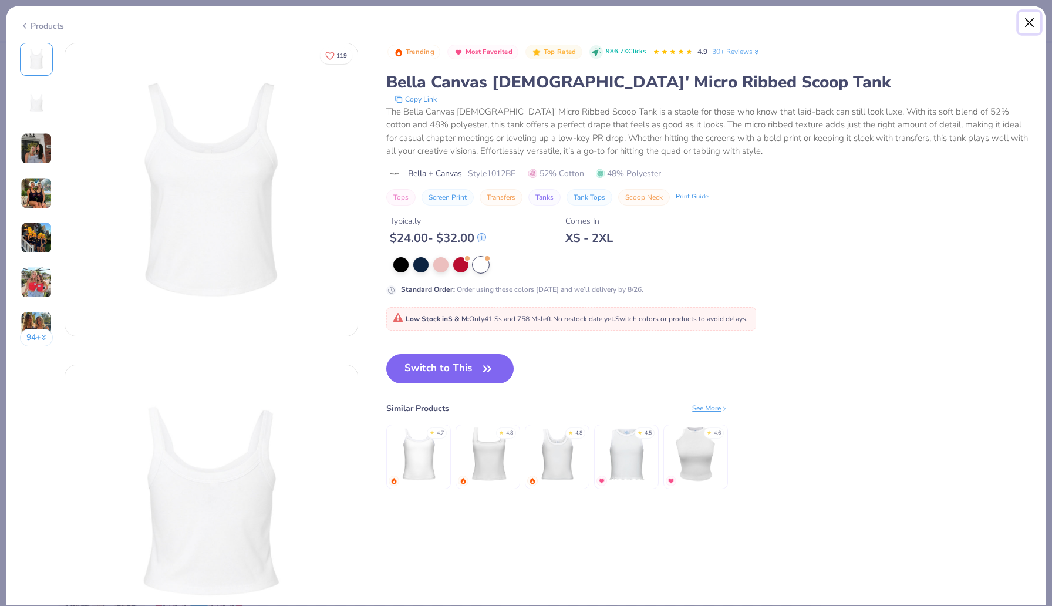
click at [1031, 20] on button "Close" at bounding box center [1029, 23] width 22 height 22
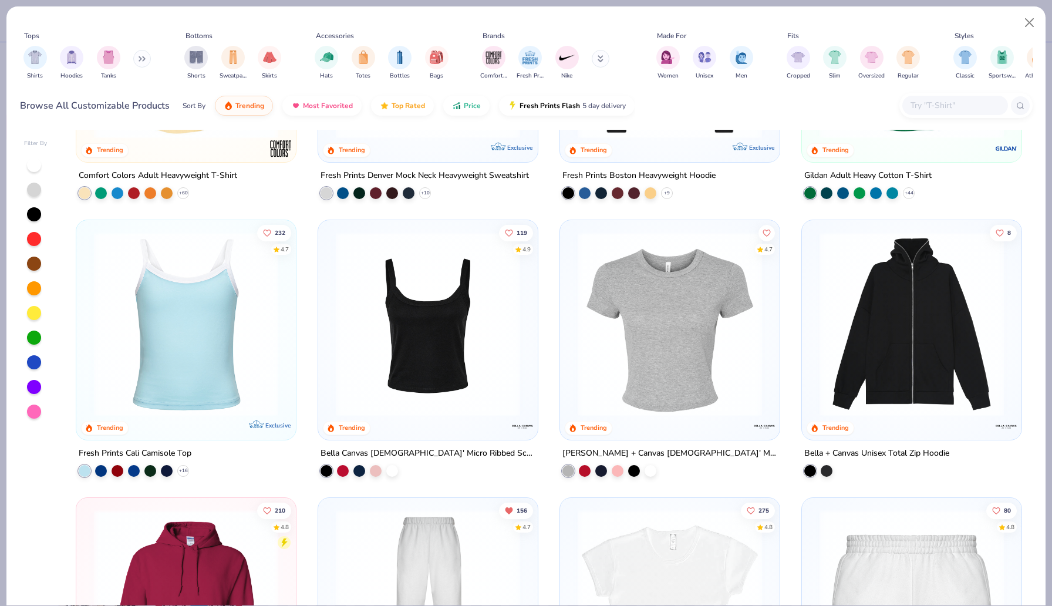
click at [147, 386] on img at bounding box center [186, 324] width 196 height 184
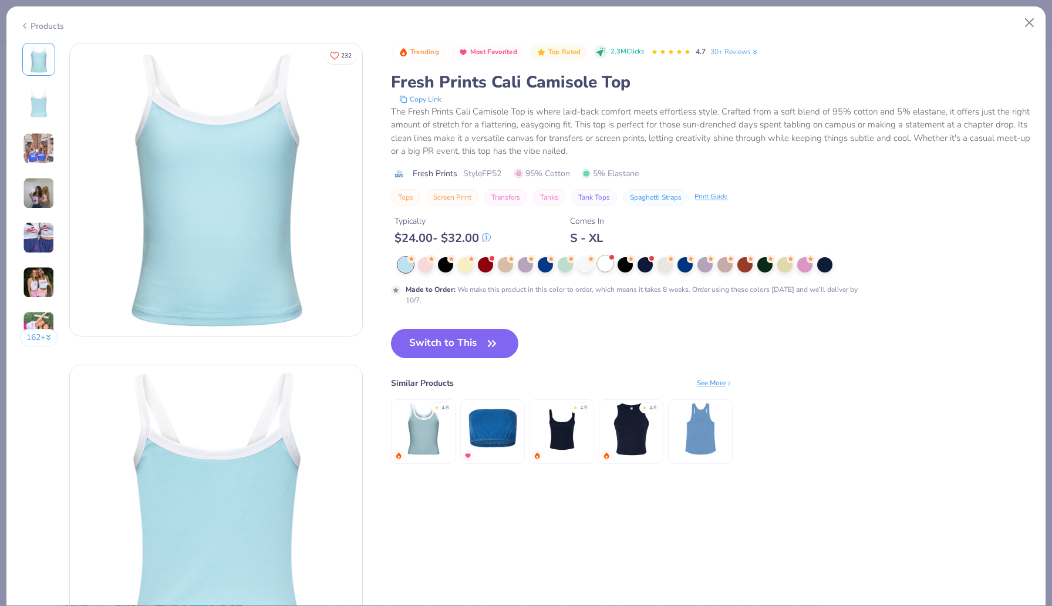
click at [610, 262] on div at bounding box center [605, 263] width 15 height 15
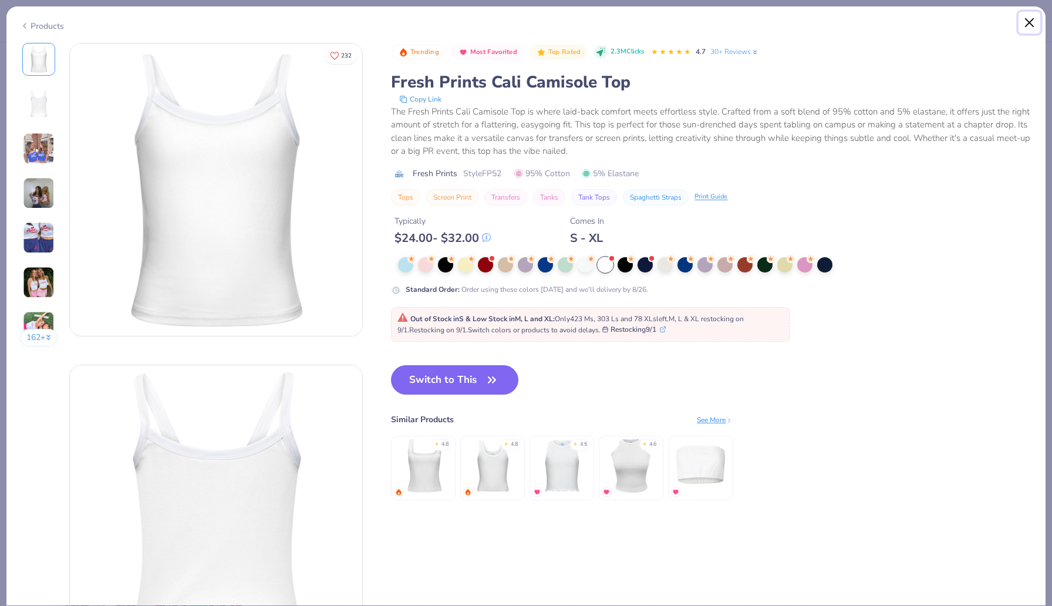
click at [1032, 19] on button "Close" at bounding box center [1029, 23] width 22 height 22
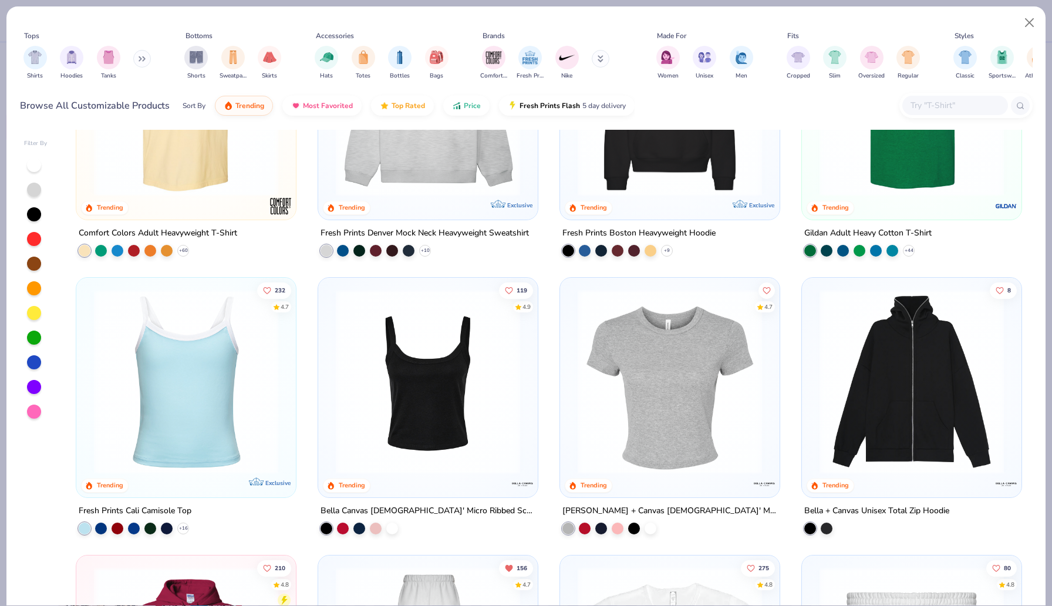
scroll to position [137, 0]
click at [112, 57] on img "filter for Tanks" at bounding box center [108, 56] width 13 height 14
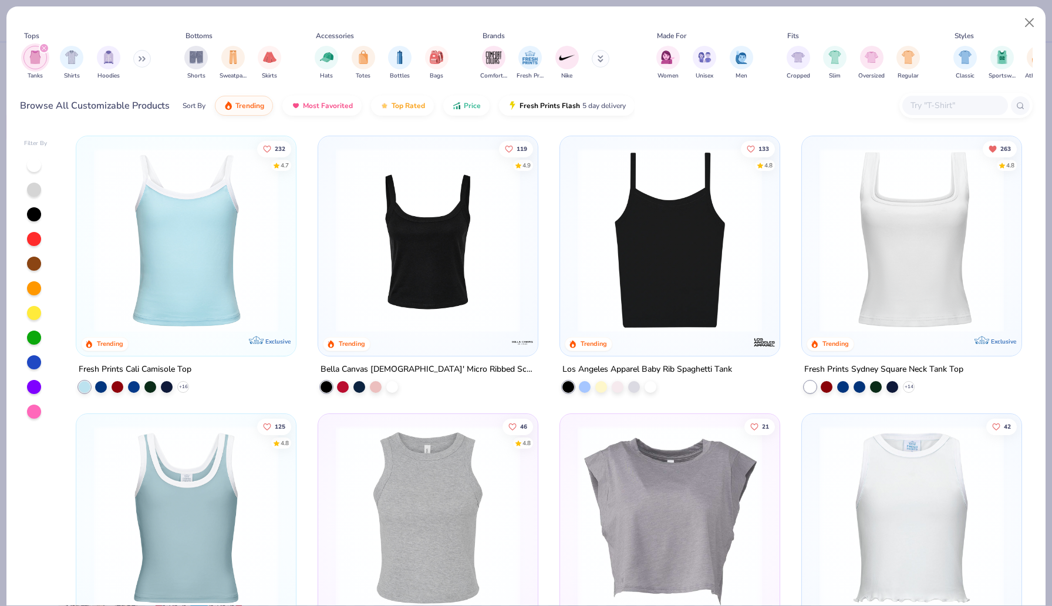
click at [34, 164] on div at bounding box center [34, 165] width 14 height 14
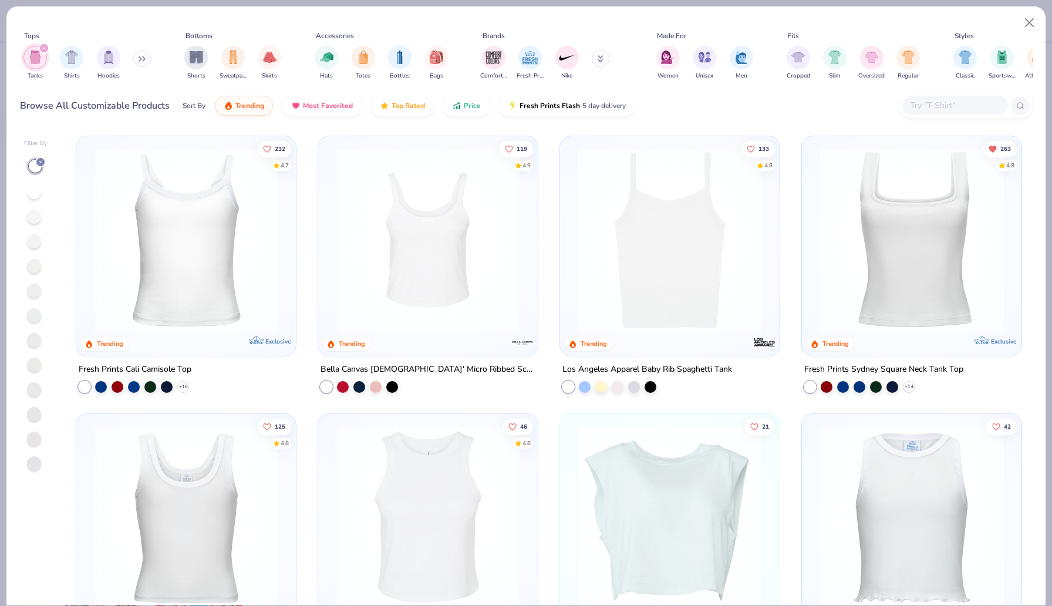
click at [673, 266] on img at bounding box center [670, 240] width 196 height 184
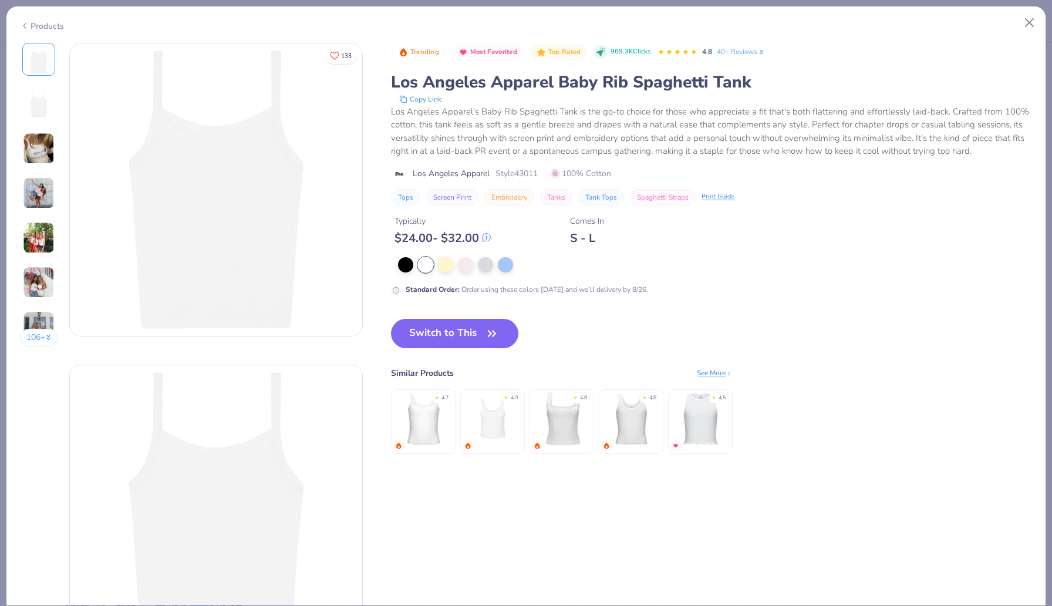
click at [529, 173] on span "Style 43011" at bounding box center [516, 173] width 42 height 12
copy span "43011"
click at [450, 333] on button "Switch to This" at bounding box center [454, 333] width 127 height 29
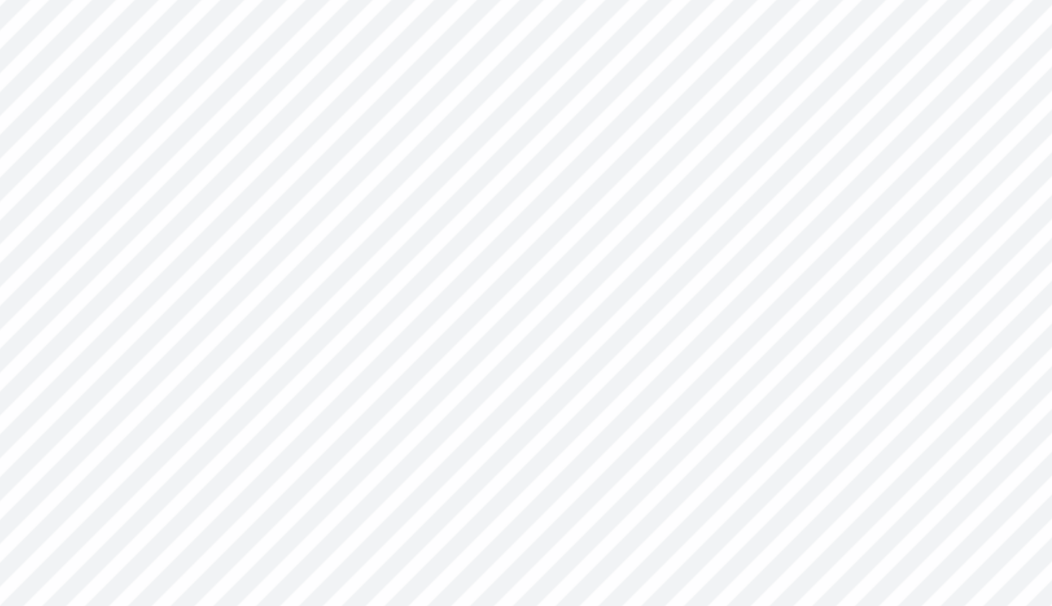
type input "0.73"
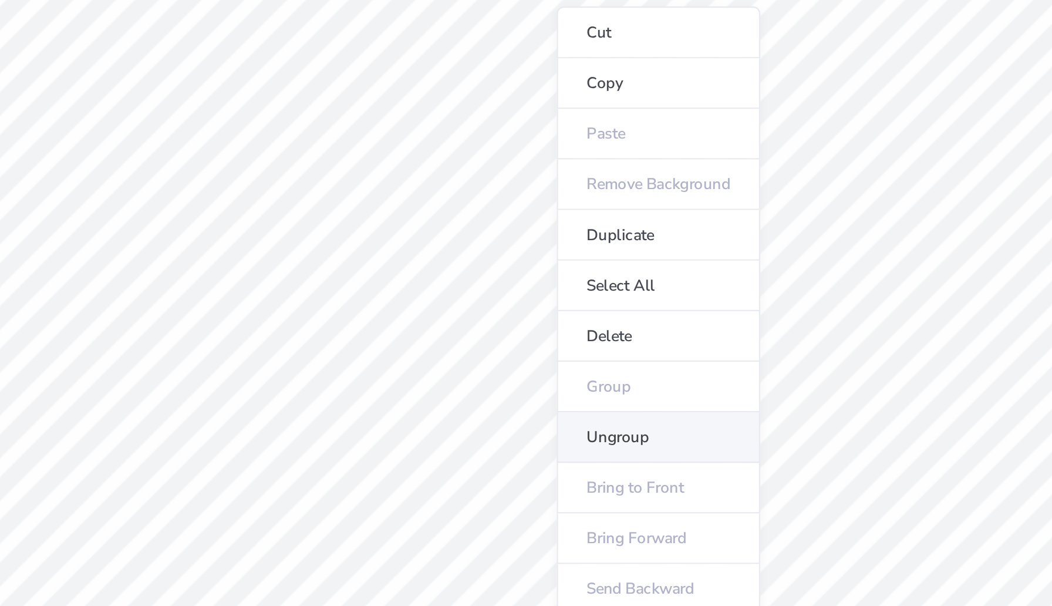
click at [550, 382] on li "Ungroup" at bounding box center [565, 384] width 92 height 23
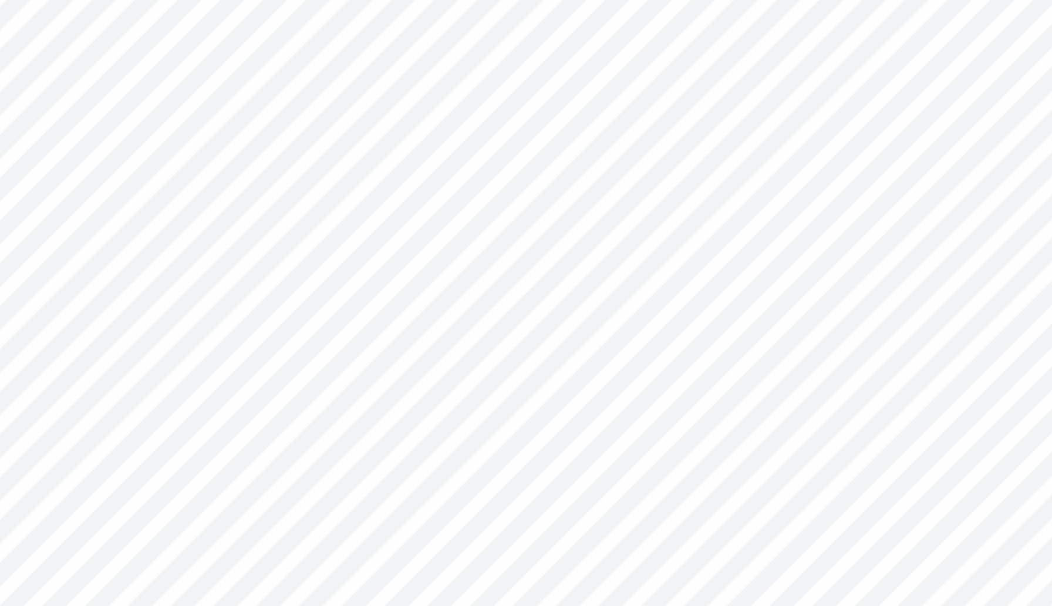
type textarea "Chicago"
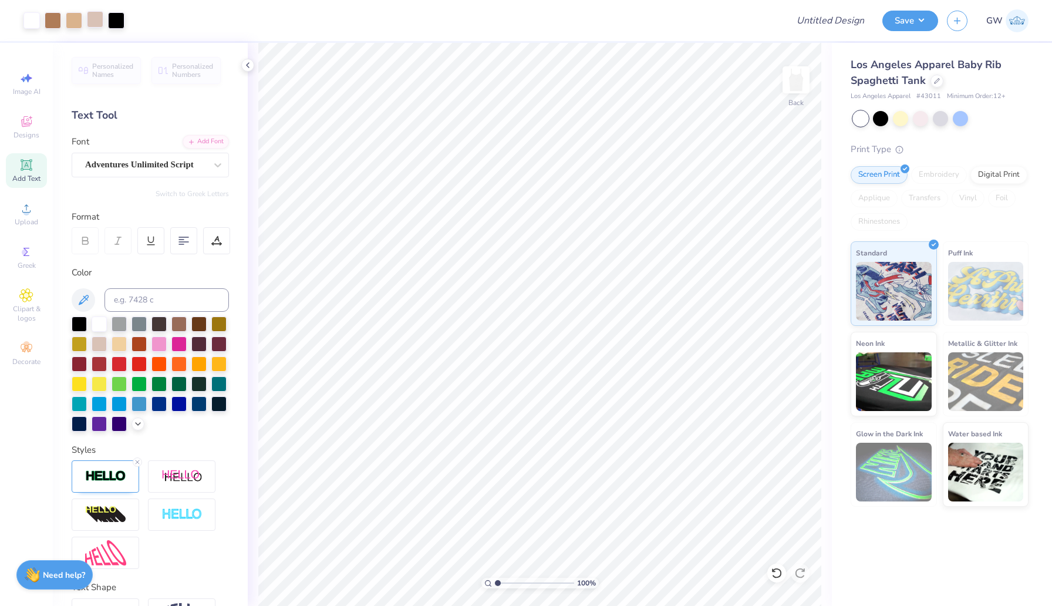
click at [96, 19] on div at bounding box center [95, 19] width 16 height 16
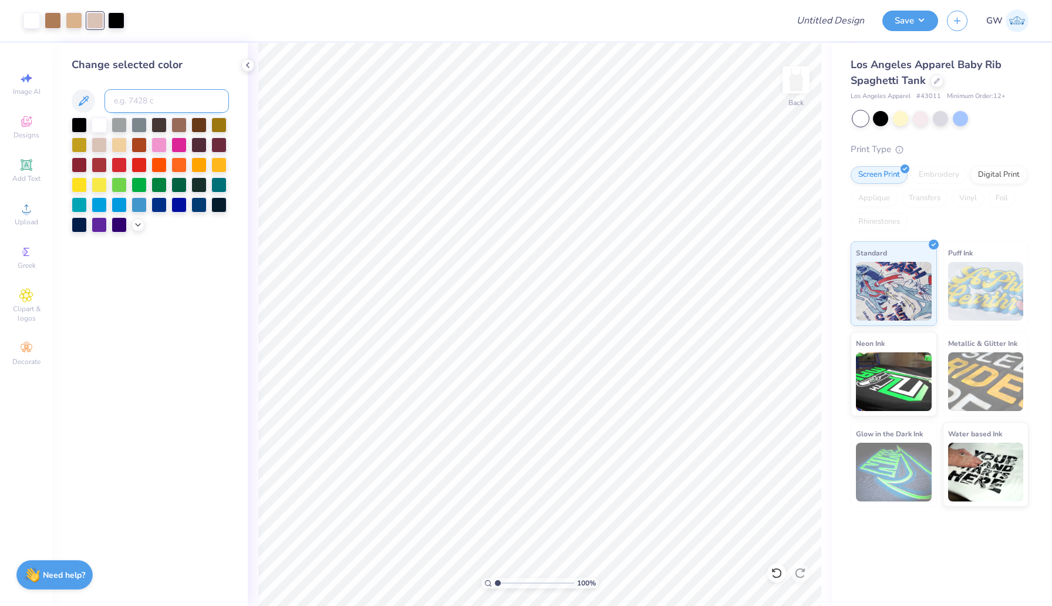
click at [151, 103] on input at bounding box center [166, 100] width 124 height 23
type input "727"
click at [35, 21] on div at bounding box center [31, 19] width 16 height 16
click at [83, 125] on div at bounding box center [79, 123] width 15 height 15
click at [906, 24] on button "Save" at bounding box center [910, 19] width 56 height 21
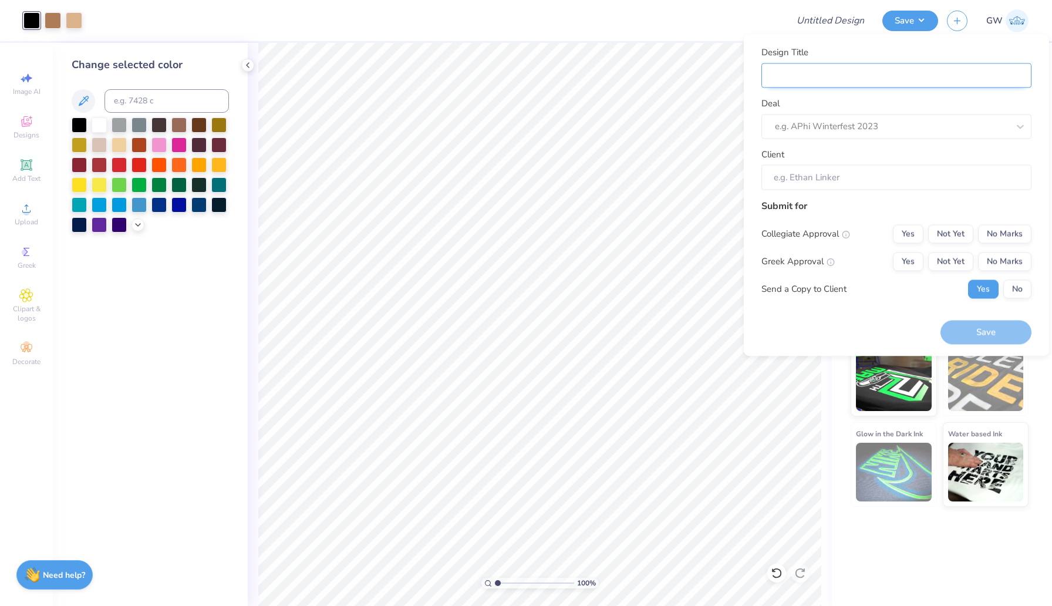
click at [850, 75] on input "Design Title" at bounding box center [896, 75] width 270 height 25
type input "C"
type input "Ch"
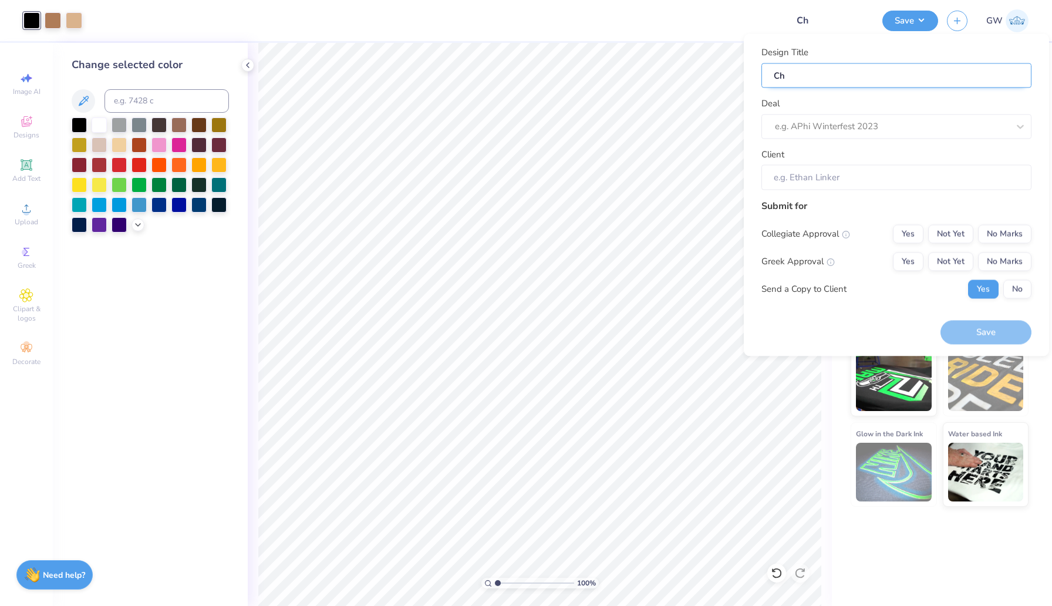
type input "Chi"
type input "Chi O"
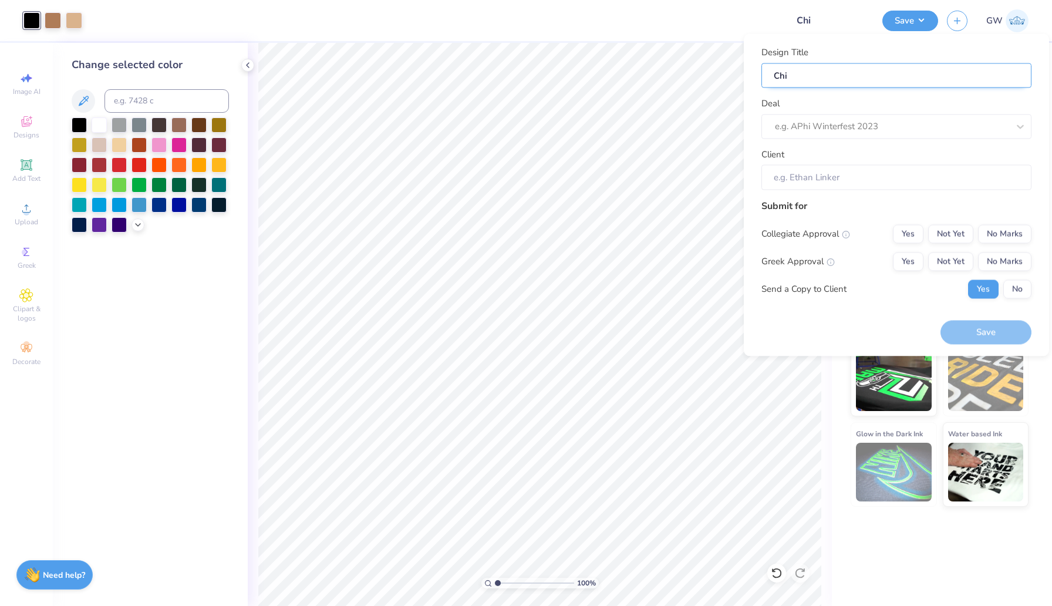
type input "Chi O"
type input "Chi OM"
type input "Chi OMe"
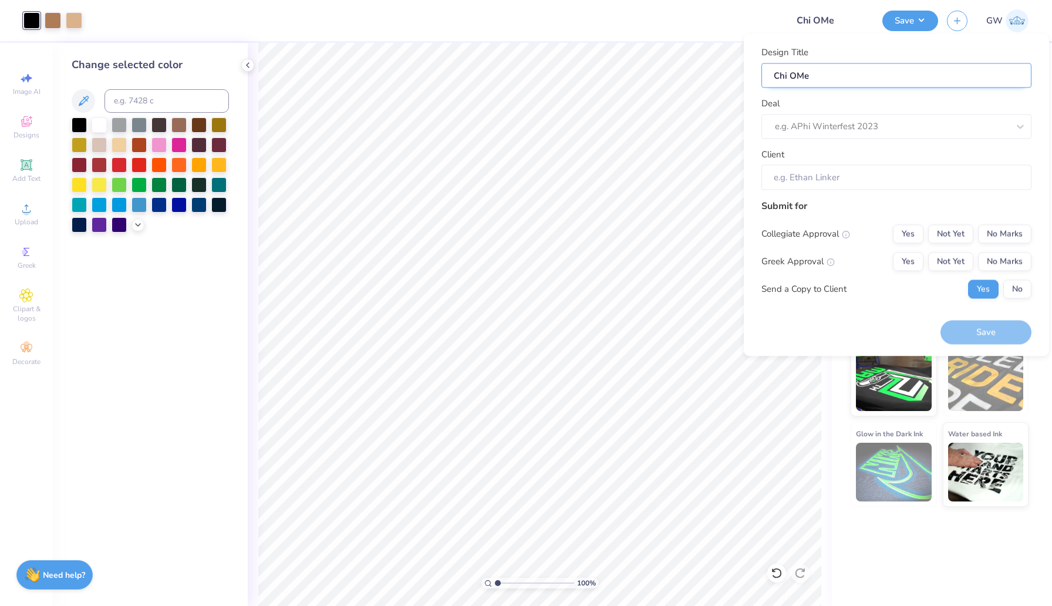
type input "Chi OMeg"
type input "Chi OMe"
type input "Chi OM"
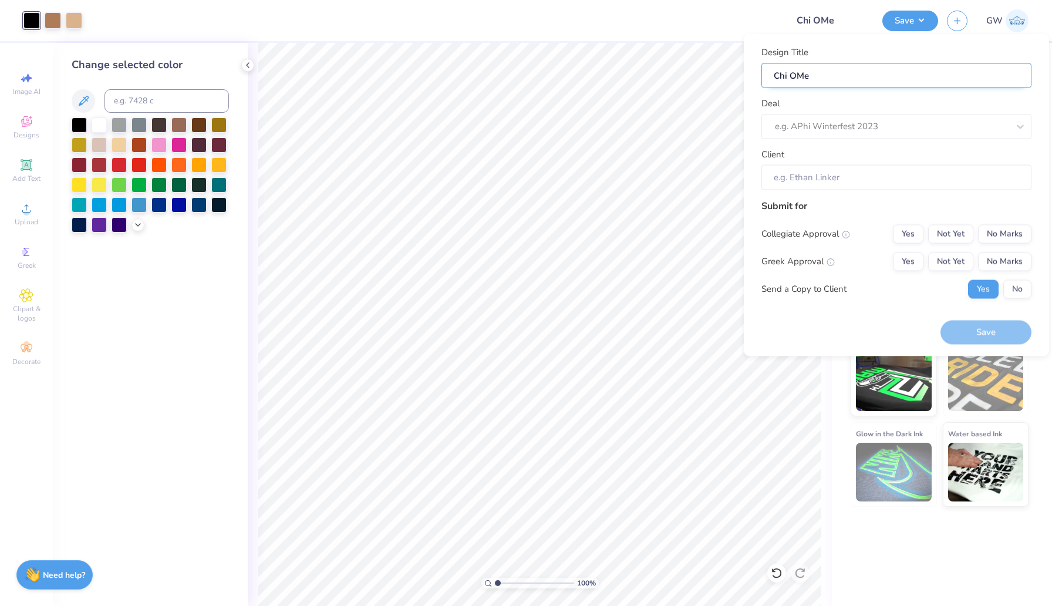
type input "Chi OM"
type input "Chi O"
type input "Chi Om"
type input "Chi Ome"
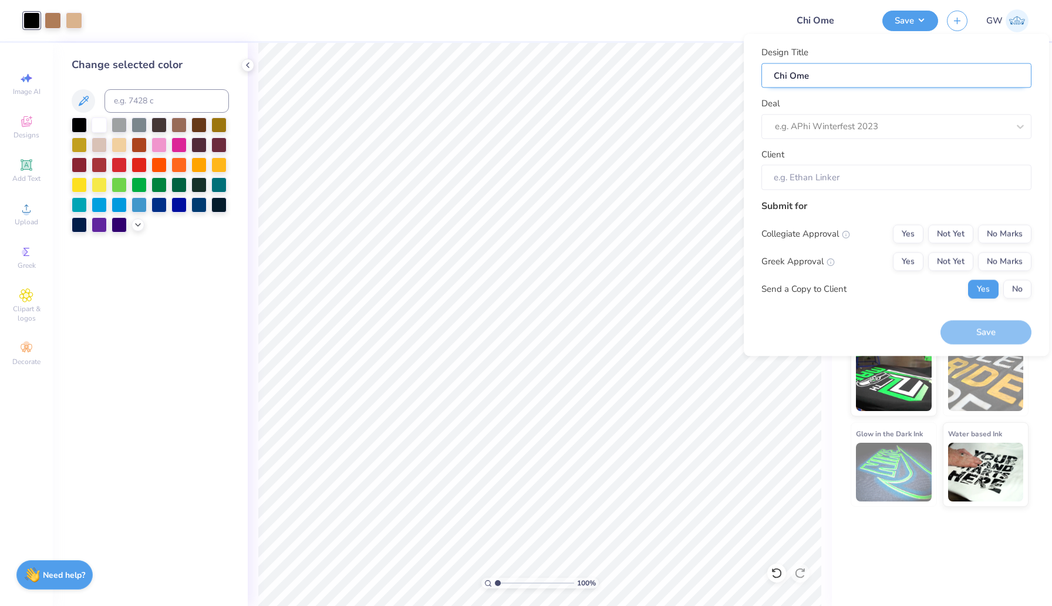
type input "[PERSON_NAME]"
type input "Chi Omega"
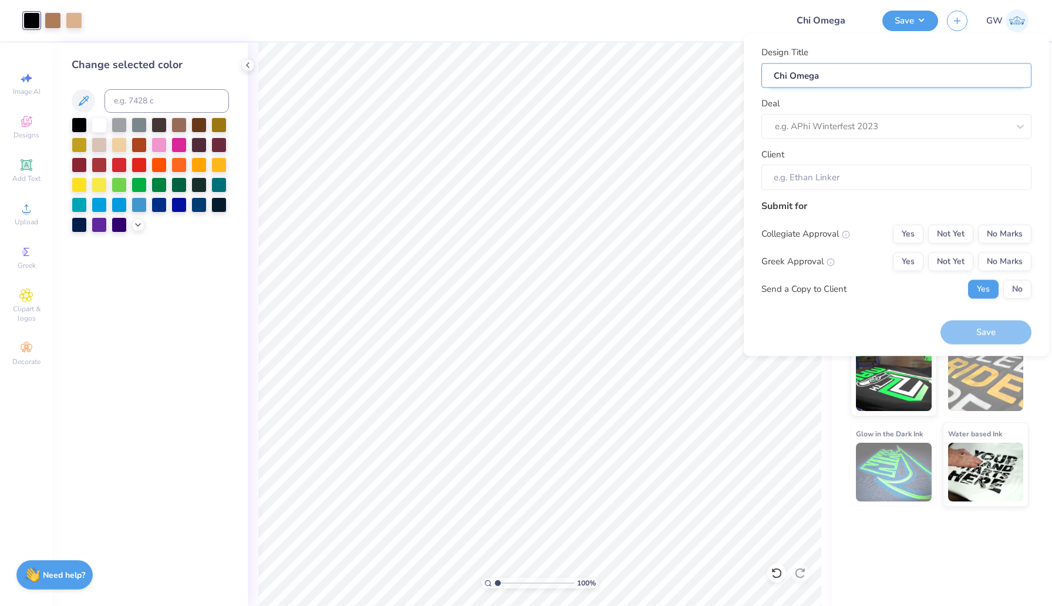
type input "Chi Omega"
type input "Chi Omega W"
type input "Chi Omega Wh"
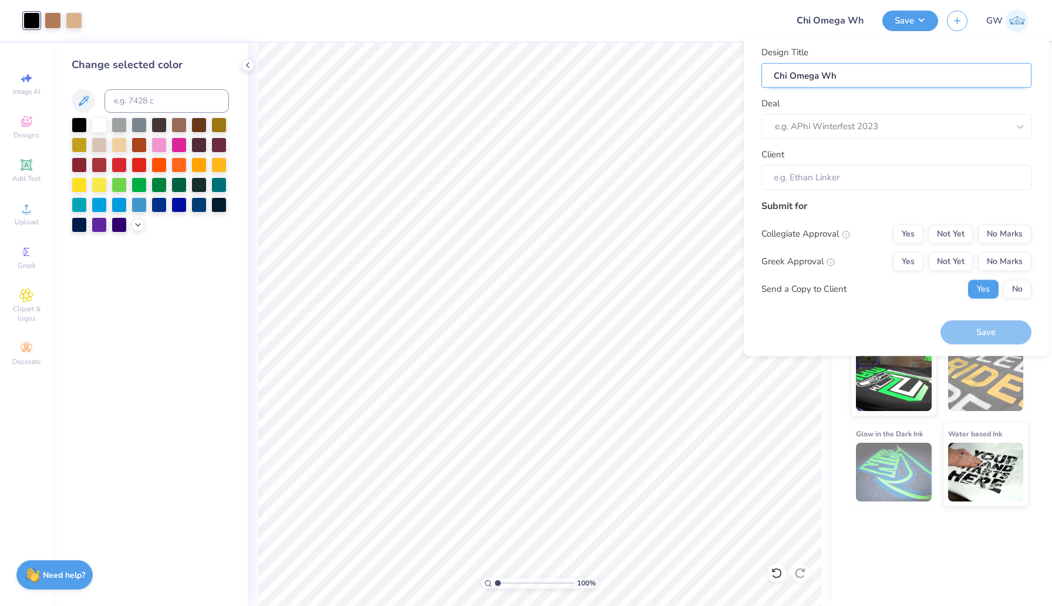
type input "Chi Omega Whi"
type input "Chi Omega Whit"
type input "Chi Omega White"
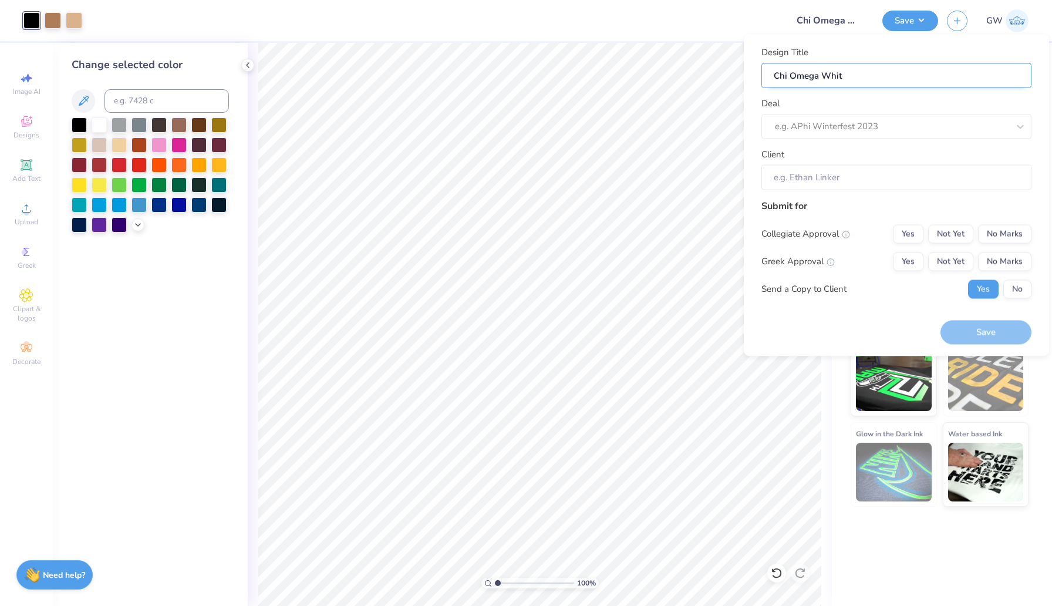
type input "Chi Omega White"
type input "Chi Omega White S"
type input "Chi Omega White Set Cheetah Design Shorts"
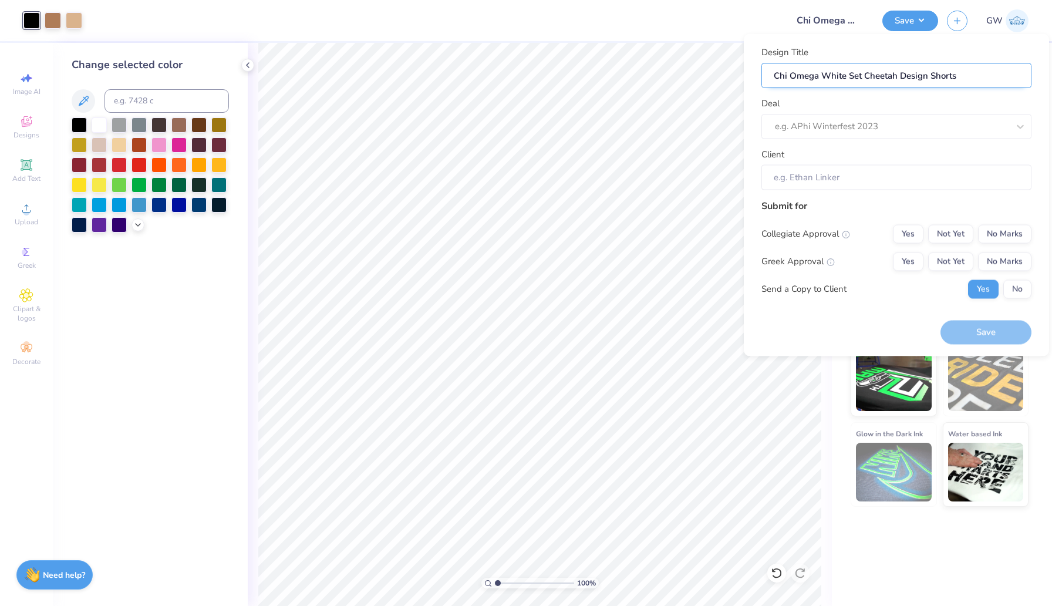
click at [939, 79] on input "Chi Omega White Set Cheetah Design Shorts" at bounding box center [896, 75] width 270 height 25
type input "Chi Omega White Set Cheetah Design T"
type input "Chi Omega White Set Cheetah Design Ta"
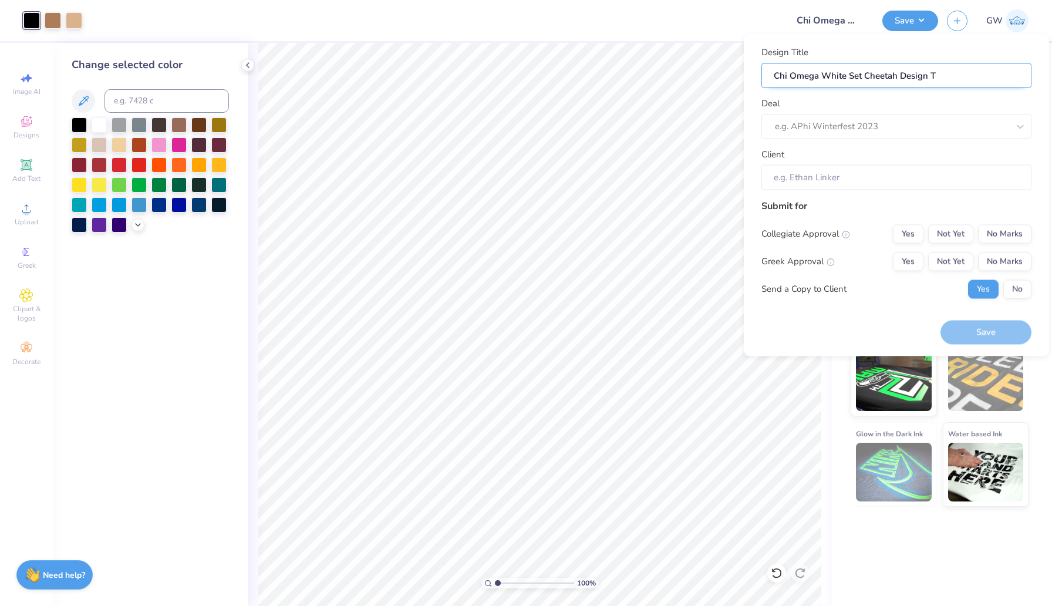
type input "Chi Omega White Set Cheetah Design Ta"
type input "Chi Omega White Set Cheetah Design Tan"
type input "Chi Omega White Set Cheetah Design Tank"
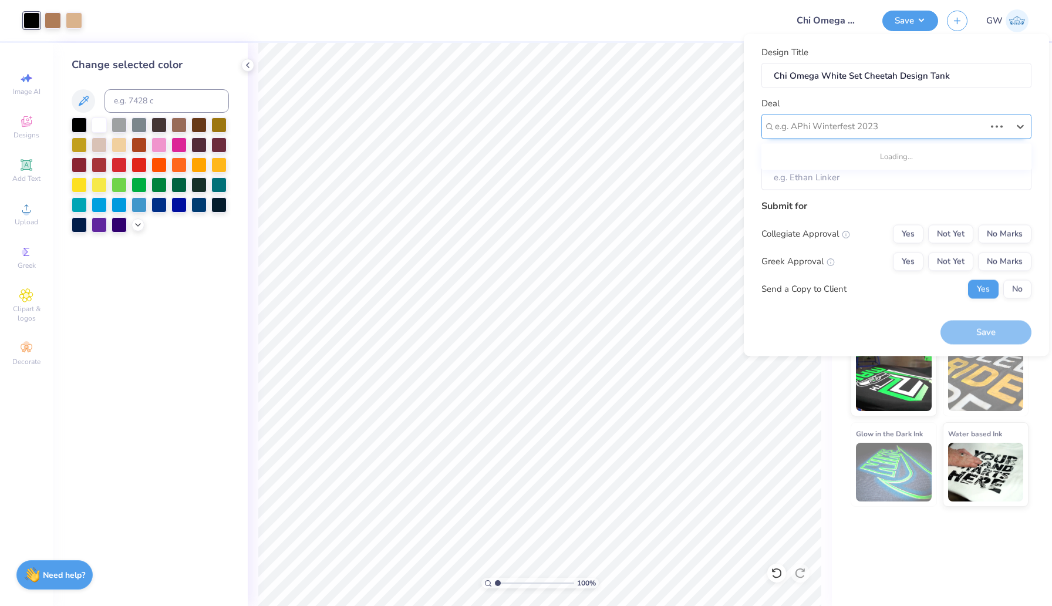
click at [928, 133] on div at bounding box center [880, 127] width 210 height 16
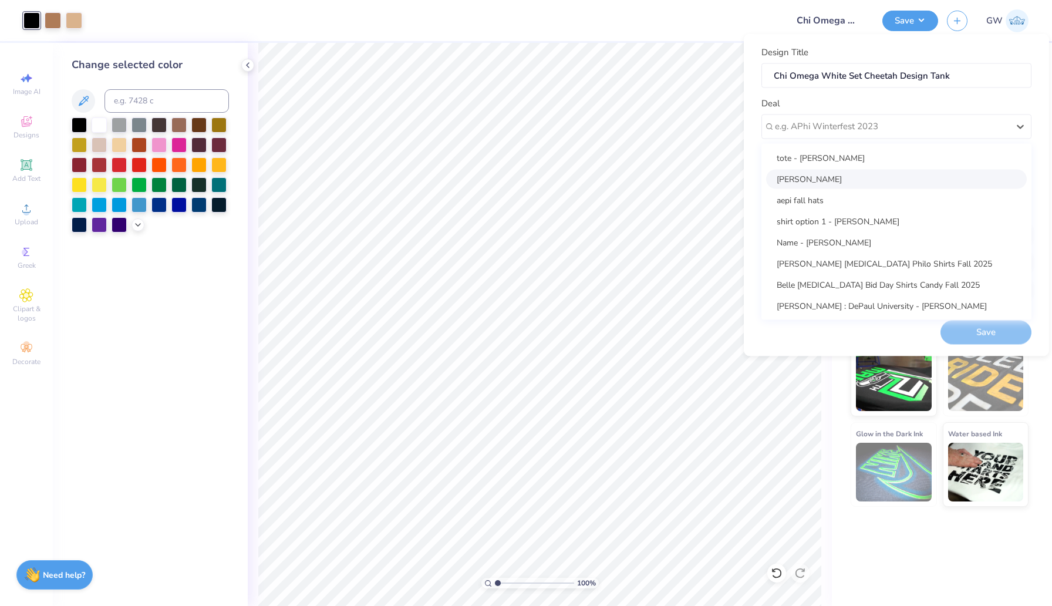
click at [868, 175] on div "[PERSON_NAME]" at bounding box center [896, 178] width 261 height 19
type input "[PERSON_NAME]"
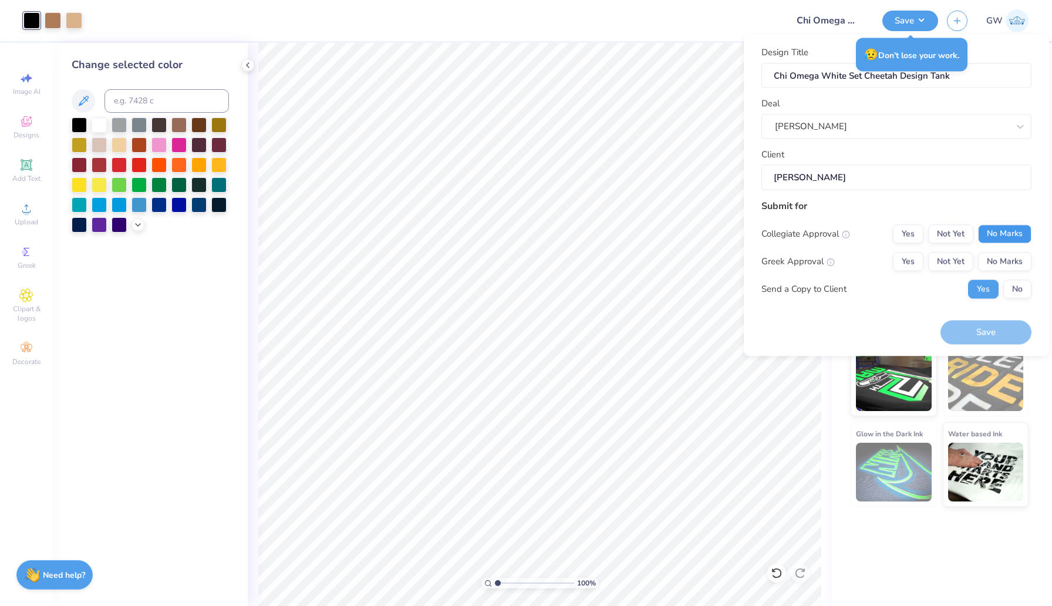
click at [1000, 231] on button "No Marks" at bounding box center [1004, 233] width 53 height 19
click at [913, 258] on button "Yes" at bounding box center [908, 261] width 31 height 19
click at [956, 324] on button "Save" at bounding box center [985, 332] width 91 height 24
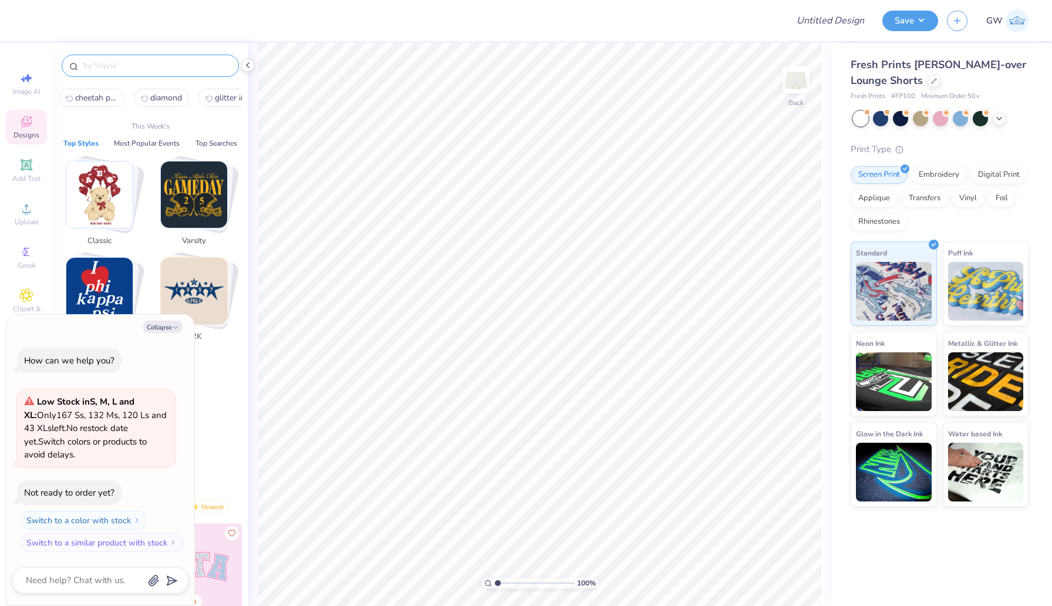
type textarea "x"
click at [122, 63] on input "text" at bounding box center [156, 66] width 150 height 12
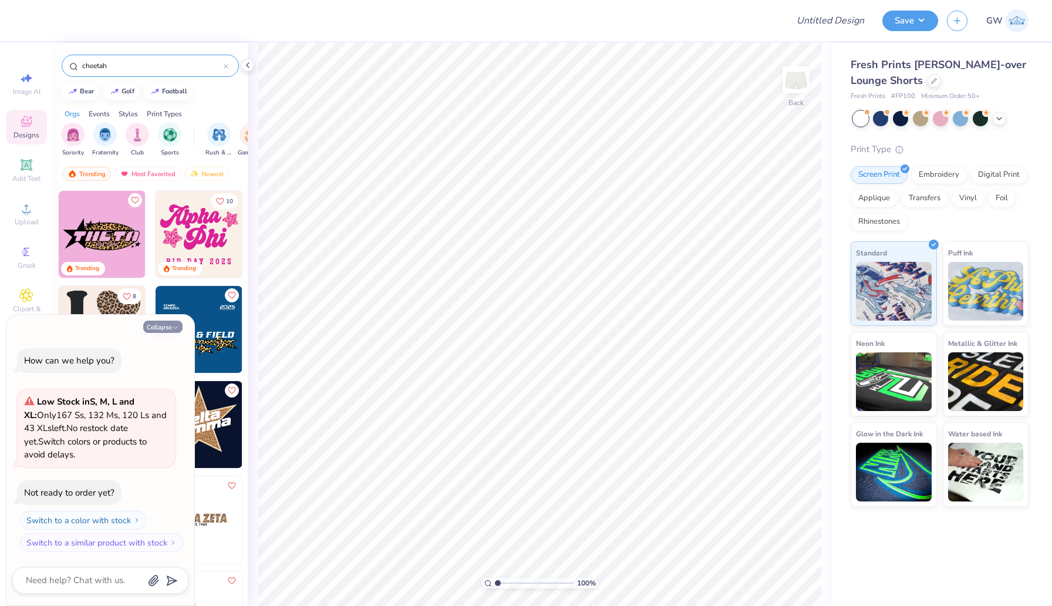
type input "cheetah"
click at [153, 327] on button "Collapse" at bounding box center [162, 326] width 39 height 12
type textarea "x"
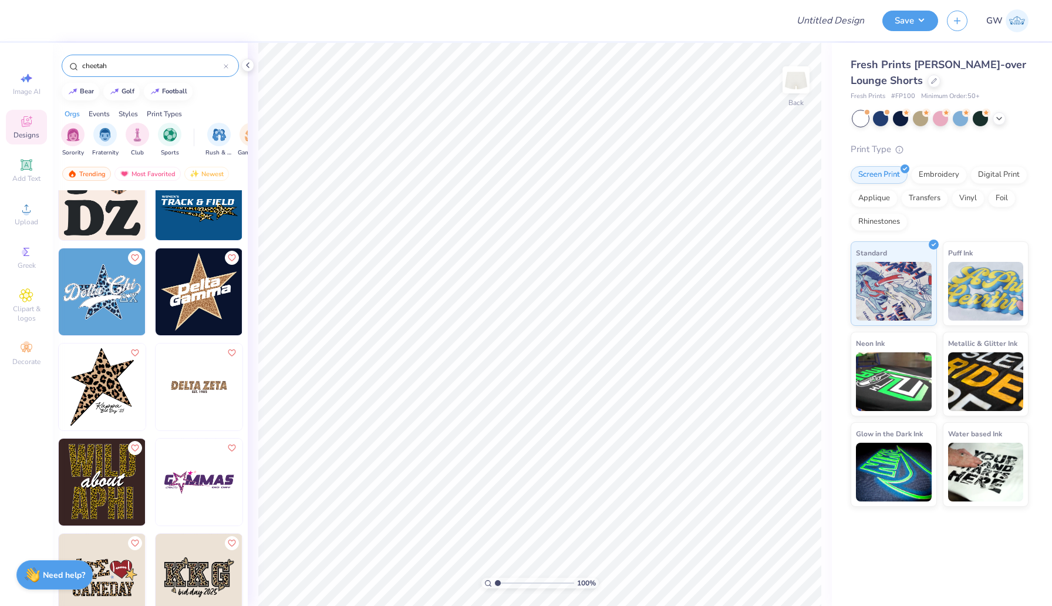
scroll to position [130, 0]
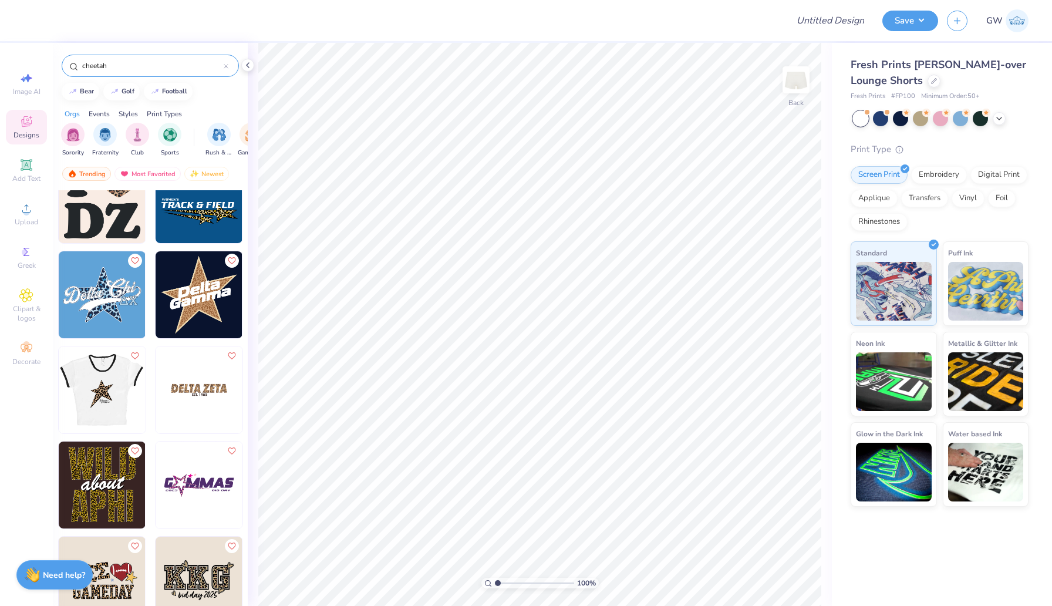
click at [106, 398] on img at bounding box center [101, 389] width 87 height 87
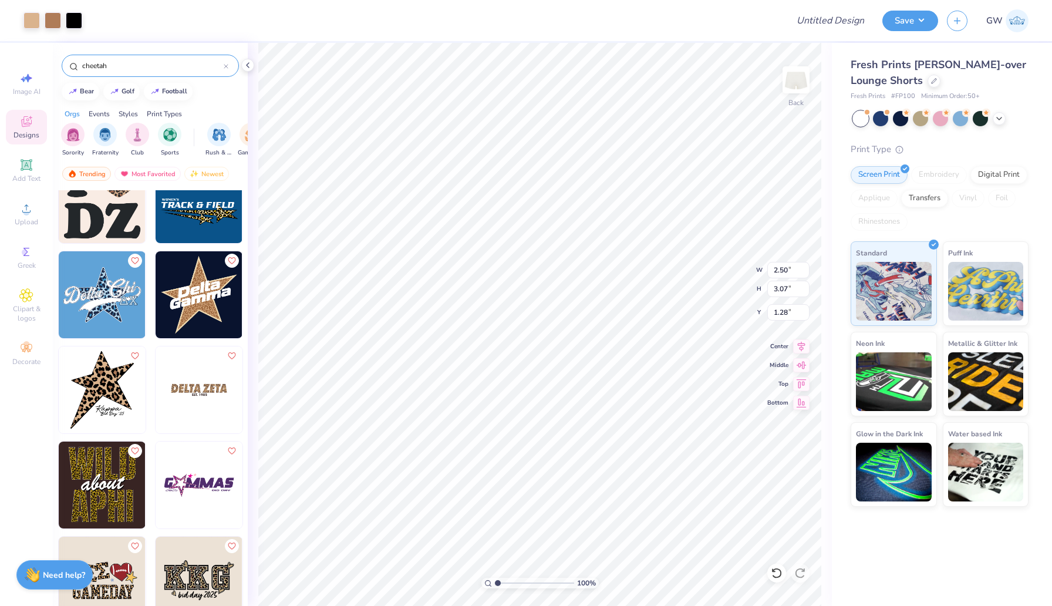
type input "2.50"
type input "3.07"
type input "3.13"
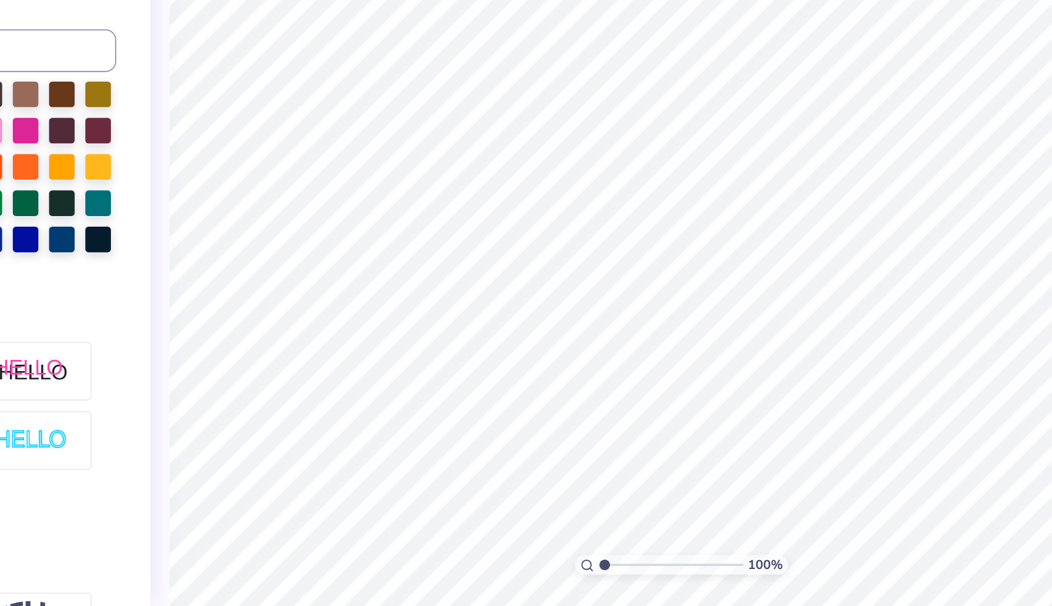
scroll to position [0, 0]
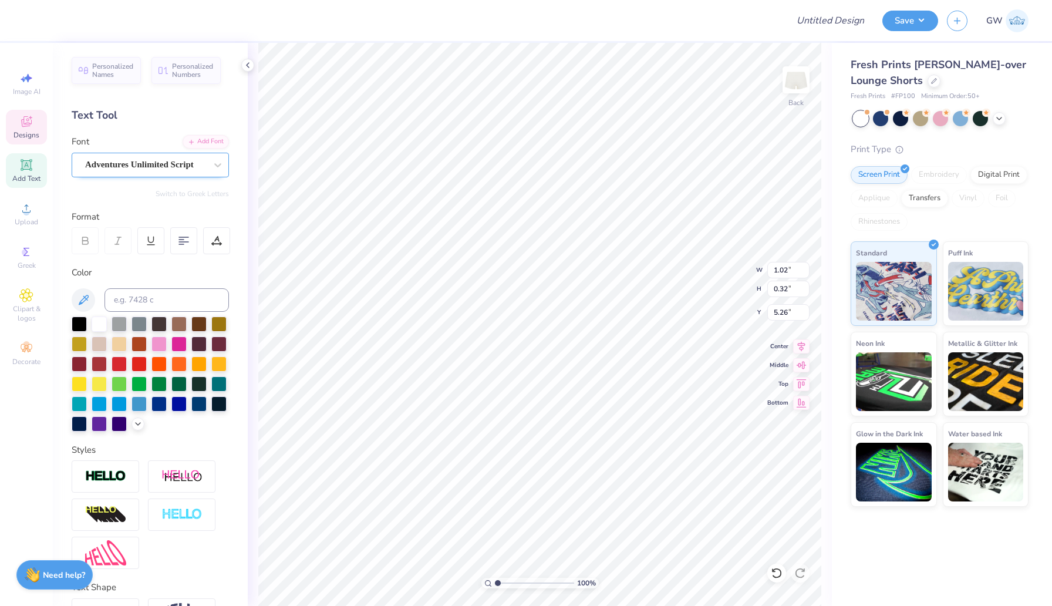
click at [160, 167] on div "Adventures Unlimited Script" at bounding box center [145, 165] width 123 height 18
click at [106, 119] on div "Text Tool" at bounding box center [150, 115] width 157 height 16
click at [210, 141] on div "Add Font" at bounding box center [206, 141] width 46 height 14
click at [27, 164] on icon at bounding box center [26, 164] width 11 height 11
type input "2.85"
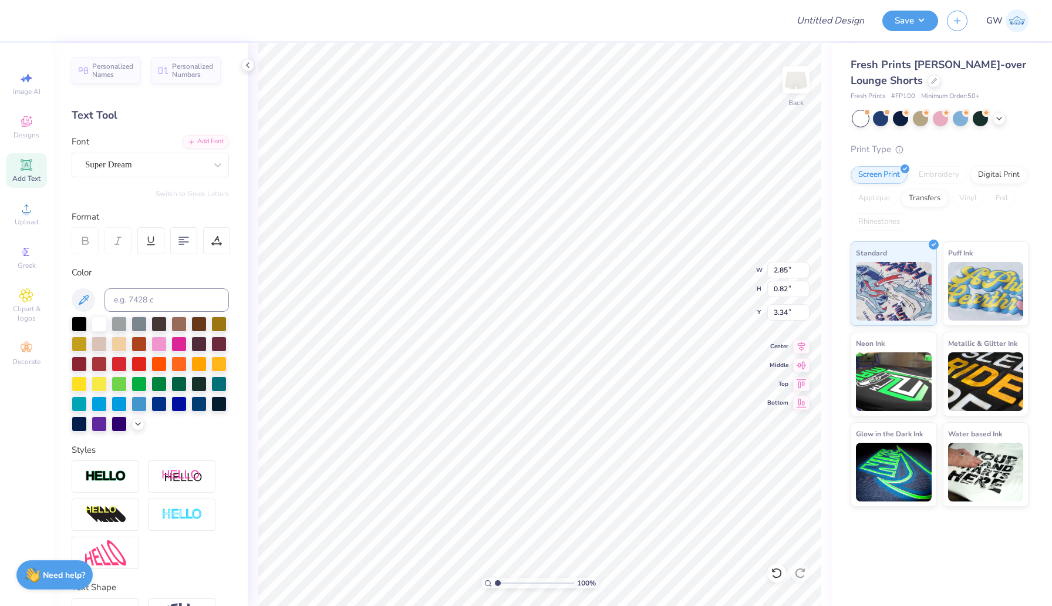
type input "0.82"
type input "3.34"
type input "1.02"
type input "0.32"
type input "5.26"
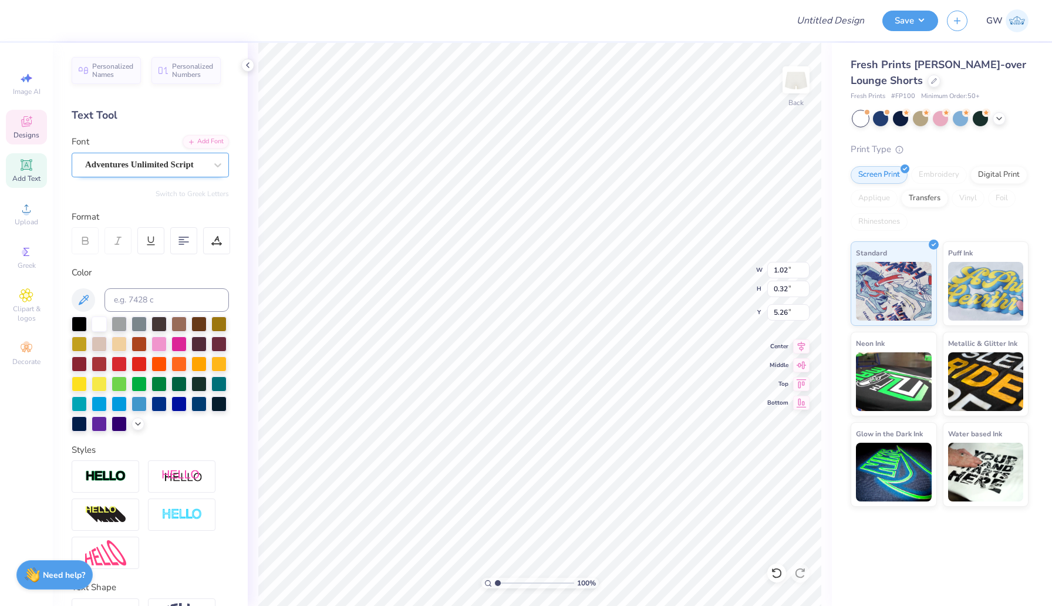
click at [144, 168] on div "Adventures Unlimited Script" at bounding box center [145, 165] width 123 height 18
type input "2.85"
type input "0.82"
type input "2.72"
click at [161, 164] on div "Super Dream" at bounding box center [145, 165] width 123 height 18
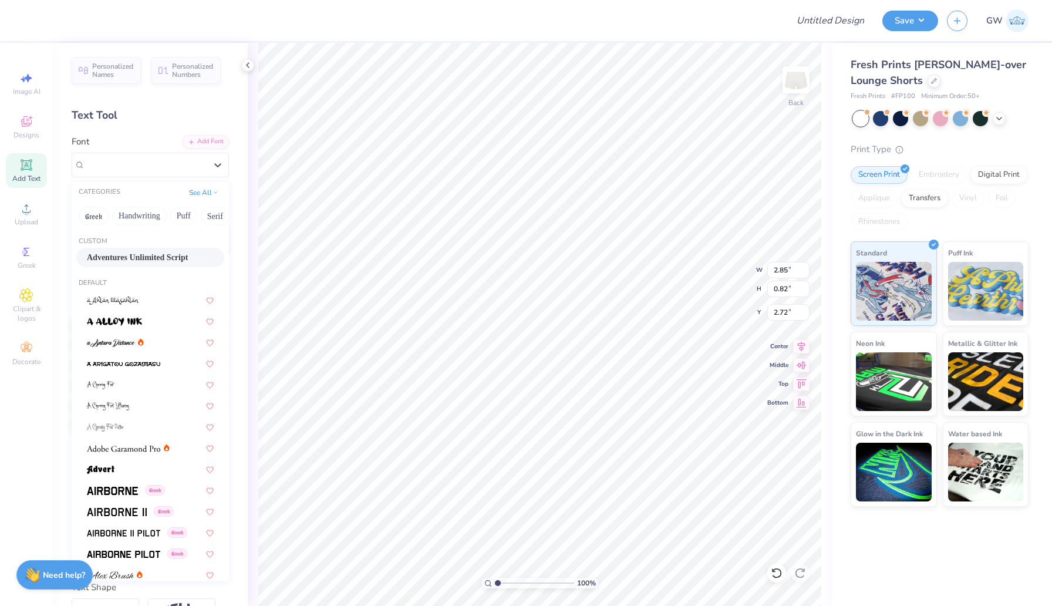
click at [142, 251] on span "Adventures Unlimited Script" at bounding box center [137, 257] width 101 height 12
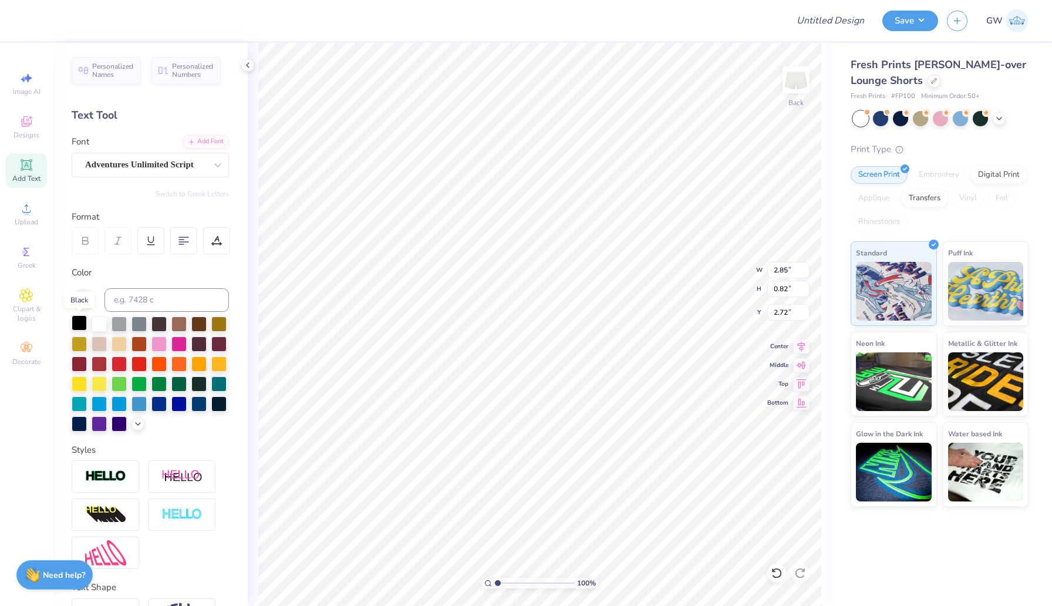
click at [75, 325] on div at bounding box center [79, 322] width 15 height 15
type textarea "Rho Mu"
type input "1.02"
type input "0.32"
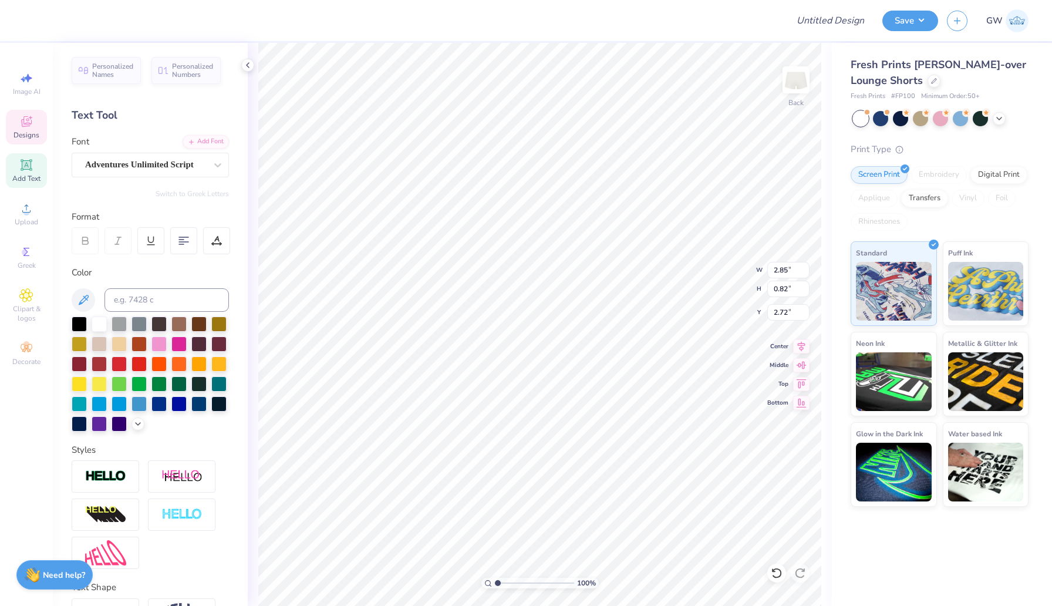
type input "5.26"
type input "1.36"
type input "0.28"
type input "5.35"
click at [926, 25] on button "Save" at bounding box center [910, 19] width 56 height 21
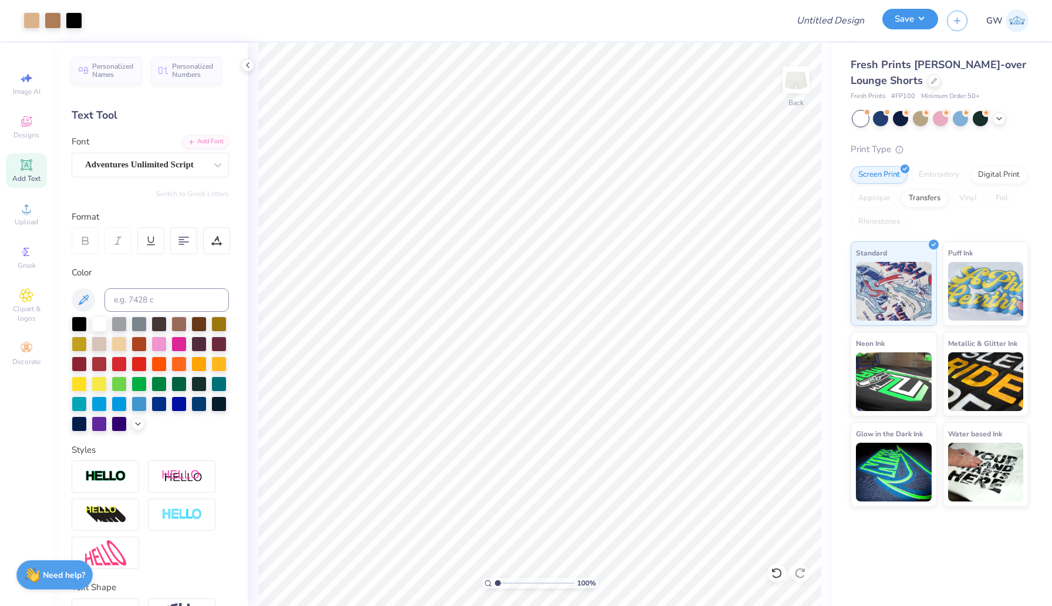
click at [900, 29] on button "Save" at bounding box center [910, 19] width 56 height 21
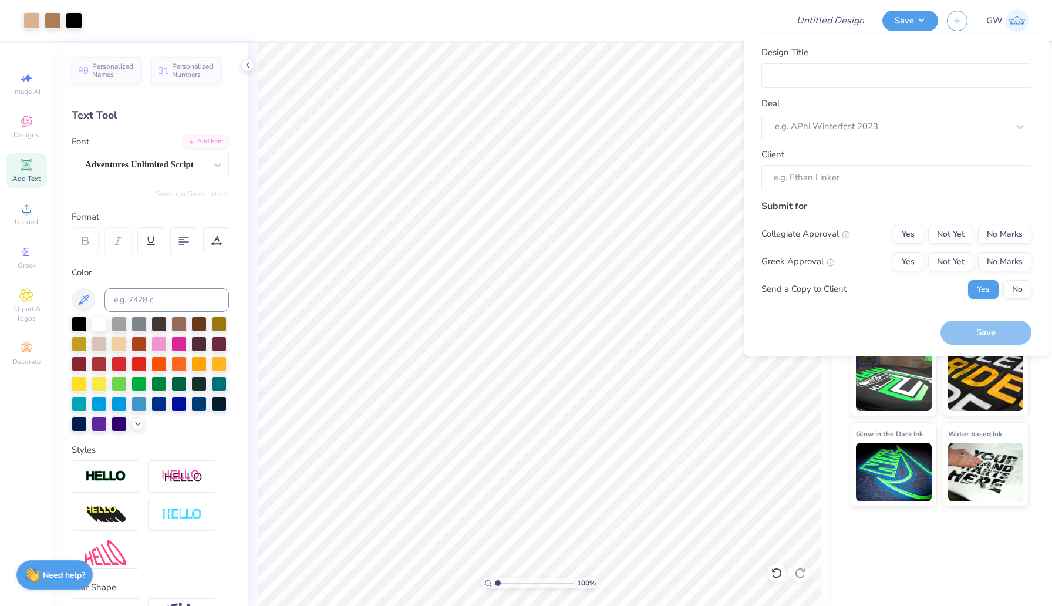
click at [842, 90] on div "Design Title Deal e.g. APhi Winterfest 2023 Client" at bounding box center [896, 118] width 270 height 144
click at [840, 88] on div "Design Title Deal e.g. APhi Winterfest 2023 Client" at bounding box center [896, 118] width 270 height 144
click at [837, 84] on input "Design Title" at bounding box center [896, 75] width 270 height 25
type input "C"
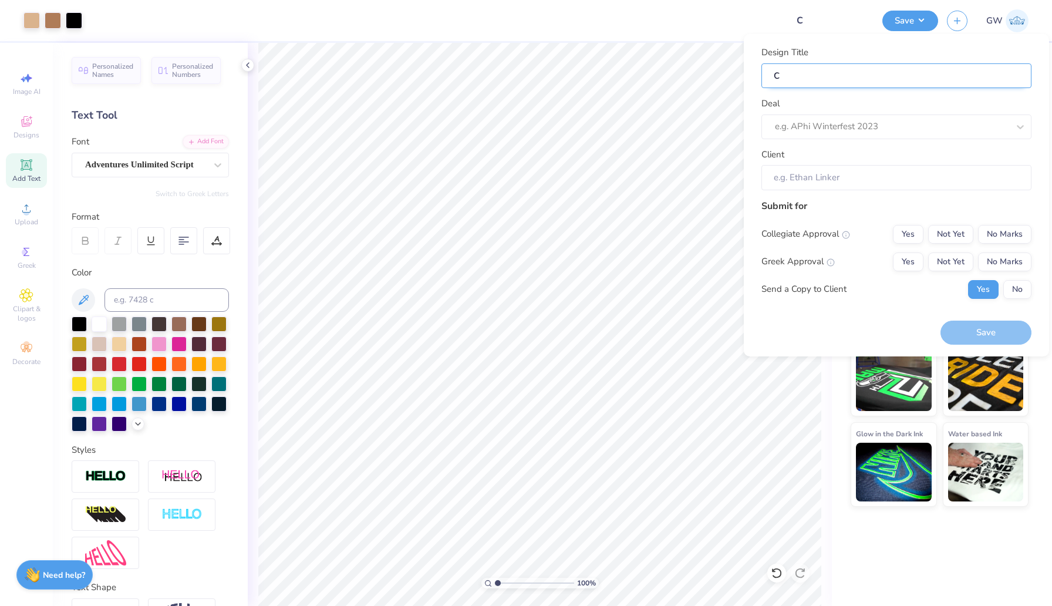
type input "Ch"
type input "Chi"
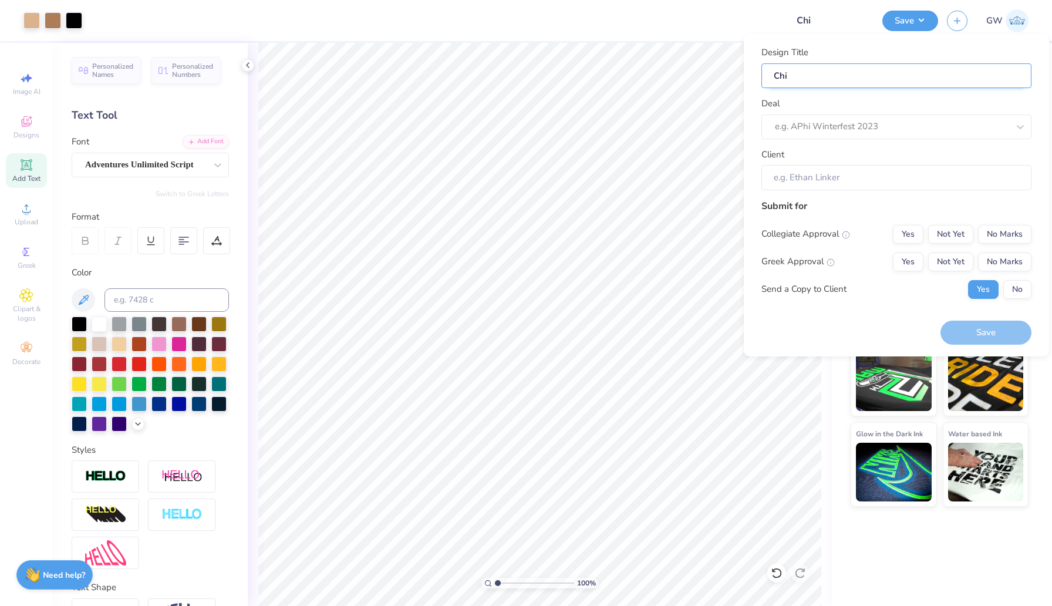
type input "Chi"
type input "Chi O"
type input "Chi Om"
type input "Chi Omr"
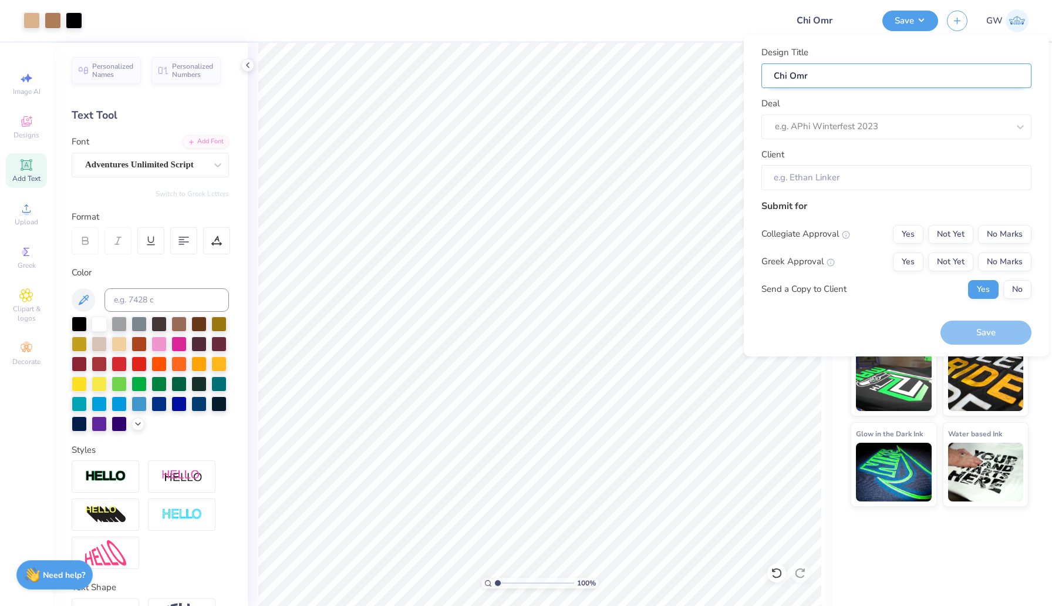
type input "Chi Om"
type input "Chi O"
type input "Chi Om"
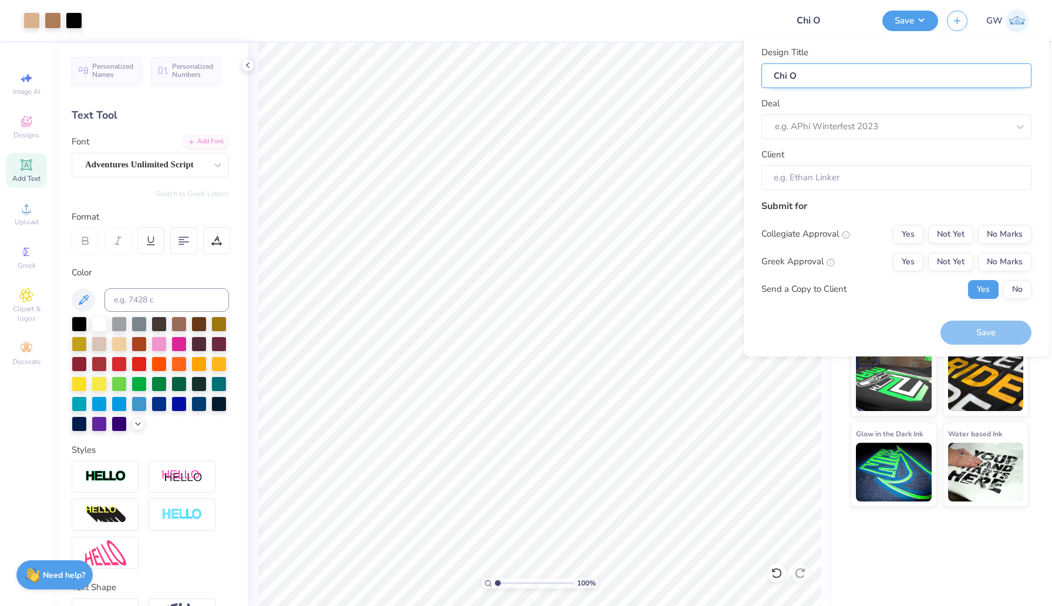
type input "Chi Om"
type input "Chi Ome"
type input "[PERSON_NAME]"
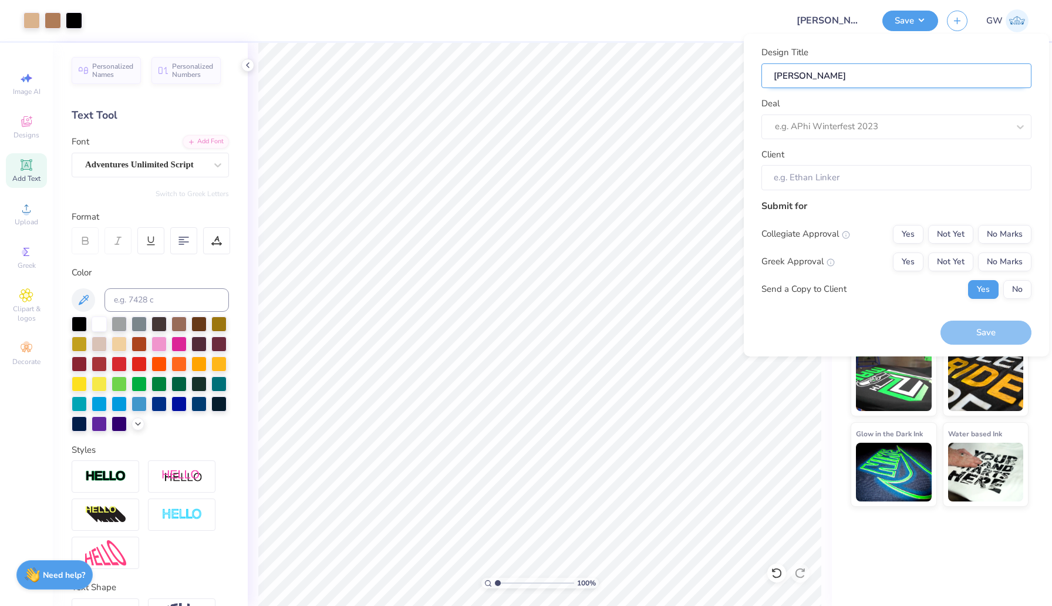
type input "Chi Omega"
type input "Chi Omega W"
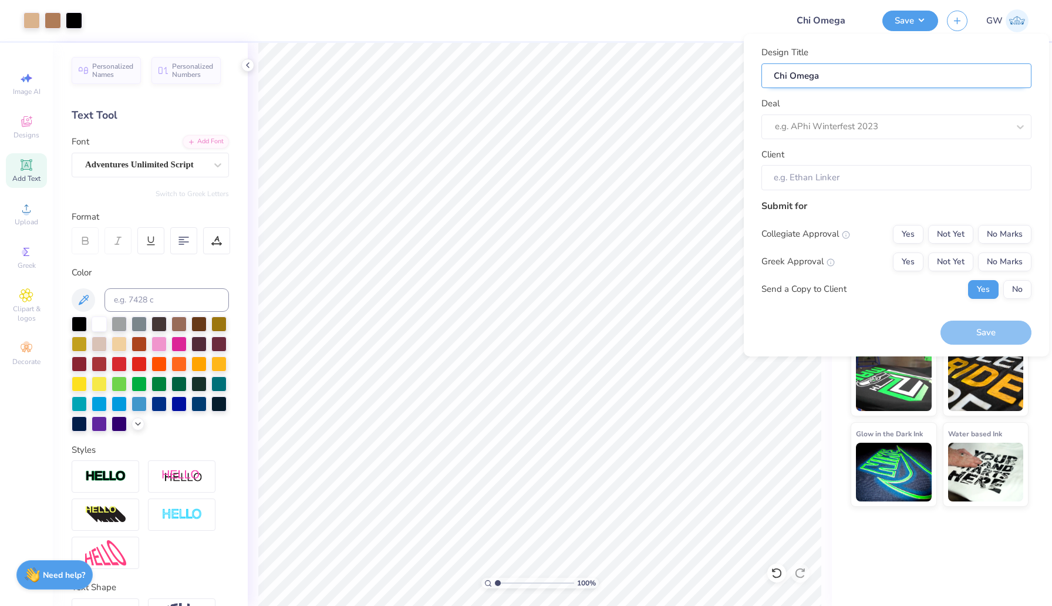
type input "Chi Omega W"
type input "Chi Omega Wh"
type input "Chi Omega Whi"
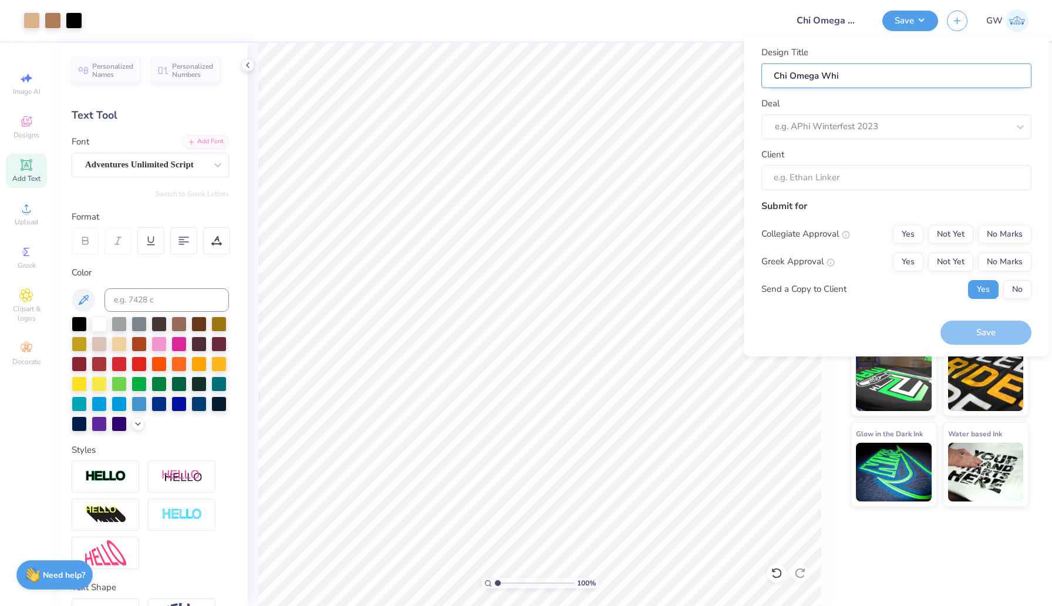
type input "Chi Omega Whir"
type input "Chi Omega Whire"
type input "Chi Omega Whir"
type input "Chi Omega Whi"
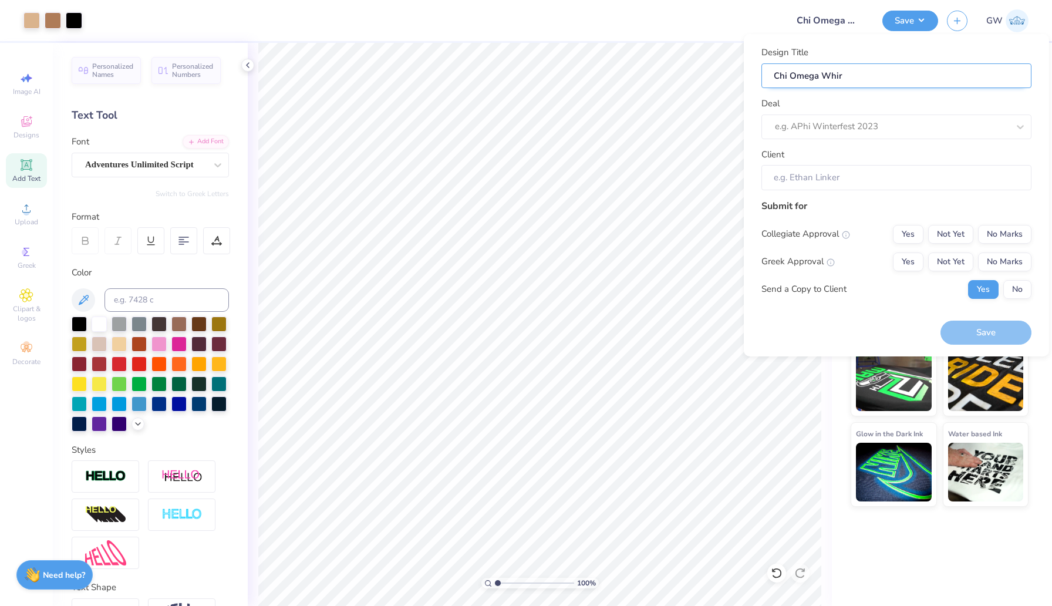
type input "Chi Omega Whi"
type input "Chi Omega Wh"
type input "Chi Omega Whi"
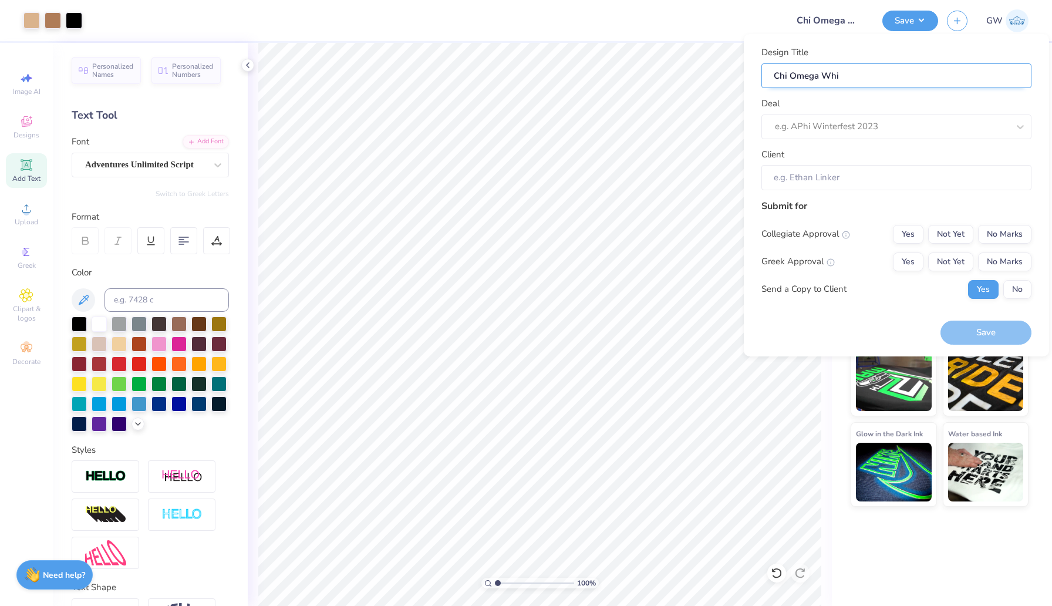
type input "Chi Omega Whit"
type input "Chi Omega White"
type input "Chi Omega Whites"
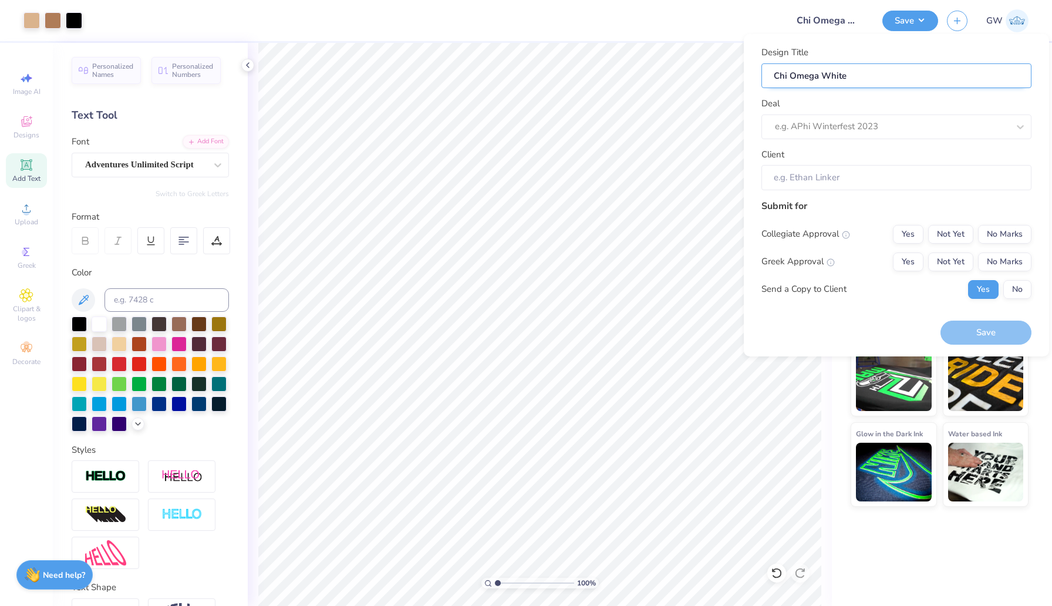
type input "Chi Omega Whites"
type input "Chi Omega White"
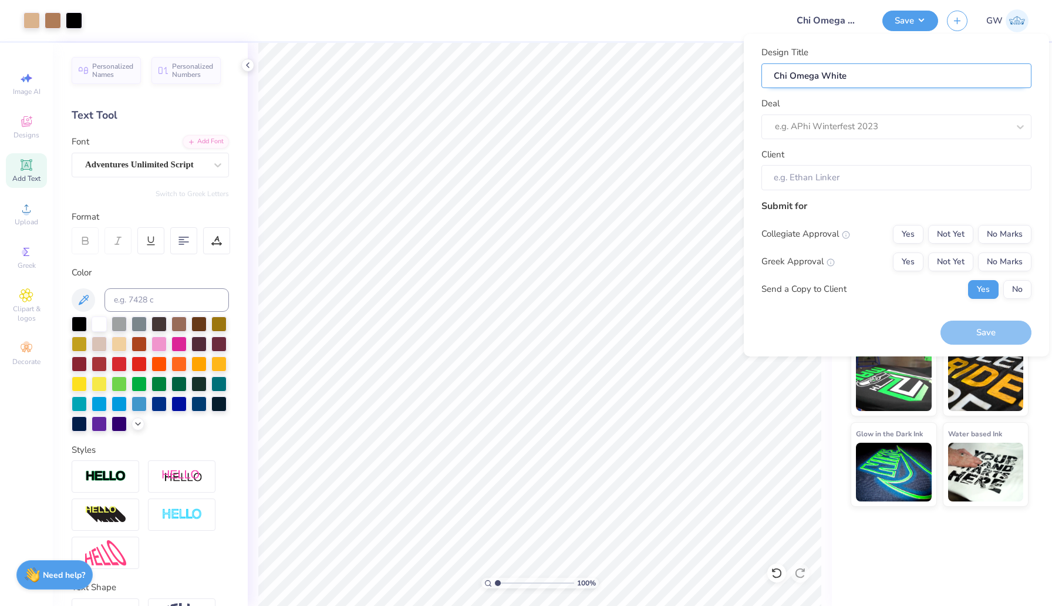
type input "Chi Omega White s"
type input "Chi Omega White"
type input "Chi Omega White S"
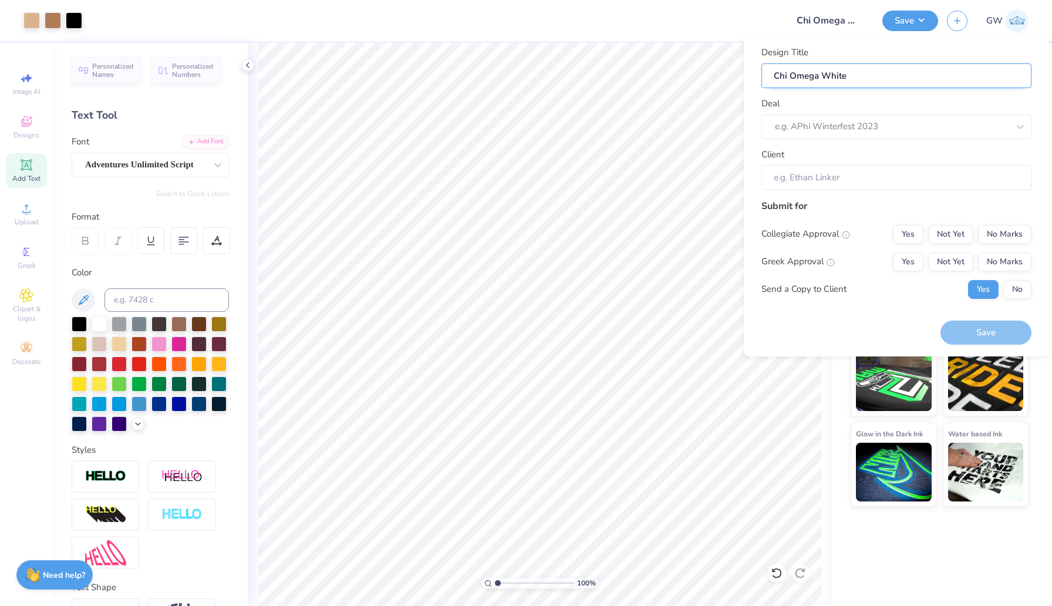
type input "Chi Omega White S"
type input "Chi Omega White Se"
type input "Chi Omega White Set"
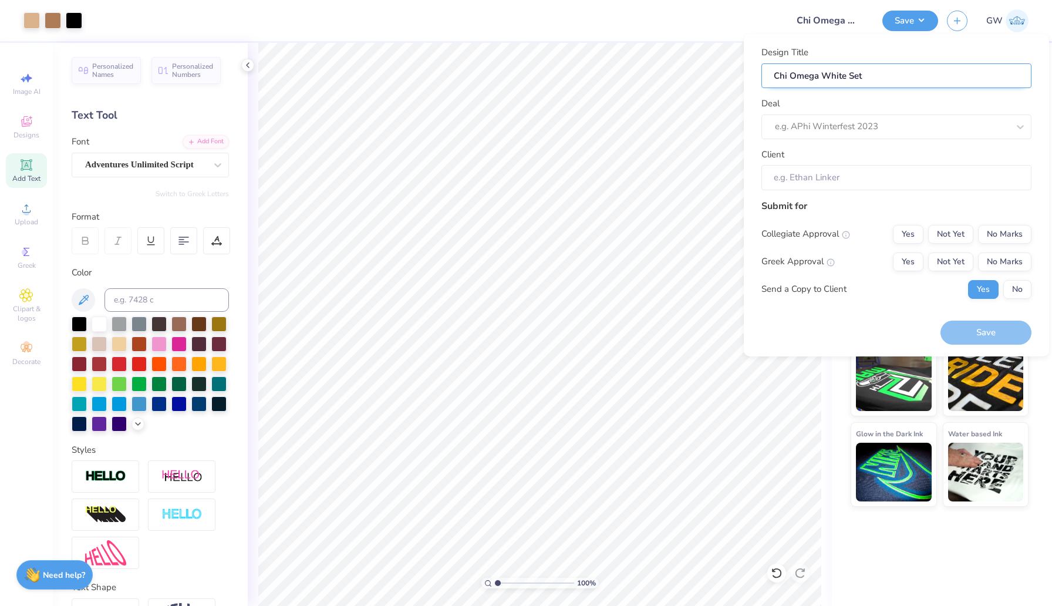
type input "Chi Omega White Set"
type input "Chi Omega White Set C"
type input "Chi Omega White Set Ch"
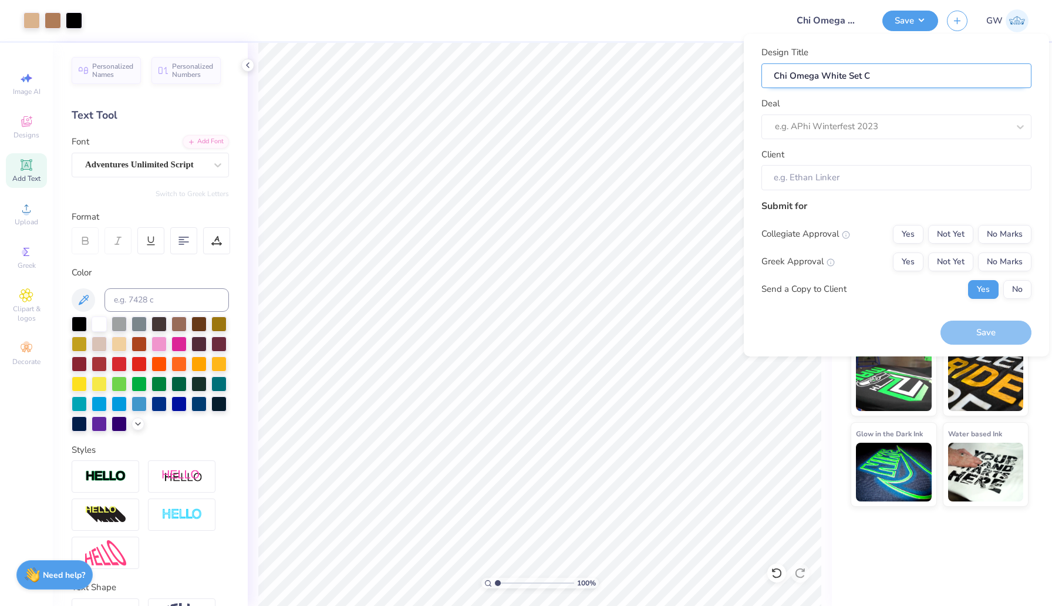
type input "Chi Omega White Set Ch"
type input "Chi Omega White Set Che"
type input "Chi Omega White Set Chee"
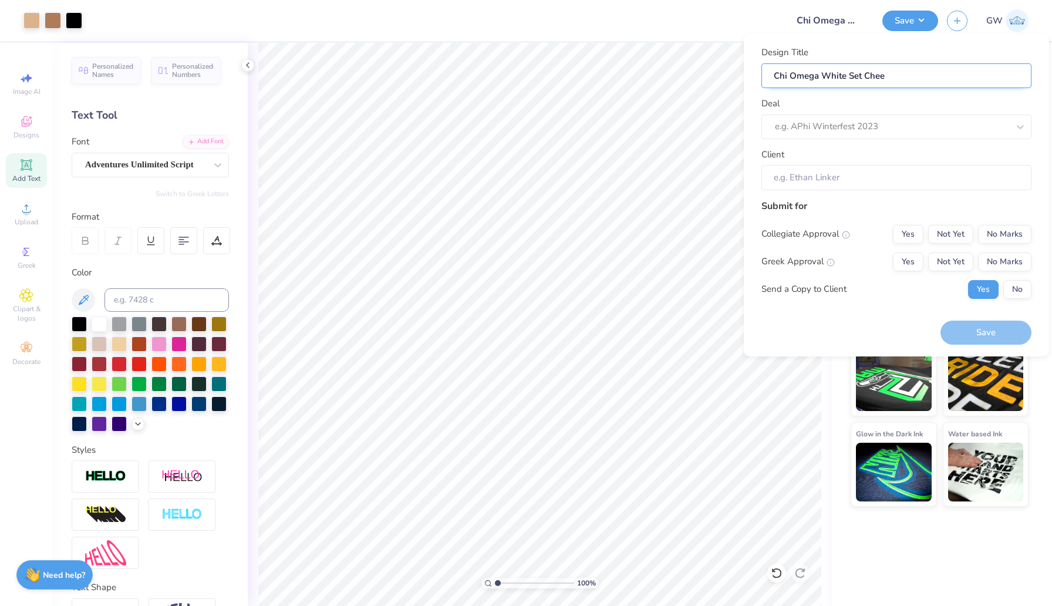
type input "Chi Omega White Set Cheet"
type input "Chi Omega White Set Cheeta"
type input "Chi Omega White Set Cheetah"
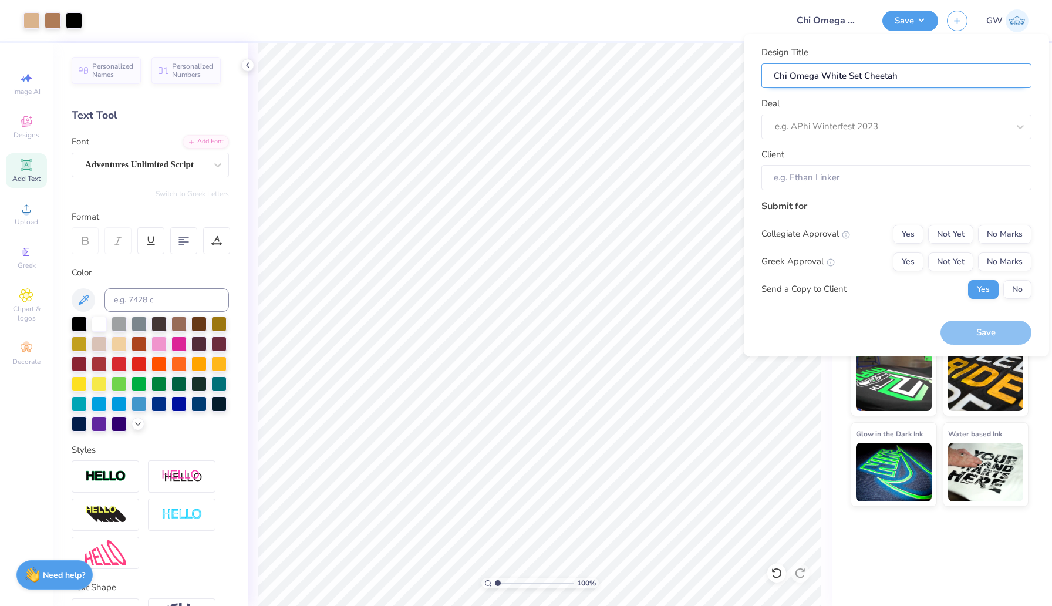
type input "Chi Omega White Set Cheetah"
type input "Chi Omega White Set Cheetah D"
type input "Chi Omega White Set Cheetah De"
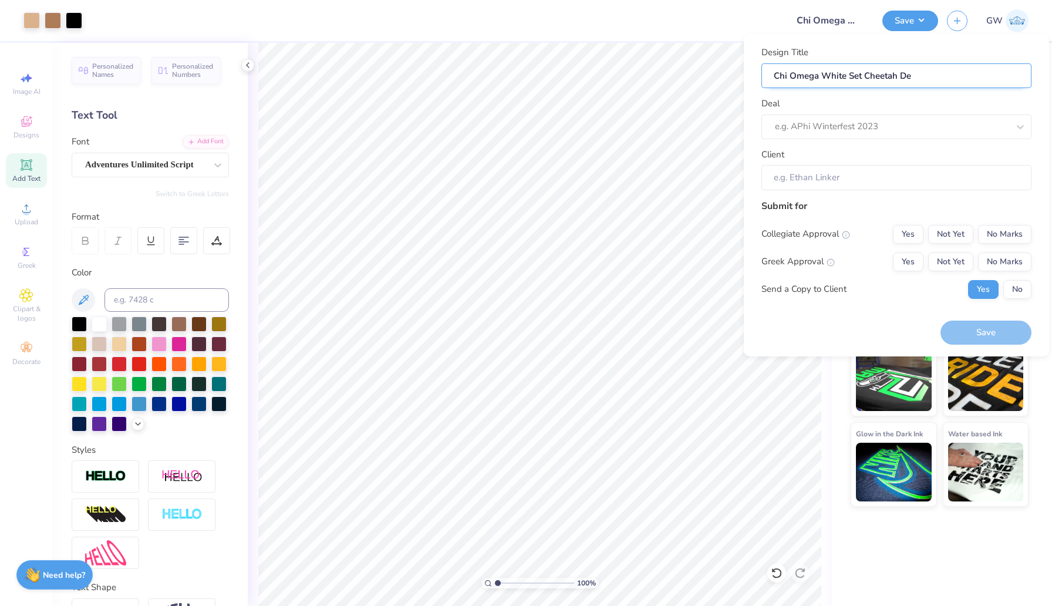
type input "Chi Omega White Set Cheetah Des"
type input "Chi Omega White Set Cheetah Desi"
type input "Chi Omega White Set Cheetah Desig"
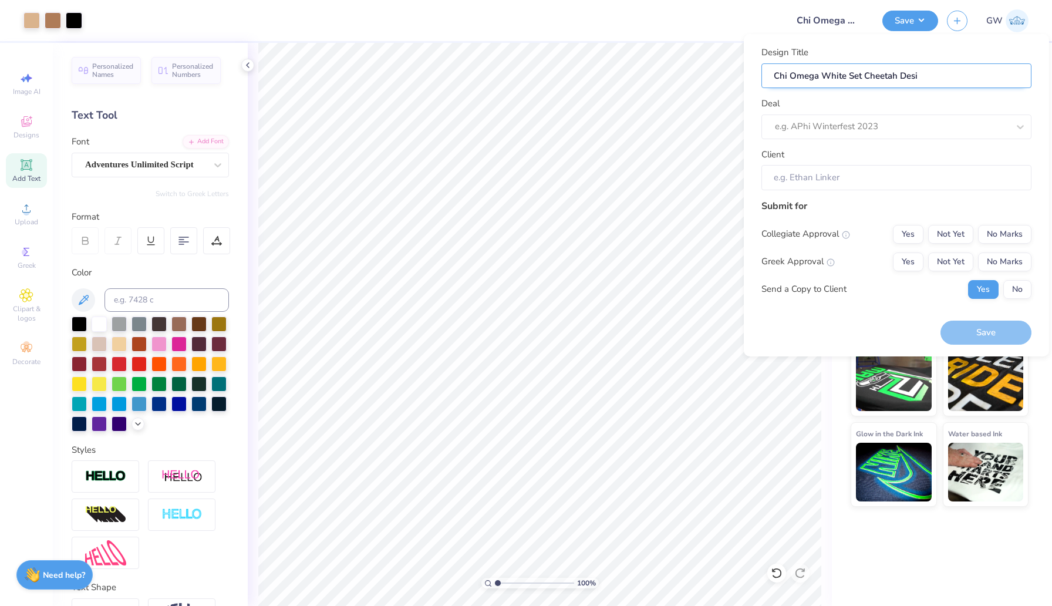
type input "Chi Omega White Set Cheetah Desig"
type input "Chi Omega White Set Cheetah Design"
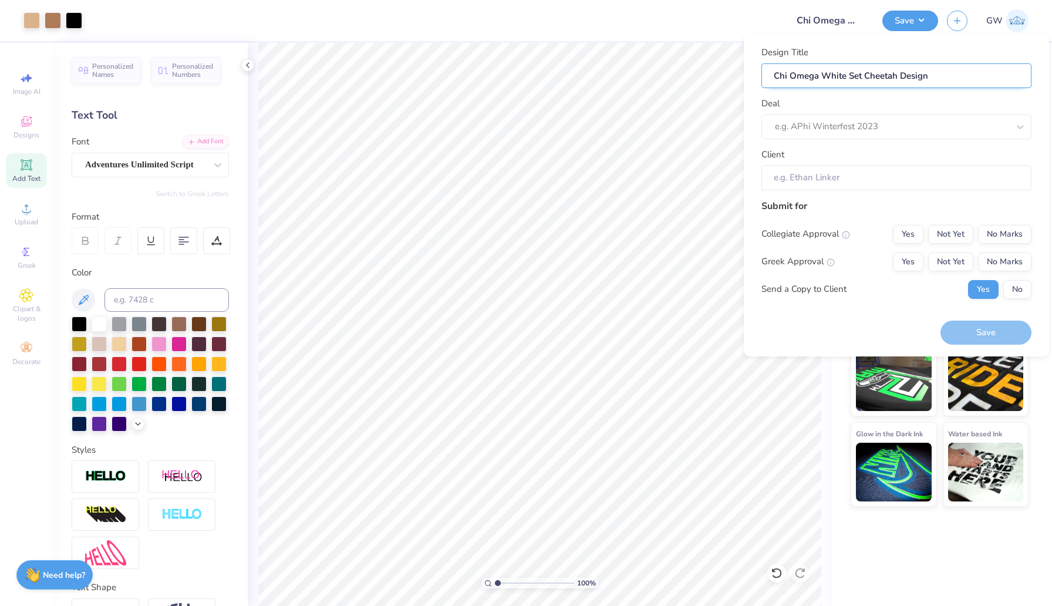
type input "Chi Omega White Set Cheetah Design S"
type input "Chi Omega White Set Cheetah Design Sh"
type input "Chi Omega White Set Cheetah Design Sho"
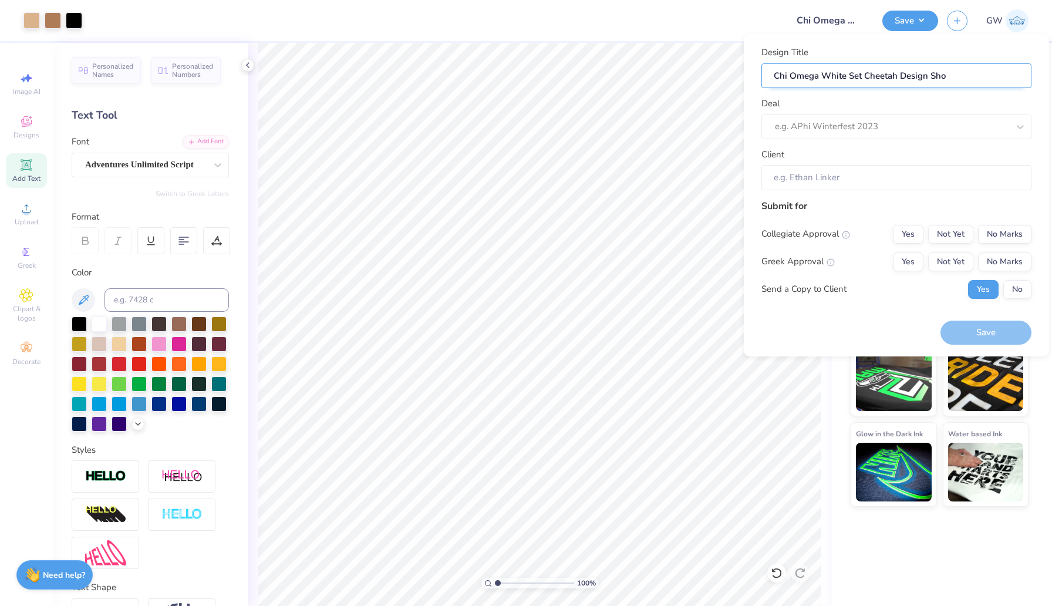
type input "Chi Omega White Set Cheetah Design Shor"
type input "Chi Omega White Set Cheetah Design Short"
type input "Chi Omega White Set Cheetah Design Shorts"
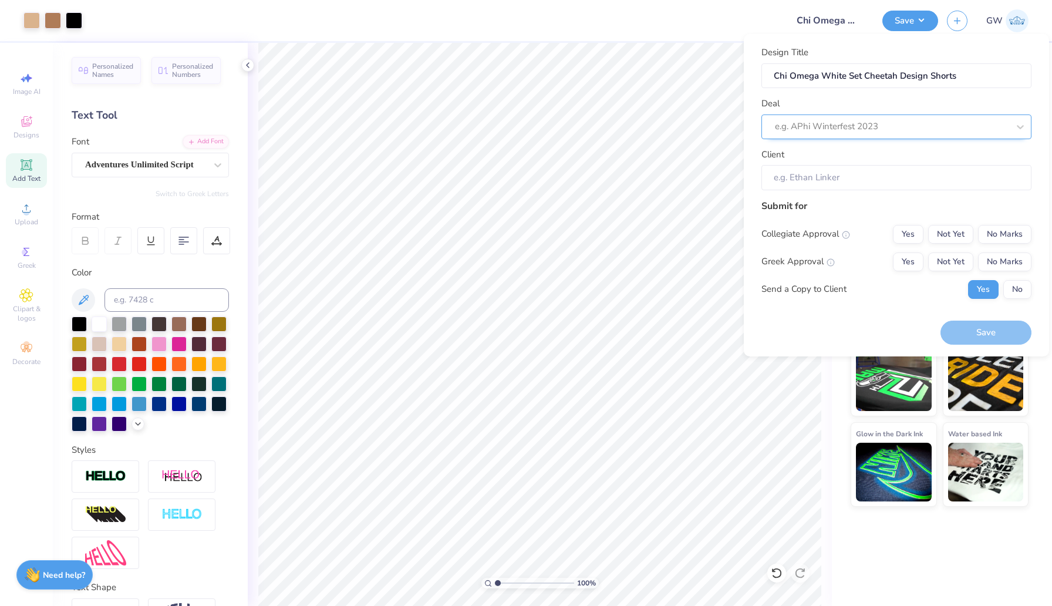
click at [857, 127] on div at bounding box center [892, 127] width 234 height 16
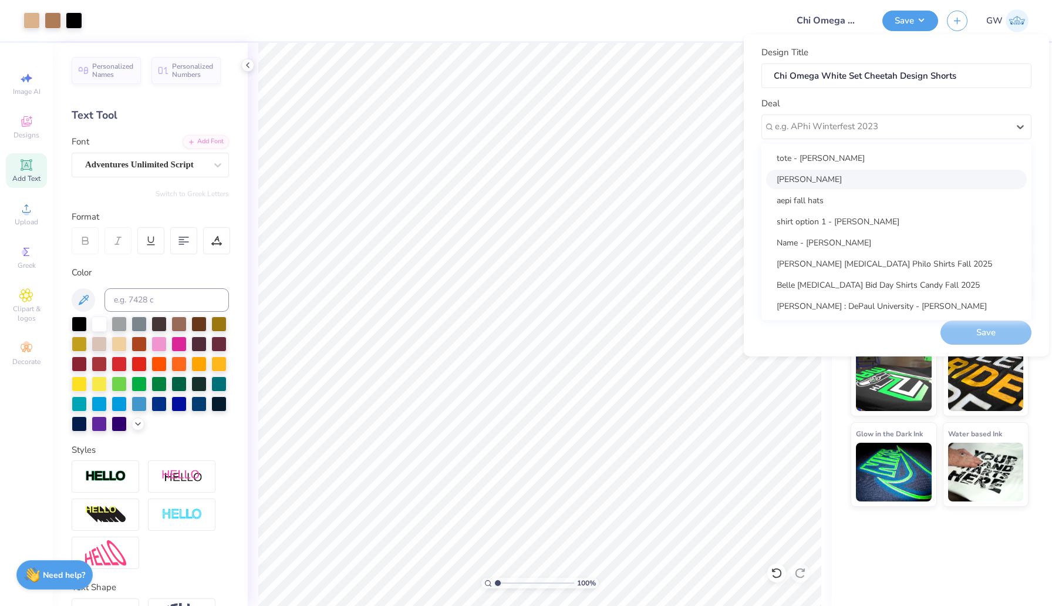
click at [844, 177] on div "[PERSON_NAME]" at bounding box center [896, 179] width 261 height 19
type input "[PERSON_NAME]"
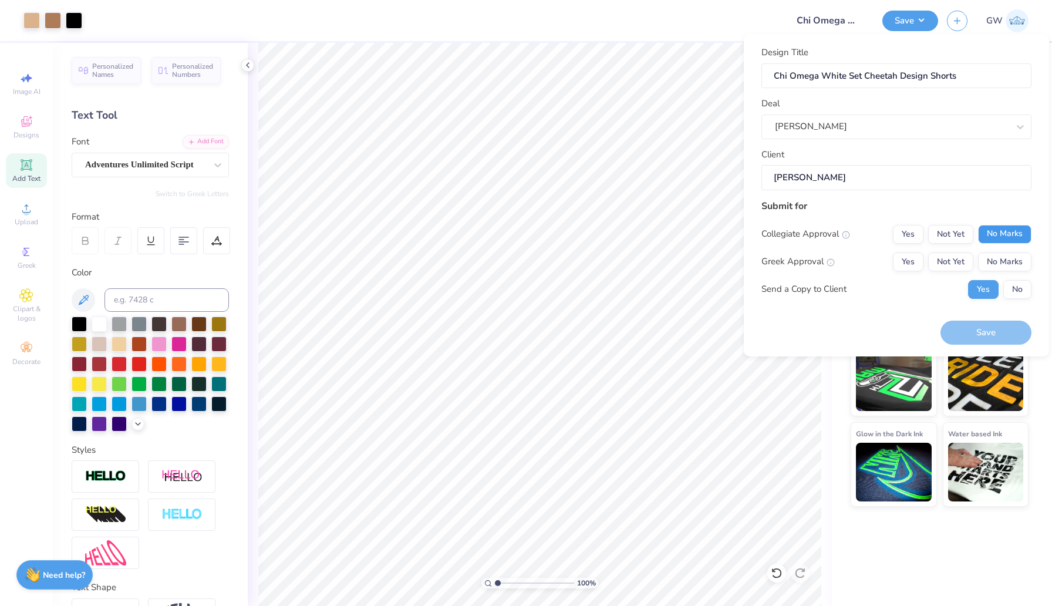
click at [1000, 239] on button "No Marks" at bounding box center [1004, 234] width 53 height 19
click at [915, 269] on button "Yes" at bounding box center [908, 261] width 31 height 19
click at [970, 331] on button "Save" at bounding box center [985, 332] width 91 height 24
